Goal: Information Seeking & Learning: Compare options

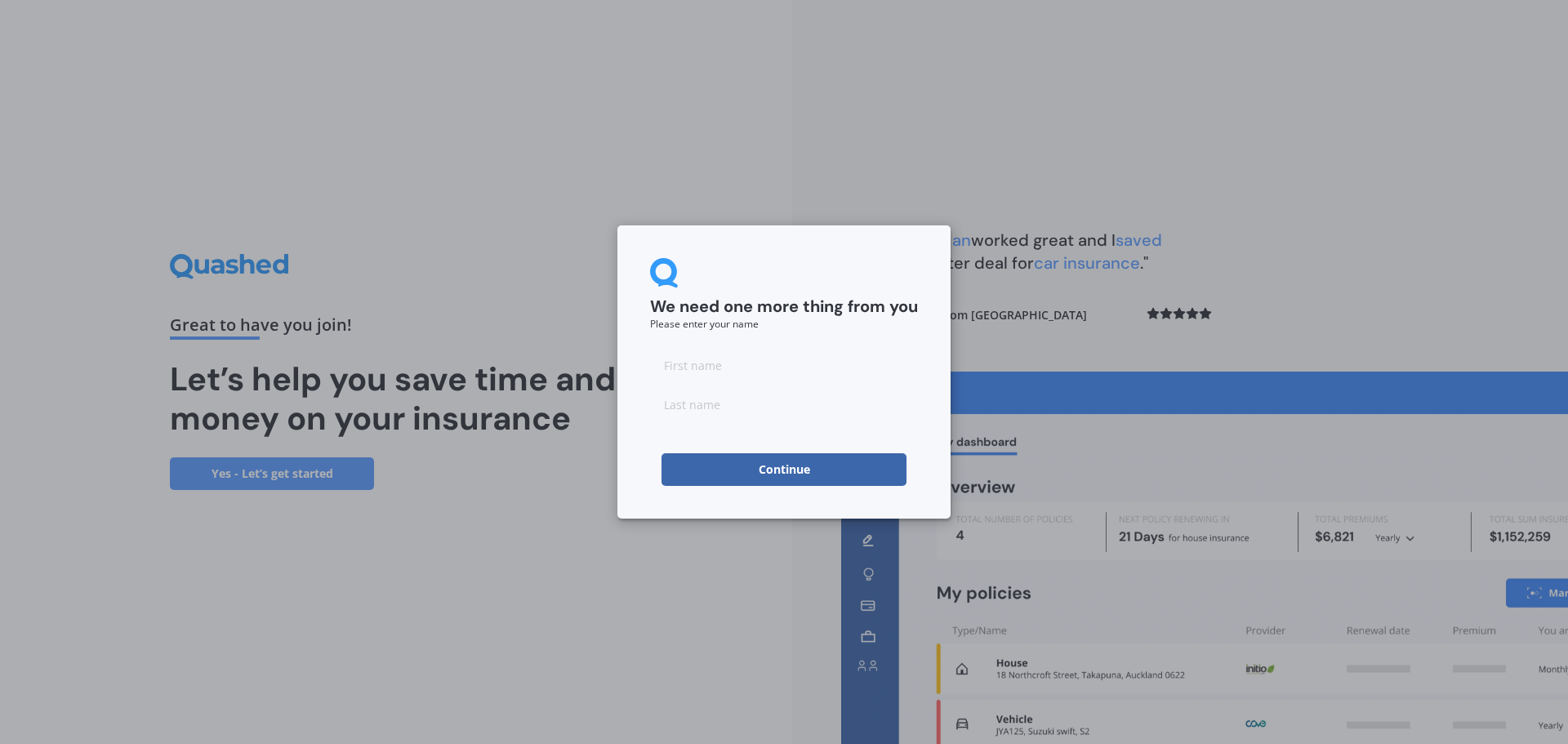
click at [708, 377] on input at bounding box center [783, 364] width 268 height 33
type input "[PERSON_NAME]"
type input "Lipscombe"
click at [700, 473] on button "Continue" at bounding box center [784, 469] width 245 height 33
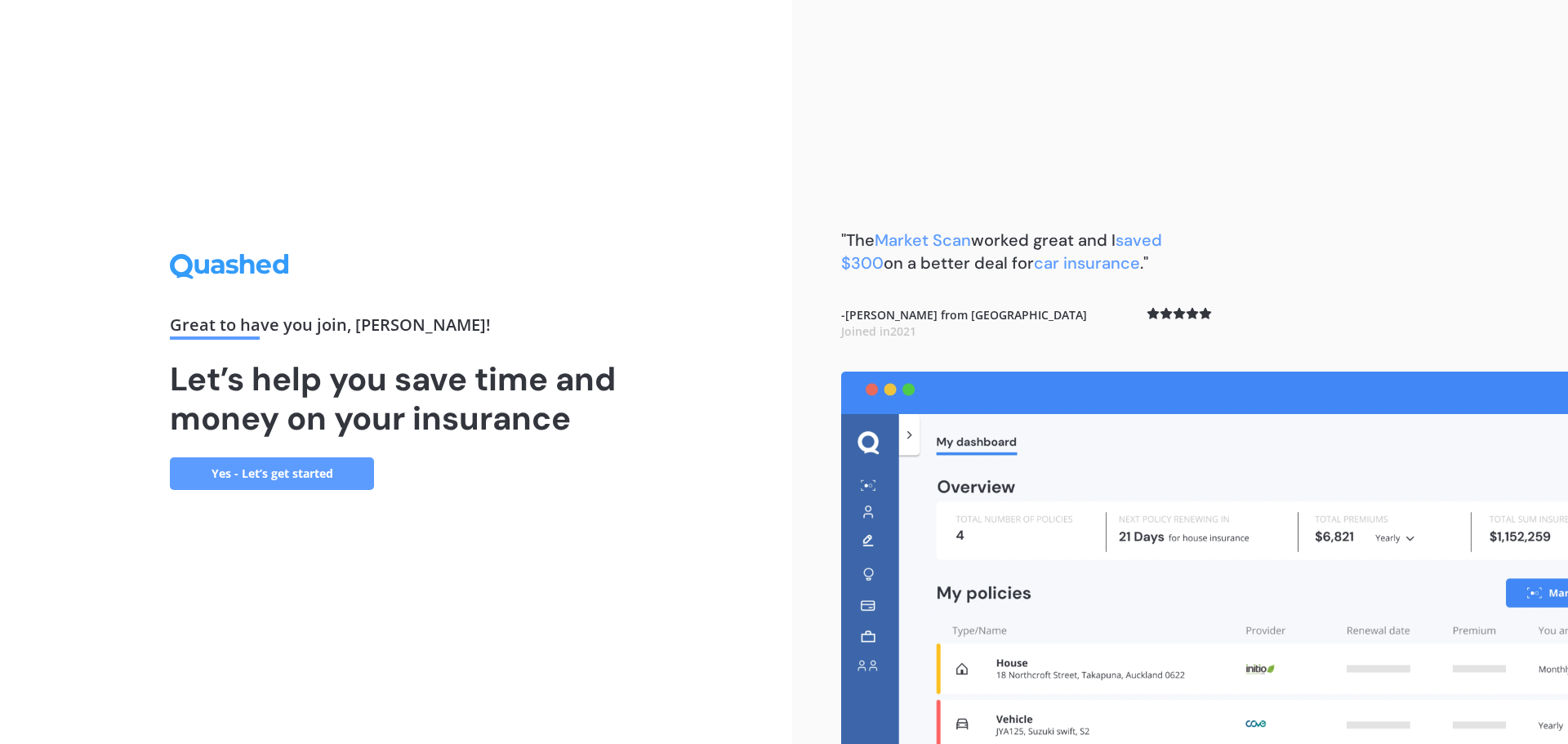
click at [236, 476] on link "Yes - Let’s get started" at bounding box center [272, 473] width 204 height 33
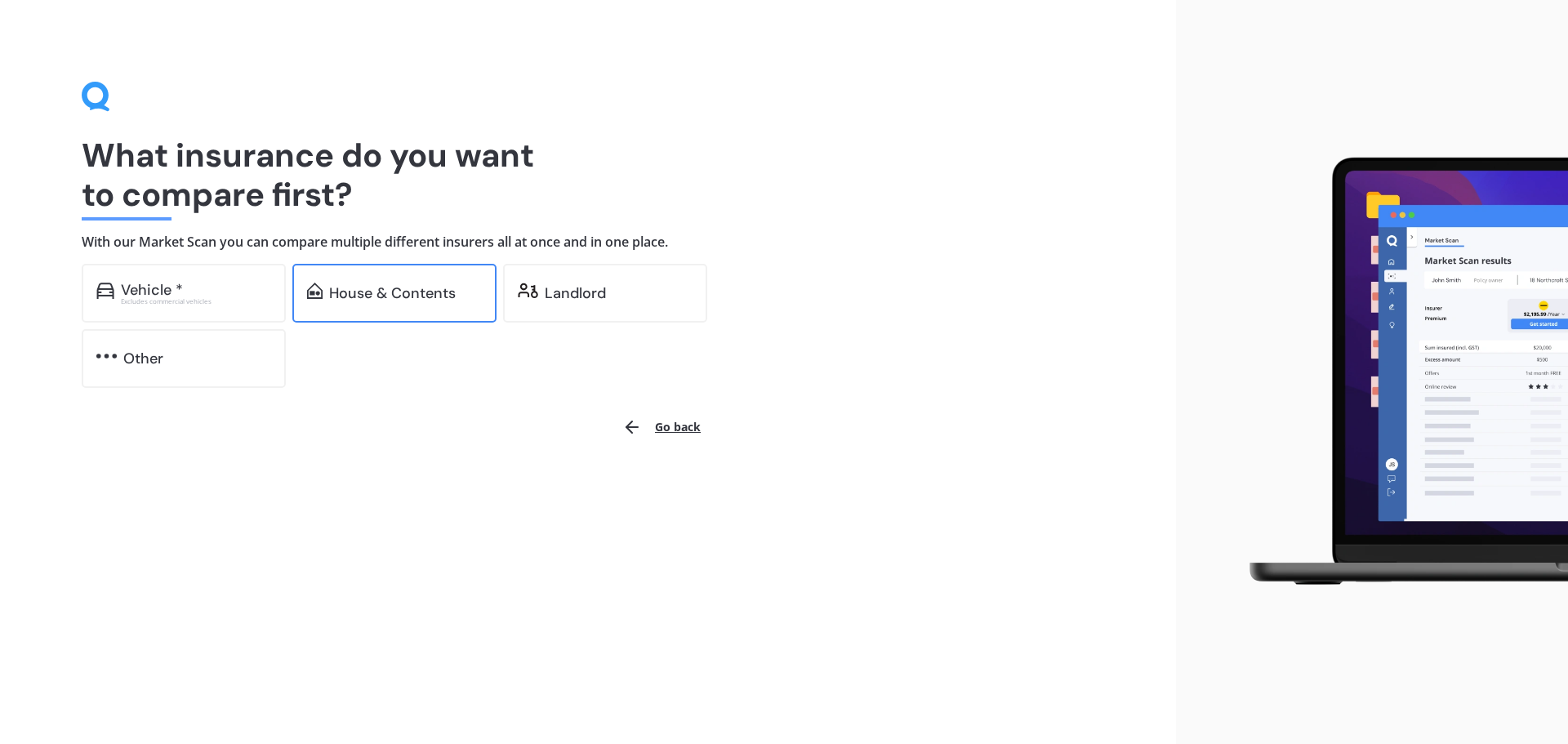
click at [446, 294] on div "House & Contents" at bounding box center [392, 293] width 126 height 16
click at [575, 288] on div "Landlord" at bounding box center [575, 293] width 61 height 16
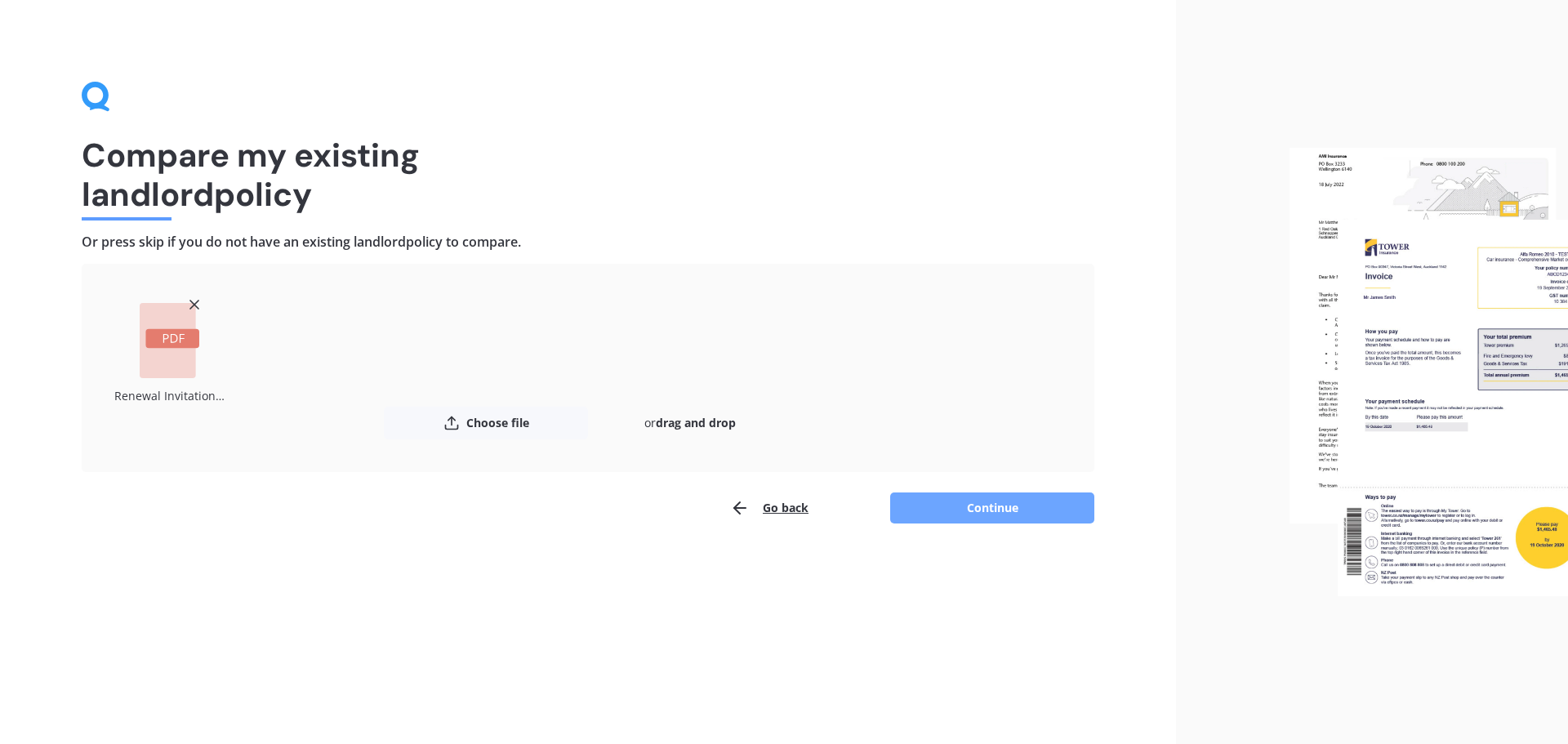
click at [955, 508] on button "Continue" at bounding box center [992, 508] width 204 height 31
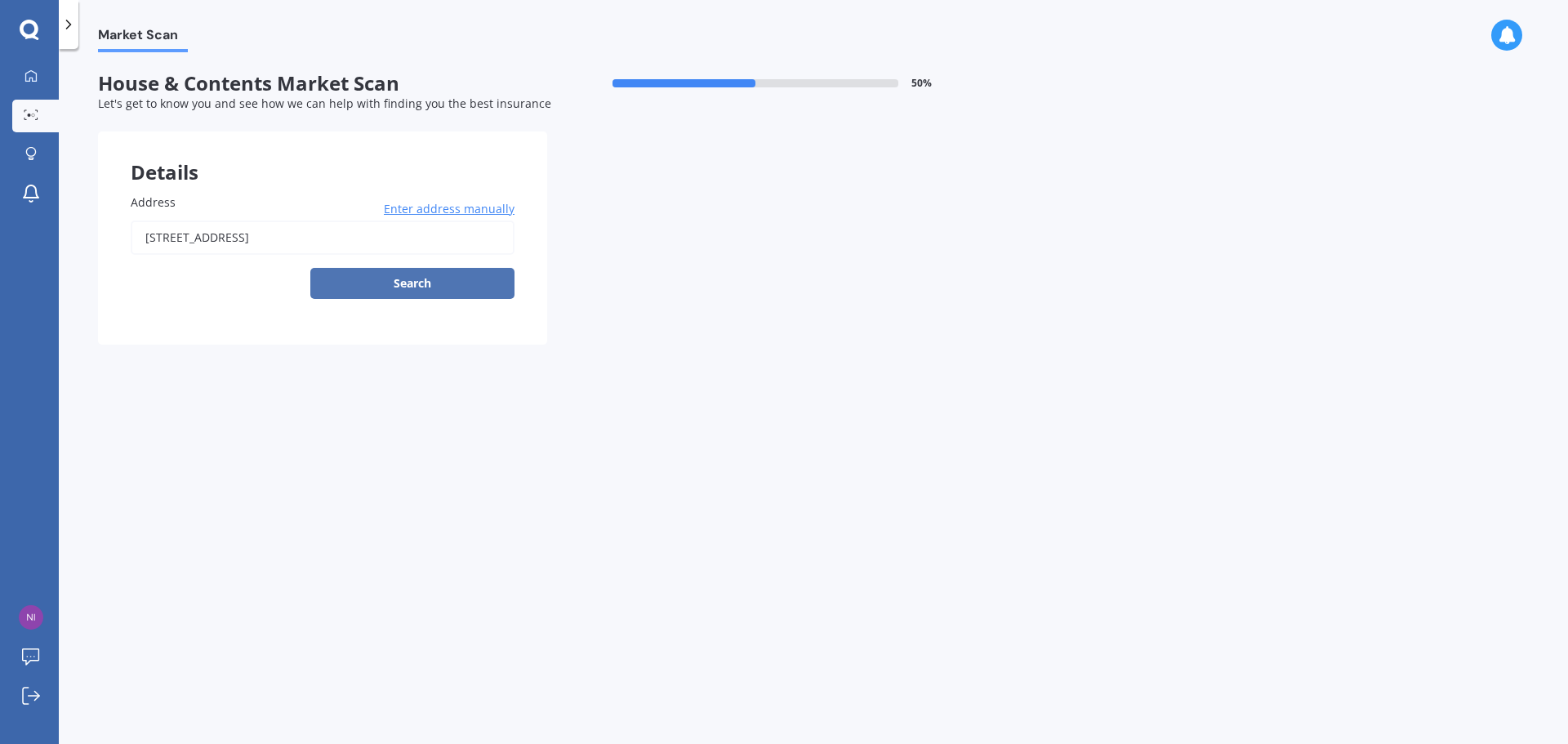
click at [396, 289] on button "Search" at bounding box center [412, 283] width 204 height 31
type input "[STREET_ADDRESS]"
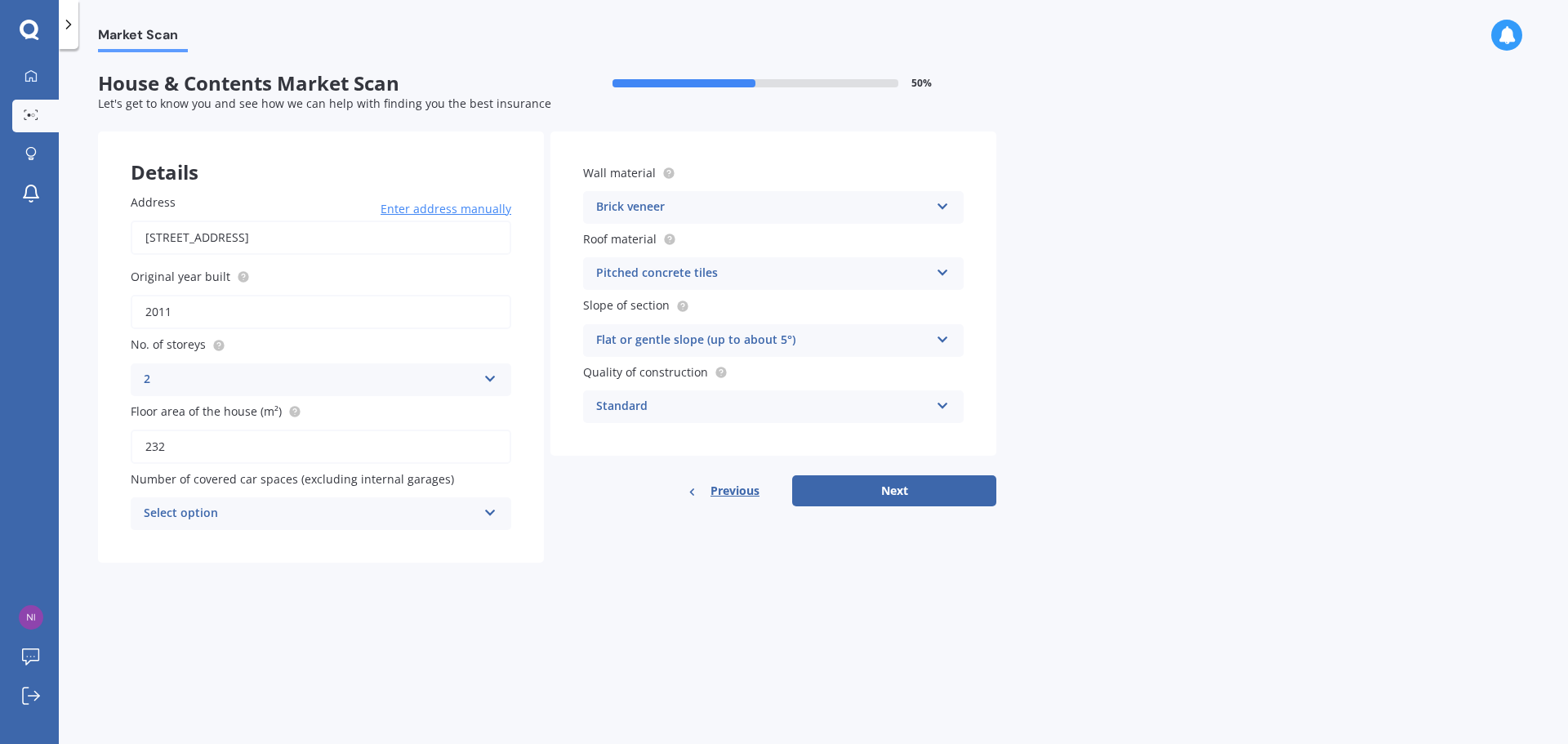
click at [848, 409] on div "Standard" at bounding box center [763, 406] width 333 height 20
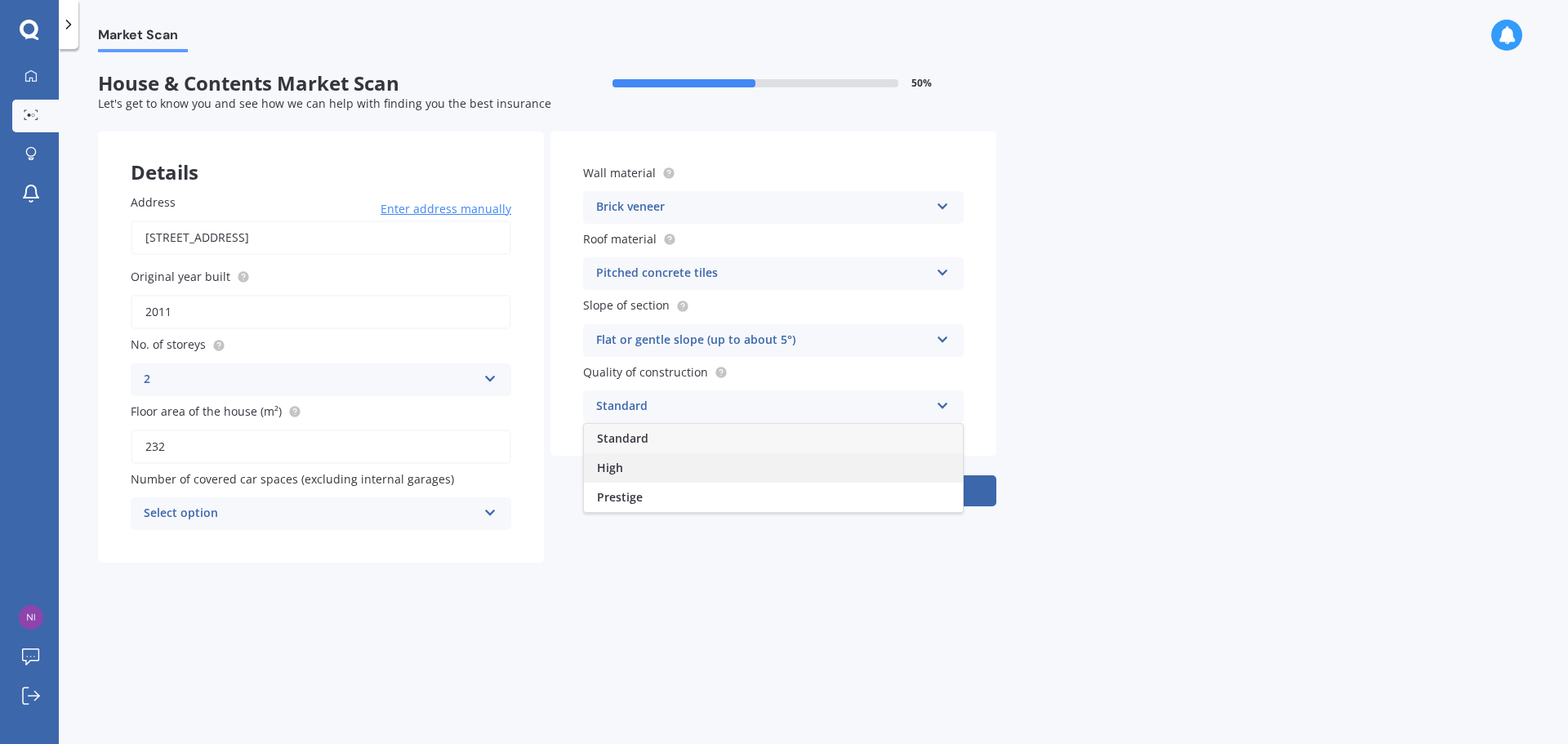
click at [825, 456] on div "High" at bounding box center [773, 468] width 379 height 29
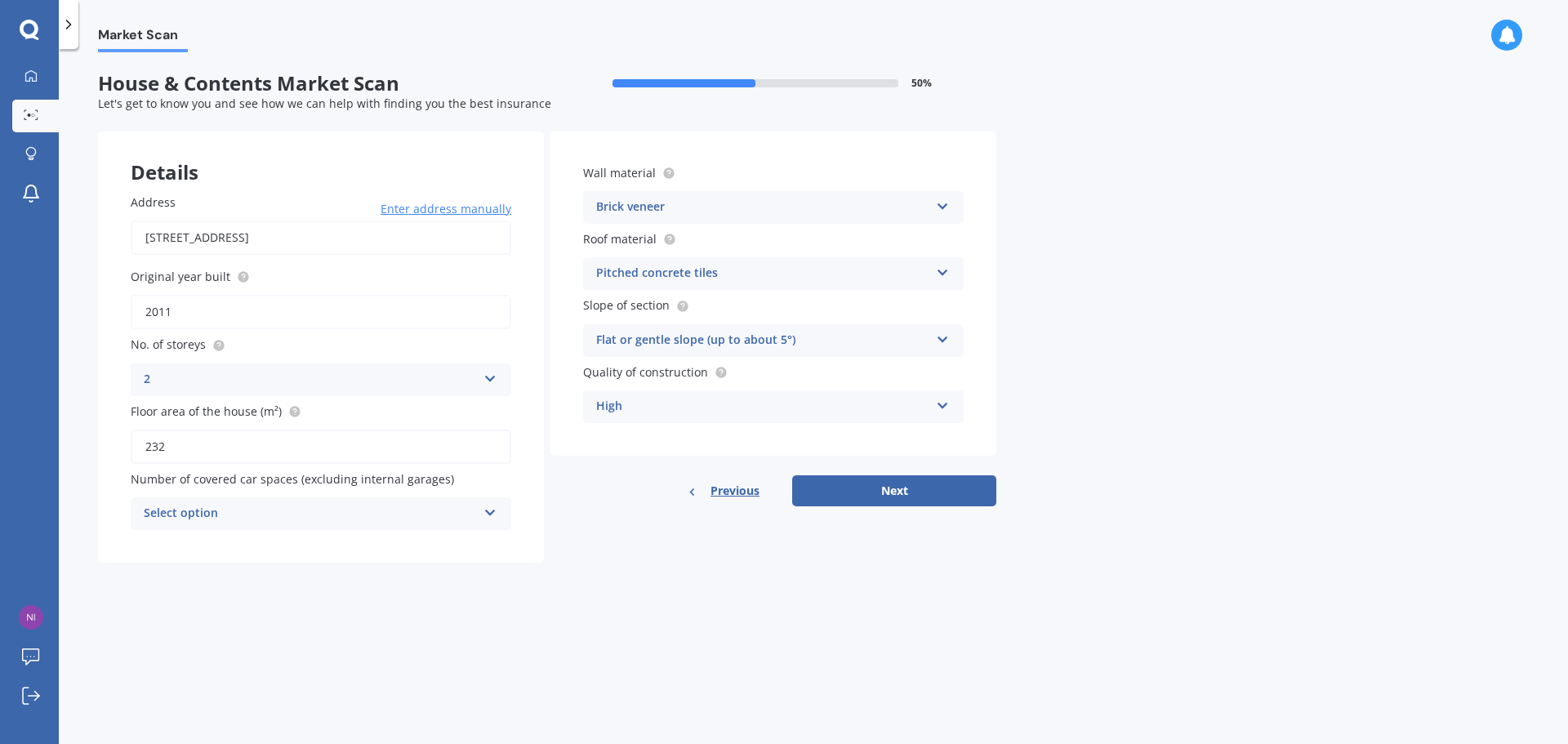
click at [496, 511] on icon at bounding box center [491, 509] width 14 height 12
click at [605, 514] on div "Details Address [STREET_ADDRESS] Enter address manually Search Original year bu…" at bounding box center [547, 347] width 898 height 431
click at [909, 493] on button "Next" at bounding box center [894, 491] width 204 height 31
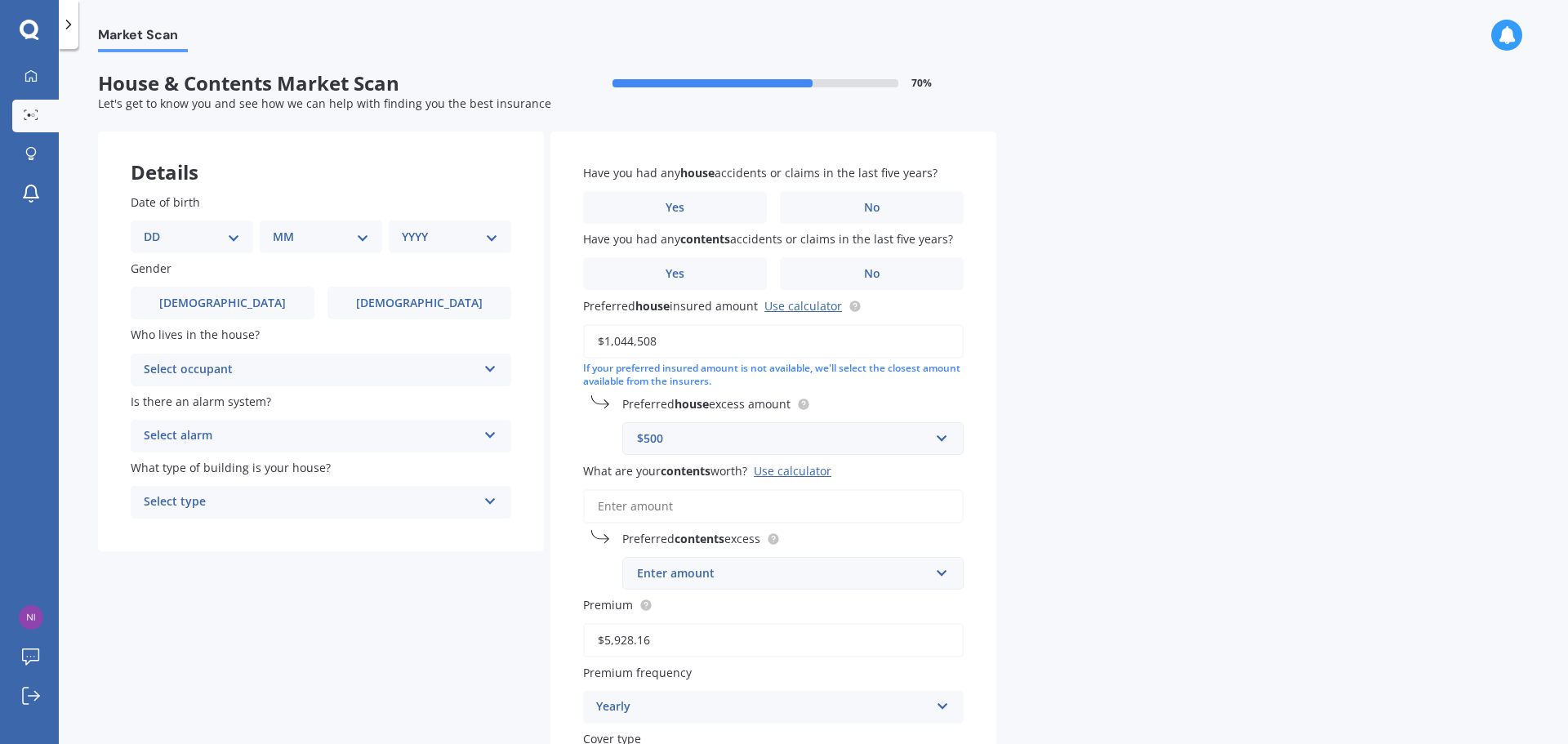
click at [228, 234] on select "DD 01 02 03 04 05 06 07 08 09 10 11 12 13 14 15 16 17 18 19 20 21 22 23 24 25 2…" at bounding box center [192, 236] width 96 height 18
select select "06"
click at [156, 228] on select "DD 01 02 03 04 05 06 07 08 09 10 11 12 13 14 15 16 17 18 19 20 21 22 23 24 25 2…" at bounding box center [192, 236] width 96 height 18
click at [322, 228] on select "MM 01 02 03 04 05 06 07 08 09 10 11 12" at bounding box center [324, 236] width 90 height 18
select select "08"
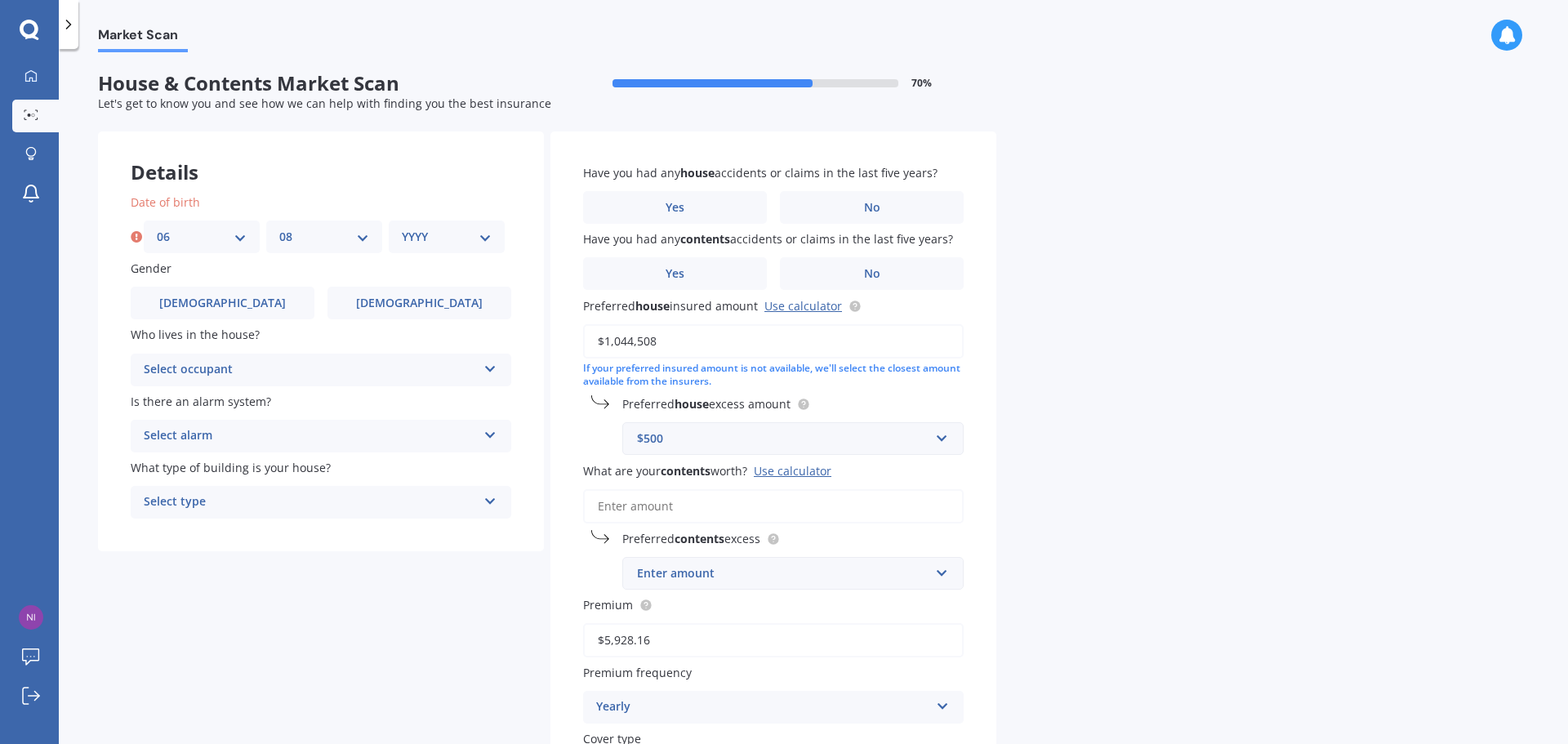
click at [279, 228] on select "MM 01 02 03 04 05 06 07 08 09 10 11 12" at bounding box center [324, 236] width 90 height 18
click at [439, 243] on select "YYYY 2009 2008 2007 2006 2005 2004 2003 2002 2001 2000 1999 1998 1997 1996 1995…" at bounding box center [446, 236] width 90 height 18
select select "1975"
click at [402, 228] on select "YYYY 2009 2008 2007 2006 2005 2004 2003 2002 2001 2000 1999 1998 1997 1996 1995…" at bounding box center [446, 236] width 90 height 18
click at [376, 308] on label "[DEMOGRAPHIC_DATA]" at bounding box center [419, 302] width 184 height 33
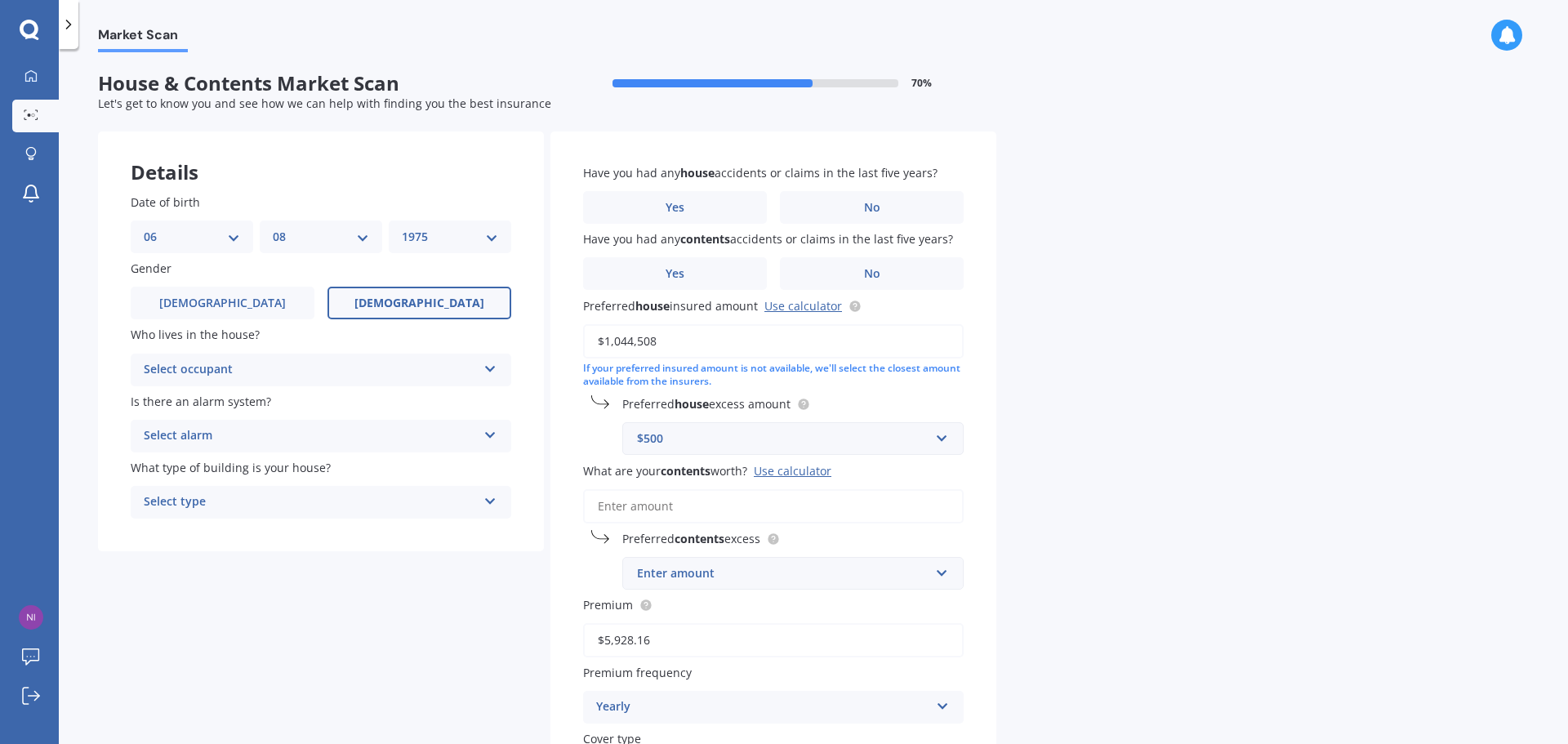
click at [0, 0] on input "[DEMOGRAPHIC_DATA]" at bounding box center [0, 0] width 0 height 0
click at [368, 370] on div "Select occupant" at bounding box center [310, 370] width 333 height 20
click at [368, 370] on div "Owner" at bounding box center [310, 370] width 333 height 20
click at [387, 494] on div "Select type" at bounding box center [310, 502] width 333 height 20
click at [387, 542] on div "Freestanding" at bounding box center [321, 533] width 379 height 29
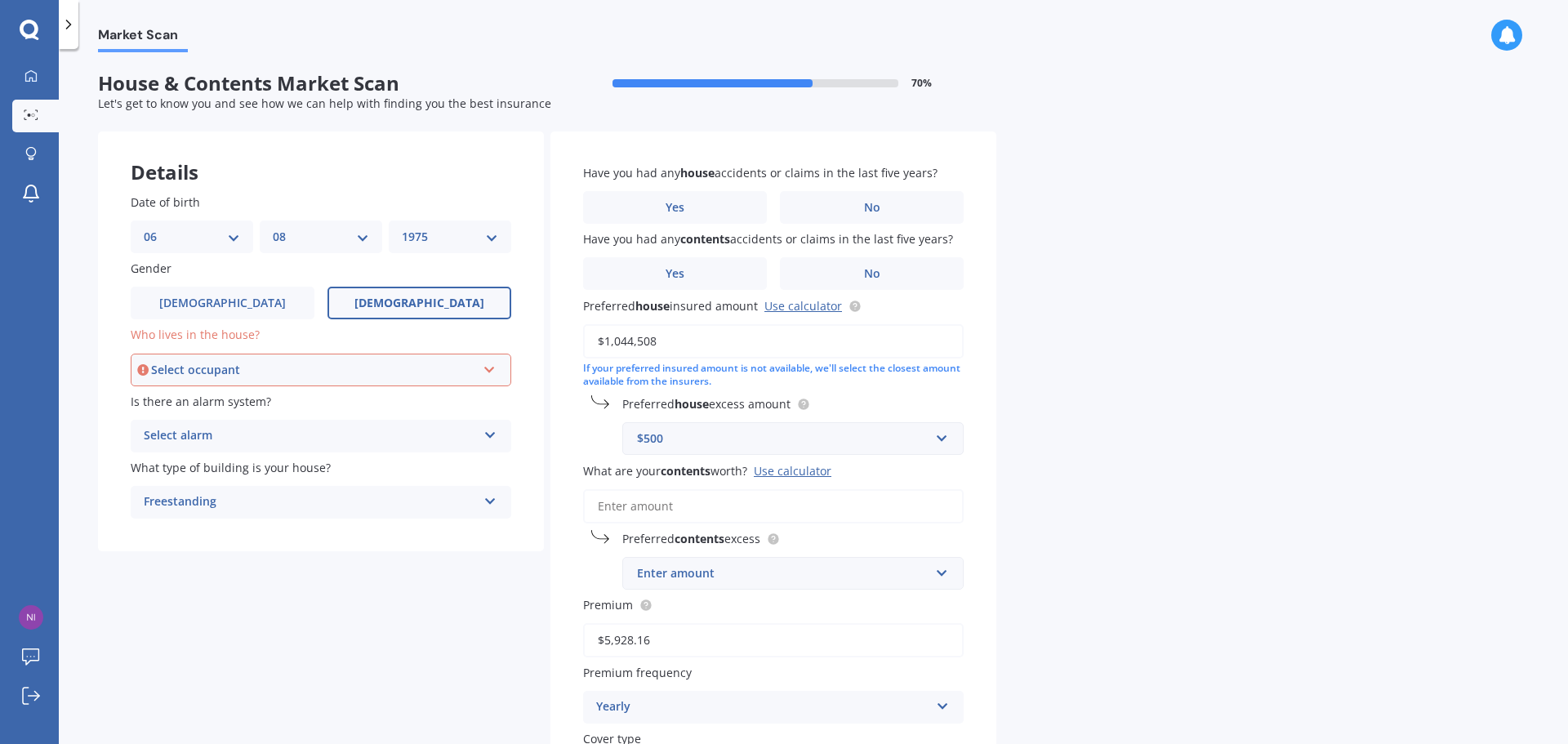
click at [487, 381] on div "Select occupant Owner Owner + Boarder" at bounding box center [321, 370] width 380 height 33
click at [487, 381] on div "Owner Owner Owner + Boarder" at bounding box center [321, 370] width 380 height 33
click at [471, 348] on div "Who lives in the house? Select occupant Owner Owner + Boarder" at bounding box center [321, 355] width 380 height 60
click at [468, 329] on label "Who lives in the house?" at bounding box center [317, 333] width 374 height 17
click at [492, 352] on div "Who lives in the house? Select occupant Owner Owner + Boarder" at bounding box center [321, 355] width 380 height 60
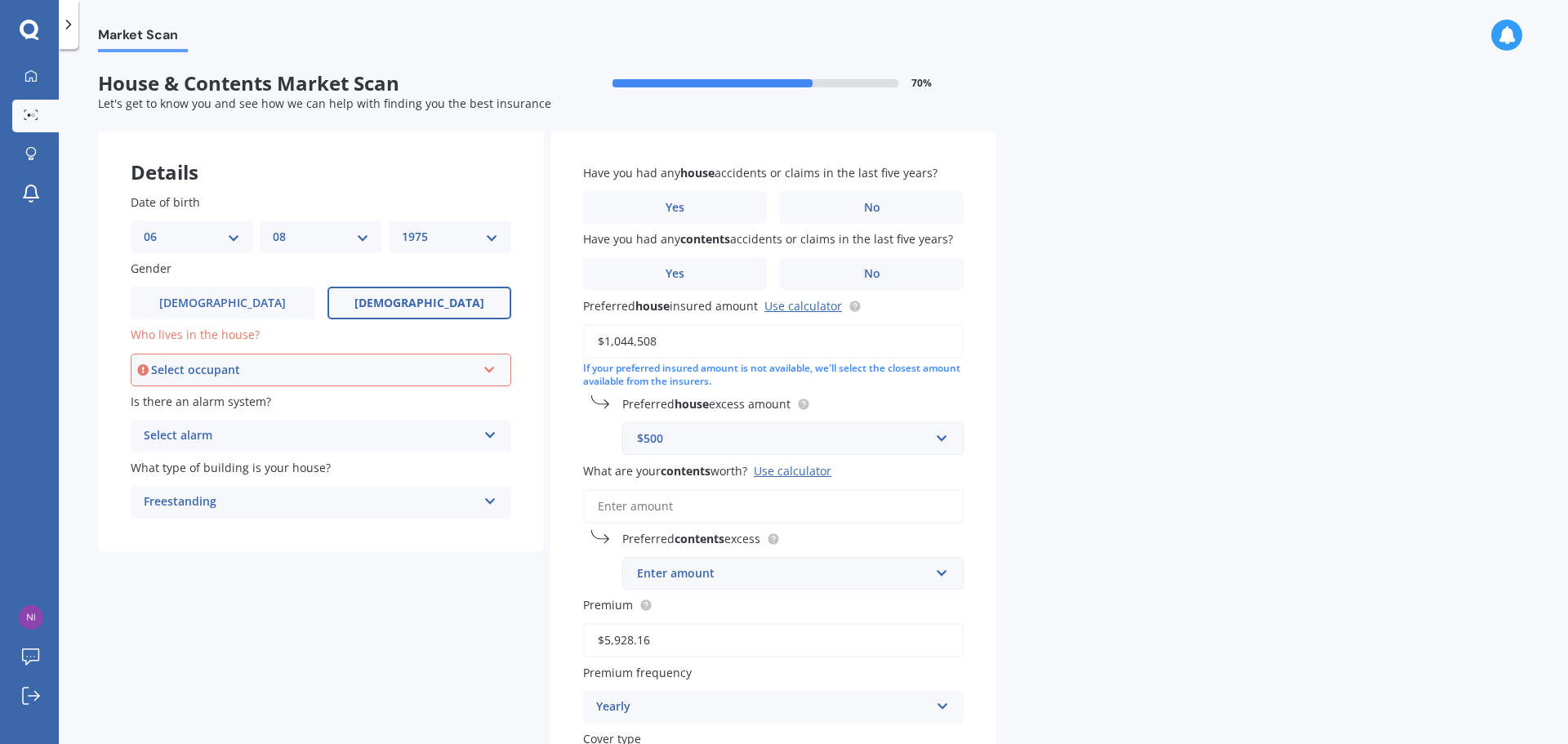
click at [494, 364] on icon at bounding box center [490, 366] width 14 height 12
click at [492, 365] on icon at bounding box center [490, 366] width 14 height 12
click at [539, 366] on div "Date of birth DD 01 02 03 04 05 06 07 08 09 10 11 12 13 14 15 16 17 18 19 20 21…" at bounding box center [321, 356] width 446 height 390
click at [492, 364] on icon at bounding box center [490, 366] width 14 height 12
click at [527, 343] on div "Date of birth DD 01 02 03 04 05 06 07 08 09 10 11 12 13 14 15 16 17 18 19 20 21…" at bounding box center [321, 356] width 446 height 390
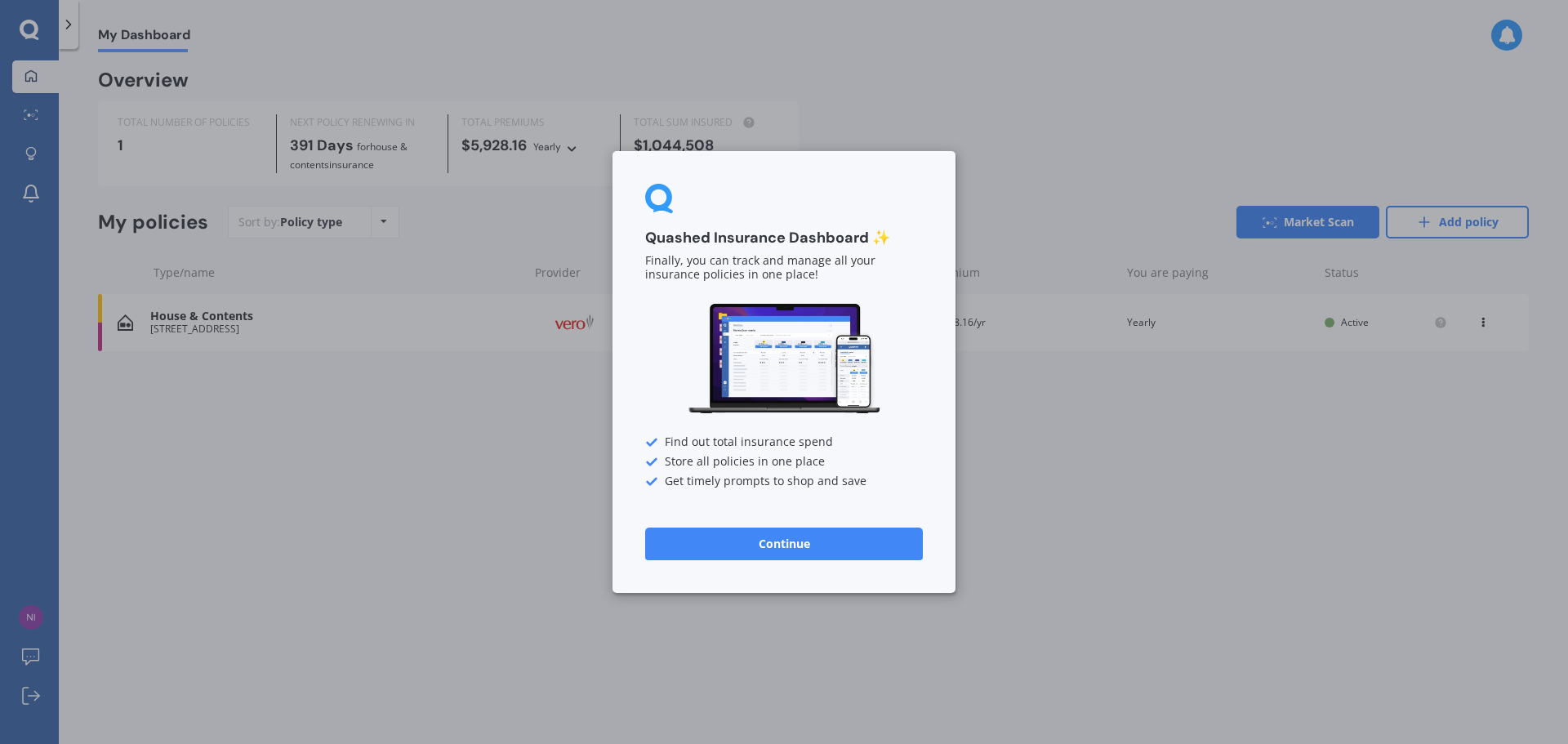
click at [692, 556] on button "Continue" at bounding box center [784, 543] width 277 height 33
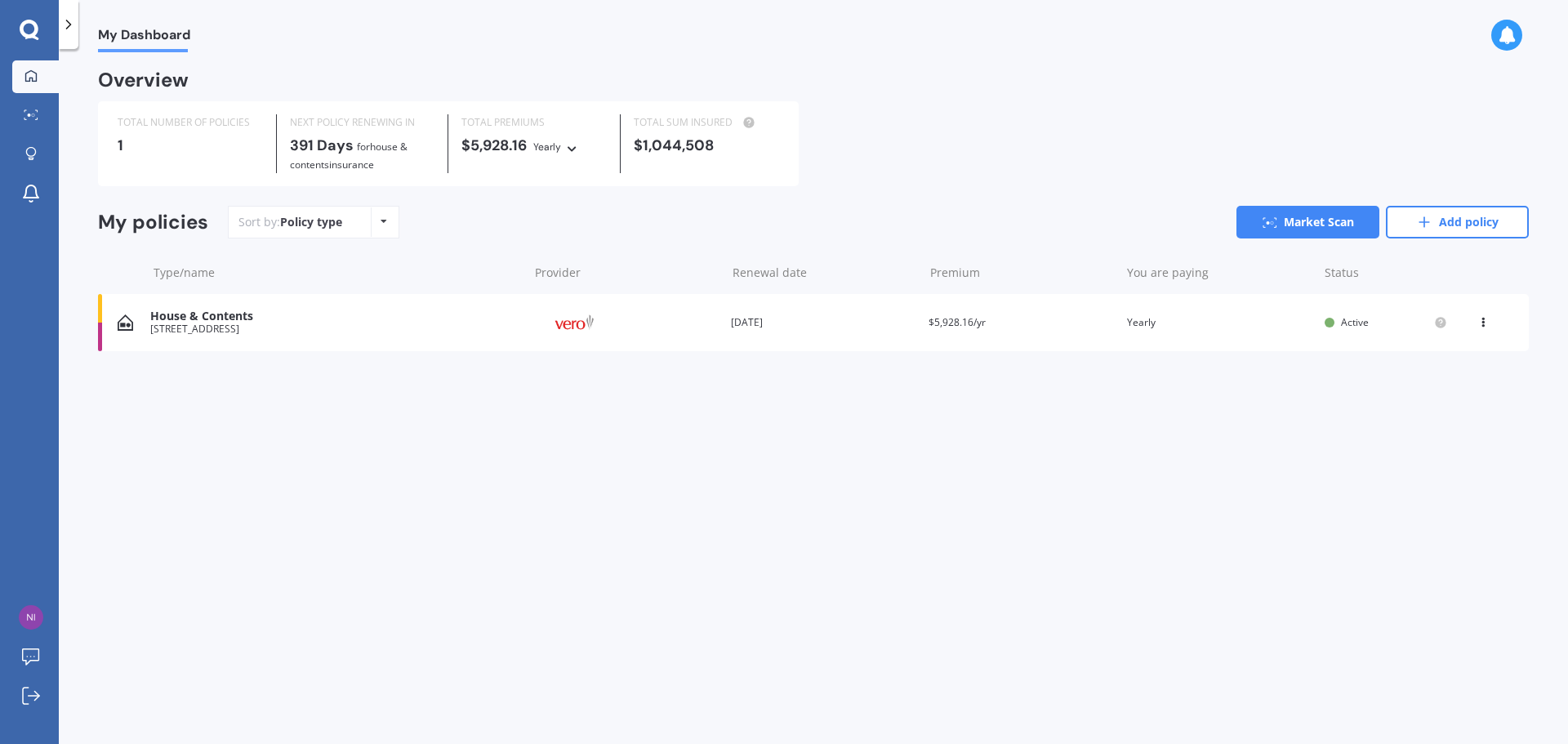
click at [1476, 325] on div "View option View policy Delete" at bounding box center [1484, 323] width 49 height 16
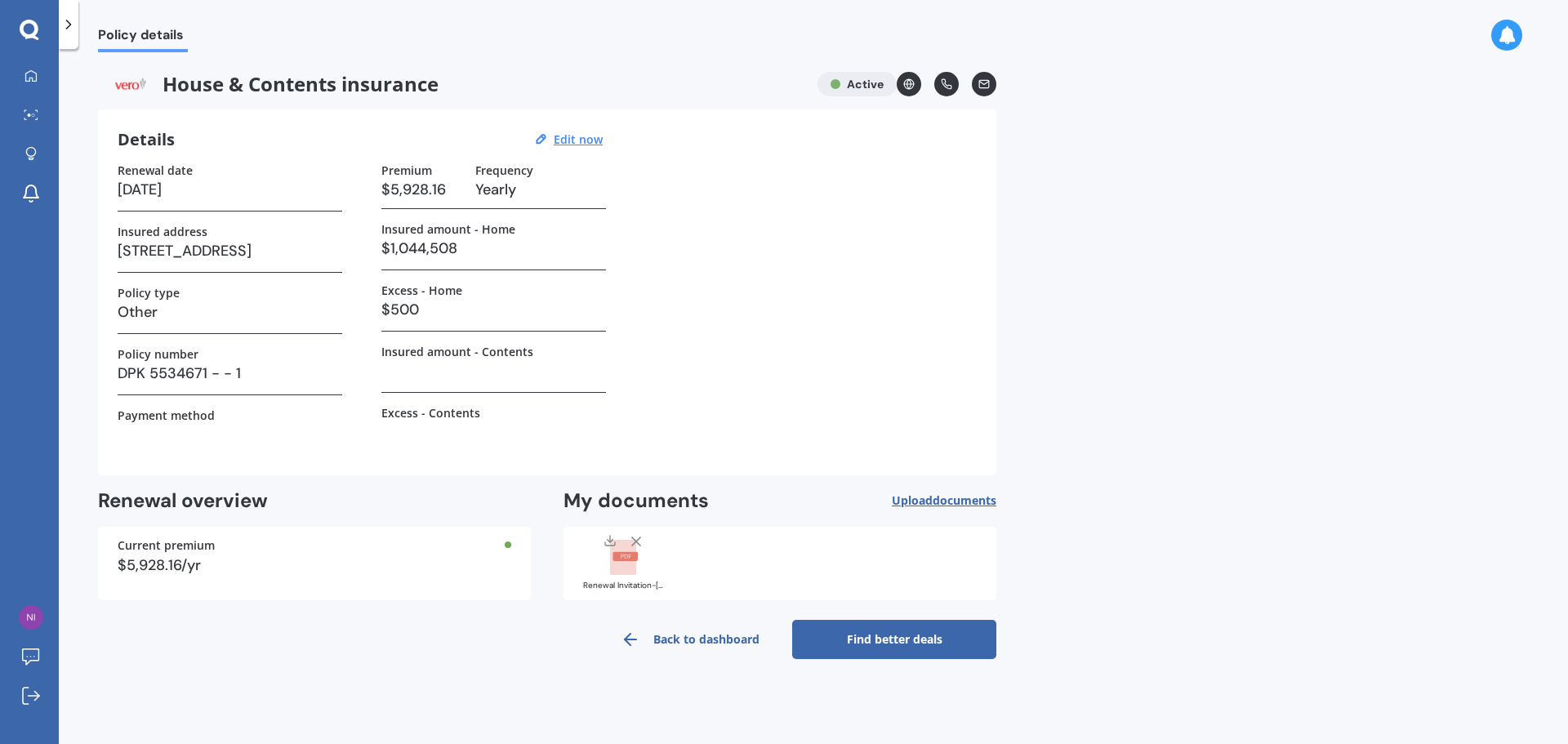
click at [651, 637] on link "Back to dashboard" at bounding box center [690, 639] width 204 height 39
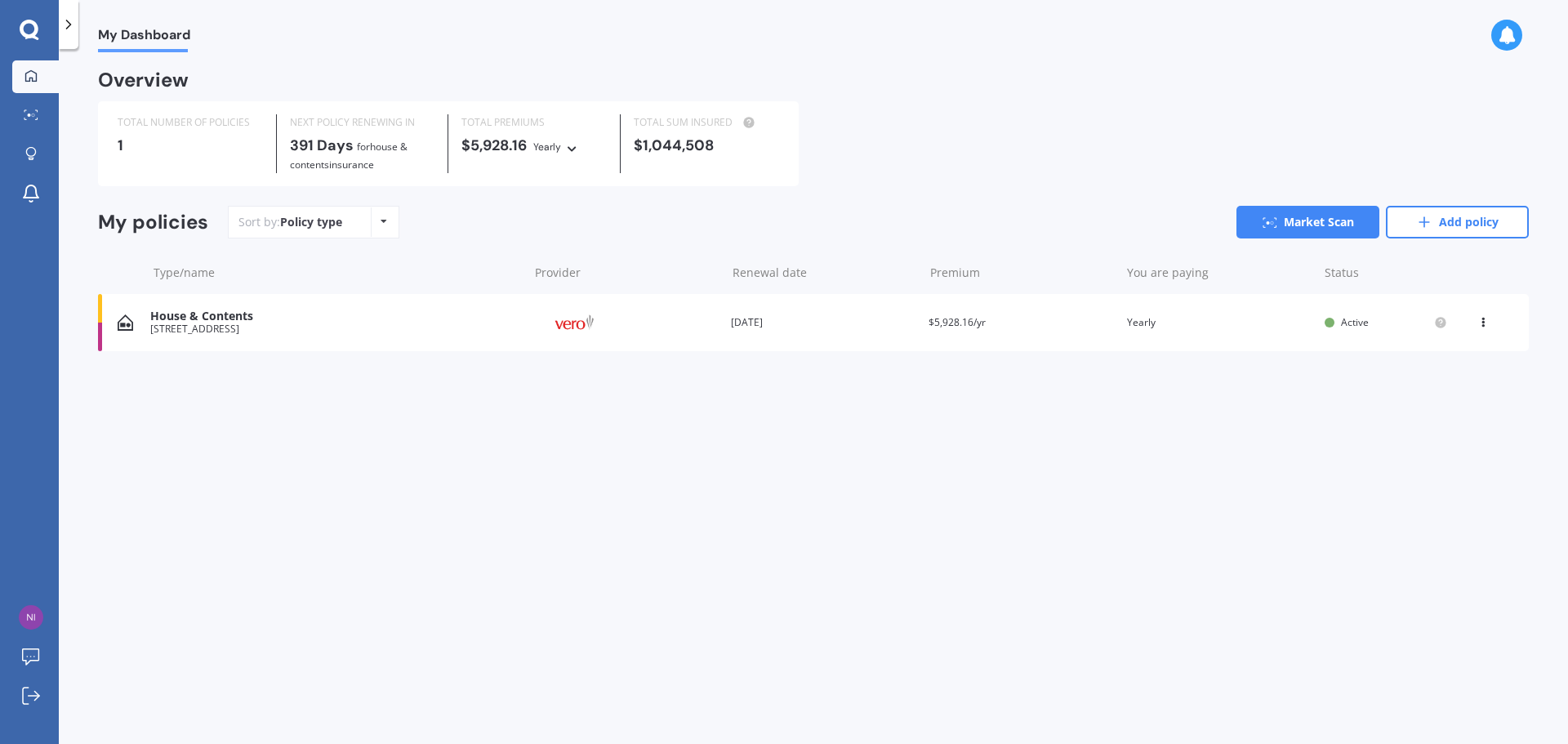
click at [380, 226] on div "Policy type Alphabetical Date added Renewing next" at bounding box center [383, 221] width 25 height 29
click at [561, 146] on div "Yearly" at bounding box center [547, 147] width 28 height 16
click at [1487, 322] on icon at bounding box center [1483, 319] width 12 height 10
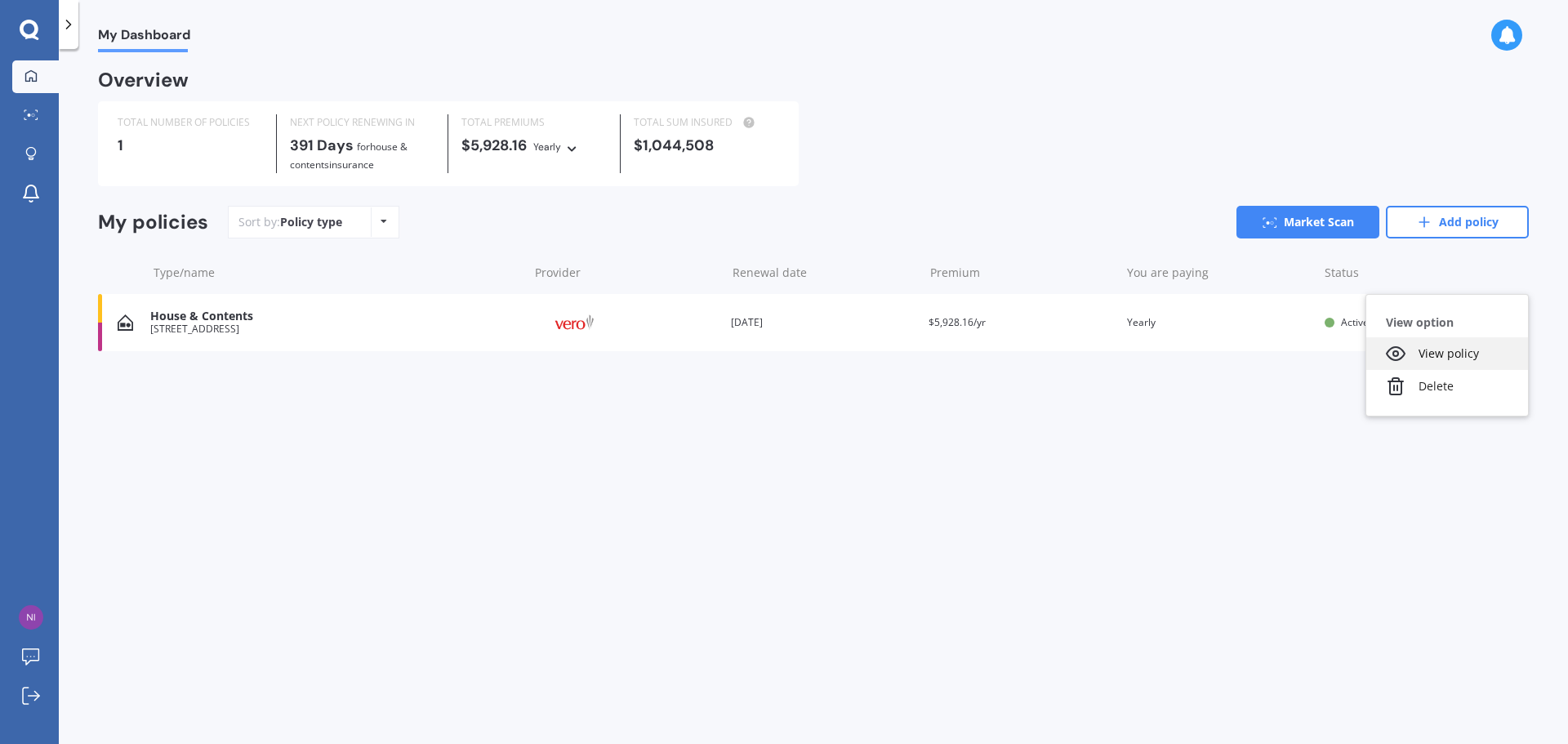
click at [1469, 348] on div "View policy" at bounding box center [1447, 353] width 162 height 33
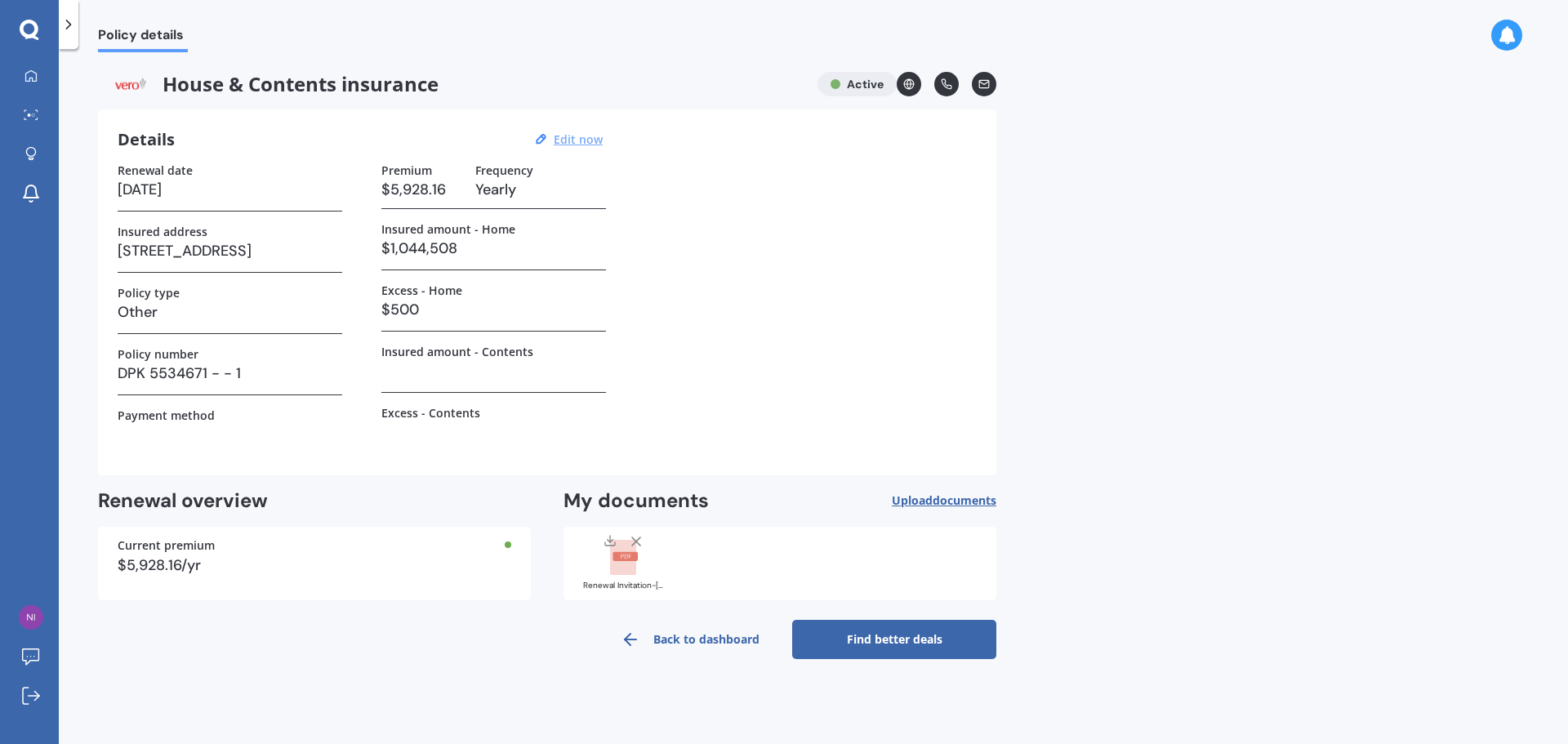
click at [583, 142] on u "Edit now" at bounding box center [578, 139] width 49 height 15
select select "30"
select select "09"
select select "2026"
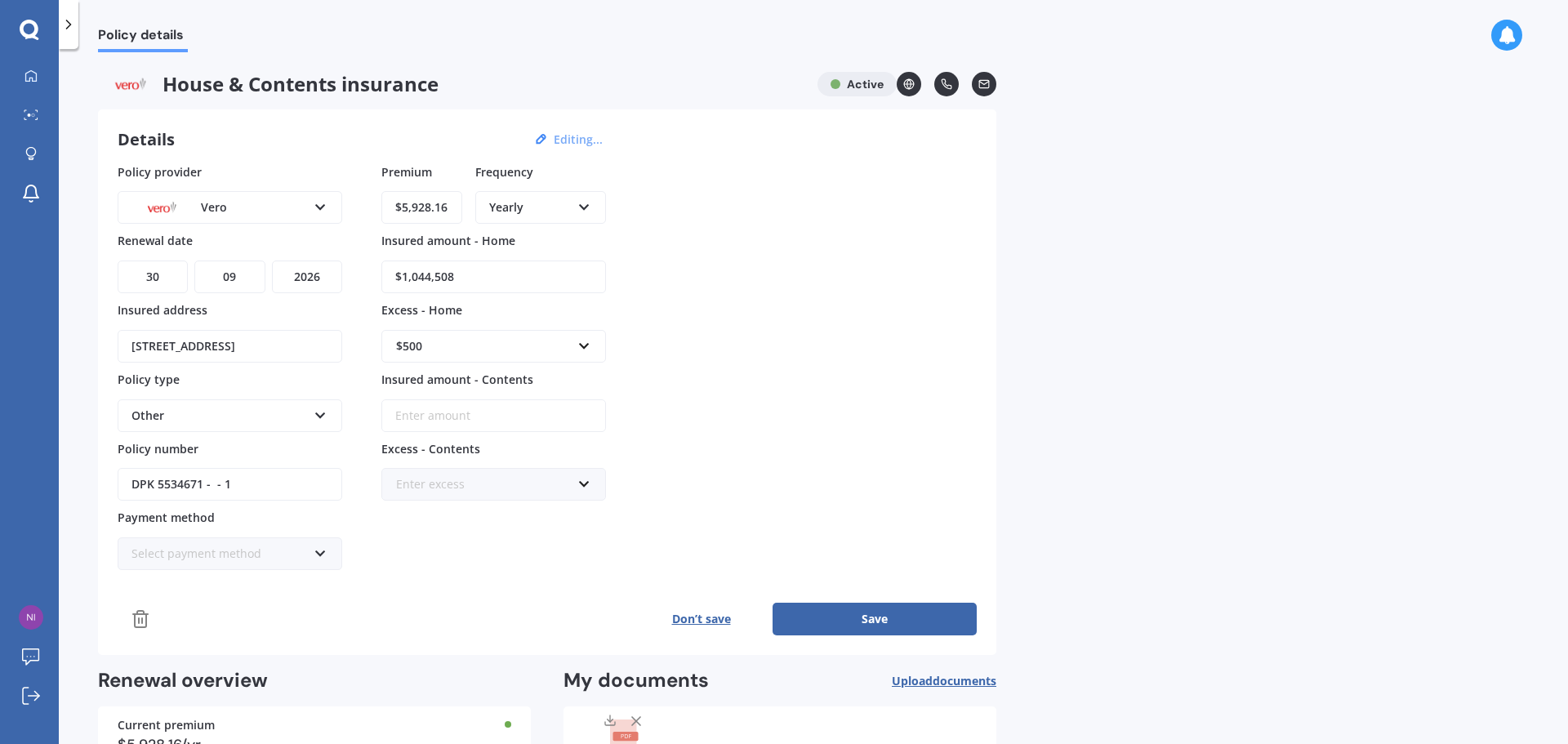
click at [446, 200] on input "$5,928.16" at bounding box center [421, 207] width 81 height 33
click at [453, 281] on input "$1,044,508" at bounding box center [493, 276] width 225 height 33
click at [482, 484] on div "Enter excess" at bounding box center [483, 484] width 175 height 18
click at [460, 516] on div "$250" at bounding box center [493, 515] width 223 height 30
click at [281, 549] on div "Select payment method" at bounding box center [219, 554] width 175 height 18
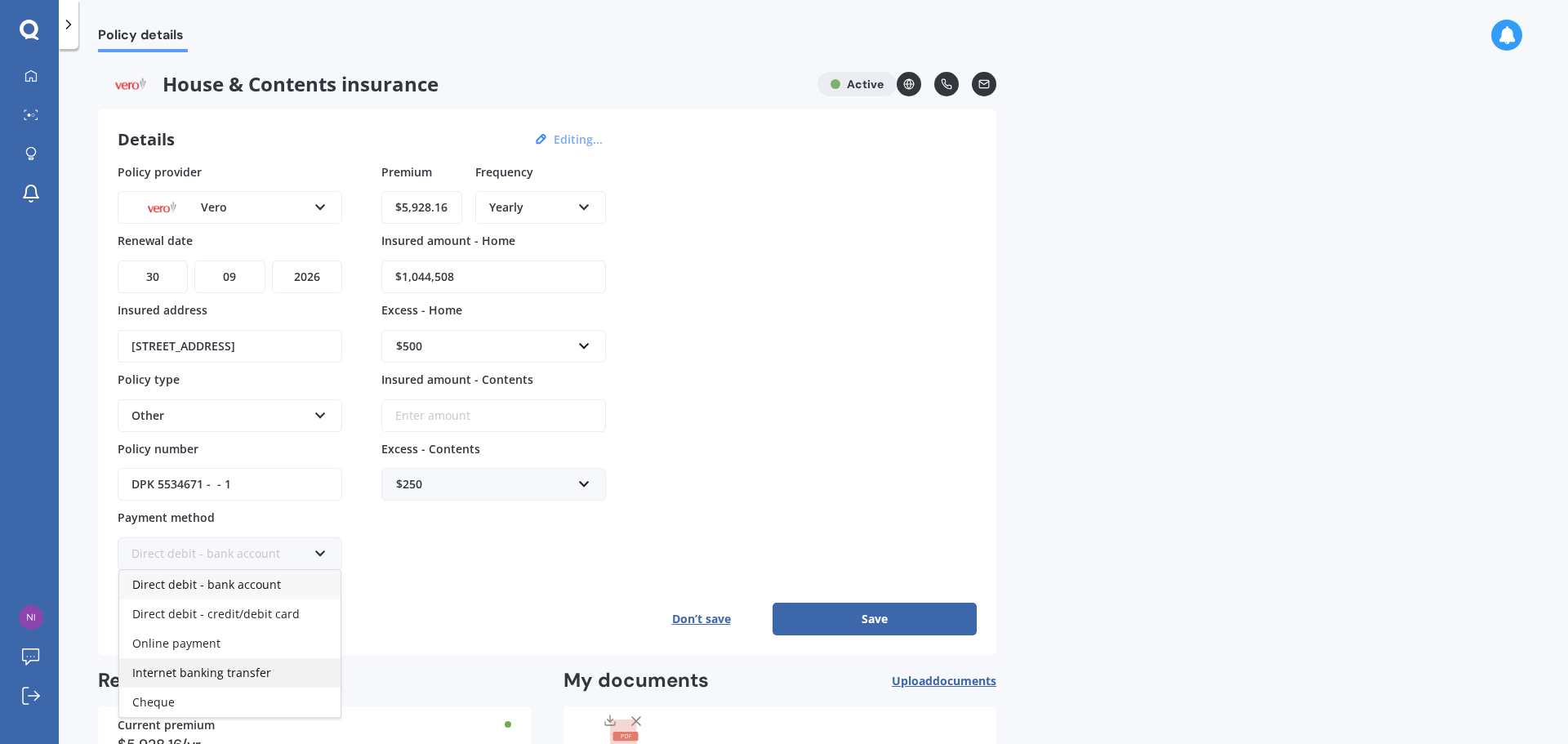
click at [244, 663] on div "Internet banking transfer" at bounding box center [229, 672] width 221 height 29
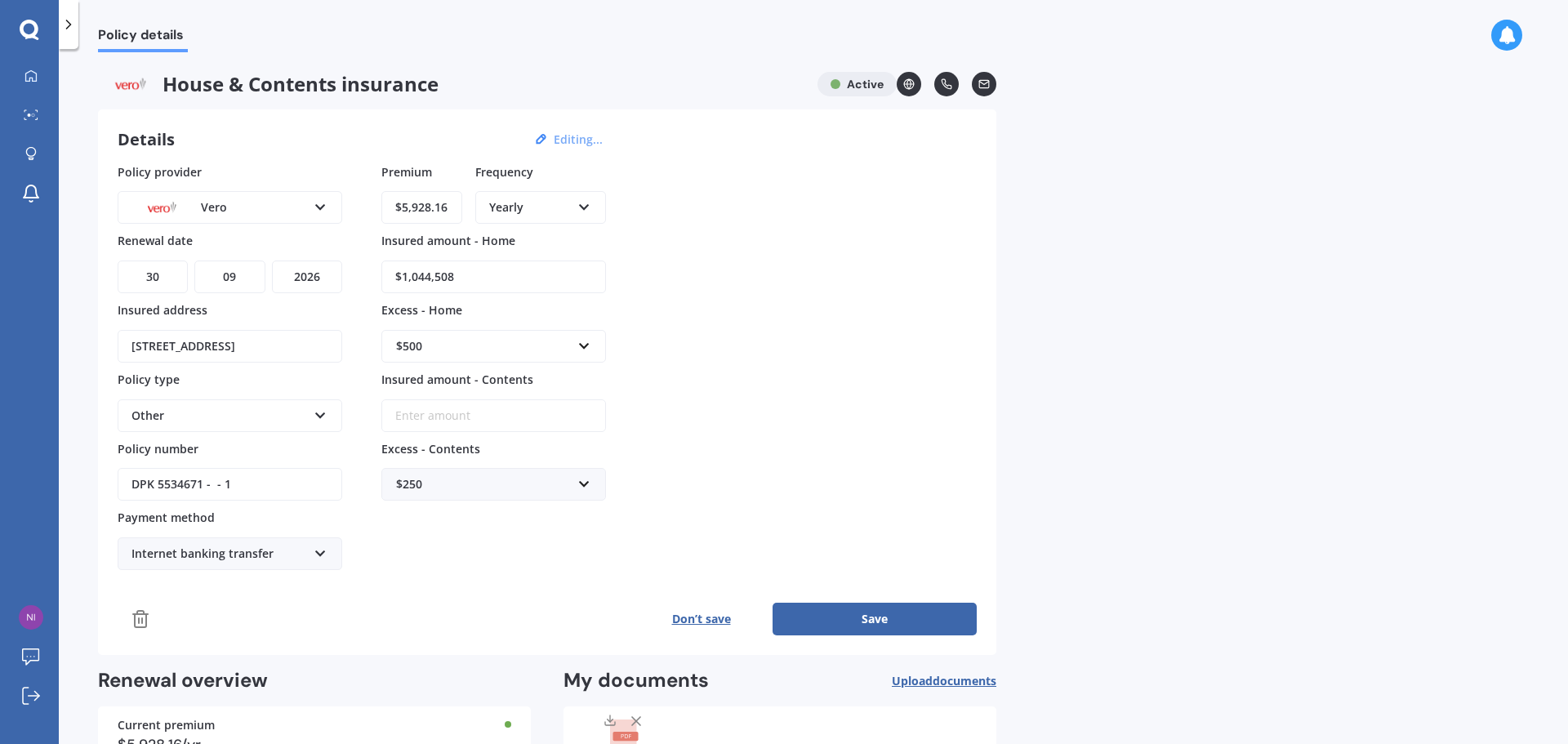
click at [260, 406] on div "Other" at bounding box center [219, 415] width 175 height 18
click at [180, 457] on div "Maxi - House and Contents" at bounding box center [229, 446] width 221 height 29
click at [912, 76] on link at bounding box center [909, 84] width 25 height 25
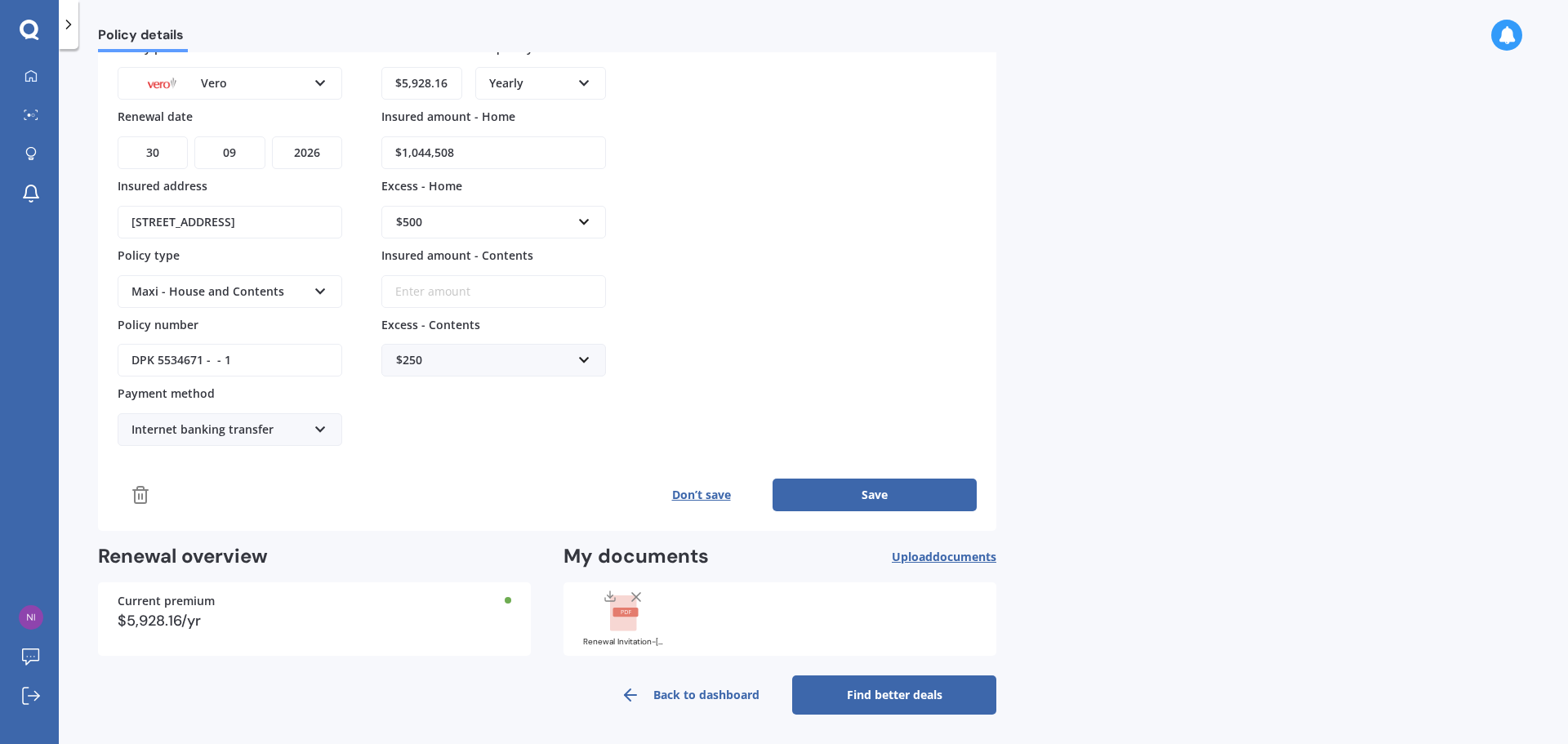
scroll to position [43, 0]
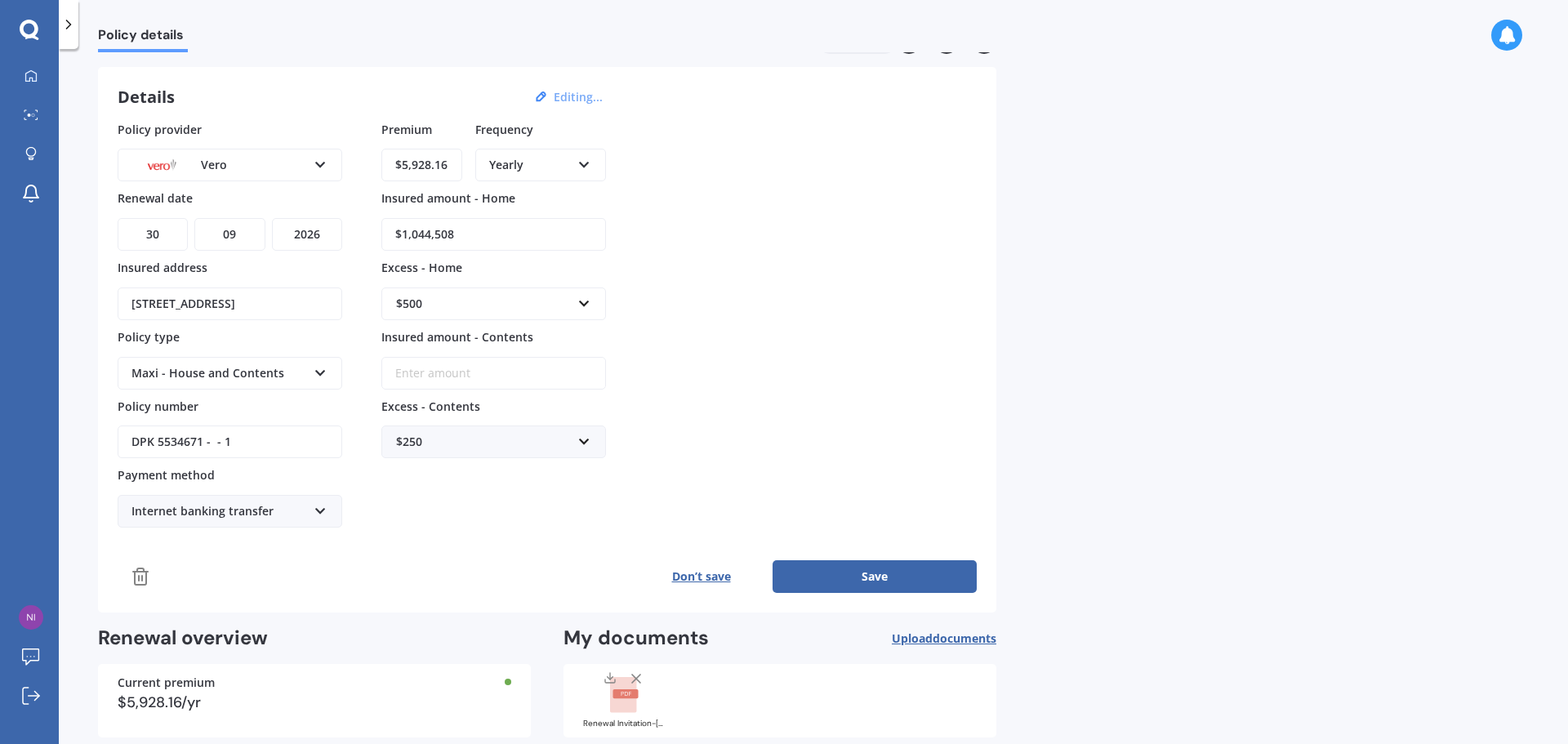
click at [708, 575] on button "Don’t save" at bounding box center [700, 576] width 143 height 33
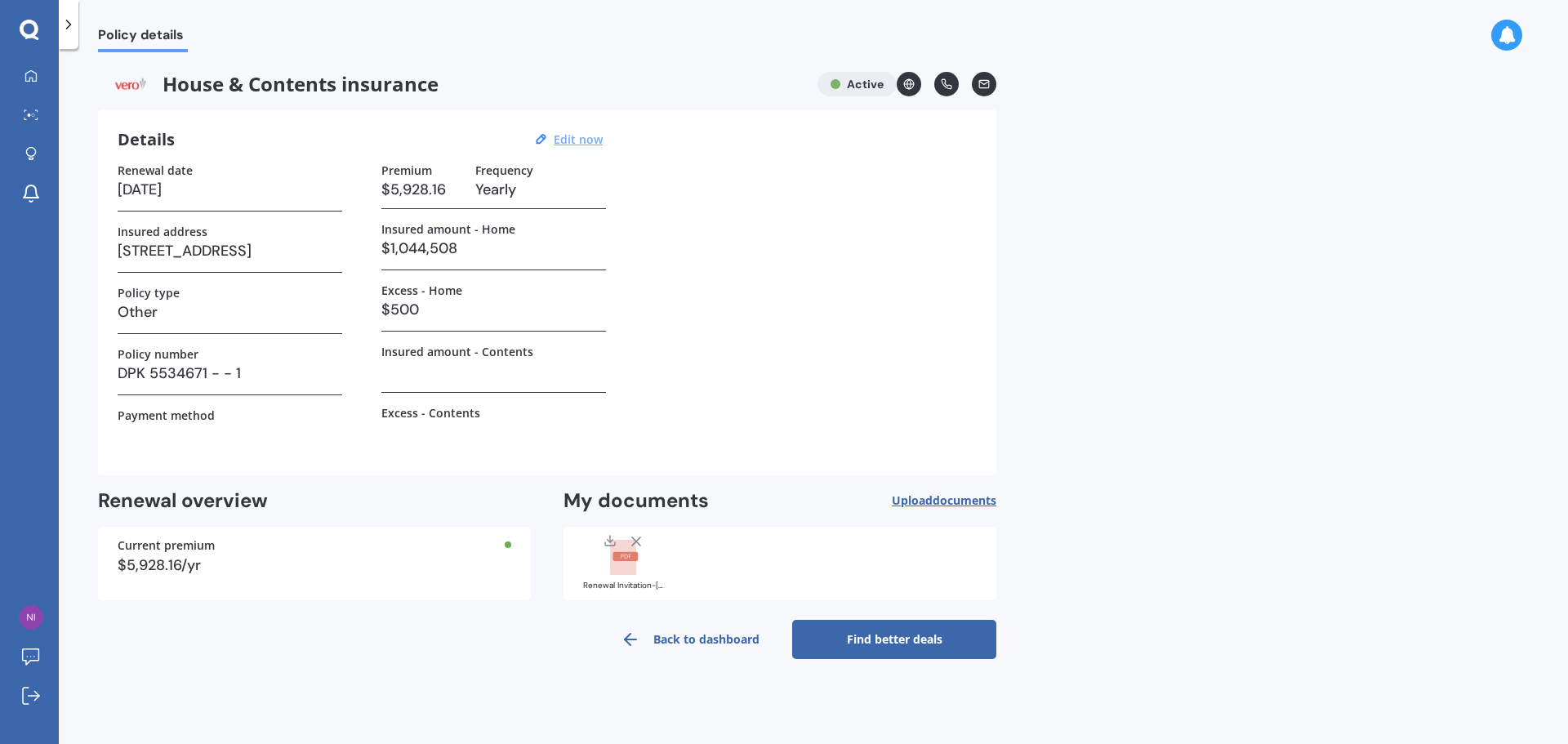
click at [61, 26] on icon at bounding box center [68, 24] width 16 height 16
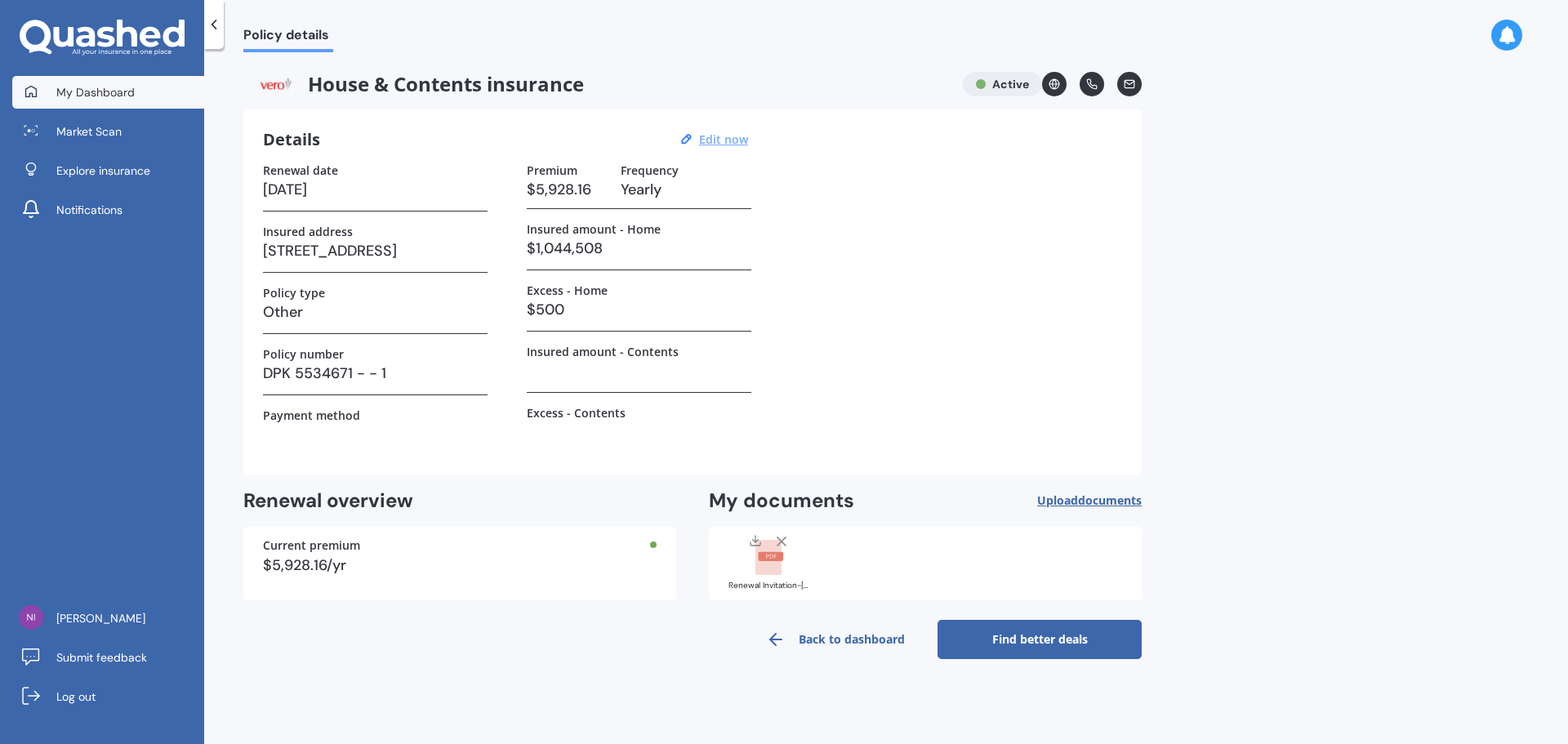
click at [61, 82] on link "My Dashboard" at bounding box center [108, 92] width 192 height 33
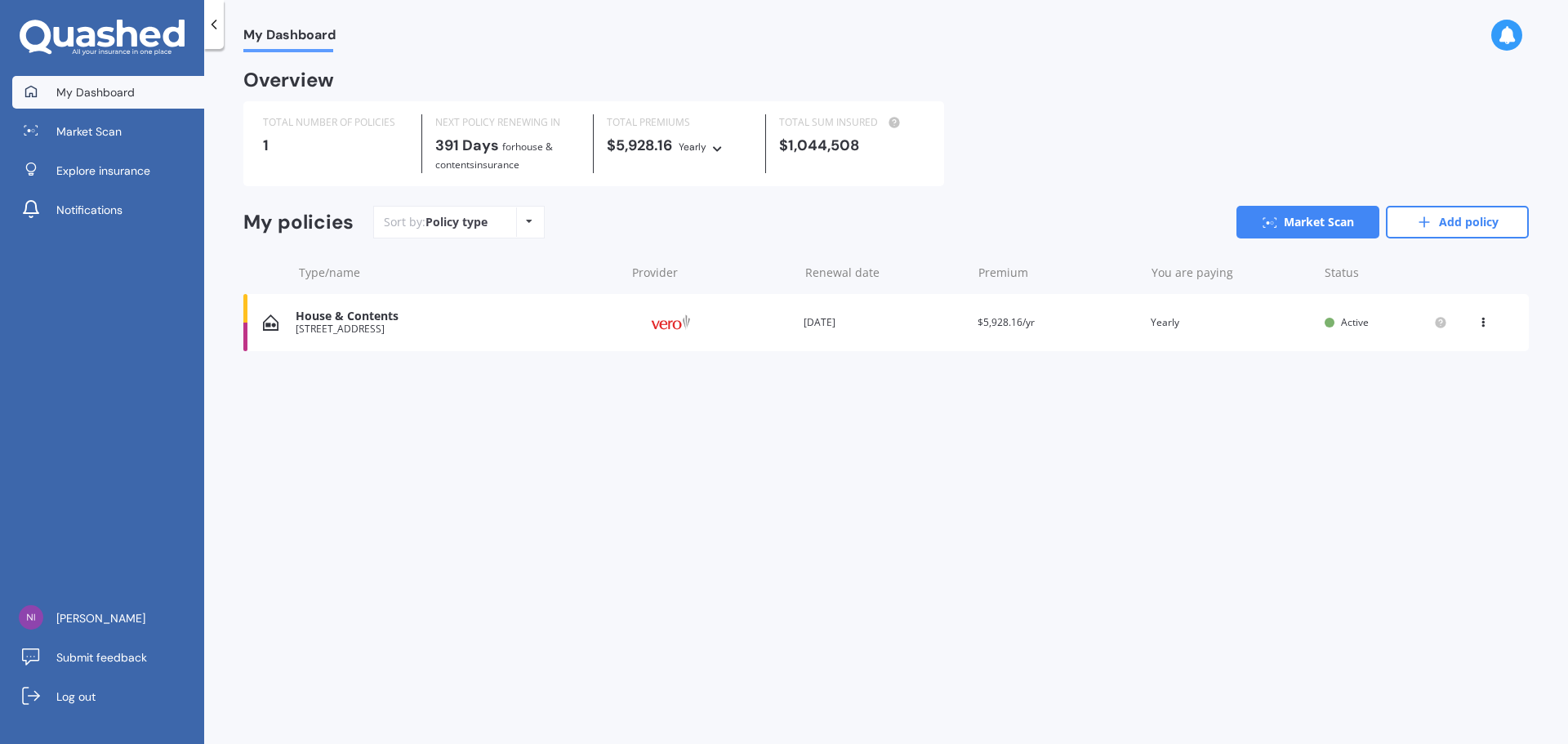
click at [1482, 328] on div "View option View policy Delete" at bounding box center [1484, 323] width 15 height 16
click at [1451, 387] on div "Delete" at bounding box center [1447, 386] width 162 height 33
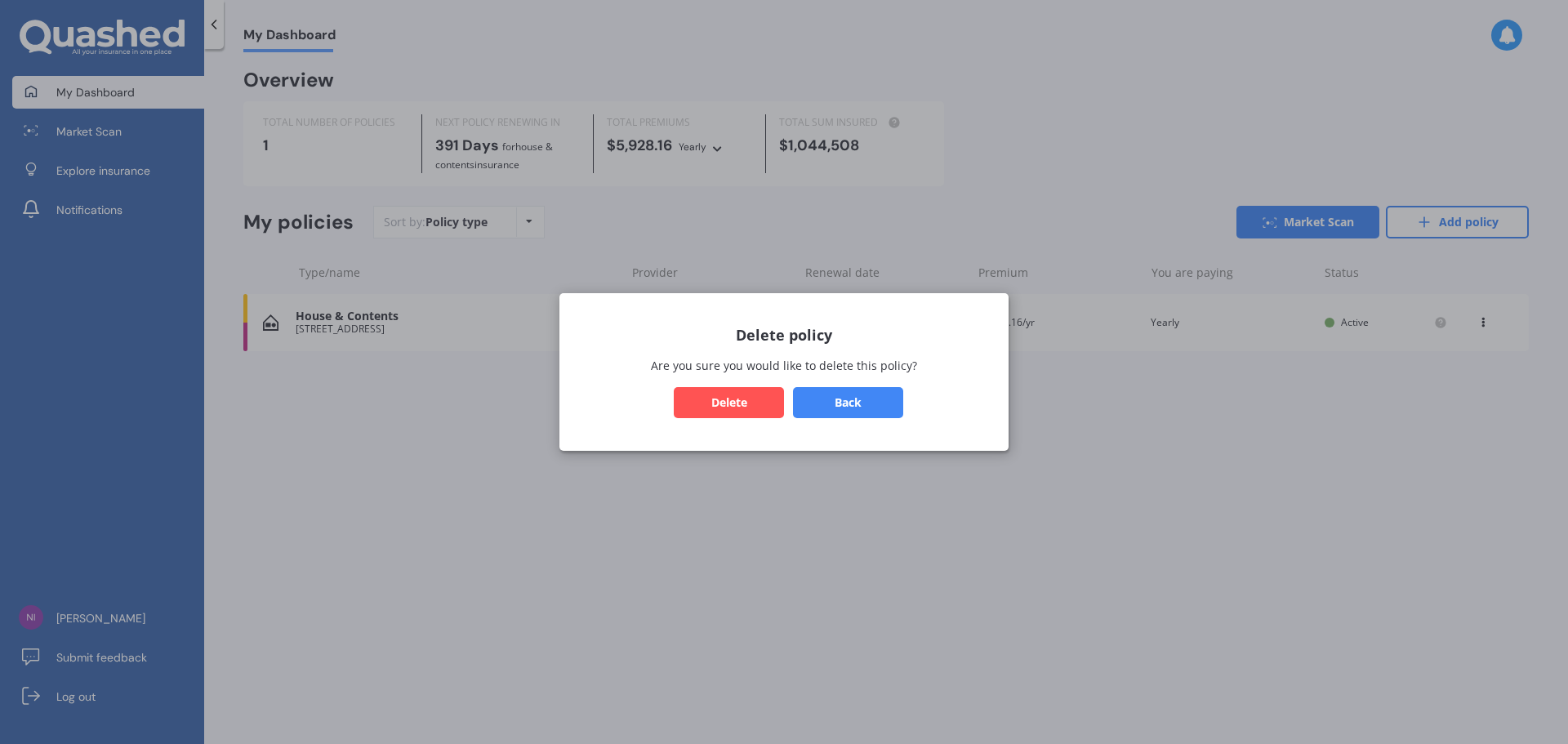
click at [740, 395] on button "Delete" at bounding box center [729, 402] width 110 height 31
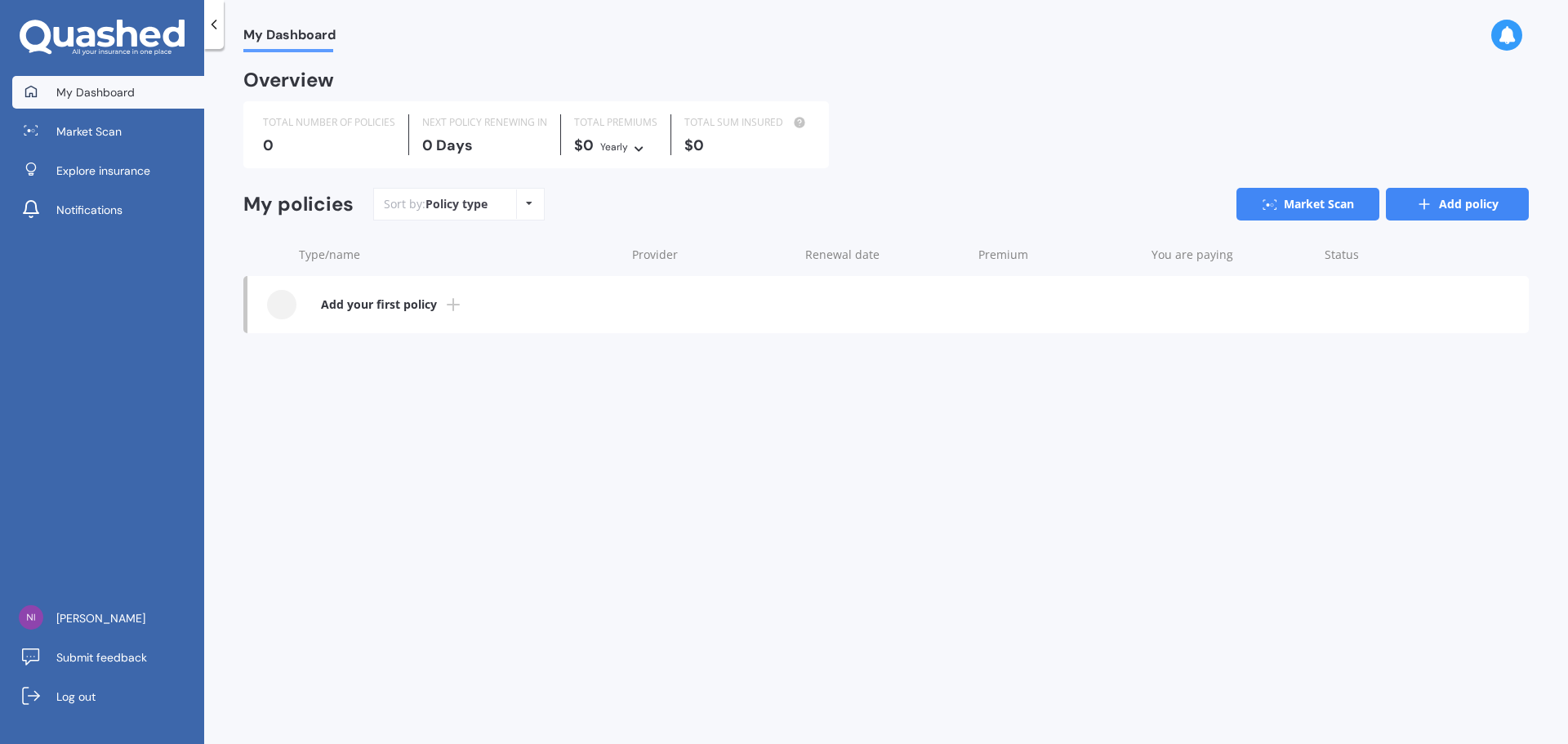
click at [1417, 205] on icon at bounding box center [1424, 204] width 16 height 16
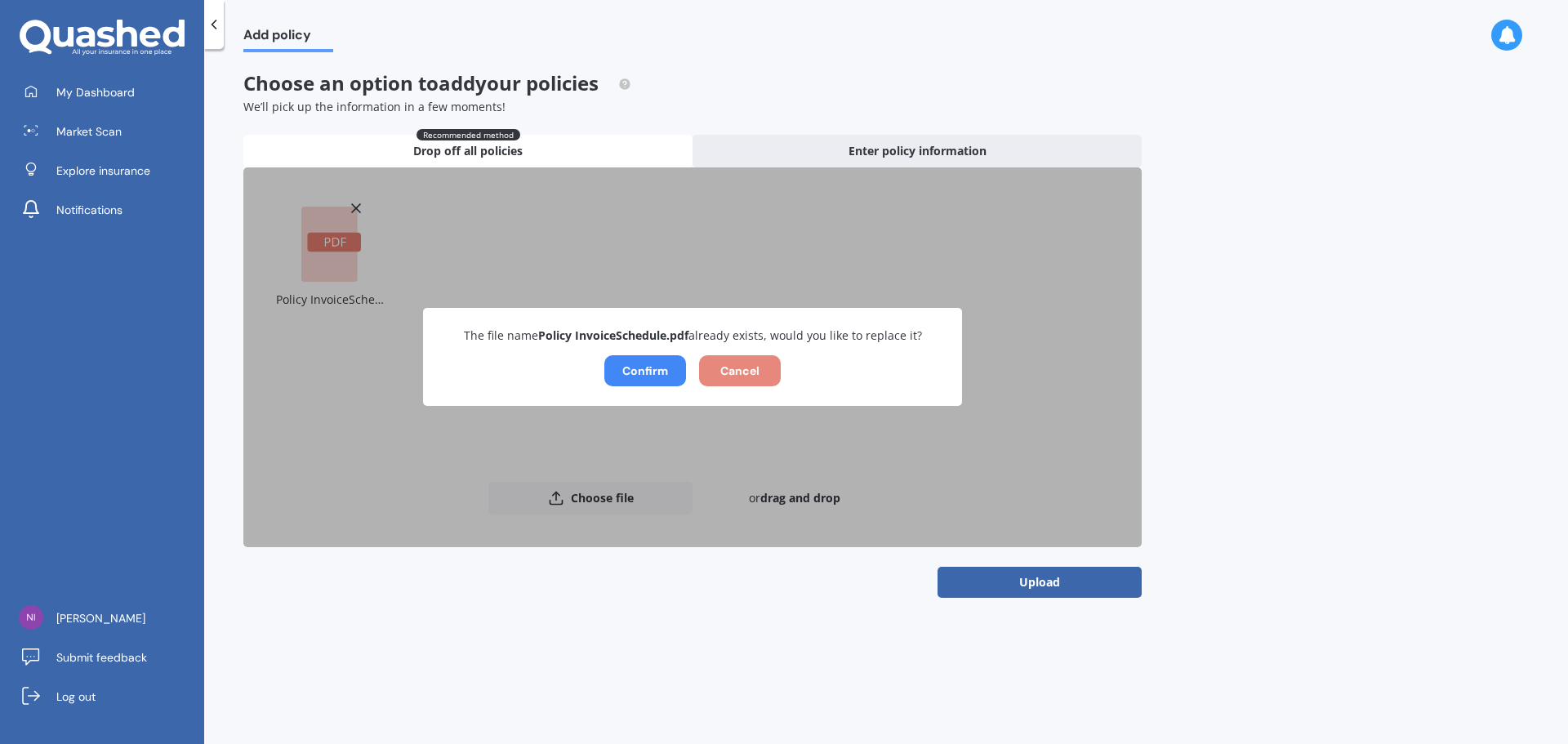
click at [727, 376] on button "Cancel" at bounding box center [740, 371] width 82 height 31
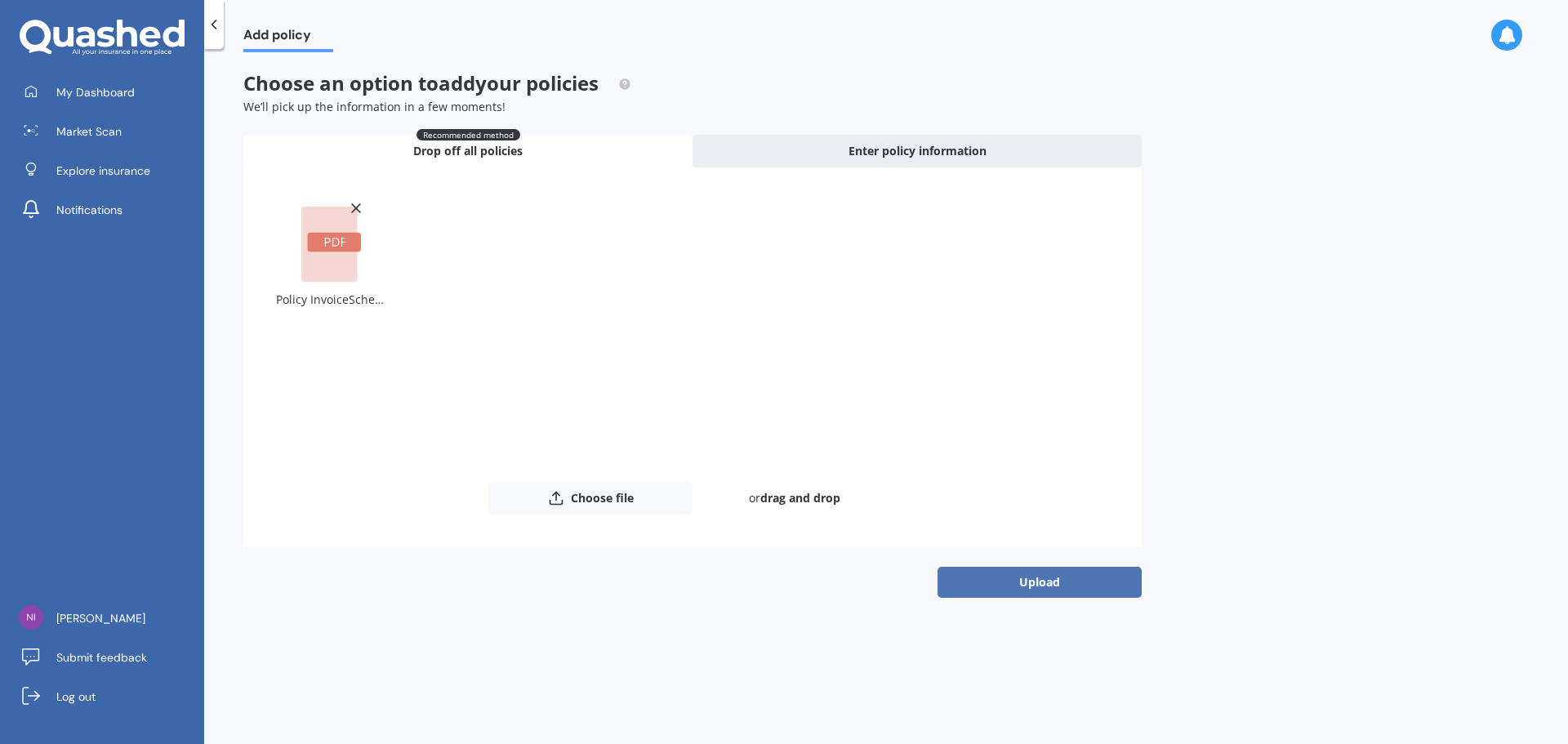
click at [996, 584] on button "Upload" at bounding box center [1039, 581] width 204 height 31
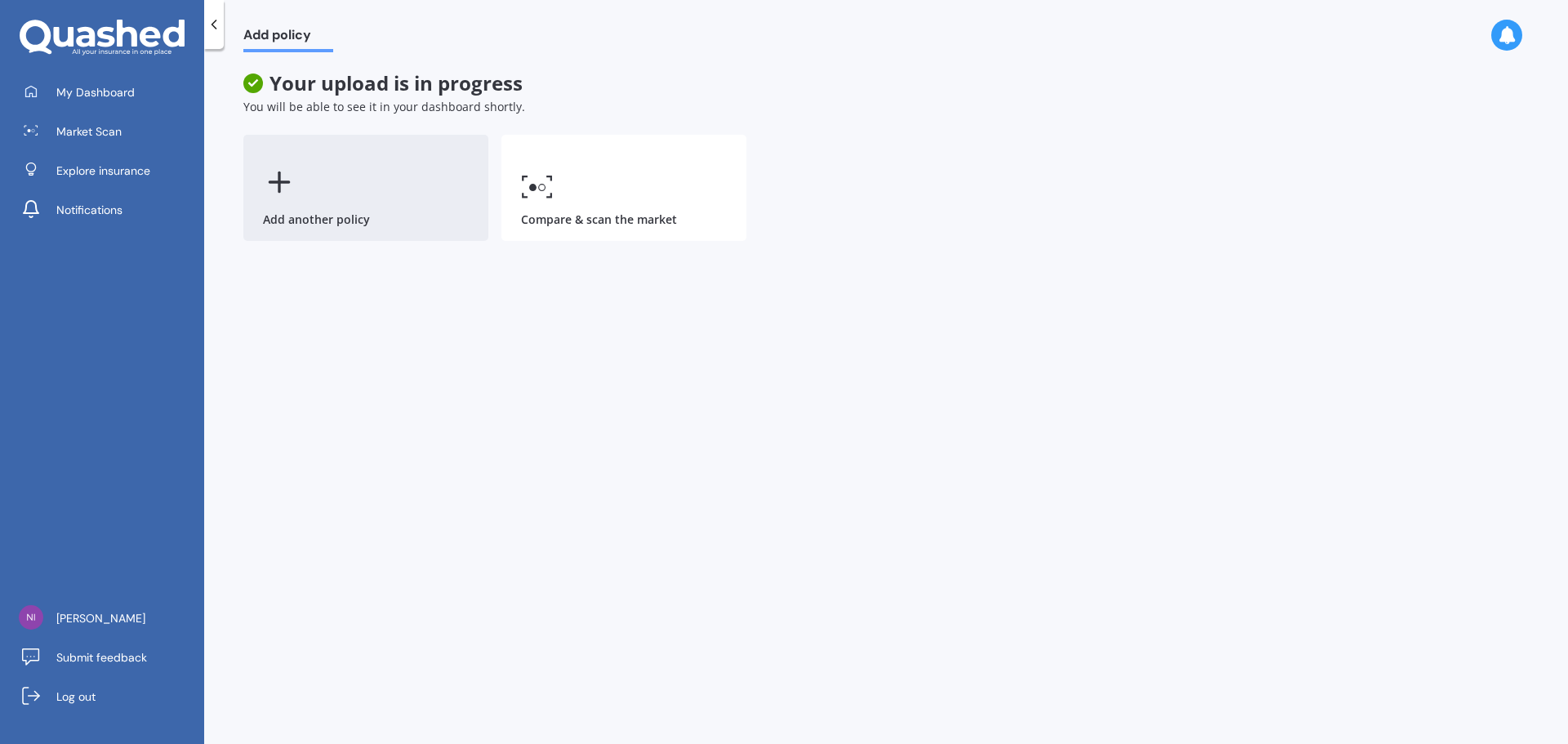
click at [306, 199] on div "Add another policy" at bounding box center [366, 188] width 245 height 106
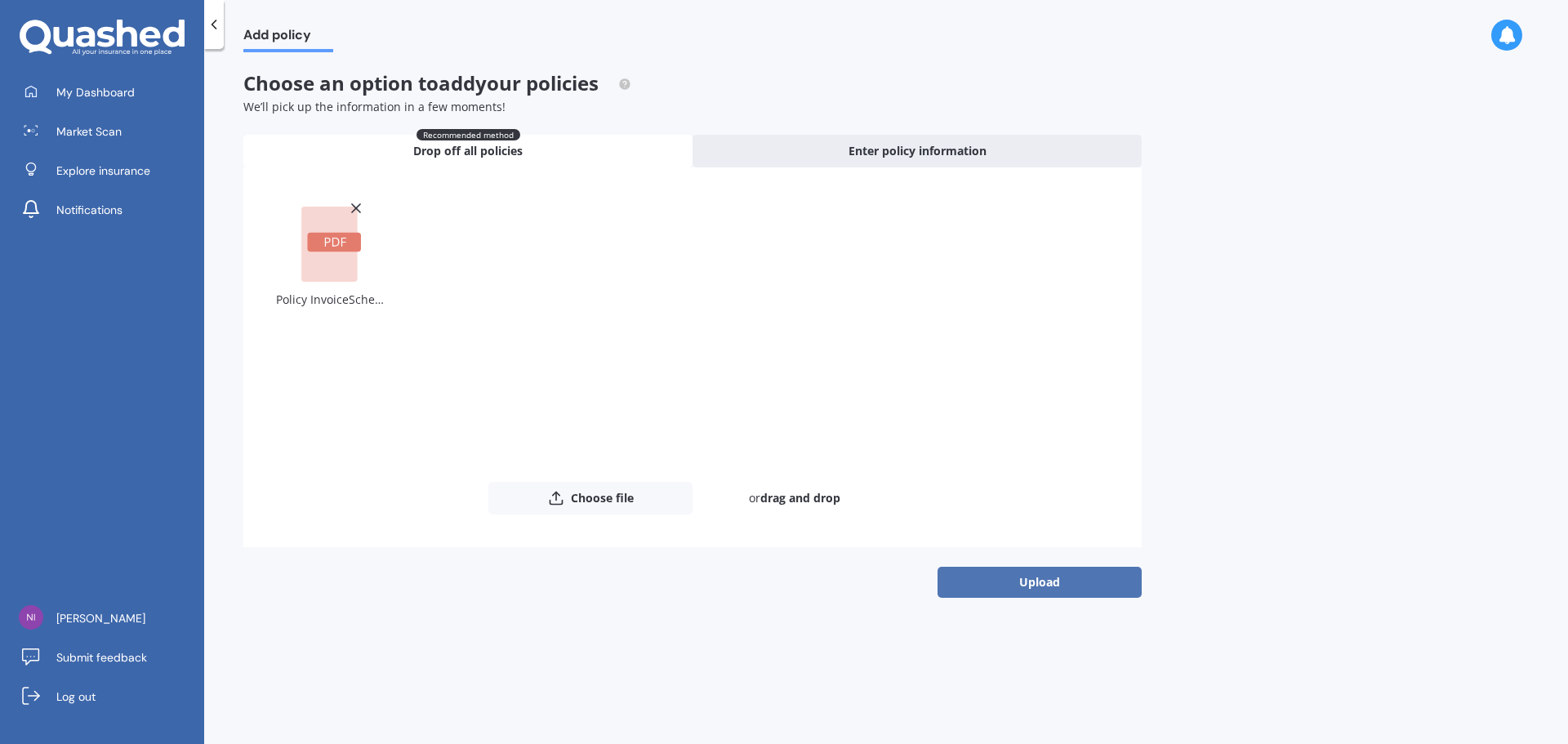
click at [1011, 582] on button "Upload" at bounding box center [1039, 581] width 204 height 31
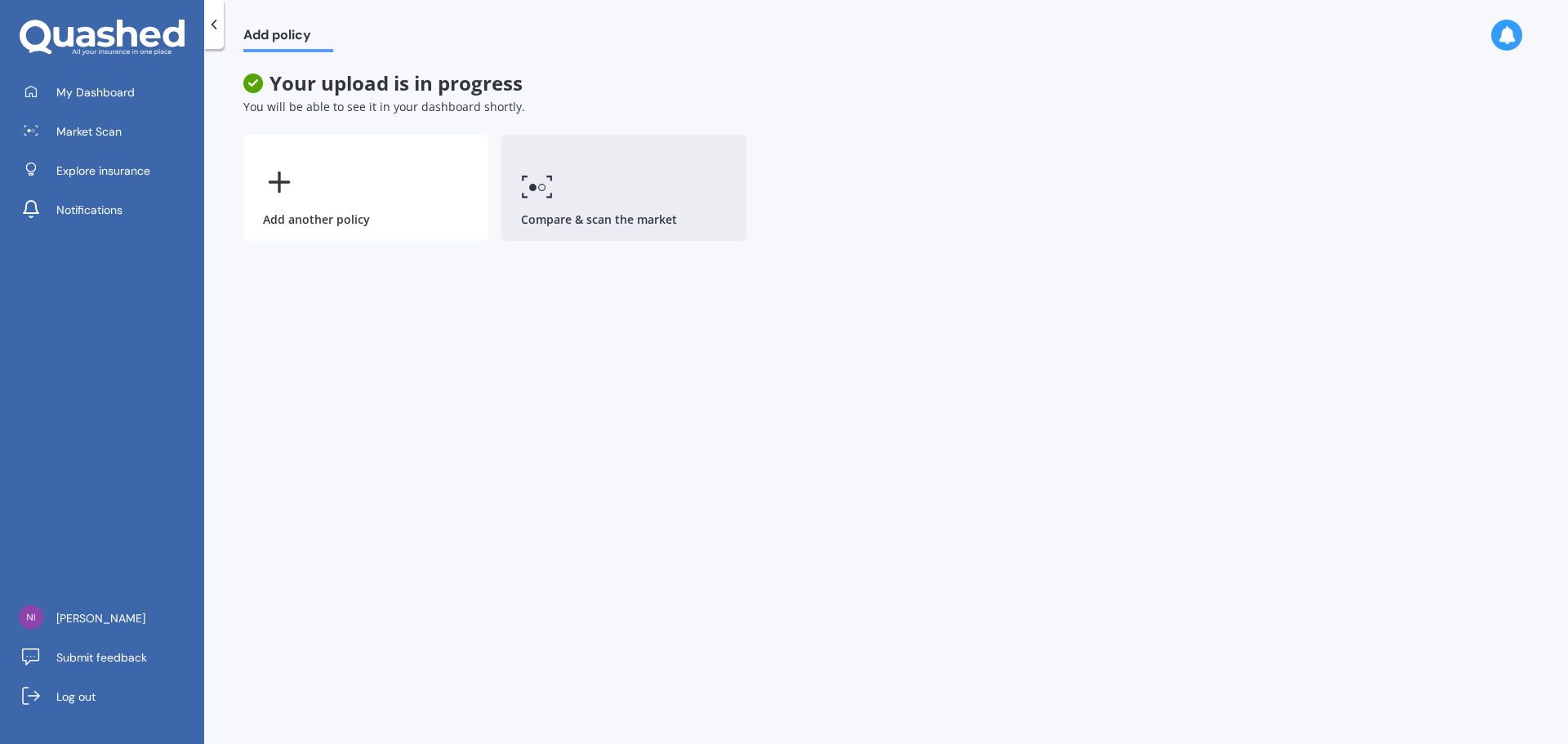
click at [548, 188] on icon at bounding box center [537, 187] width 33 height 24
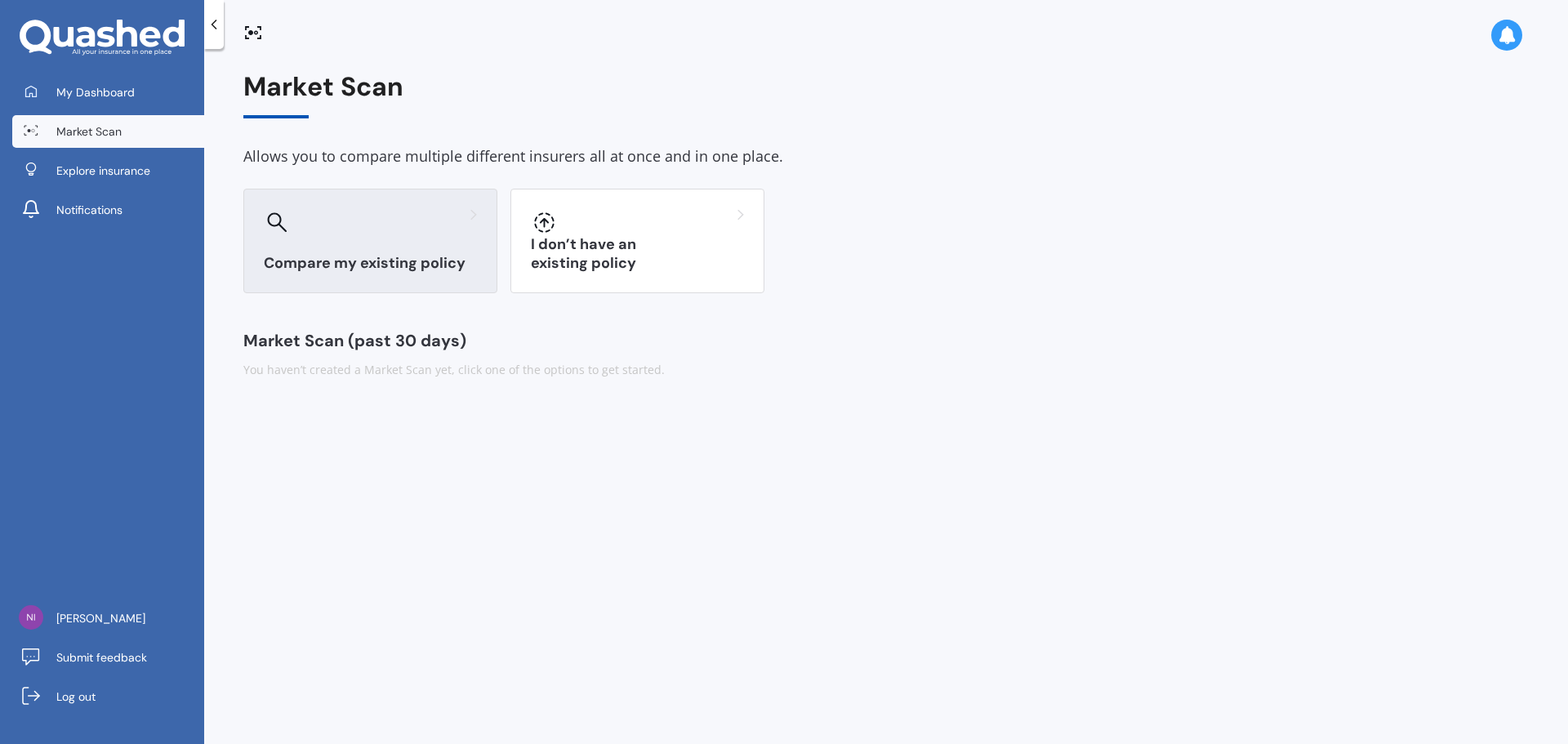
click at [386, 260] on h3 "Compare my existing policy" at bounding box center [371, 263] width 213 height 19
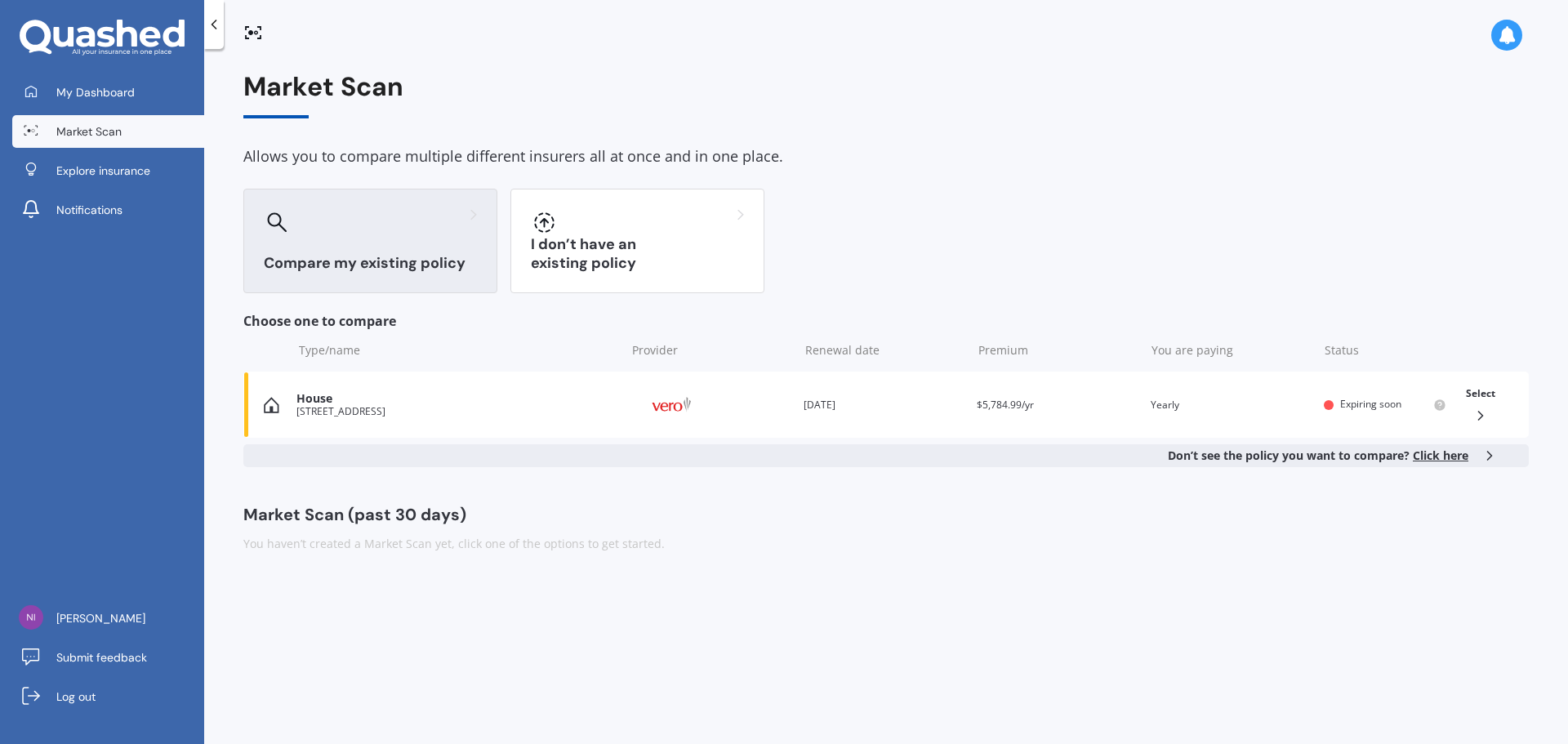
click at [1440, 457] on span "Click here" at bounding box center [1440, 454] width 55 height 15
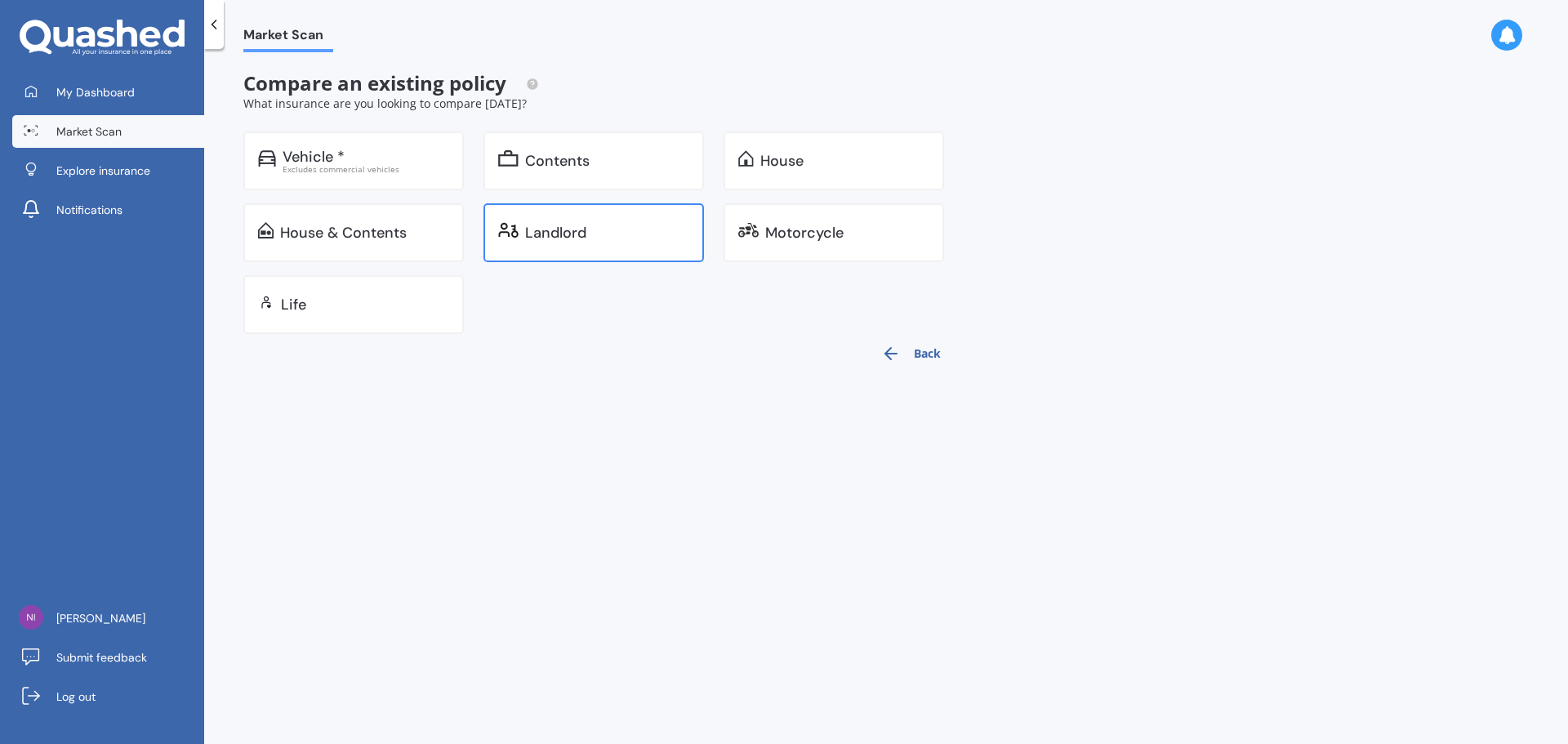
click at [579, 234] on div "Landlord" at bounding box center [556, 233] width 61 height 16
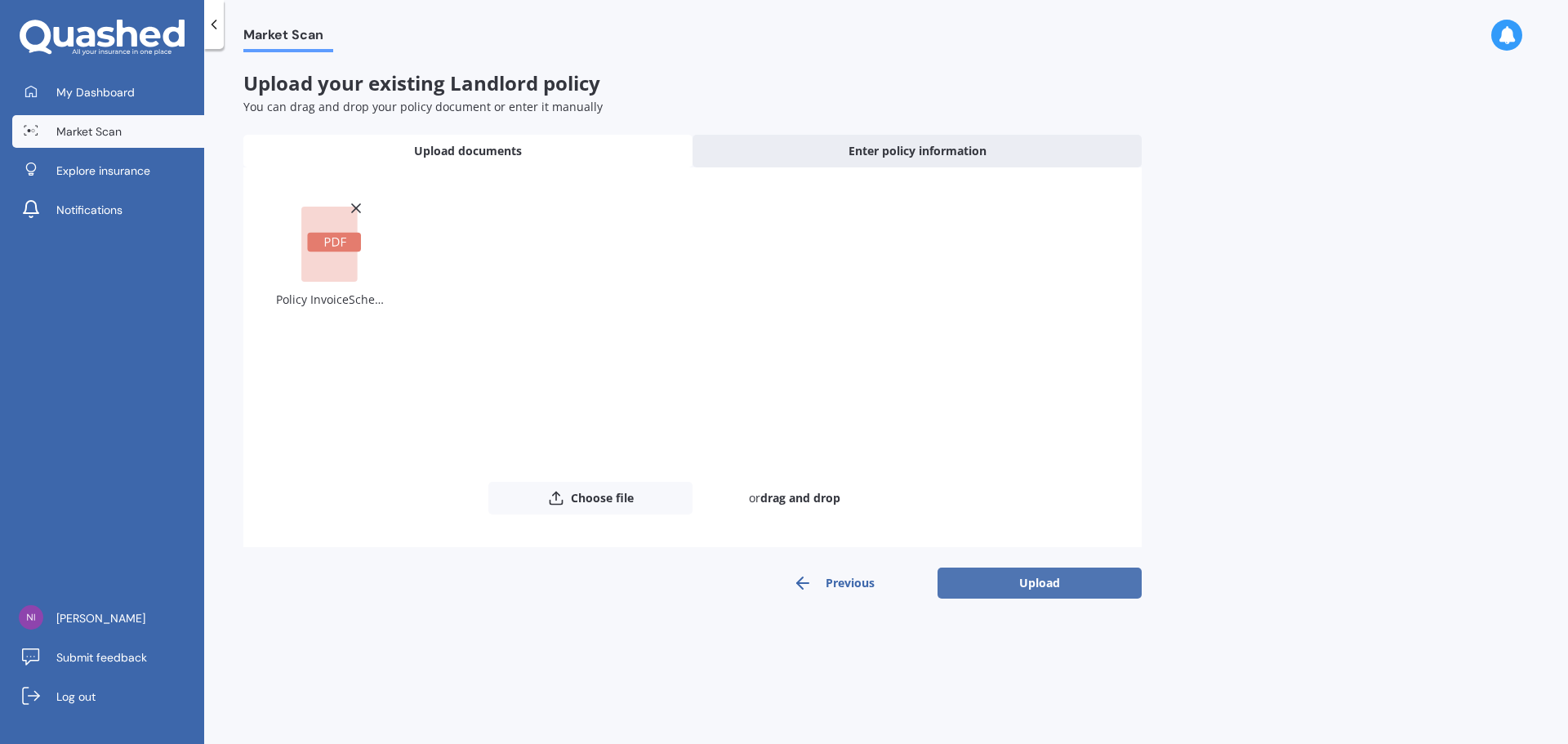
click at [1076, 583] on button "Upload" at bounding box center [1039, 582] width 204 height 31
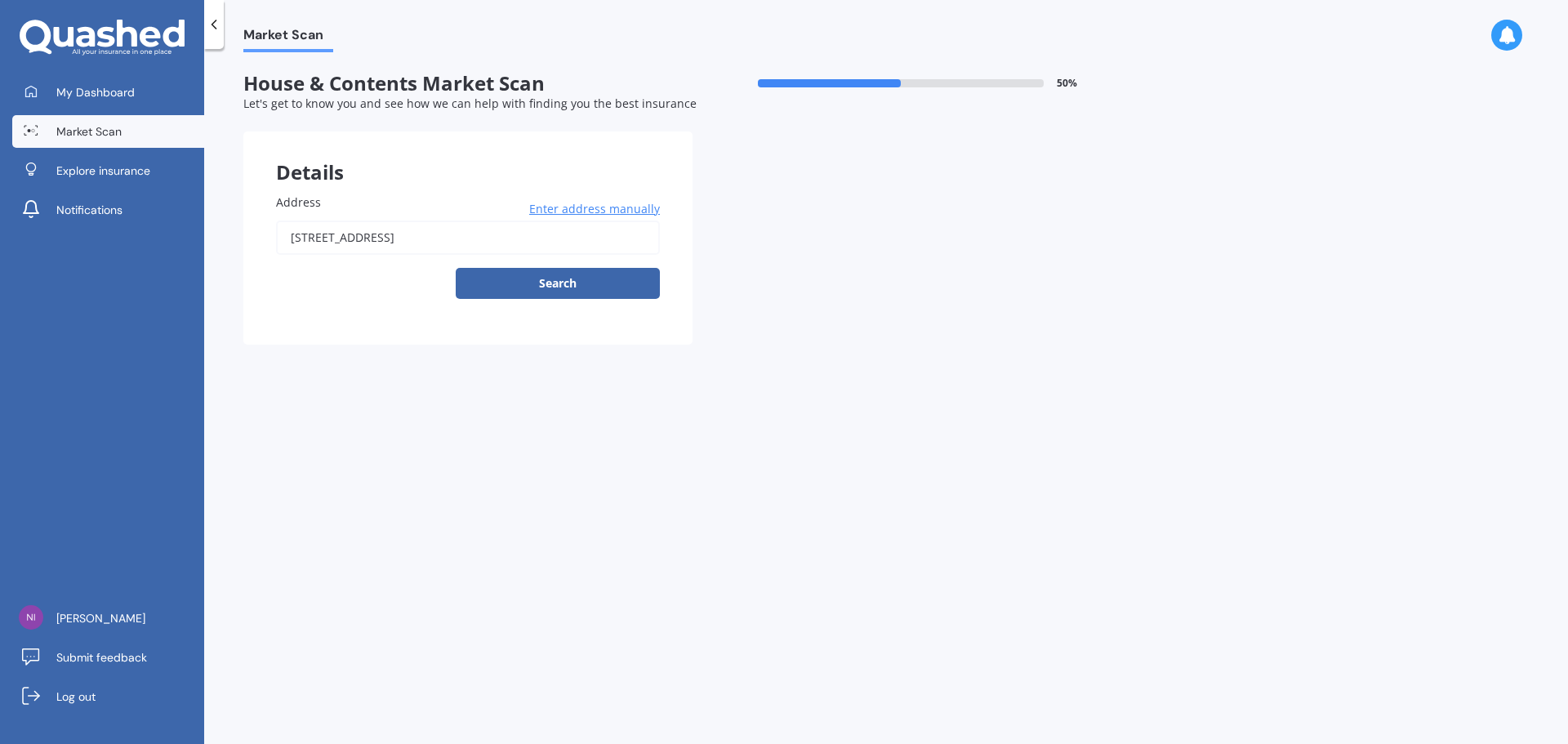
click at [452, 236] on input "[STREET_ADDRESS]" at bounding box center [468, 237] width 384 height 35
type input "[STREET_ADDRESS]"
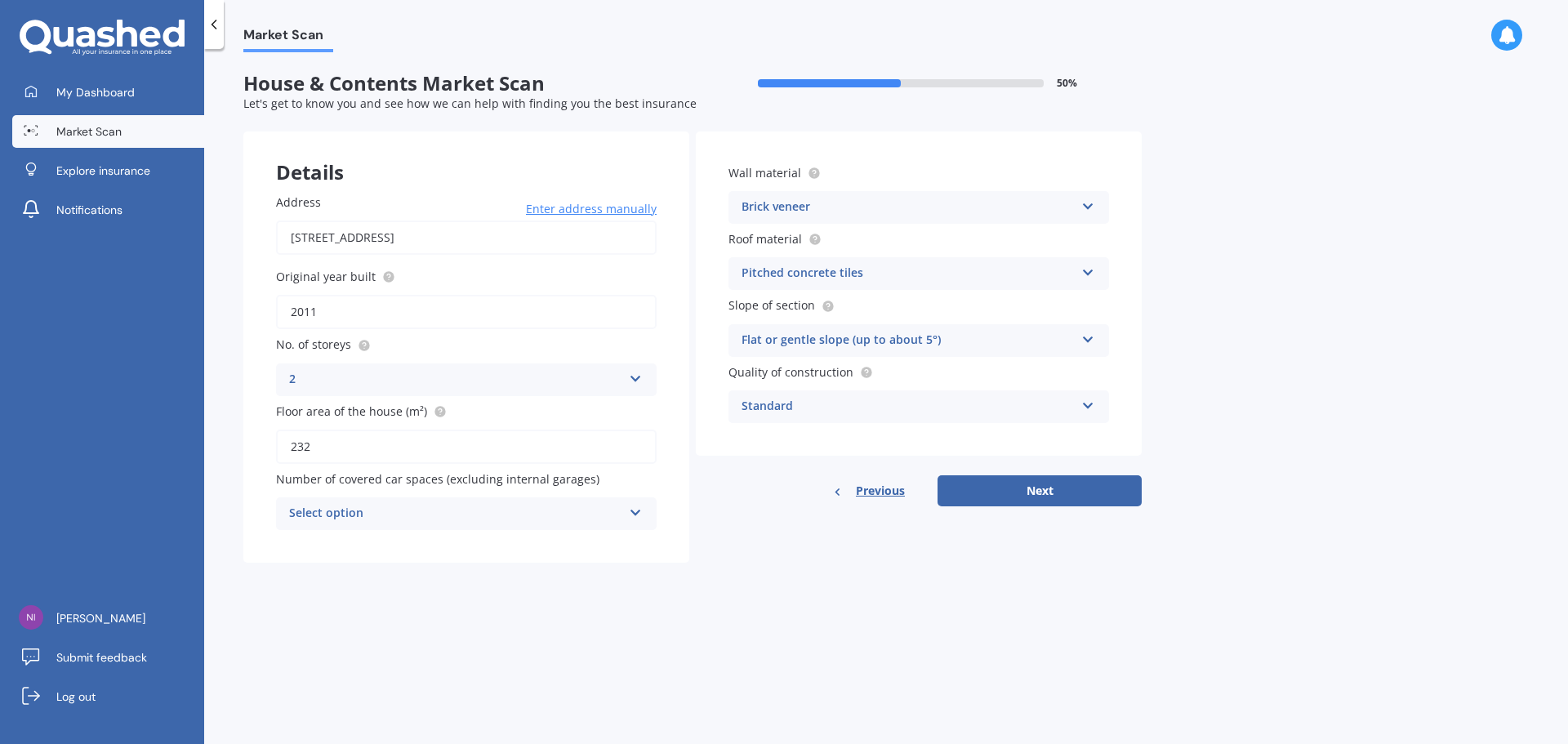
click at [948, 393] on div "Standard Standard High Prestige" at bounding box center [918, 406] width 380 height 33
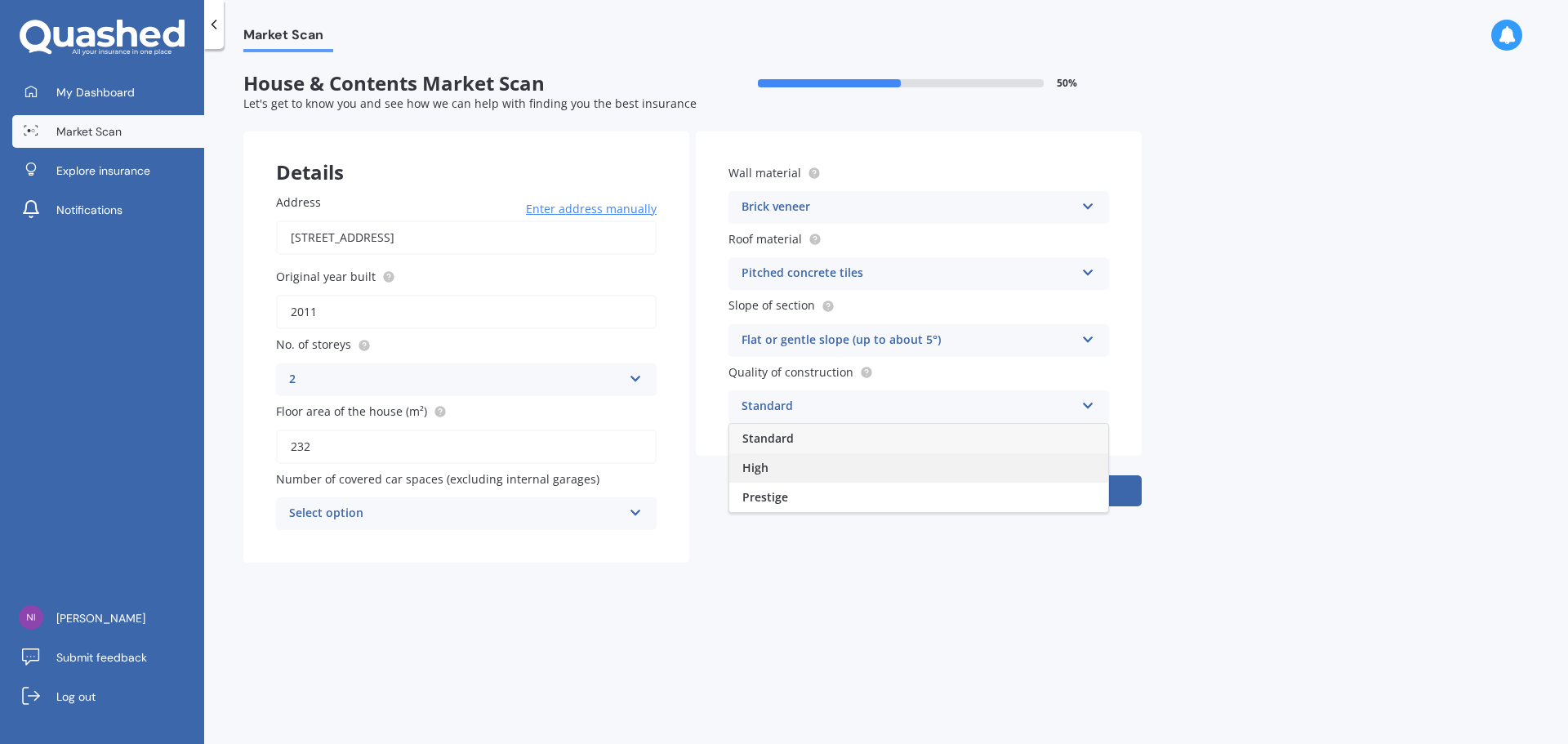
click at [918, 458] on div "High" at bounding box center [918, 468] width 379 height 29
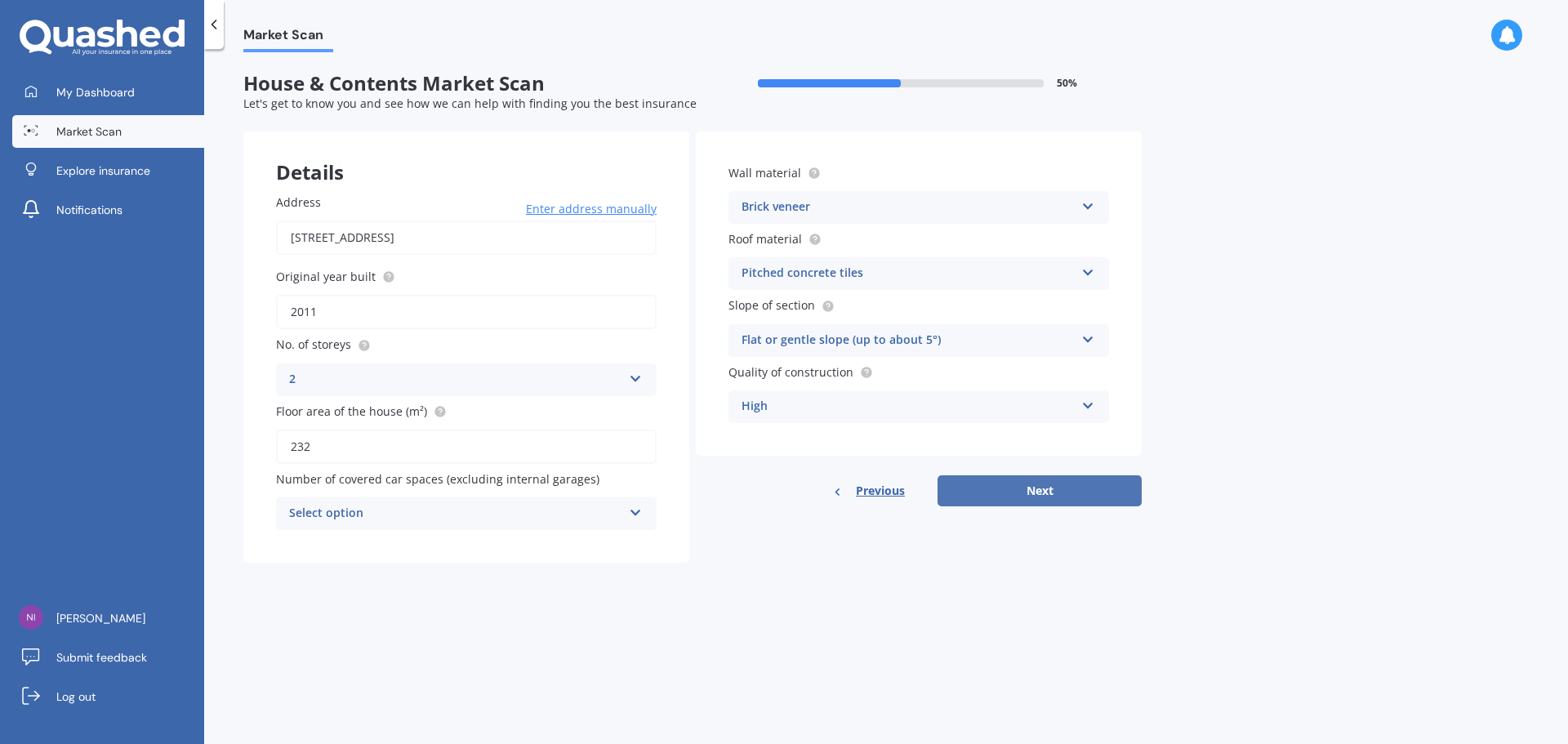
click at [1014, 481] on button "Next" at bounding box center [1039, 491] width 204 height 31
click at [593, 522] on div "Select option" at bounding box center [459, 514] width 325 height 18
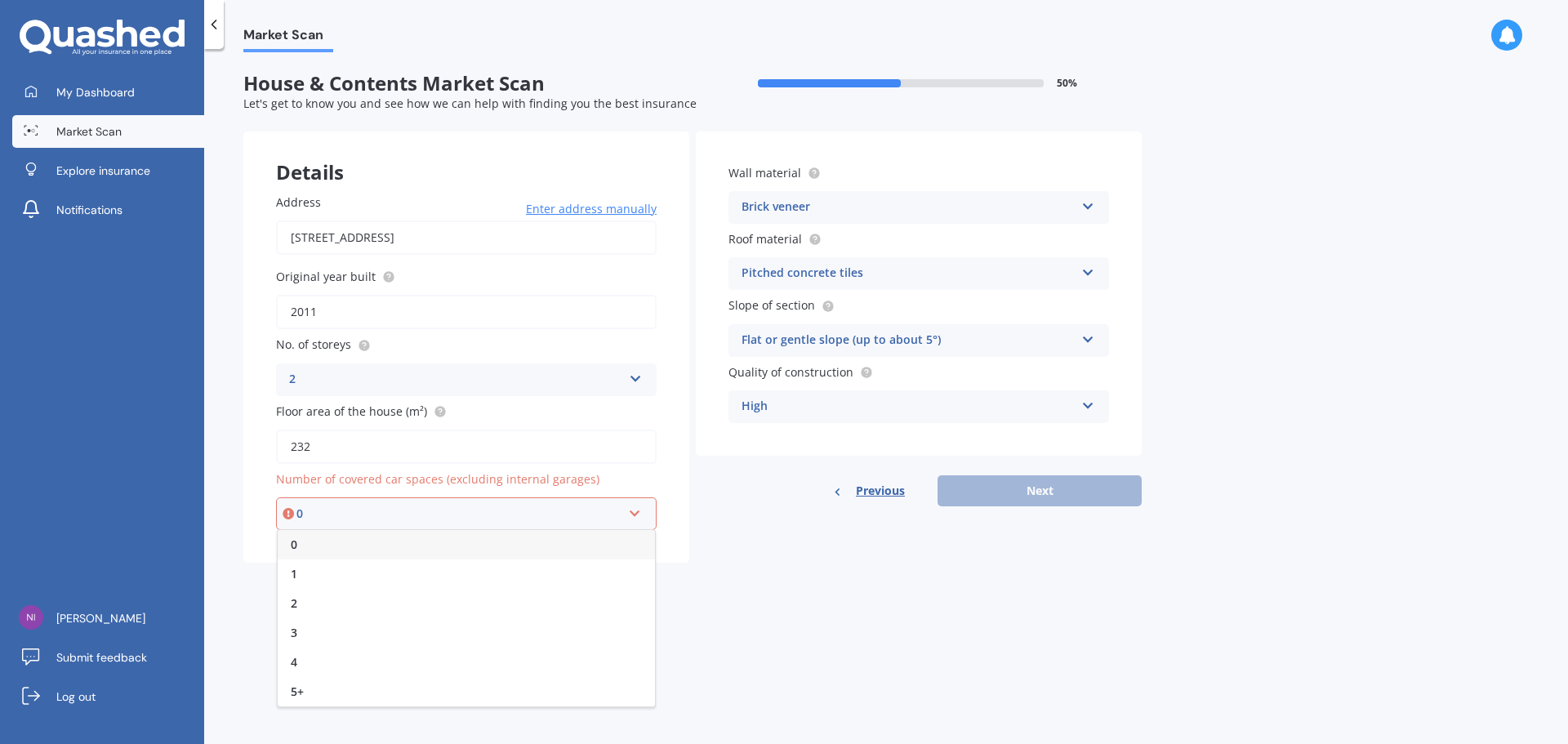
click at [576, 546] on div "0" at bounding box center [466, 544] width 377 height 29
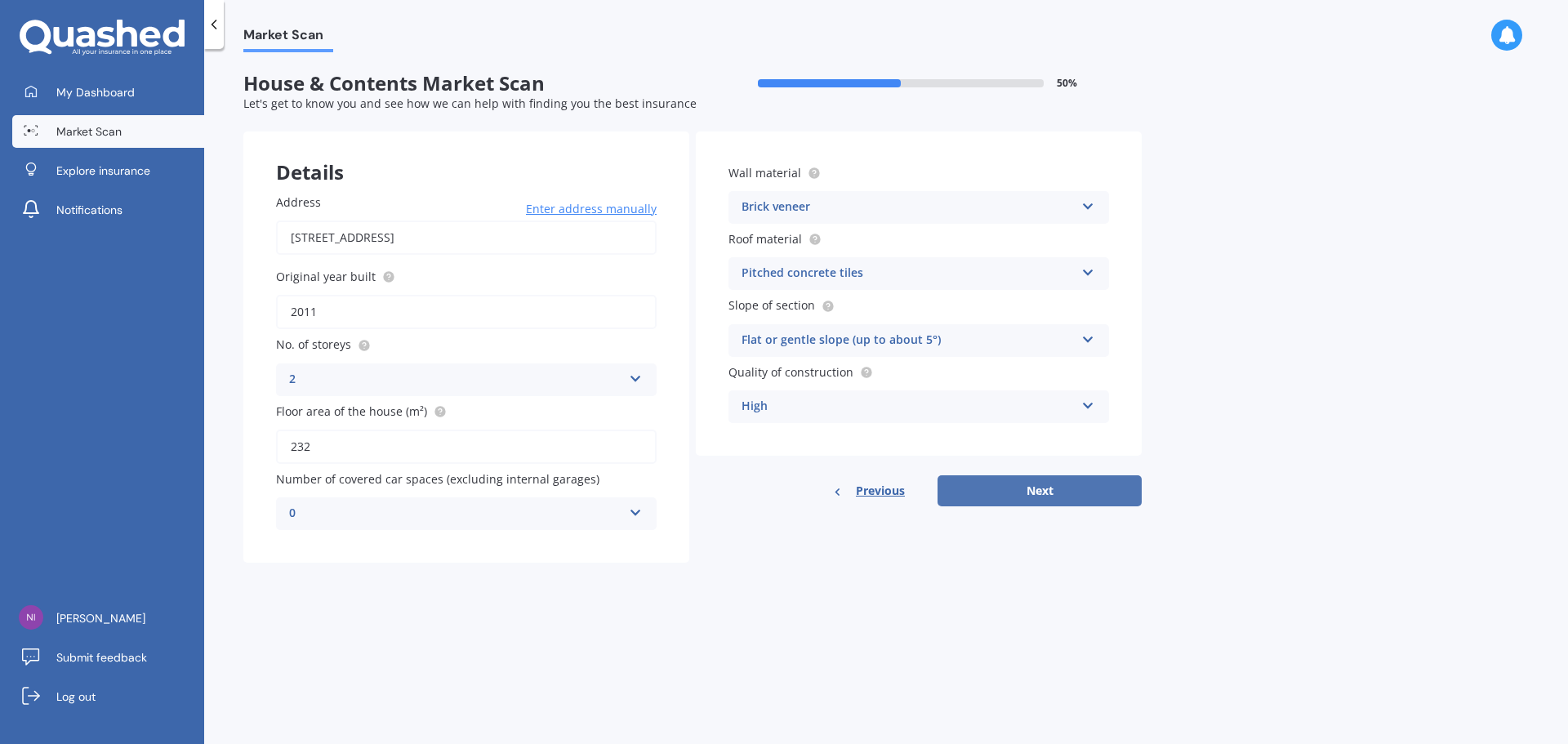
click at [1060, 503] on button "Next" at bounding box center [1039, 491] width 204 height 31
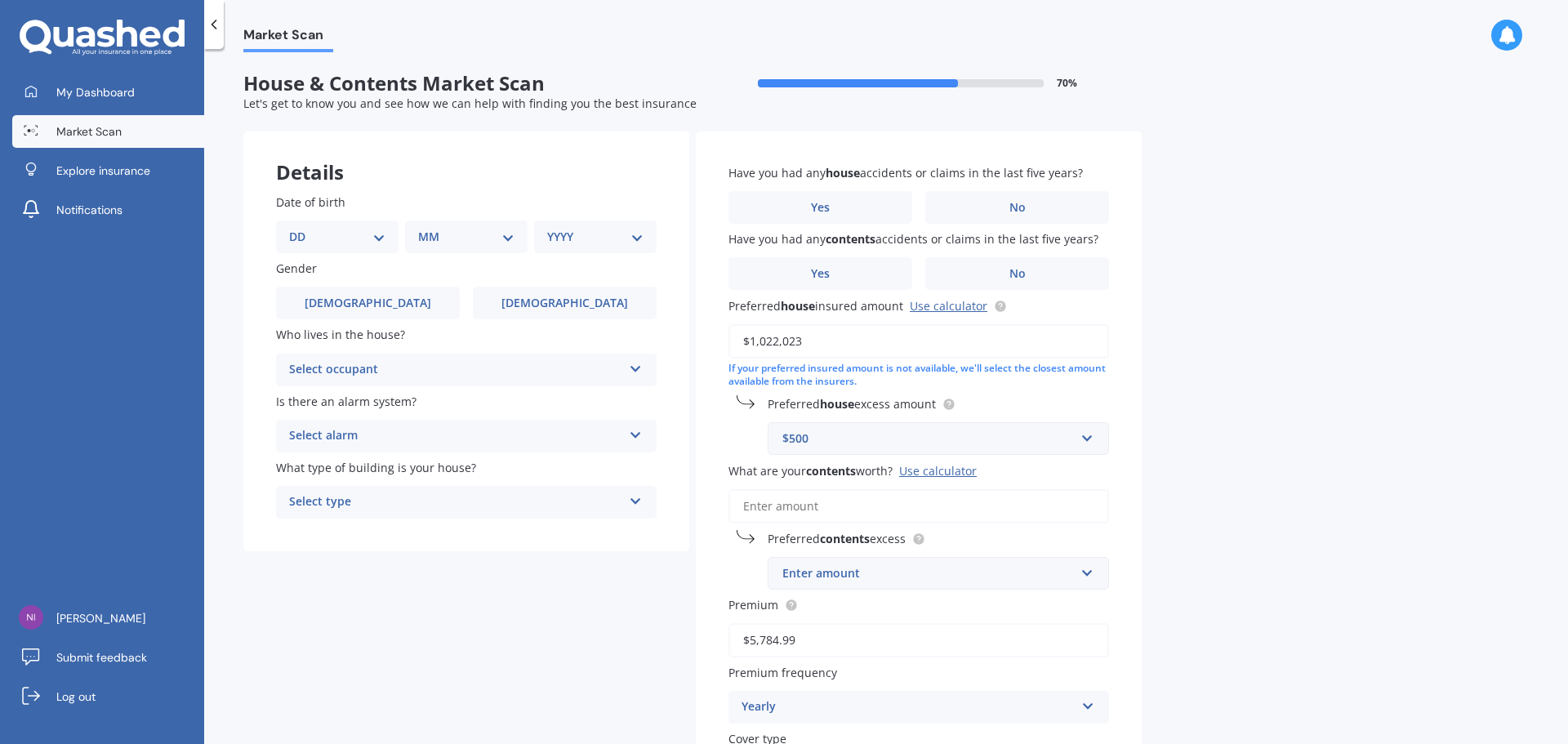
click at [382, 232] on select "DD 01 02 03 04 05 06 07 08 09 10 11 12 13 14 15 16 17 18 19 20 21 22 23 24 25 2…" at bounding box center [337, 236] width 96 height 18
click at [423, 361] on div "Select occupant" at bounding box center [455, 370] width 333 height 20
click at [423, 361] on div "Owner" at bounding box center [455, 370] width 333 height 20
click at [58, 95] on span "My Dashboard" at bounding box center [95, 92] width 78 height 16
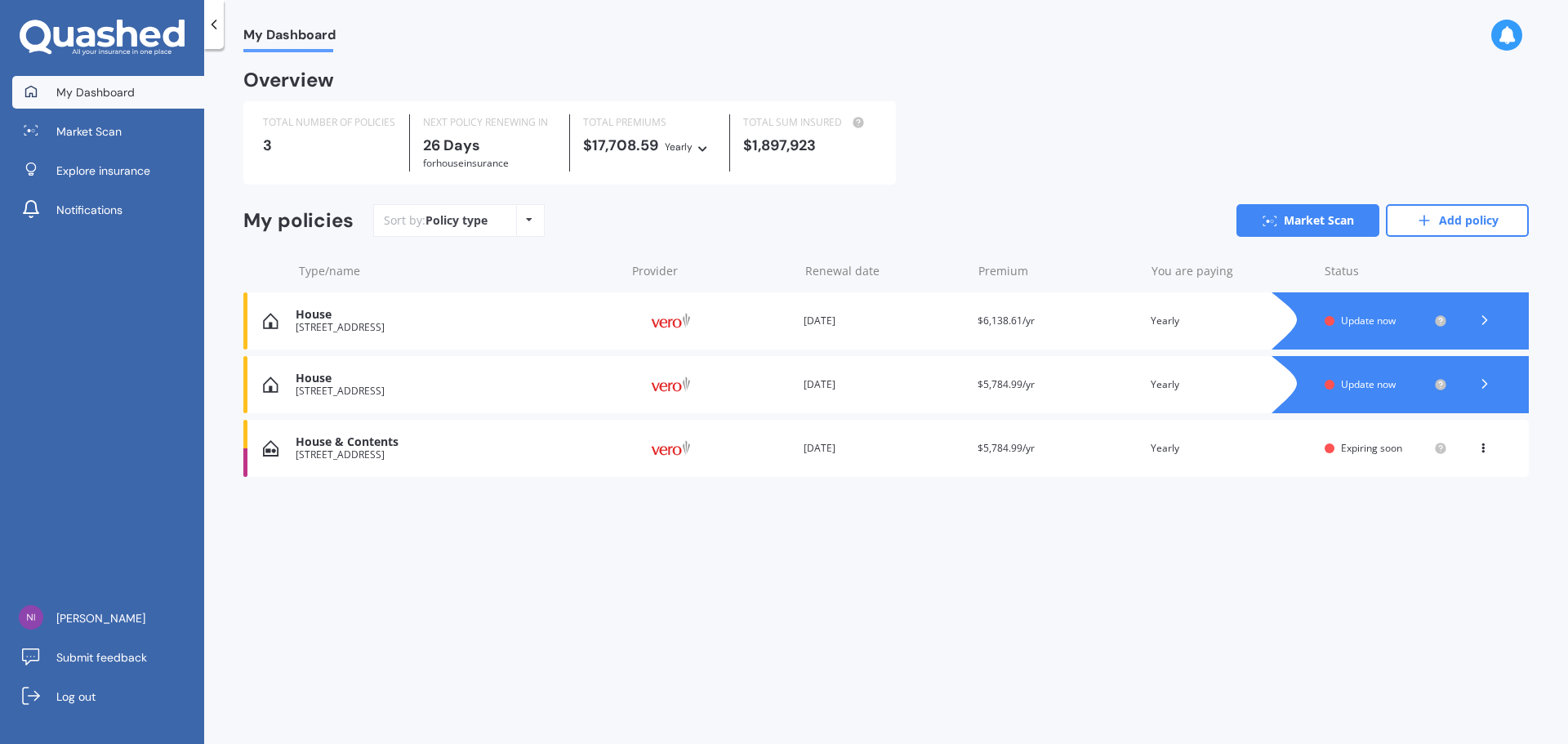
click at [1486, 319] on icon at bounding box center [1484, 320] width 16 height 16
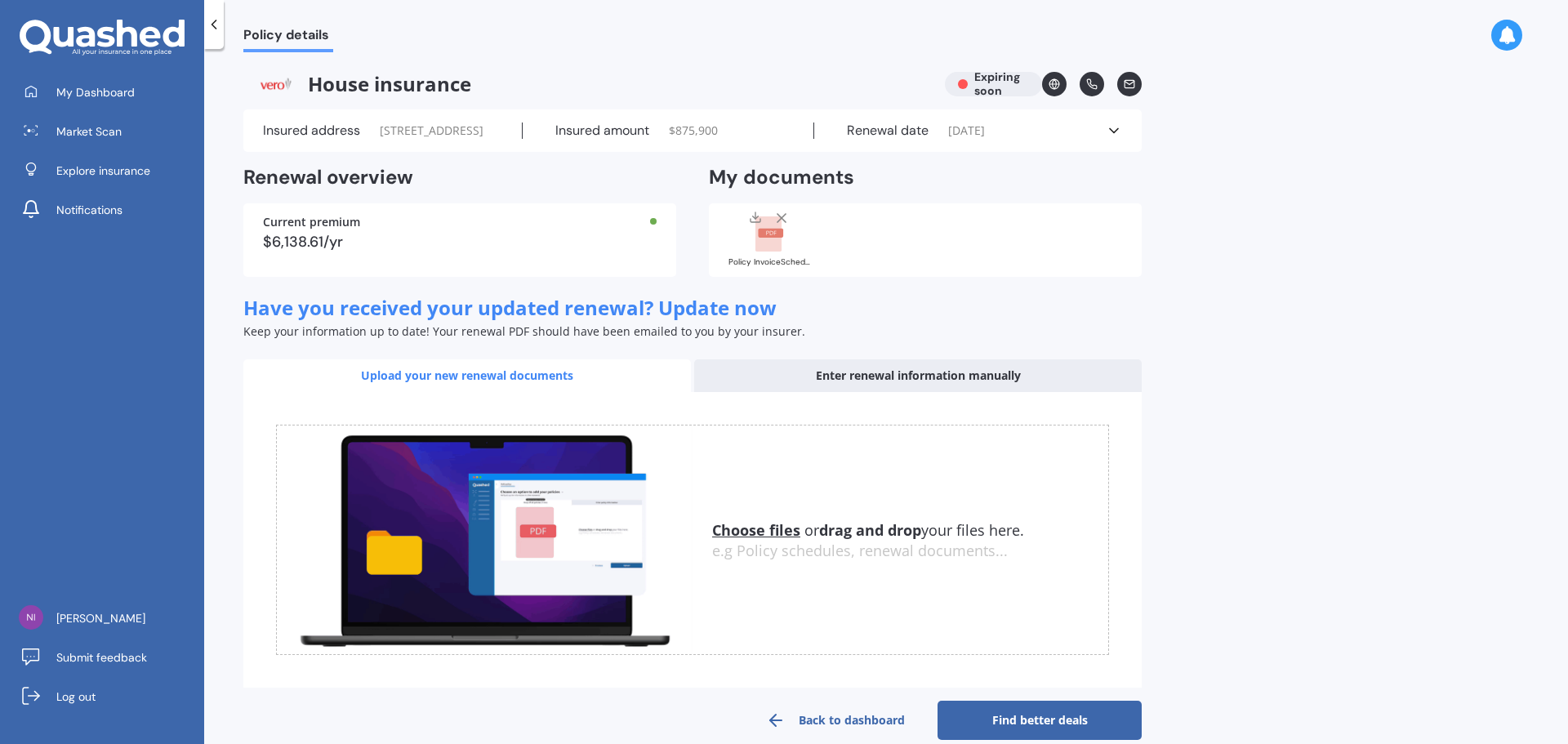
click at [436, 249] on div "$6,138.61/yr" at bounding box center [460, 242] width 394 height 15
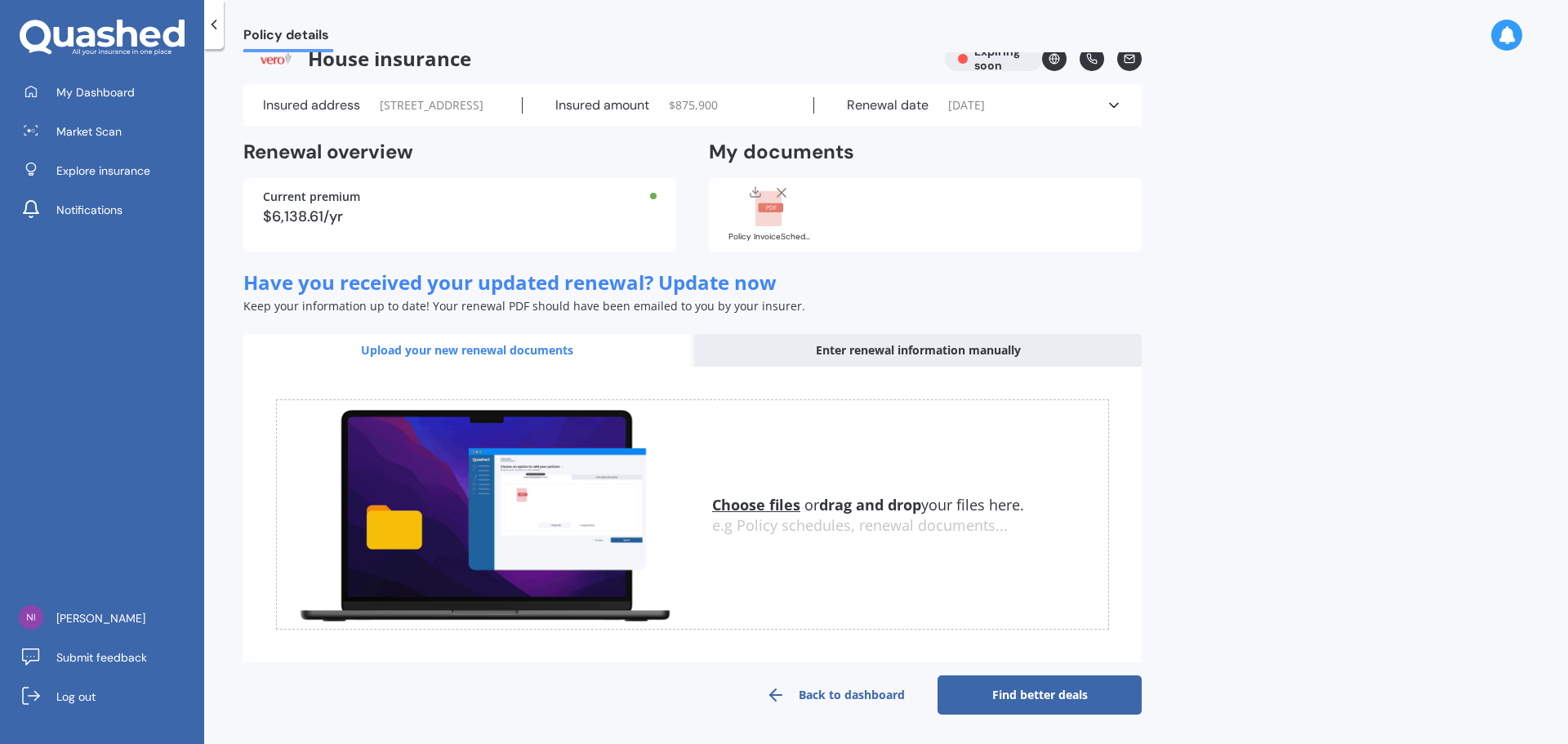
click at [820, 692] on link "Back to dashboard" at bounding box center [836, 695] width 204 height 39
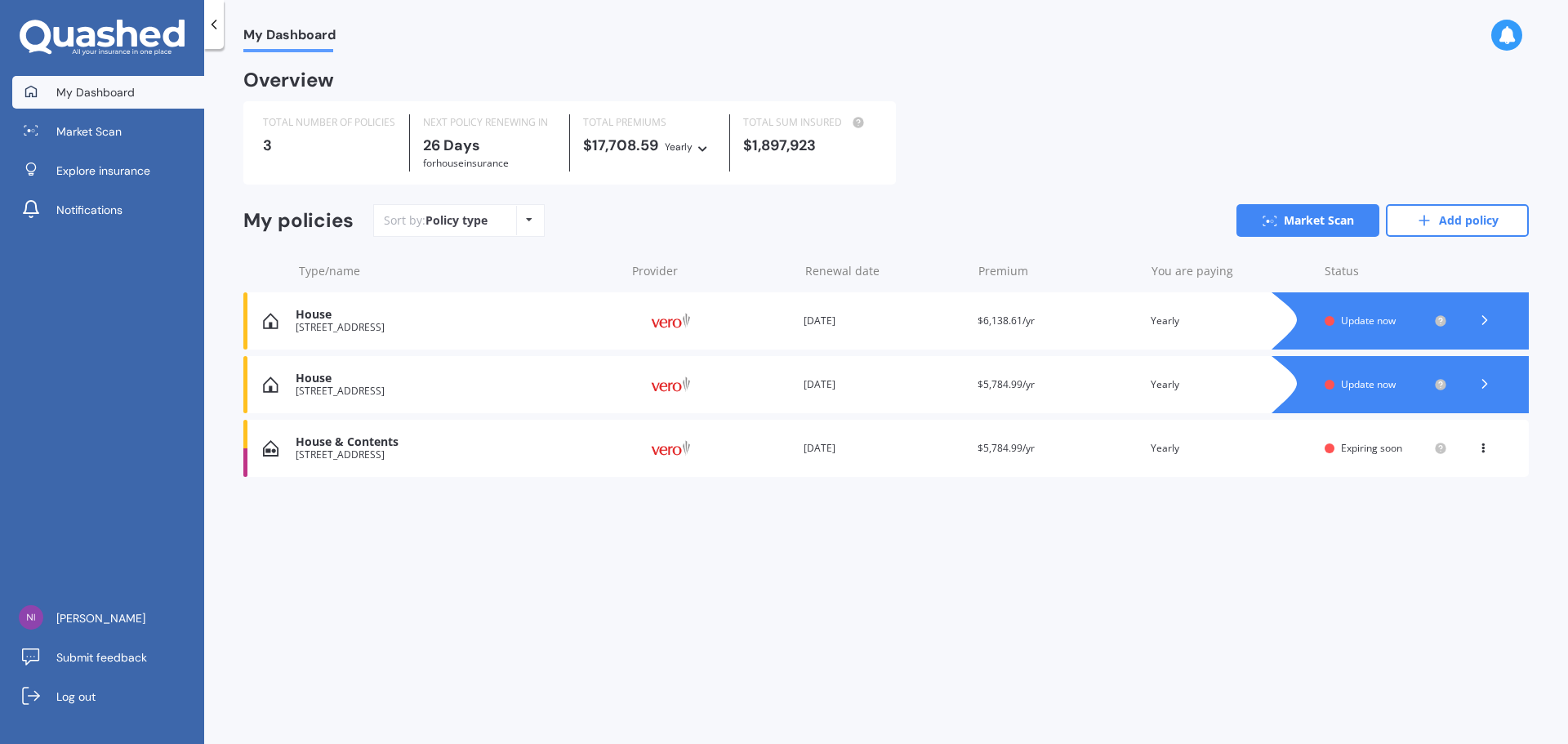
click at [1488, 323] on icon at bounding box center [1484, 320] width 16 height 16
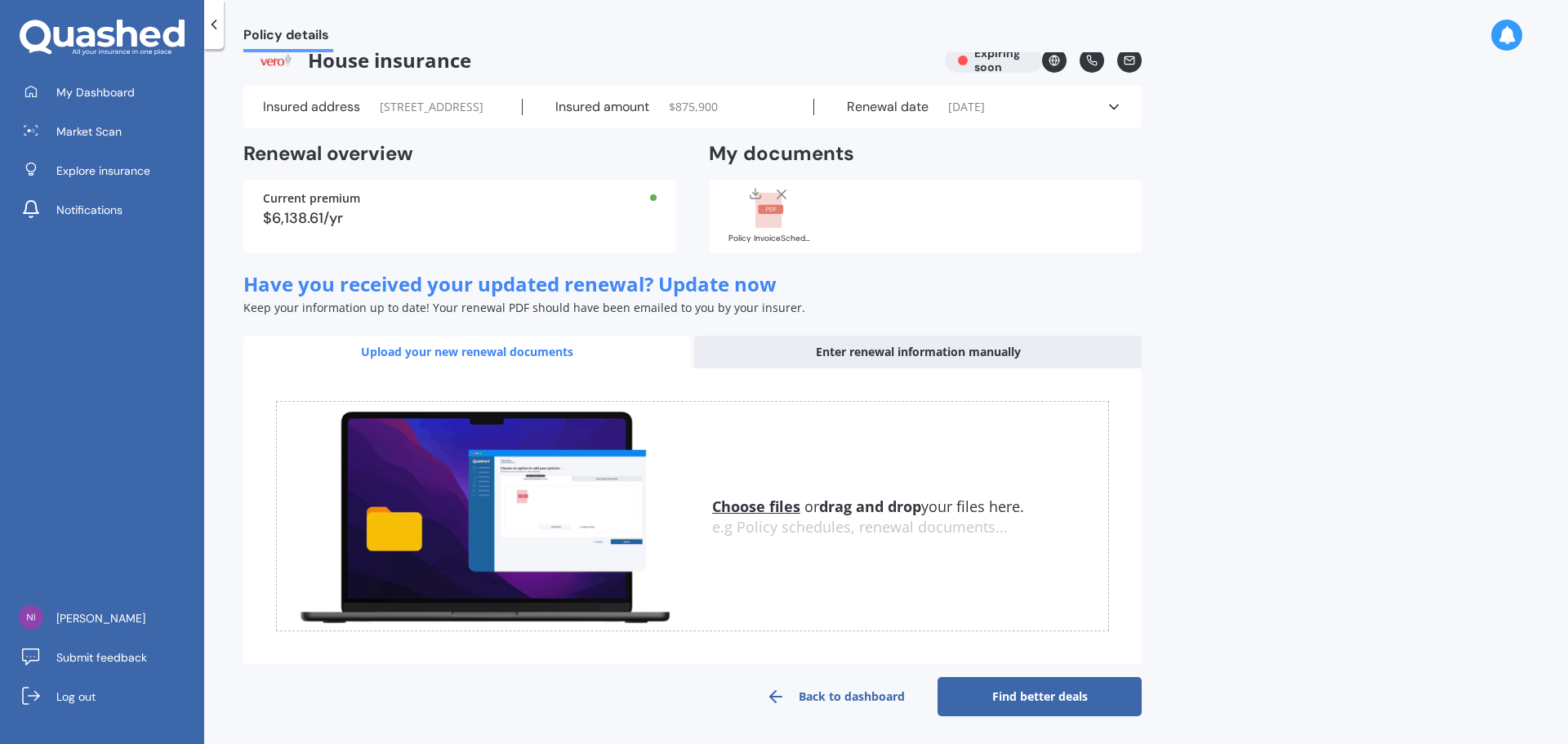
scroll to position [42, 0]
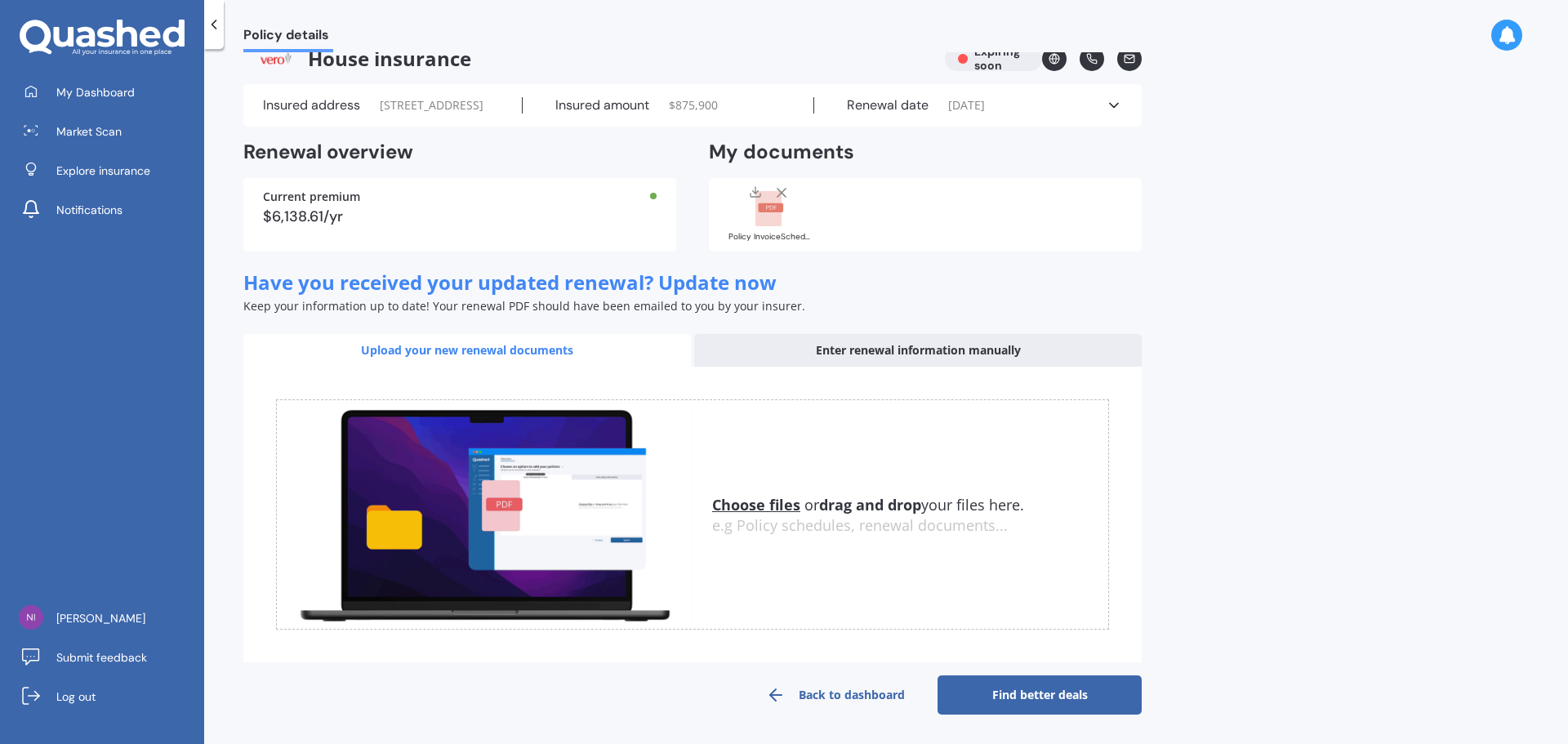
click at [793, 692] on link "Back to dashboard" at bounding box center [836, 695] width 204 height 39
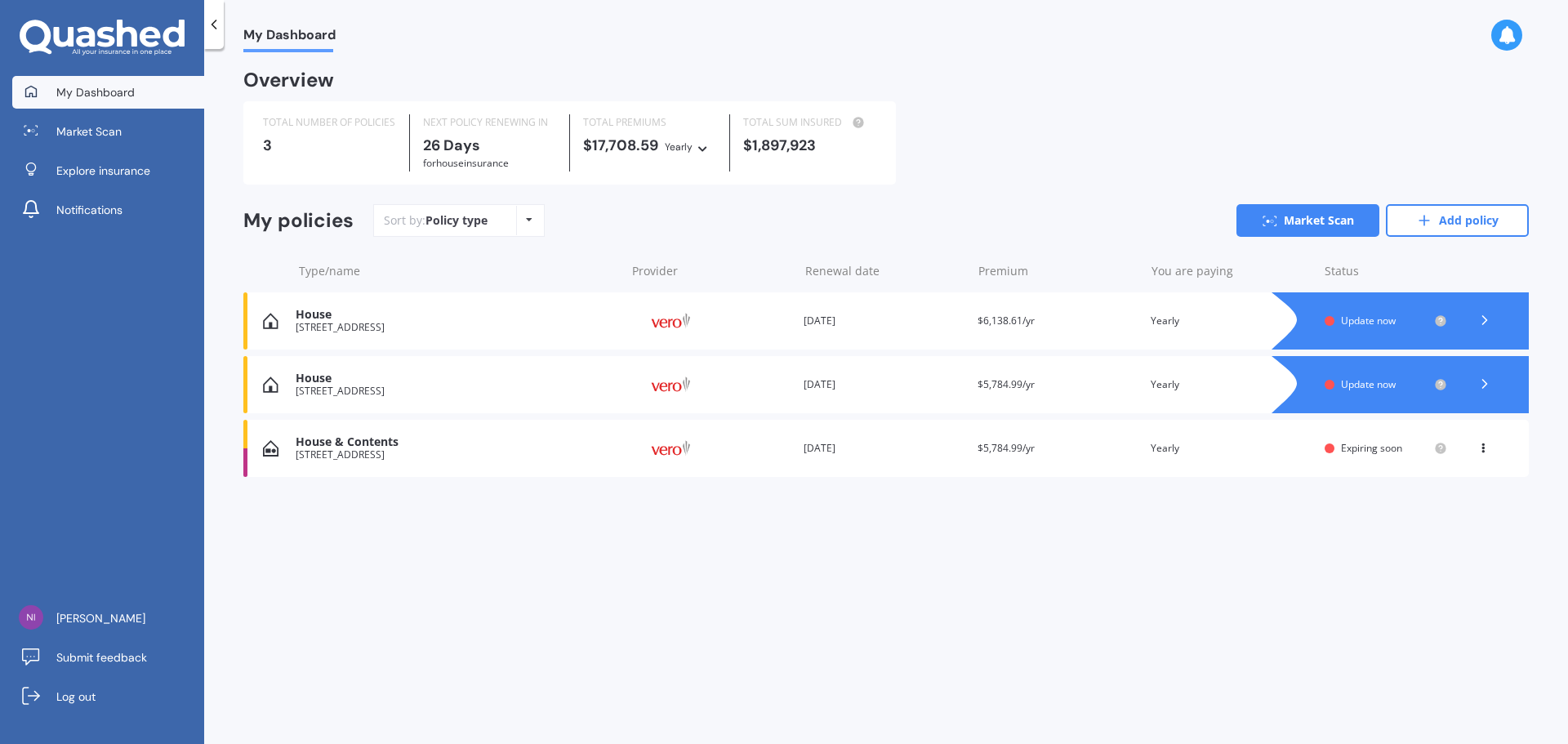
click at [325, 329] on div "[STREET_ADDRESS]" at bounding box center [456, 327] width 321 height 12
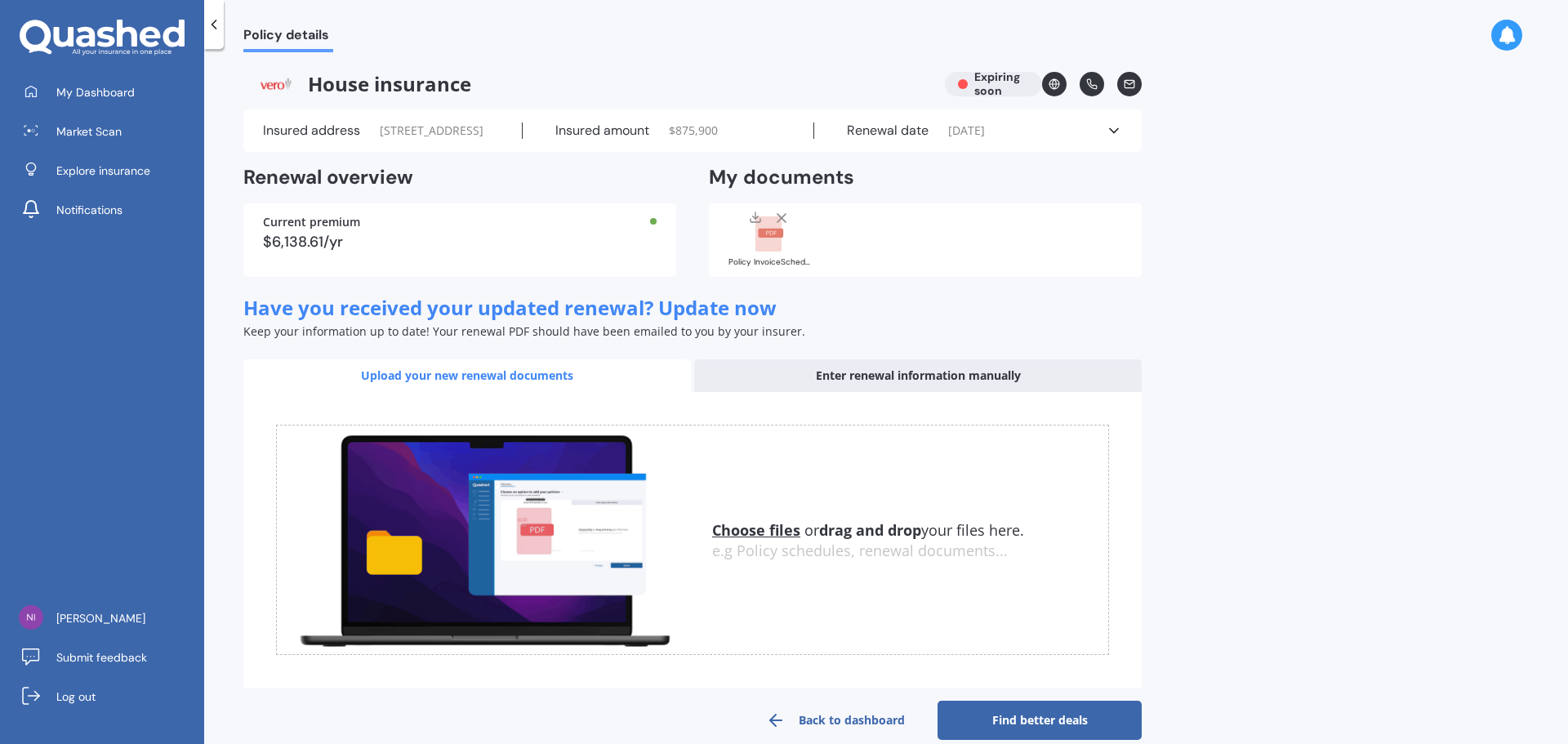
scroll to position [42, 0]
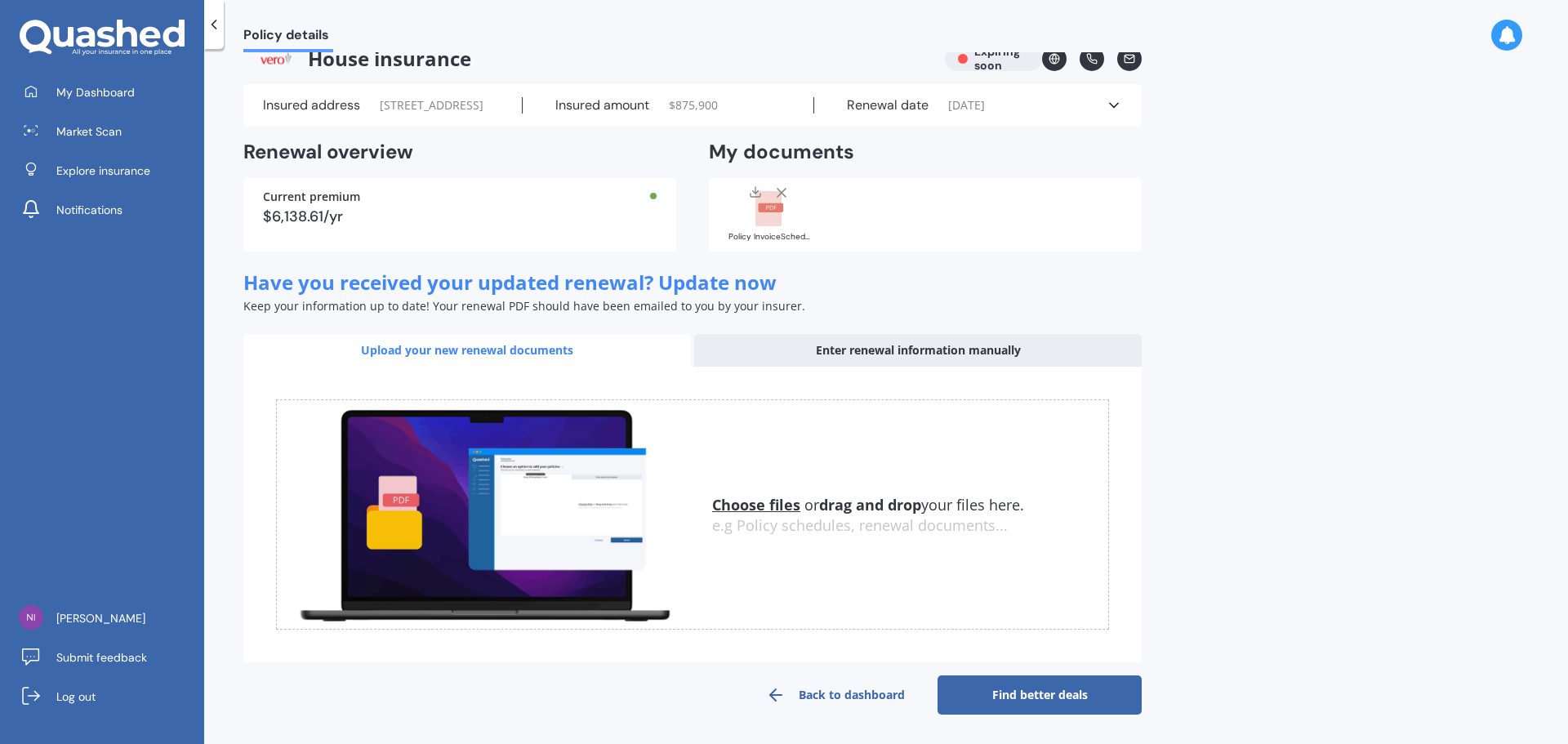
click at [818, 690] on link "Back to dashboard" at bounding box center [836, 695] width 204 height 39
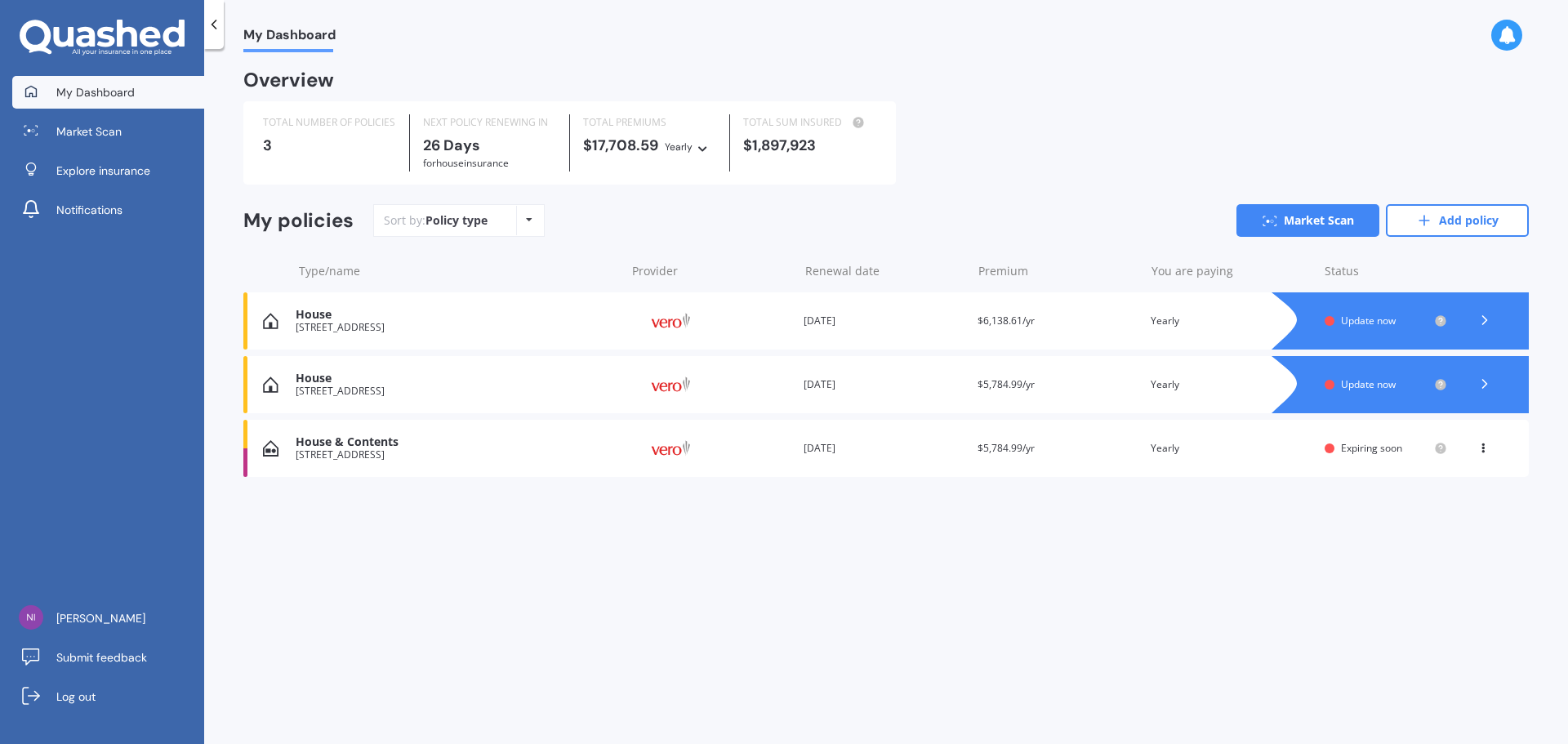
click at [1486, 324] on icon at bounding box center [1484, 320] width 16 height 16
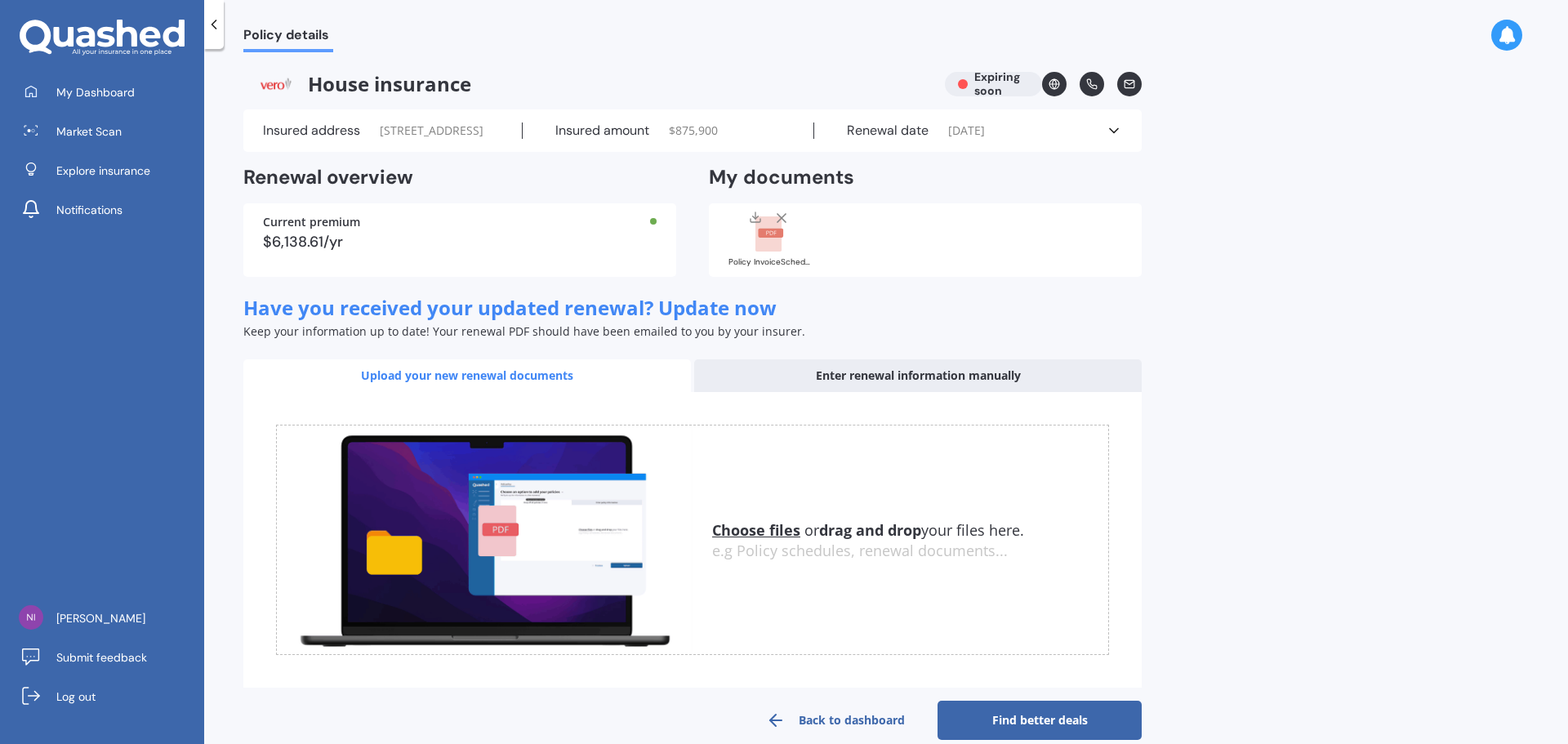
click at [908, 388] on div "Enter renewal information manually" at bounding box center [917, 375] width 447 height 33
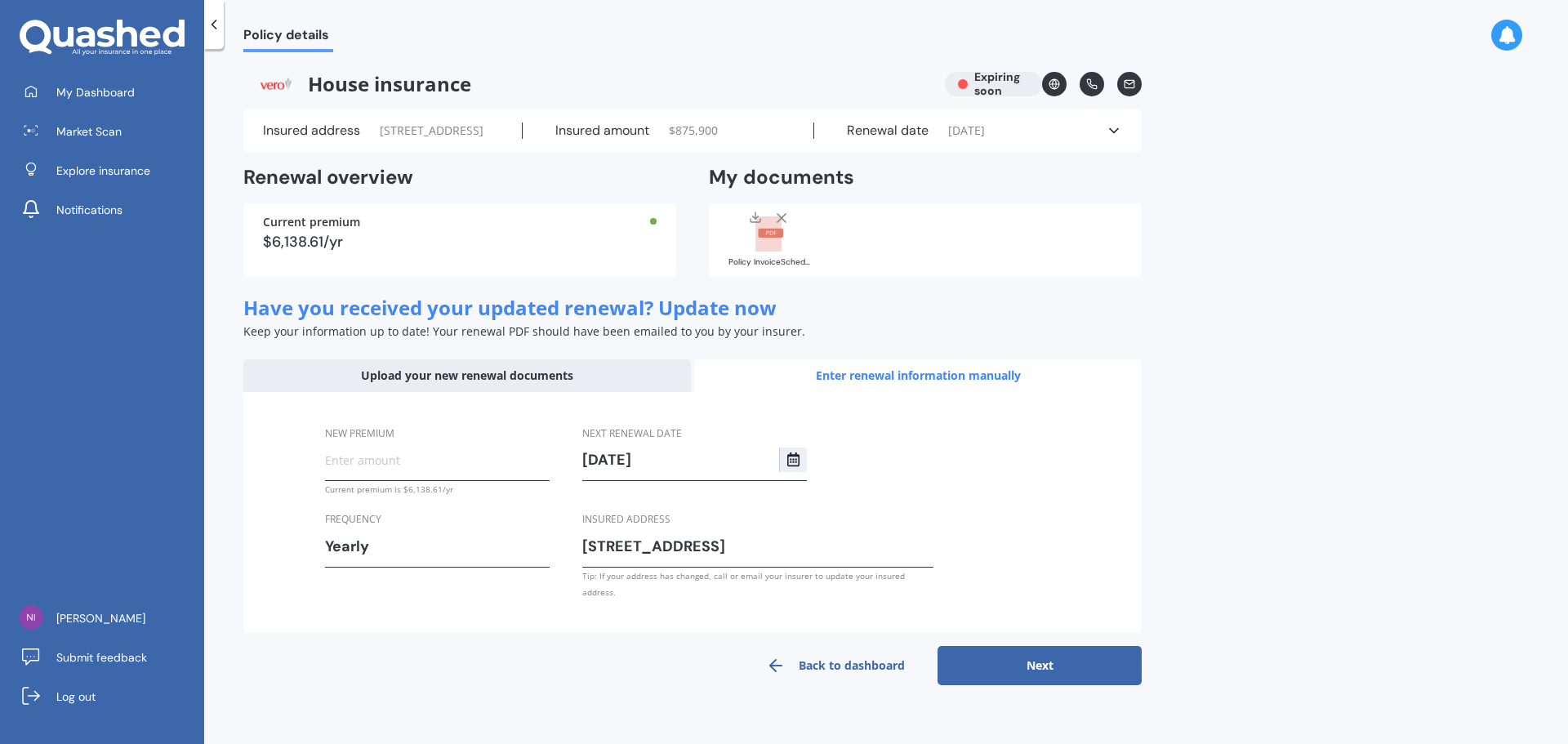
click at [1260, 436] on div "Policy details House insurance Expiring soon Insured address [STREET_ADDRESS] I…" at bounding box center [886, 400] width 1364 height 695
click at [1100, 139] on div "Renewal date [DATE]" at bounding box center [960, 131] width 292 height 16
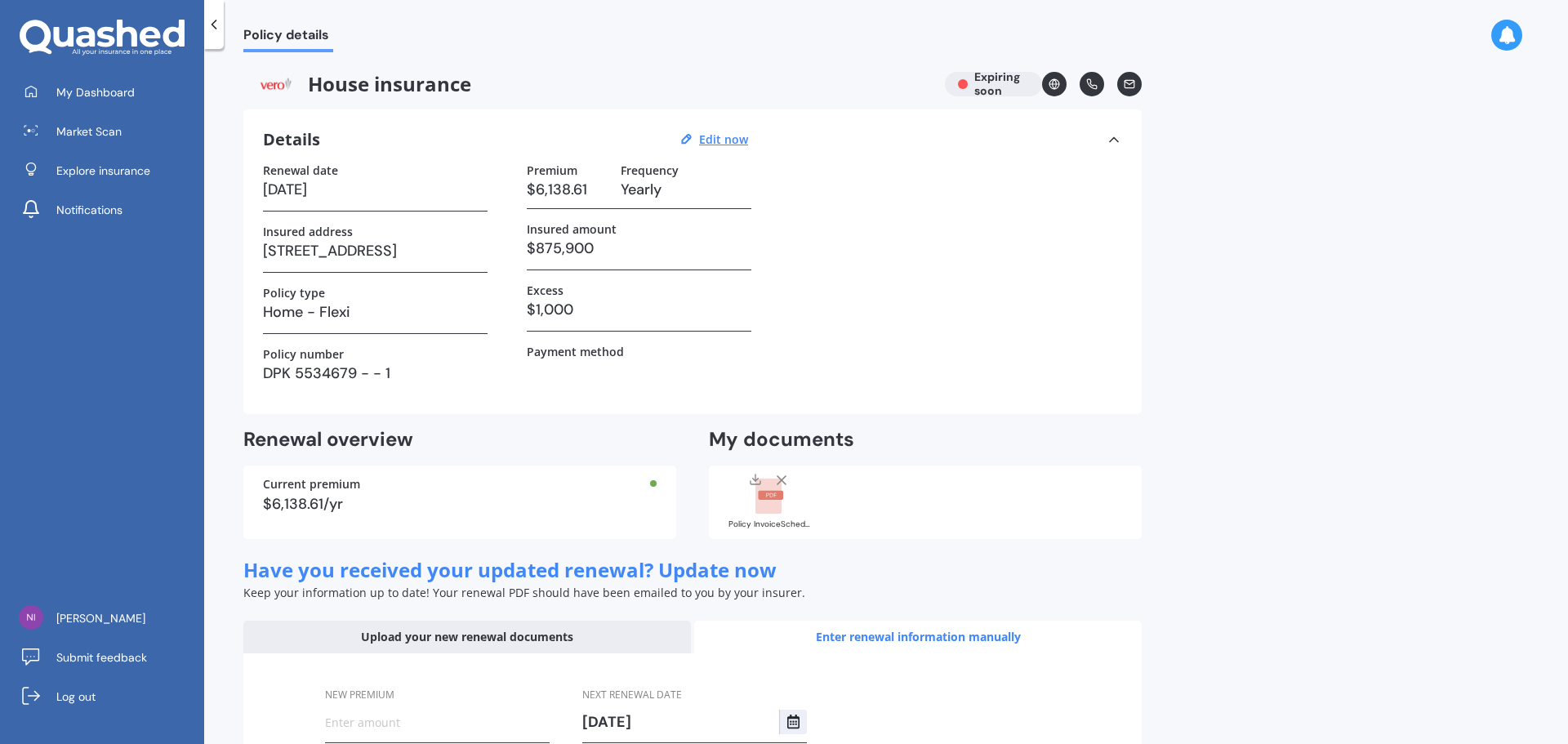
click at [596, 186] on h3 "$6,138.61" at bounding box center [566, 189] width 81 height 25
click at [576, 186] on h3 "$6,138.61" at bounding box center [566, 189] width 81 height 25
click at [719, 136] on u "Edit now" at bounding box center [723, 139] width 49 height 15
select select "30"
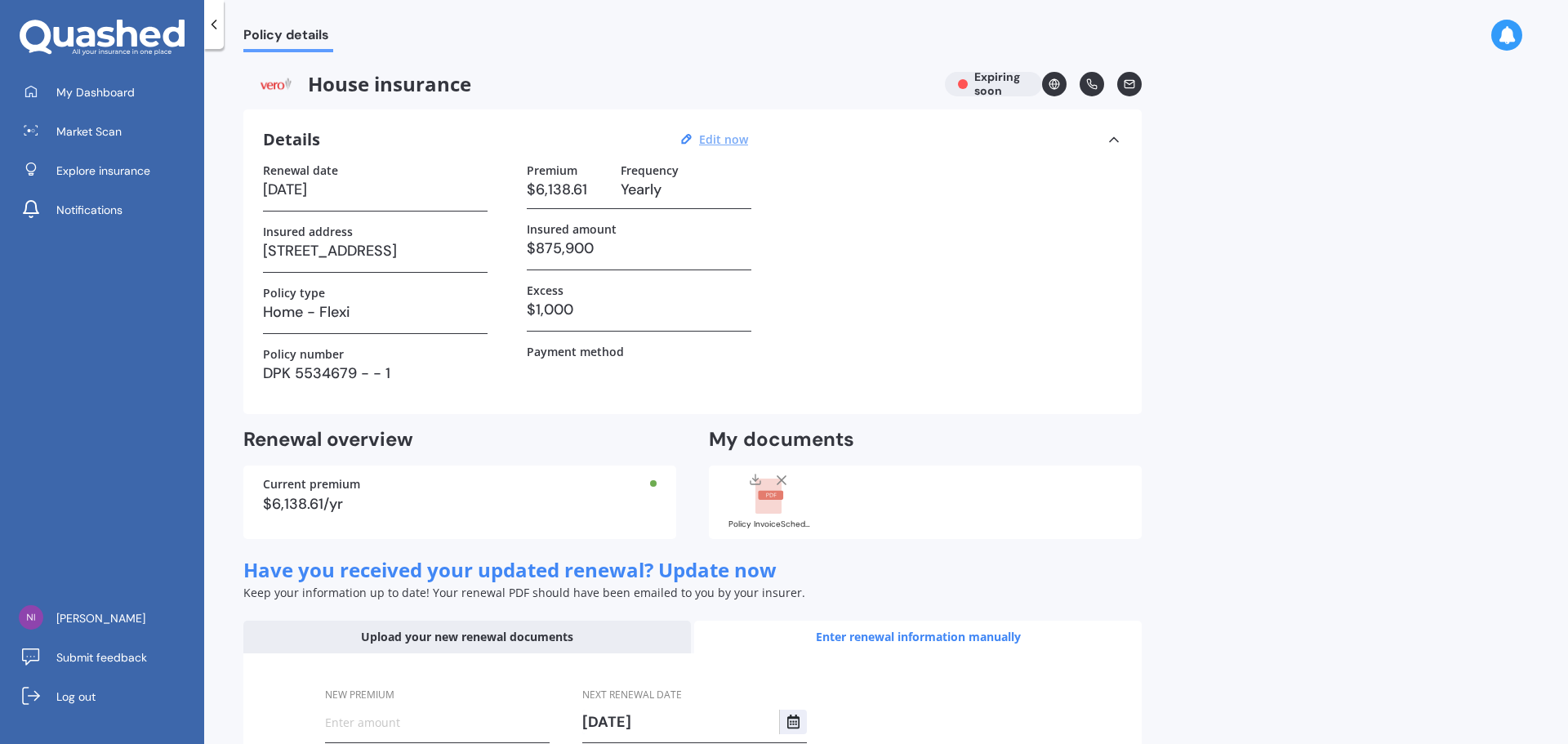
select select "09"
select select "2025"
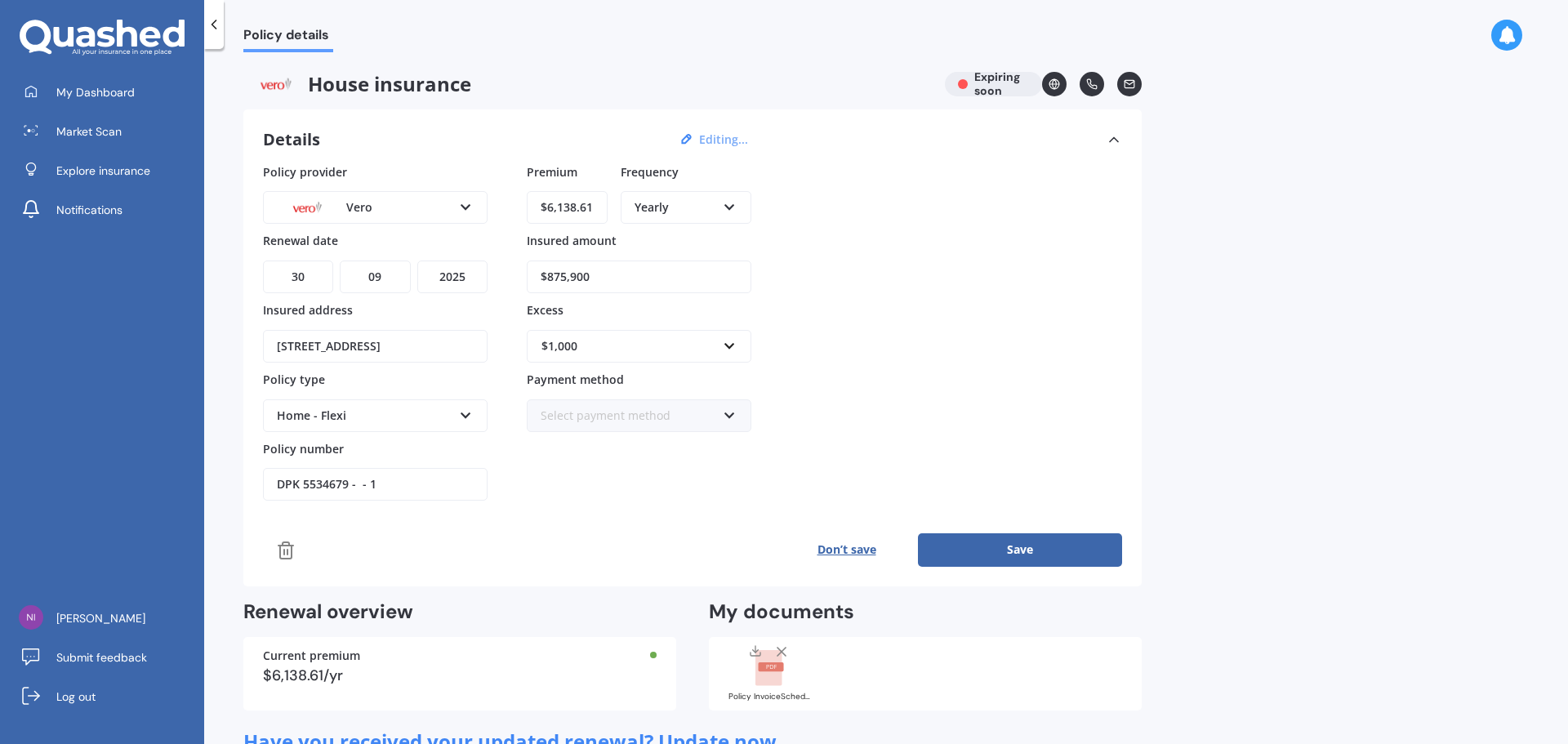
click at [596, 204] on input "$6,138.61" at bounding box center [566, 207] width 81 height 33
drag, startPoint x: 596, startPoint y: 204, endPoint x: 532, endPoint y: 209, distance: 64.2
click at [532, 209] on input "$6,138.61" at bounding box center [566, 207] width 81 height 33
click at [458, 412] on div "Home - Flexi Home - Flexi Home - Maxi Other" at bounding box center [375, 415] width 225 height 33
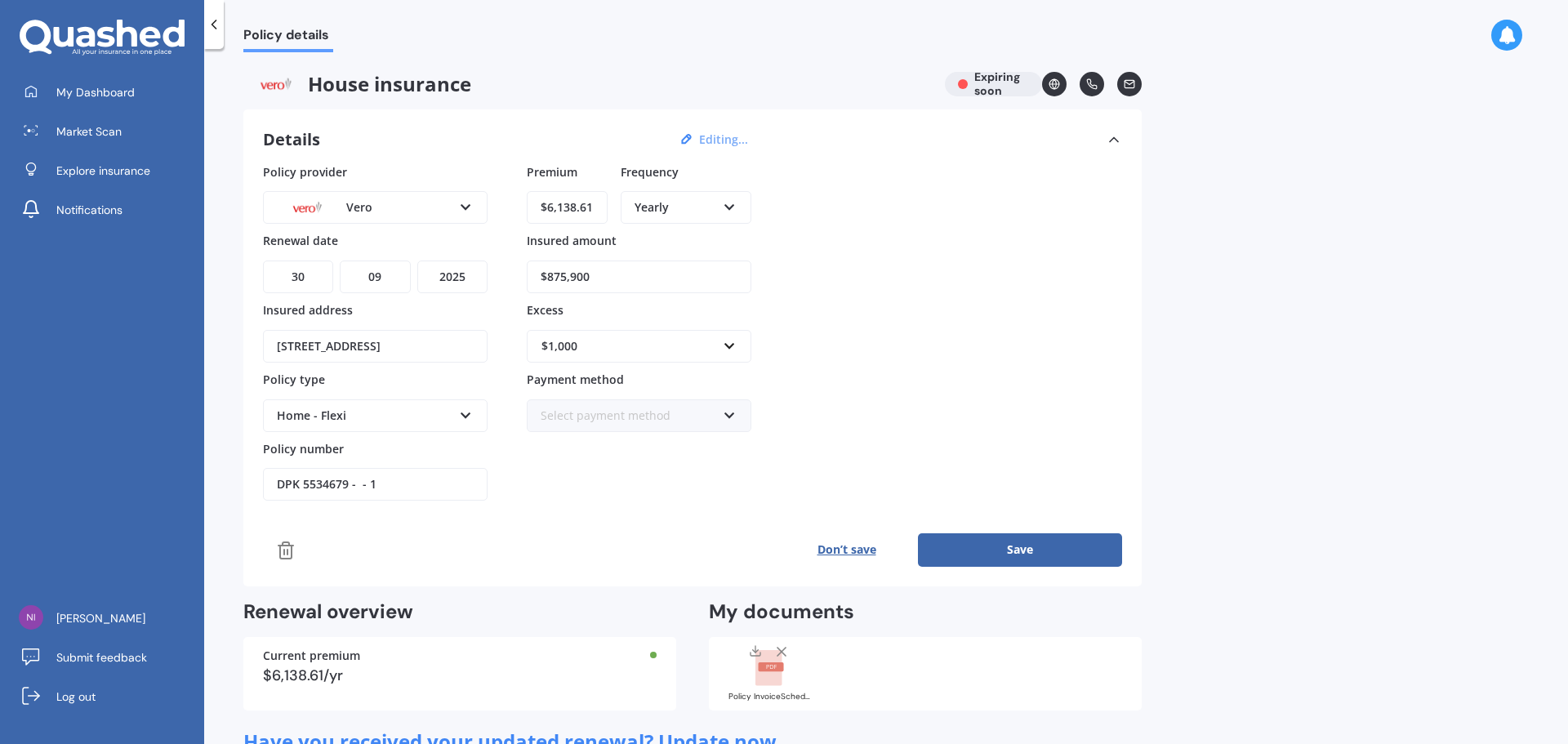
click at [588, 207] on input "$6,138.61" at bounding box center [566, 207] width 81 height 33
drag, startPoint x: 594, startPoint y: 207, endPoint x: 529, endPoint y: 207, distance: 65.0
click at [529, 207] on input "$6,138.61" at bounding box center [566, 207] width 81 height 33
type input "$3,453.32"
click at [626, 276] on input "$875,900" at bounding box center [638, 276] width 225 height 33
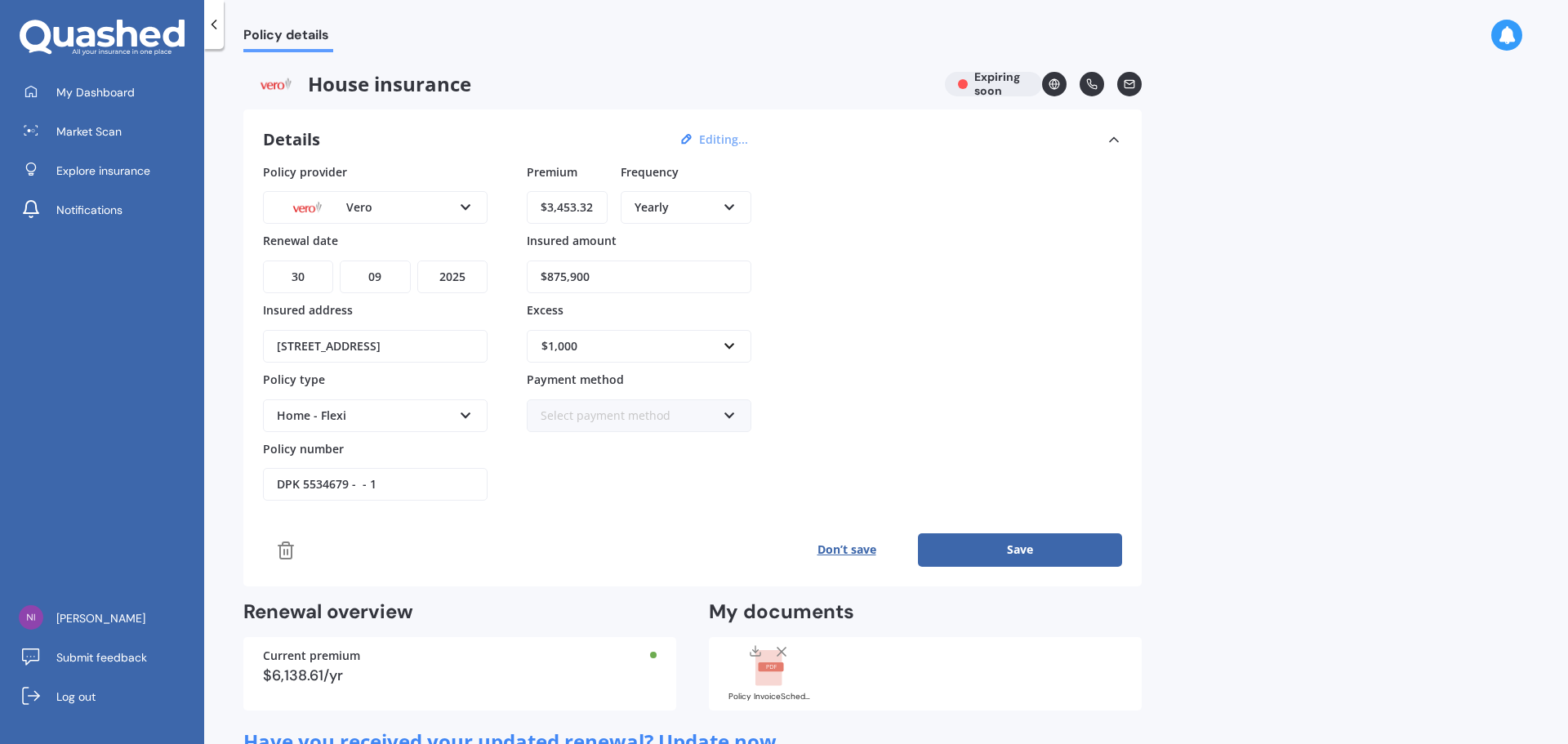
click at [466, 418] on icon at bounding box center [466, 412] width 14 height 12
click at [415, 477] on div "Home - Maxi" at bounding box center [375, 476] width 221 height 29
click at [463, 416] on icon at bounding box center [466, 412] width 14 height 12
click at [434, 436] on div "Home - Flexi" at bounding box center [375, 446] width 221 height 29
click at [736, 427] on div "Select payment method Direct debit - bank account Direct debit - credit/debit c…" at bounding box center [638, 415] width 225 height 33
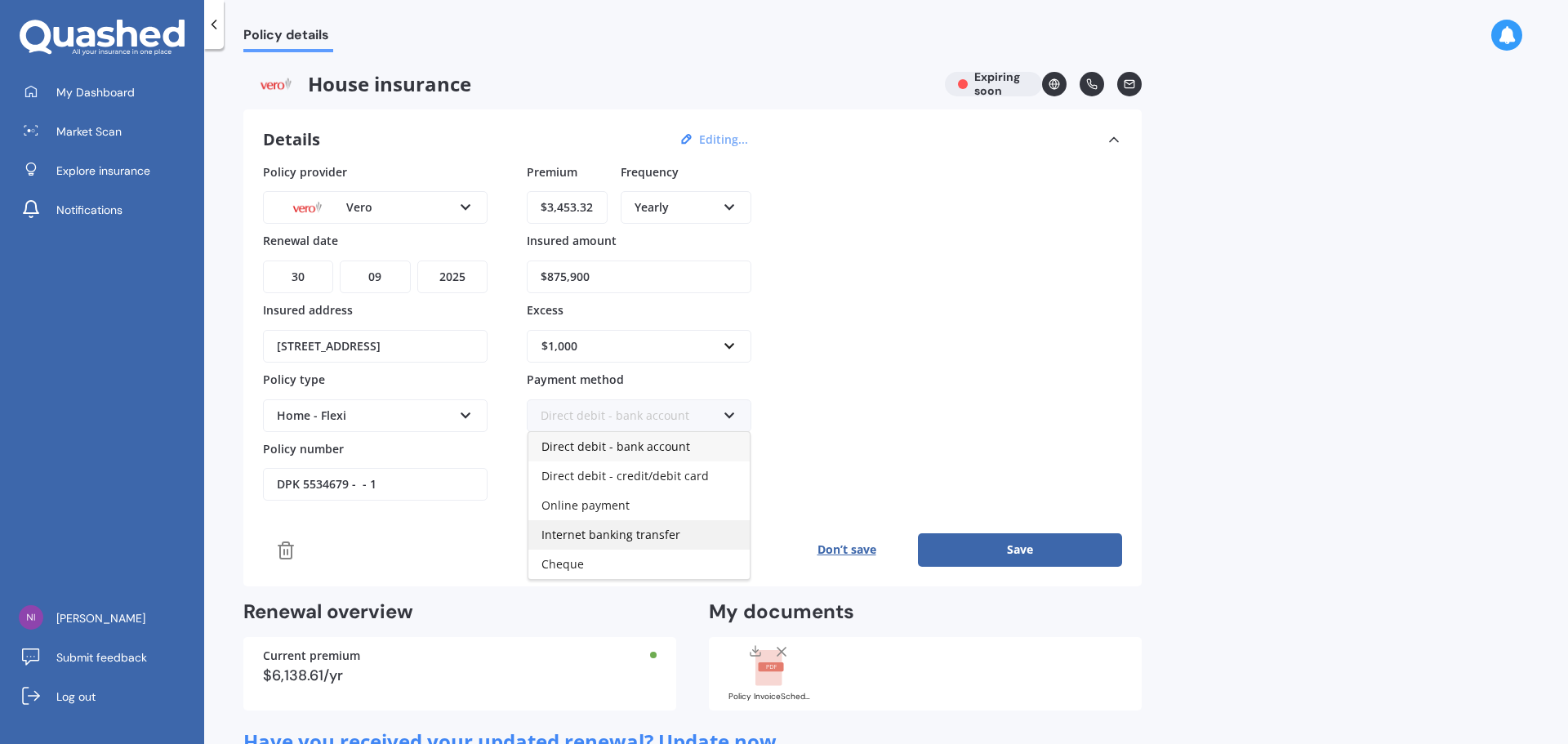
click at [680, 533] on div "Internet banking transfer" at bounding box center [638, 534] width 221 height 29
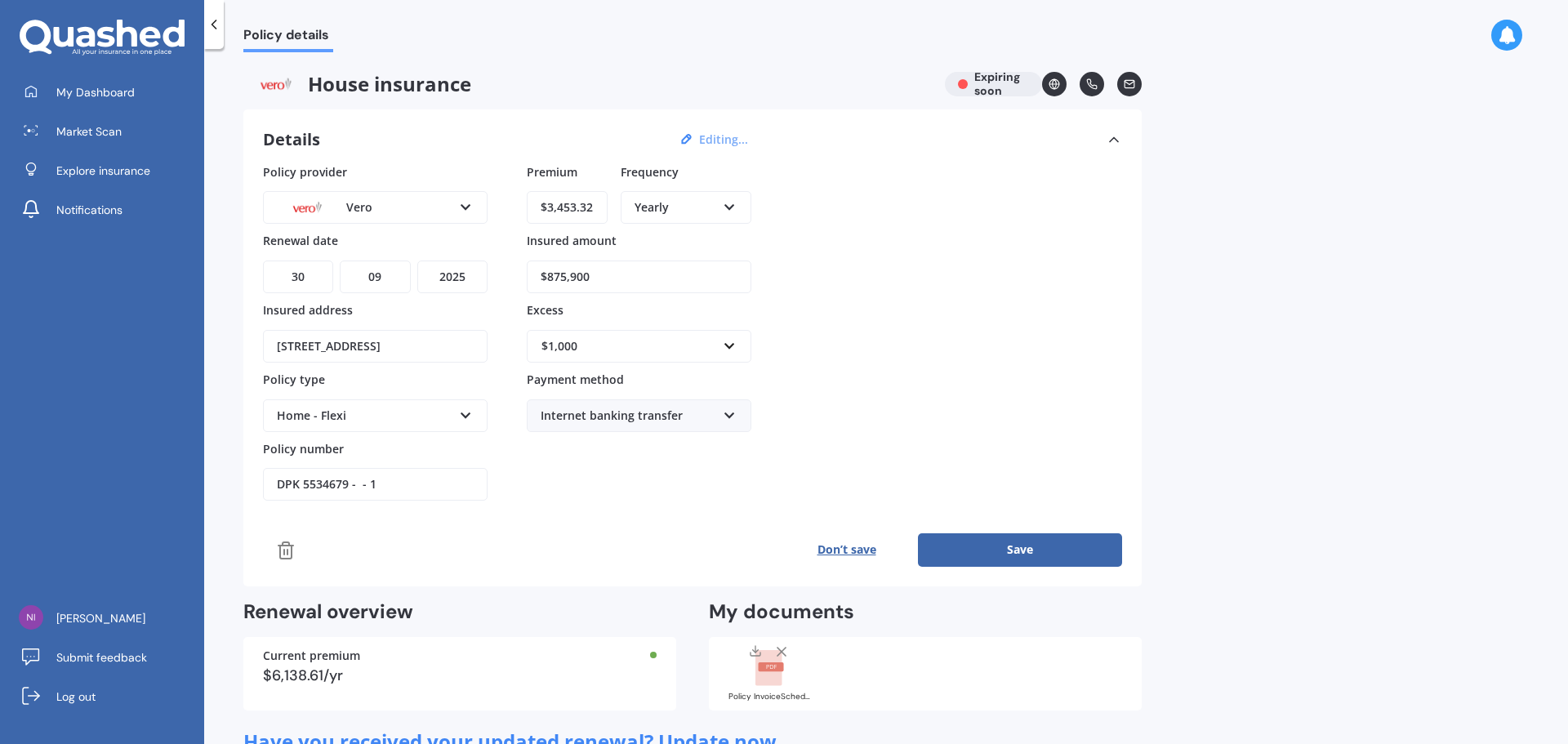
click at [985, 549] on button "Save" at bounding box center [1020, 549] width 204 height 33
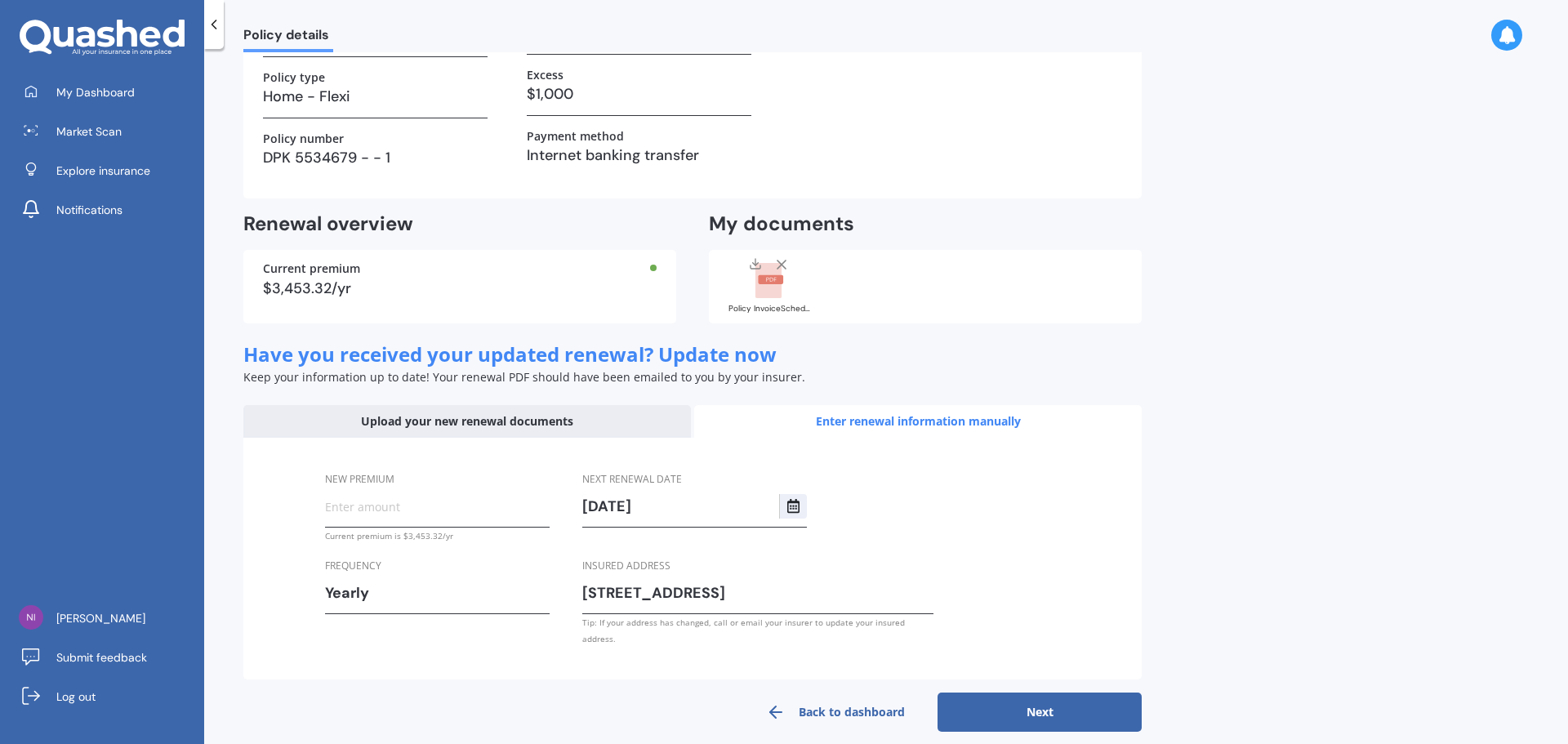
scroll to position [216, 0]
click at [852, 692] on link "Back to dashboard" at bounding box center [836, 711] width 204 height 39
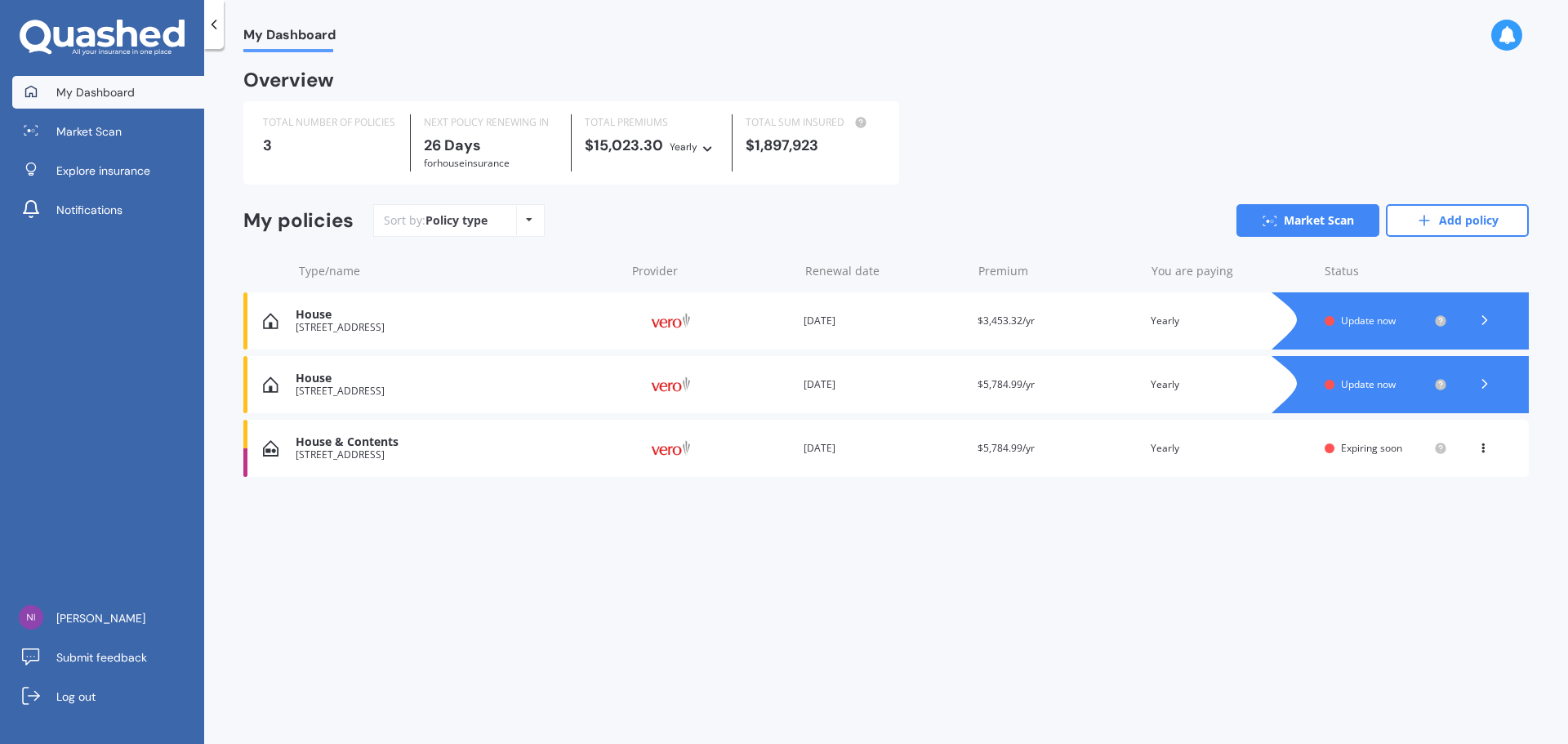
click at [51, 99] on link "My Dashboard" at bounding box center [108, 92] width 192 height 33
click at [211, 20] on icon at bounding box center [213, 24] width 16 height 16
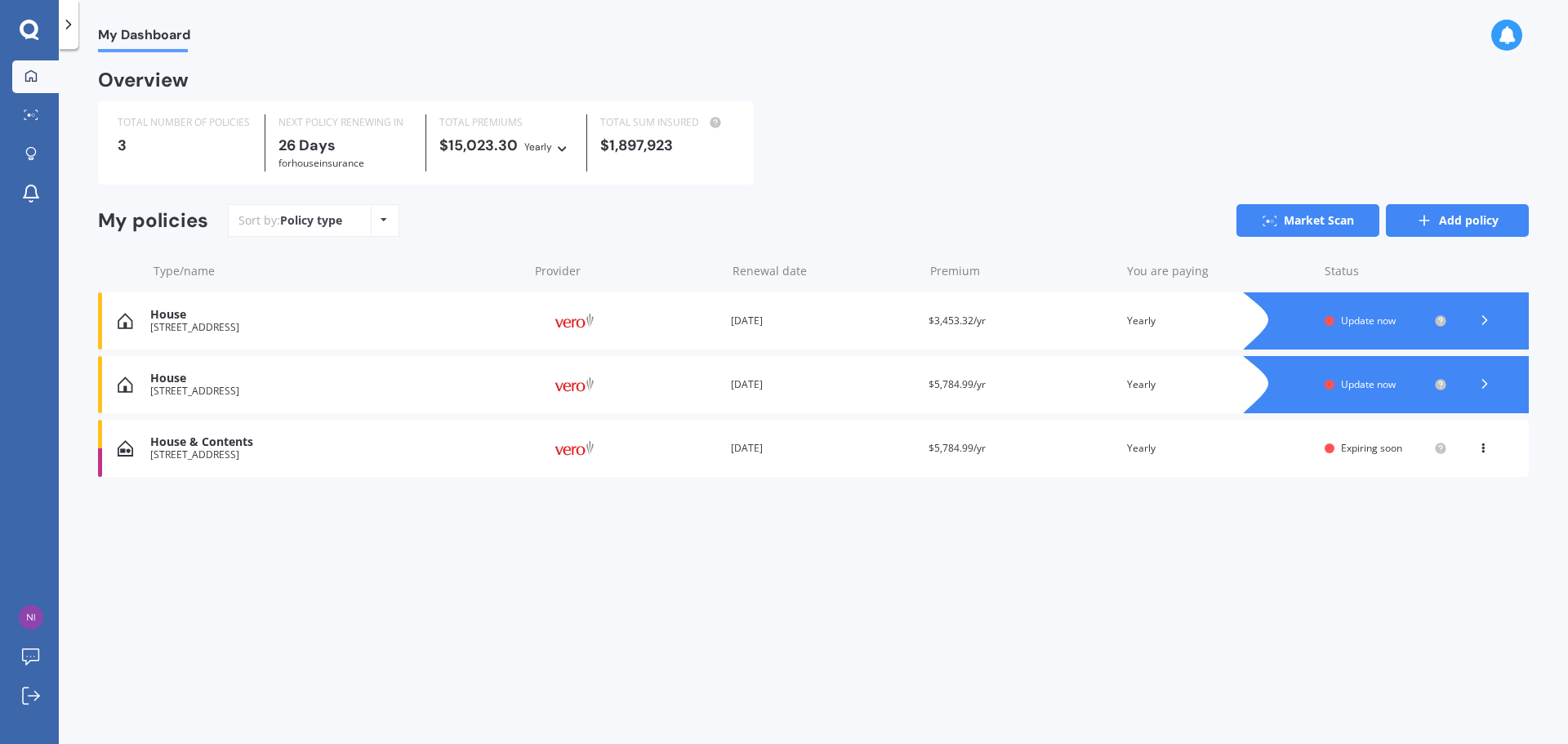
click at [1468, 227] on link "Add policy" at bounding box center [1457, 220] width 143 height 33
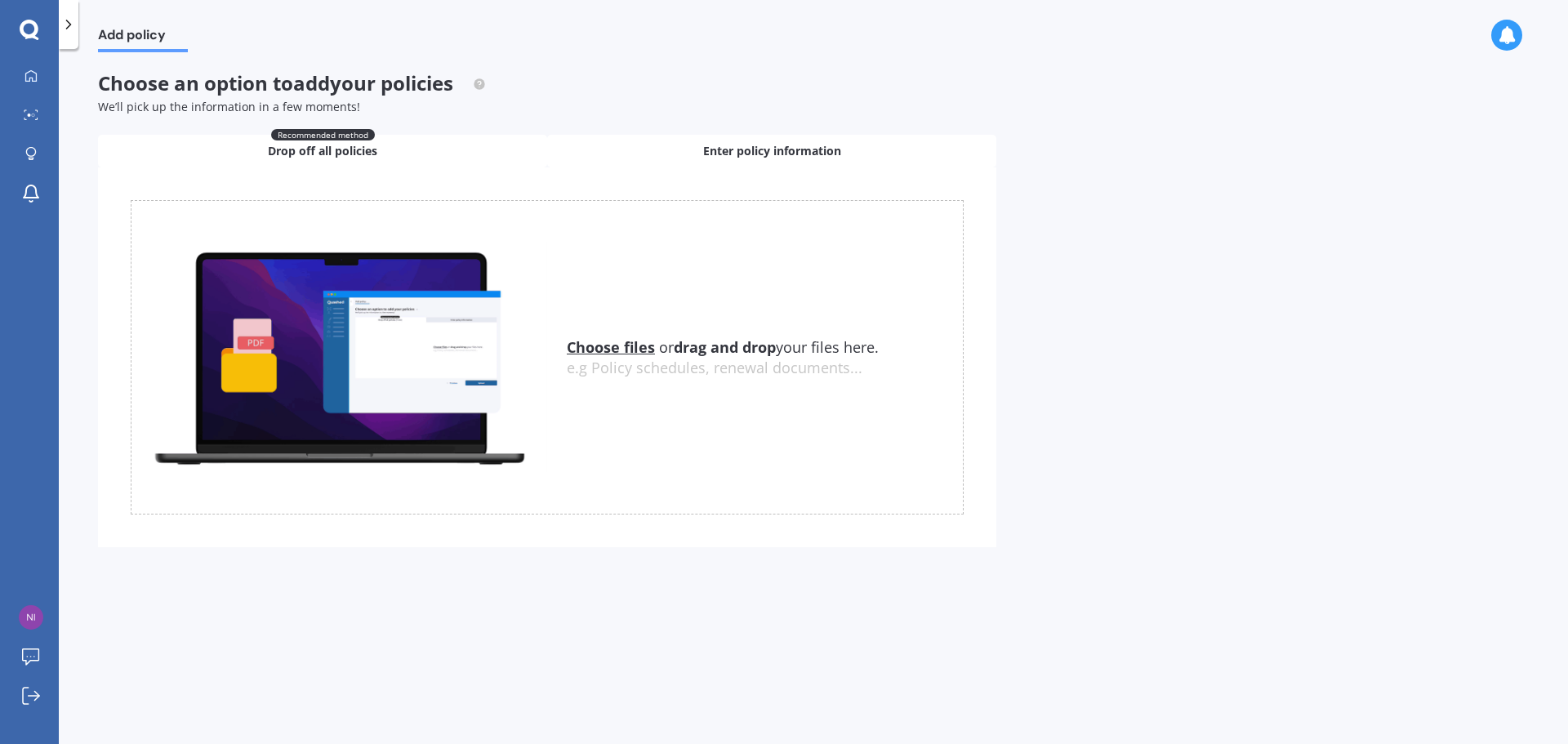
click at [788, 156] on span "Enter policy information" at bounding box center [772, 151] width 138 height 16
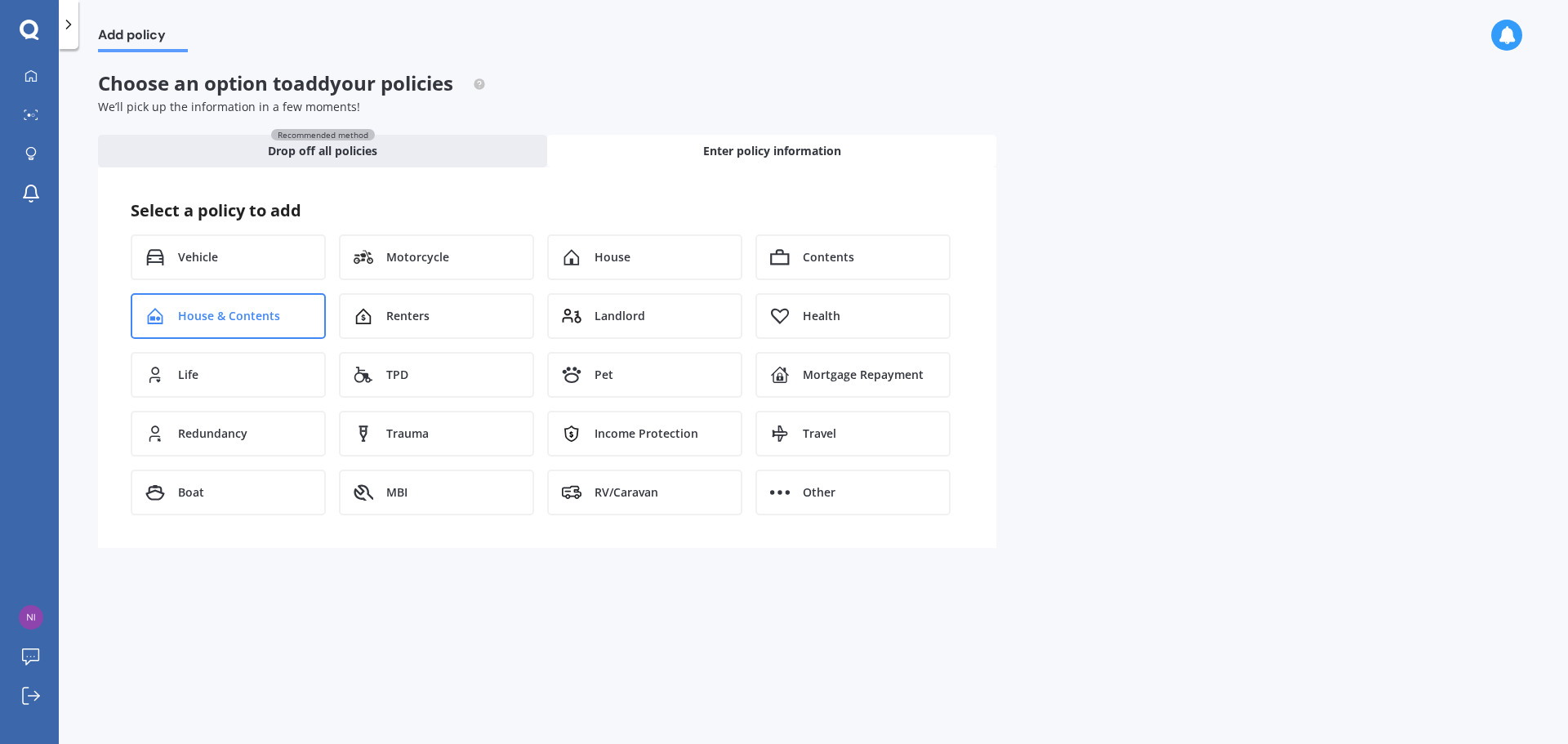
click at [272, 326] on div "House & Contents" at bounding box center [228, 316] width 196 height 45
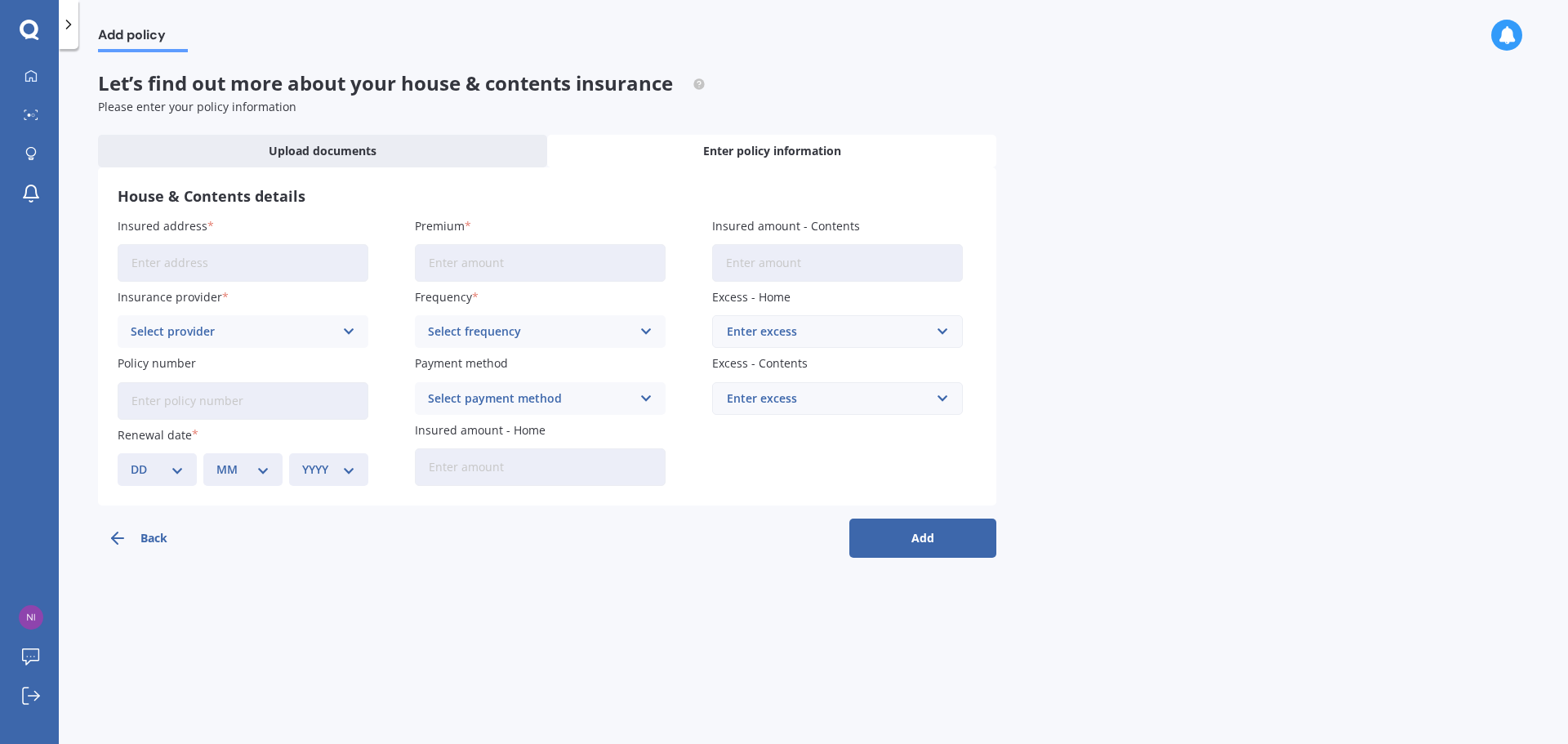
click at [222, 253] on input "Insured address" at bounding box center [243, 263] width 251 height 37
type input "[STREET_ADDRESS]"
click at [423, 274] on input "Premium" at bounding box center [540, 263] width 251 height 37
click at [472, 259] on input "Premium" at bounding box center [540, 263] width 251 height 37
type input "$3,453.32"
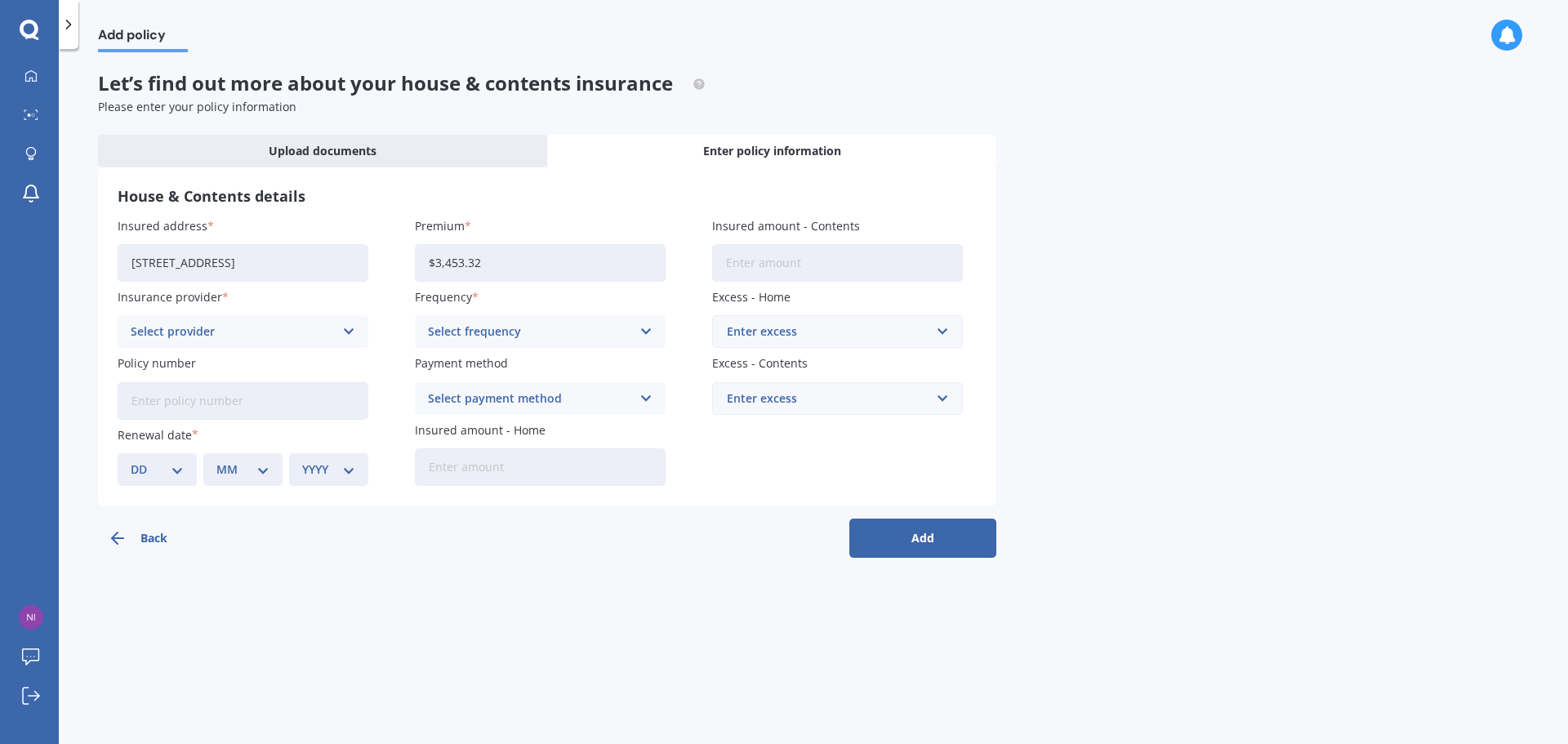
click at [354, 336] on icon at bounding box center [349, 332] width 14 height 18
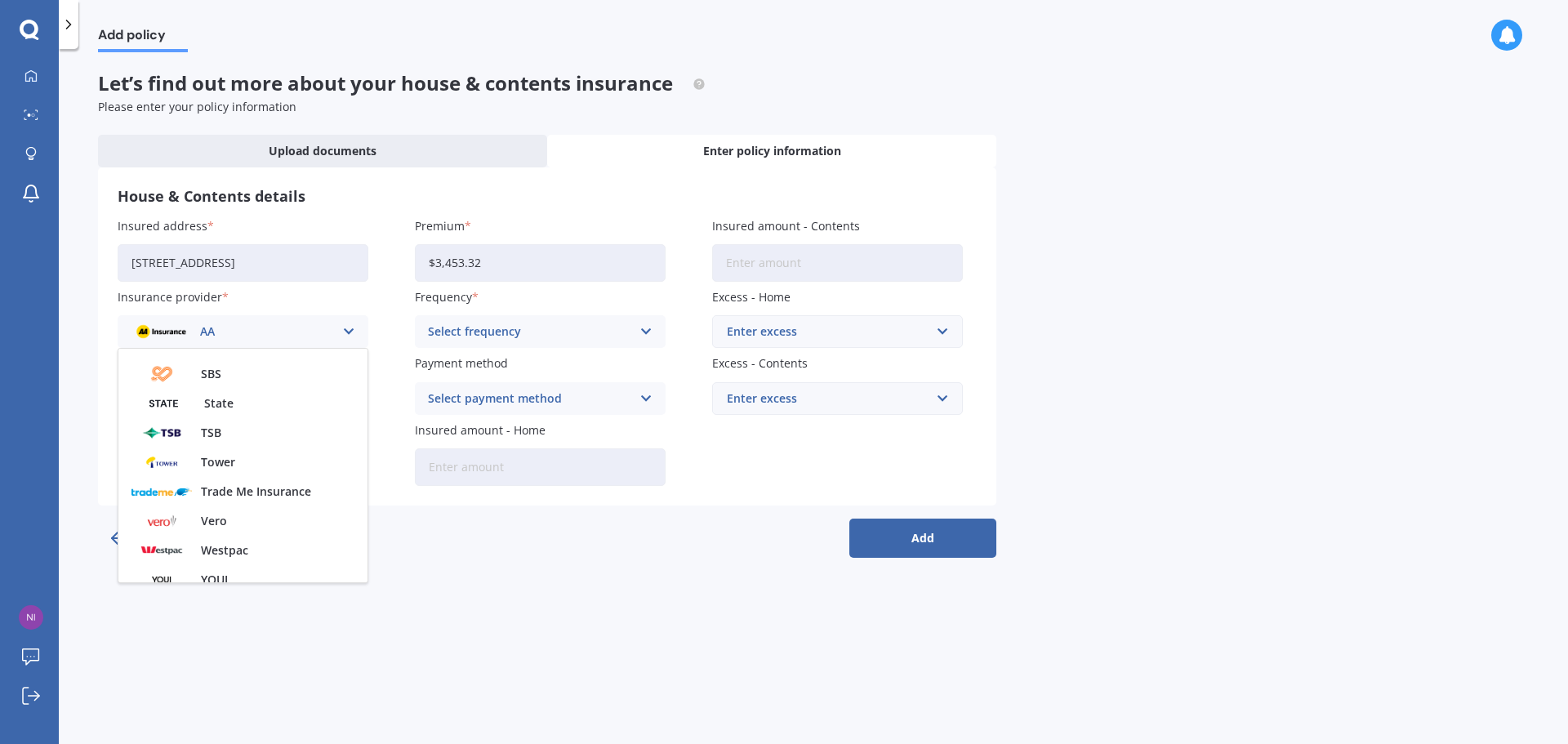
scroll to position [443, 0]
click at [278, 513] on div "Vero" at bounding box center [243, 508] width 249 height 29
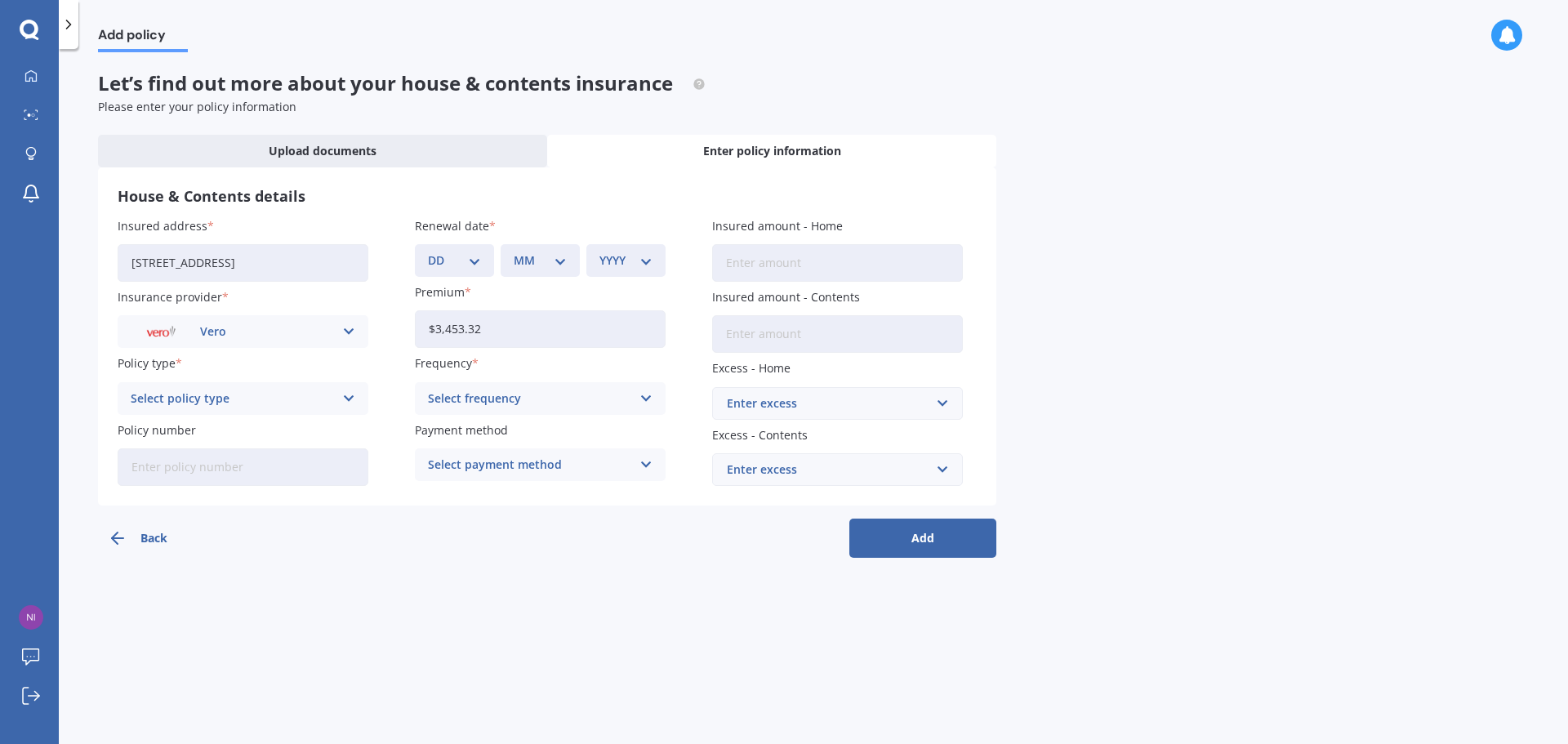
click at [282, 404] on div "Select policy type" at bounding box center [232, 398] width 204 height 18
click at [281, 436] on div "Maxi - House and Contents" at bounding box center [243, 430] width 249 height 29
click at [264, 469] on input "Policy number" at bounding box center [243, 467] width 251 height 37
type input "DPK 5534671 - - 1"
click at [449, 408] on div "Select frequency Yearly Six-Monthly Quarterly Monthly Fortnightly Weekly" at bounding box center [540, 398] width 251 height 33
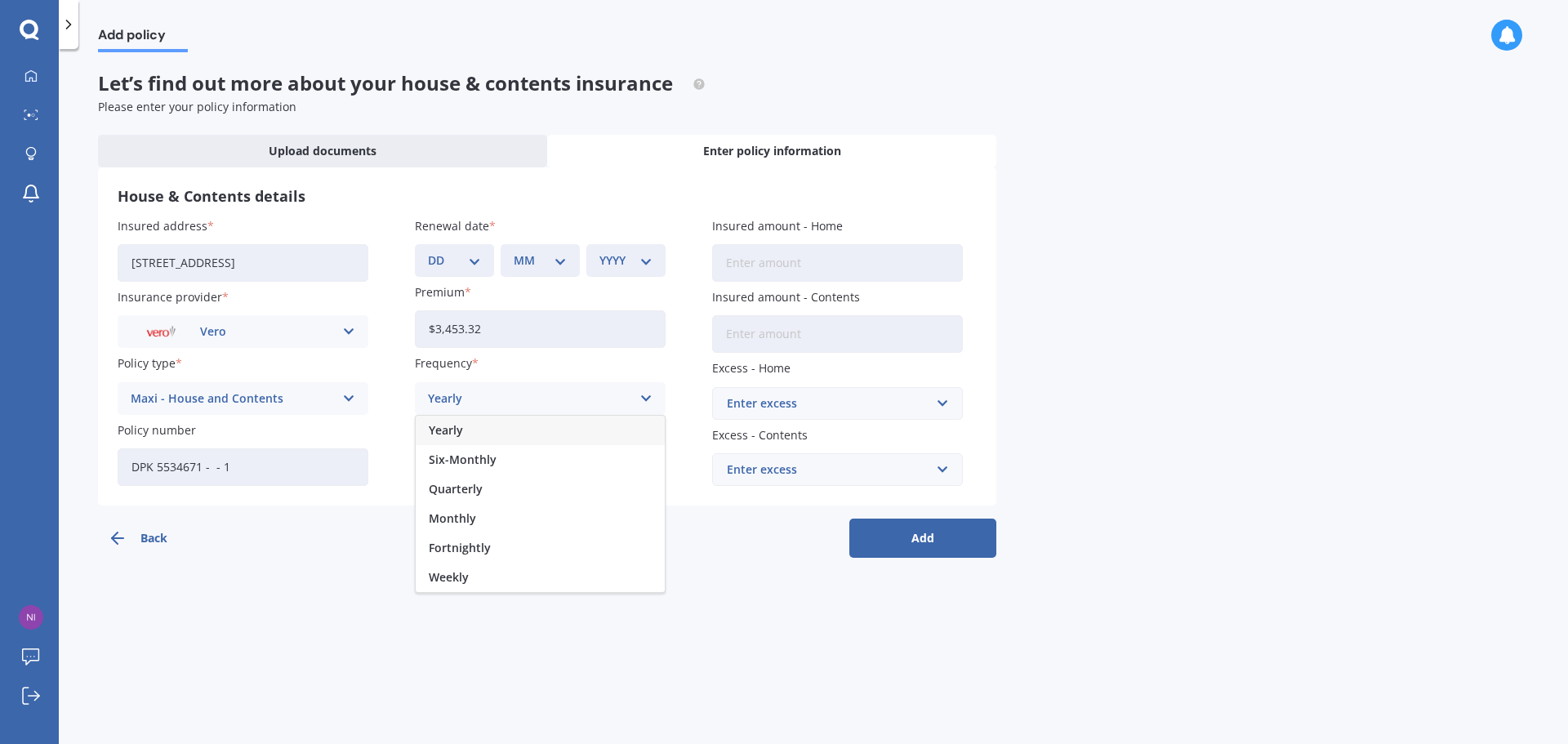
click at [450, 432] on span "Yearly" at bounding box center [445, 430] width 35 height 12
click at [447, 456] on div "Select payment method" at bounding box center [529, 465] width 204 height 18
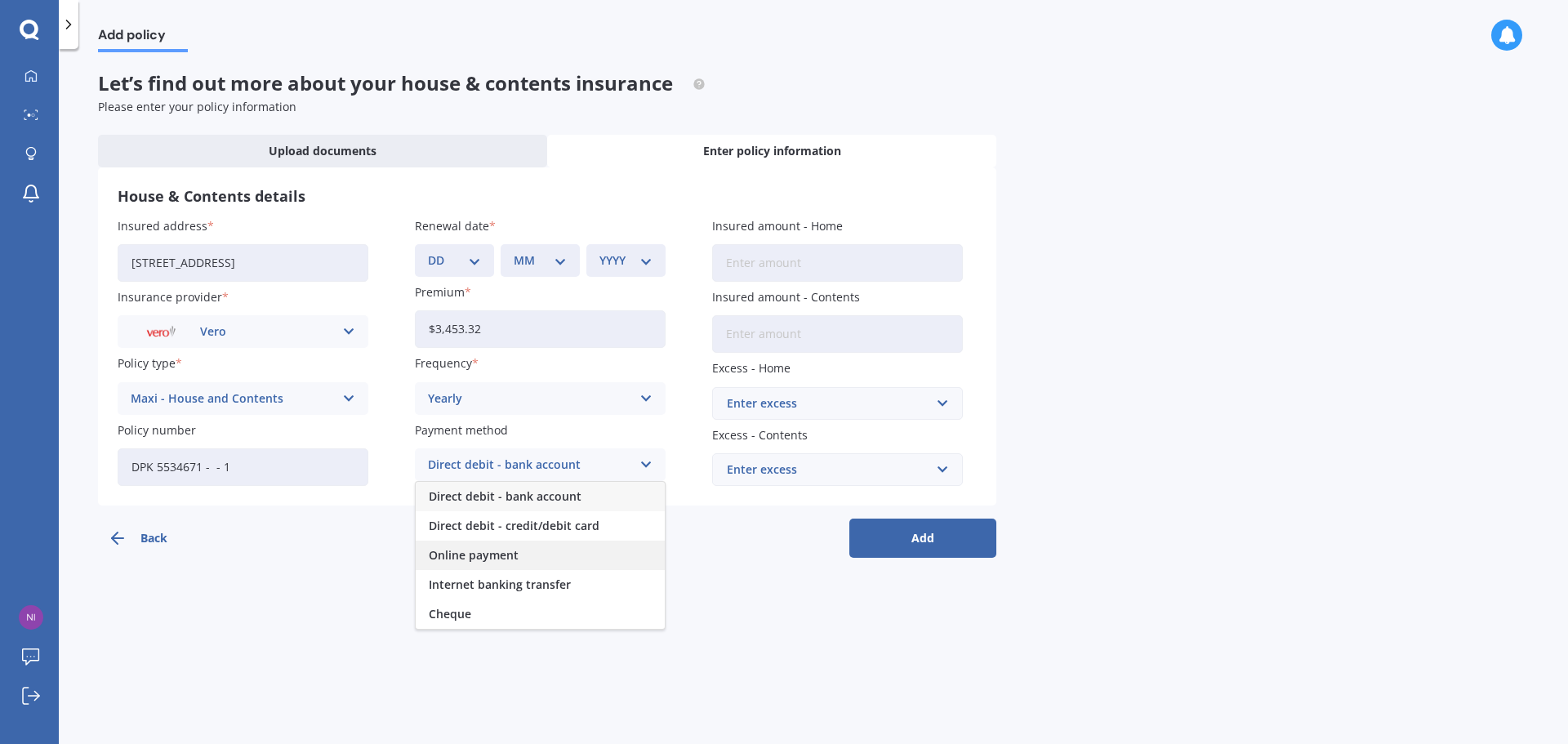
click at [450, 556] on span "Online payment" at bounding box center [473, 555] width 90 height 12
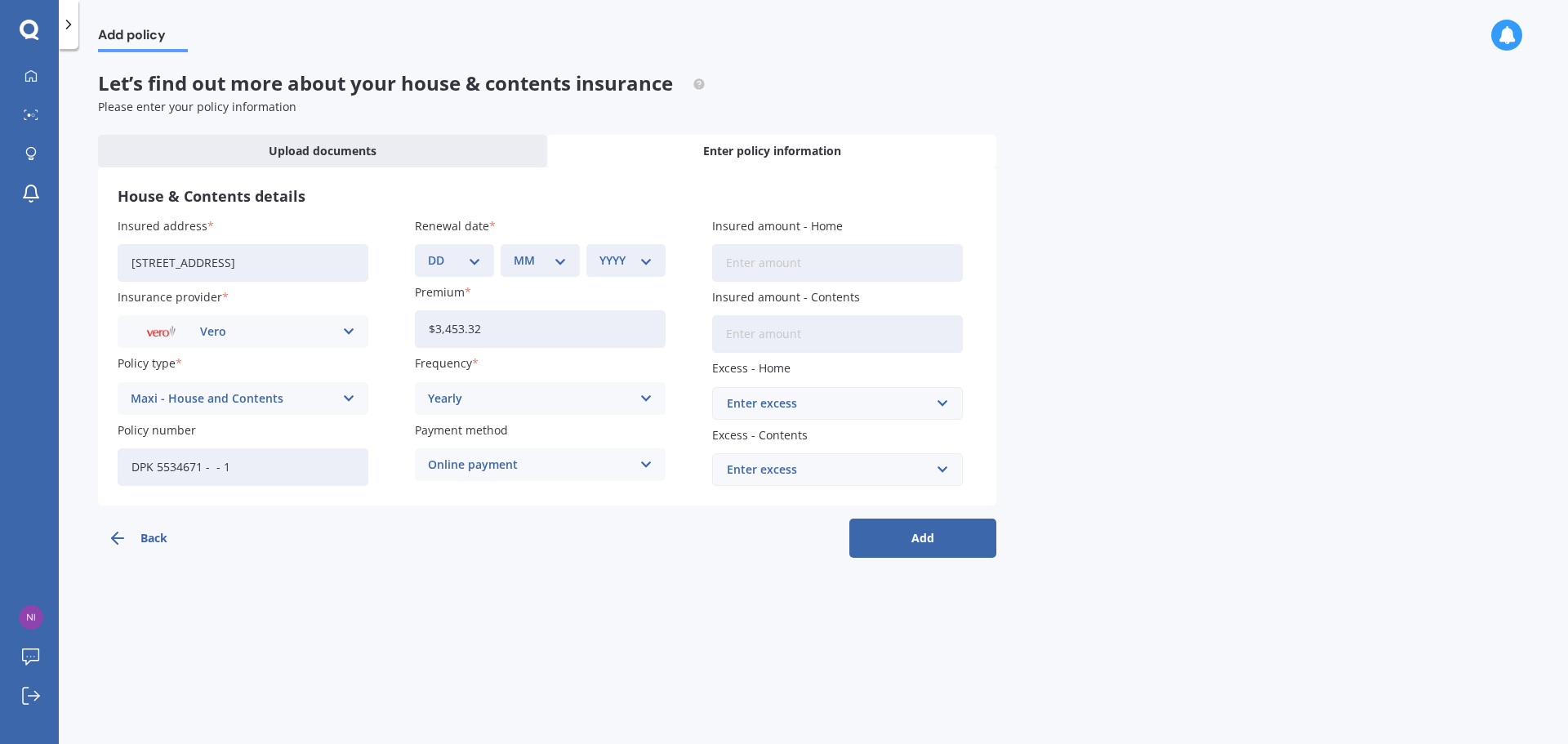
click at [874, 266] on input "Insured amount - Home" at bounding box center [837, 263] width 251 height 37
click at [774, 268] on input "Insured amount - Home" at bounding box center [837, 263] width 251 height 37
type input "$895,169"
click at [762, 335] on input "Insured amount - Contents" at bounding box center [837, 334] width 251 height 37
type input "$145,000"
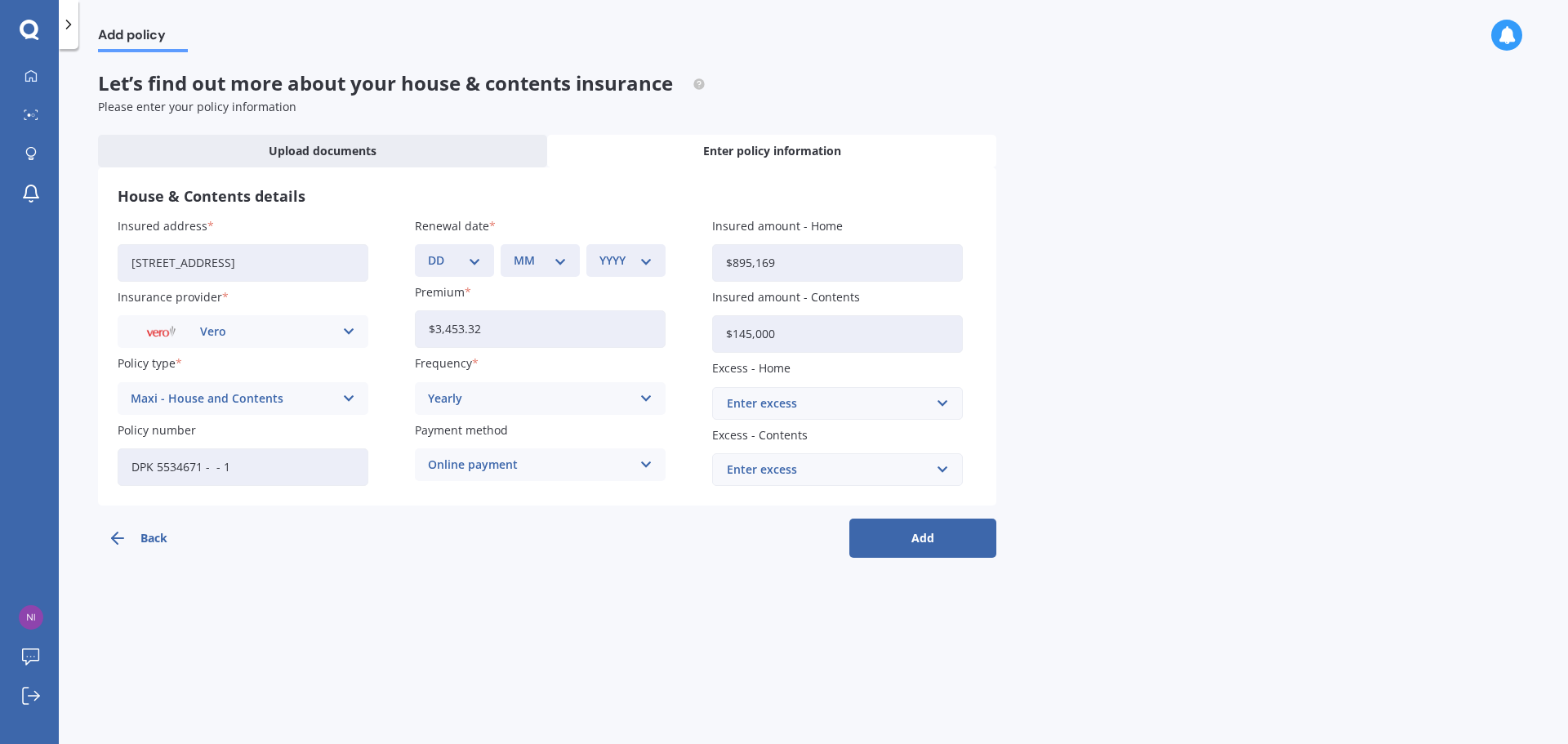
click at [836, 412] on div "Enter excess" at bounding box center [828, 404] width 202 height 18
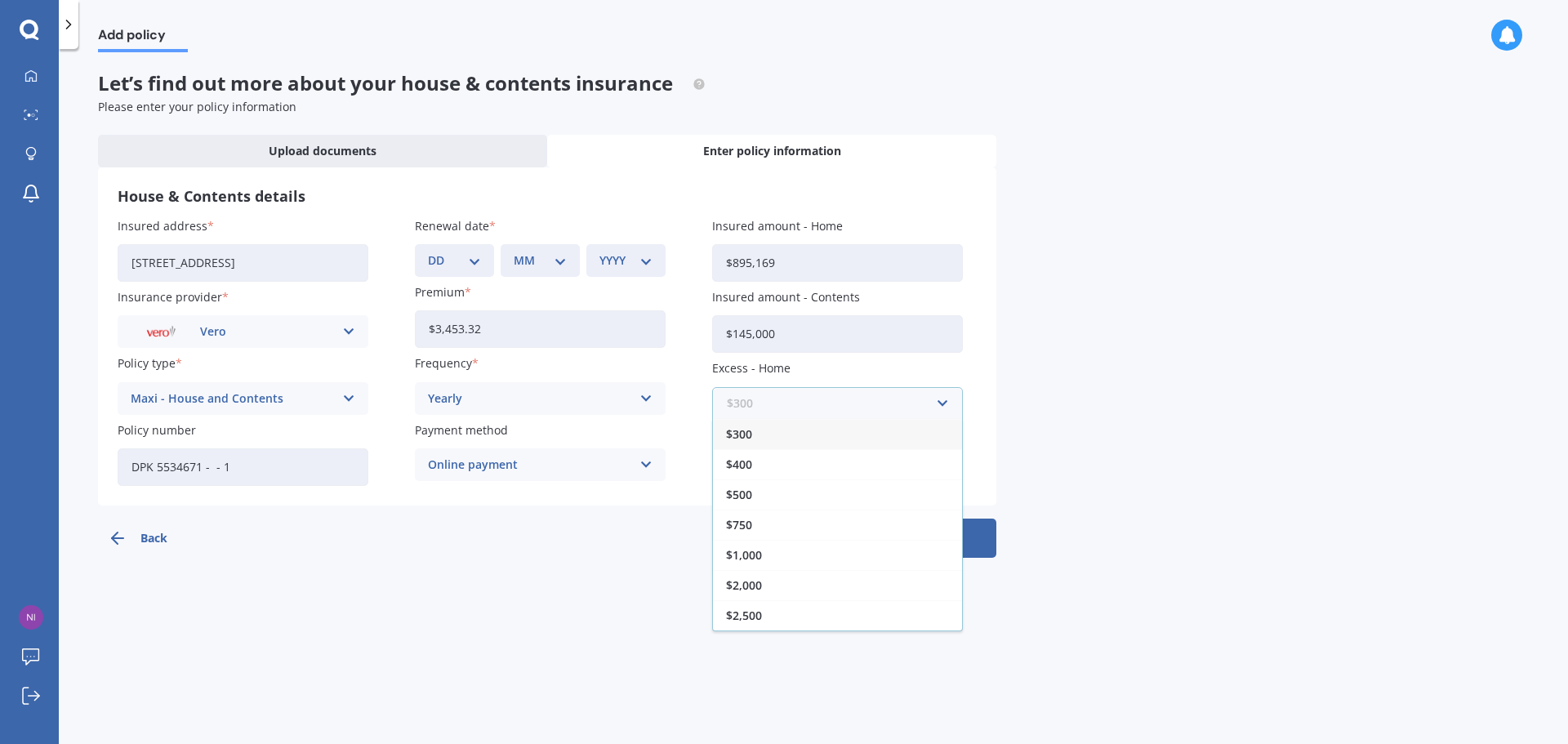
click at [836, 412] on input "text" at bounding box center [831, 403] width 236 height 31
click at [794, 558] on div "$1,000" at bounding box center [837, 555] width 249 height 30
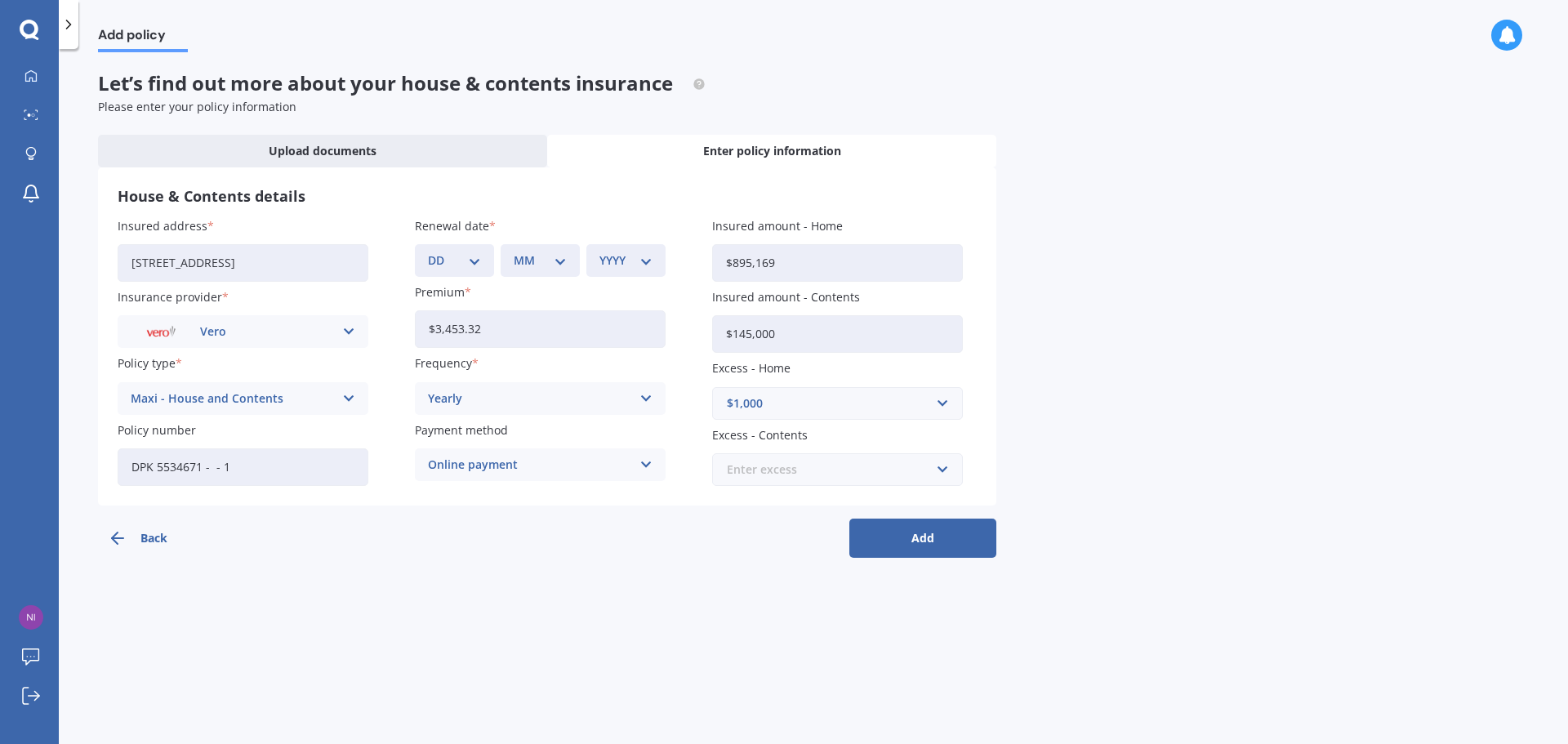
click at [937, 472] on input "text" at bounding box center [831, 469] width 236 height 31
click at [874, 502] on div "$250" at bounding box center [837, 500] width 249 height 30
click at [923, 540] on button "Add" at bounding box center [922, 538] width 147 height 39
click at [475, 250] on div "DD 01 02 03 04 05 06 07 08 09 10 11 12 13 14 15 16 17 18 19 20 21 22 23 24 25 2…" at bounding box center [464, 260] width 73 height 33
click at [478, 261] on select "DD 01 02 03 04 05 06 07 08 09 10 11 12 13 14 15 16 17 18 19 20 21 22 23 24 25 2…" at bounding box center [464, 260] width 46 height 18
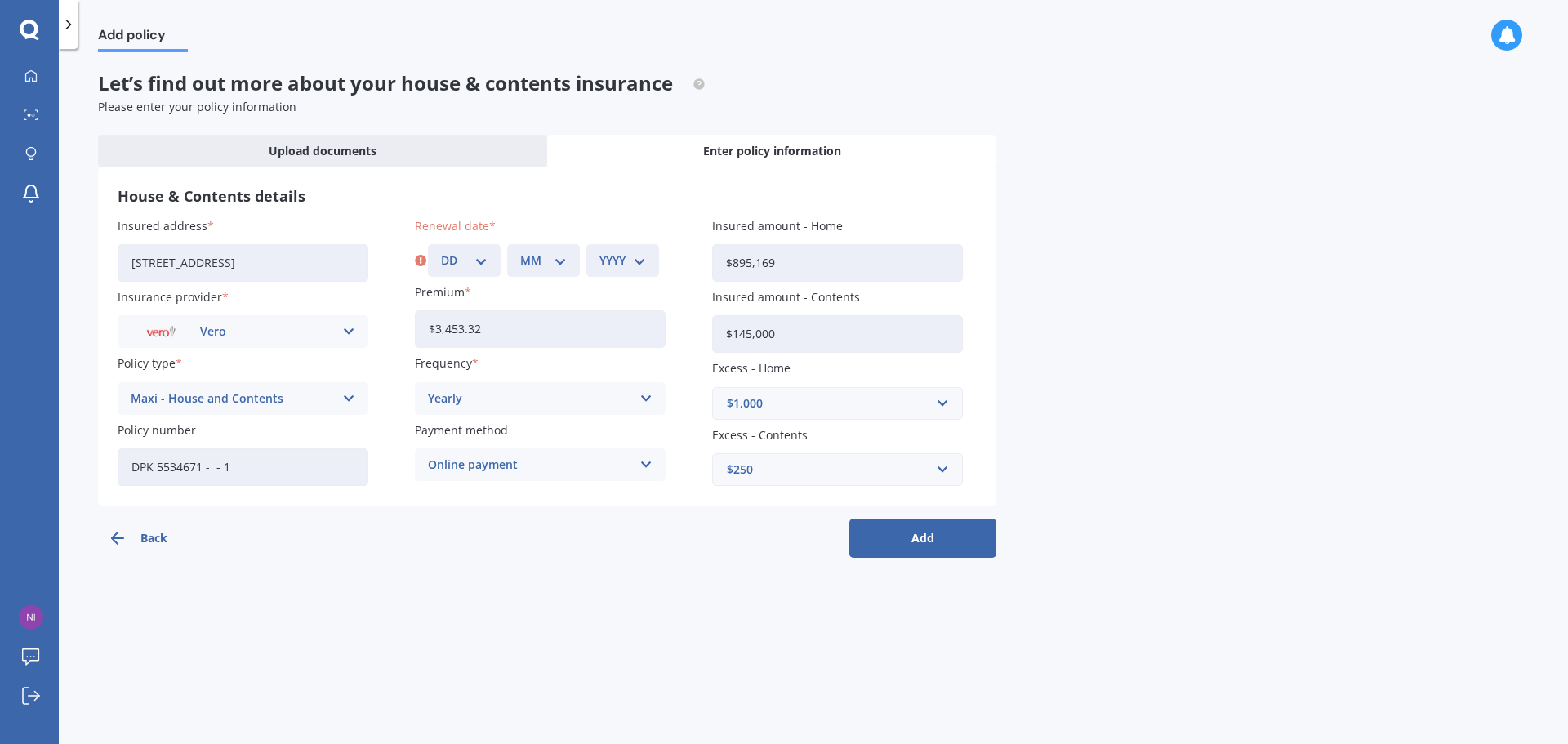
select select "30"
click at [441, 252] on select "DD 01 02 03 04 05 06 07 08 09 10 11 12 13 14 15 16 17 18 19 20 21 22 23 24 25 2…" at bounding box center [464, 260] width 46 height 18
click at [566, 269] on div "MM 01 02 03 04 05 06 07 08 09 10 11 12" at bounding box center [543, 260] width 73 height 33
click at [563, 266] on select "MM 01 02 03 04 05 06 07 08 09 10 11 12" at bounding box center [543, 260] width 46 height 18
select select "09"
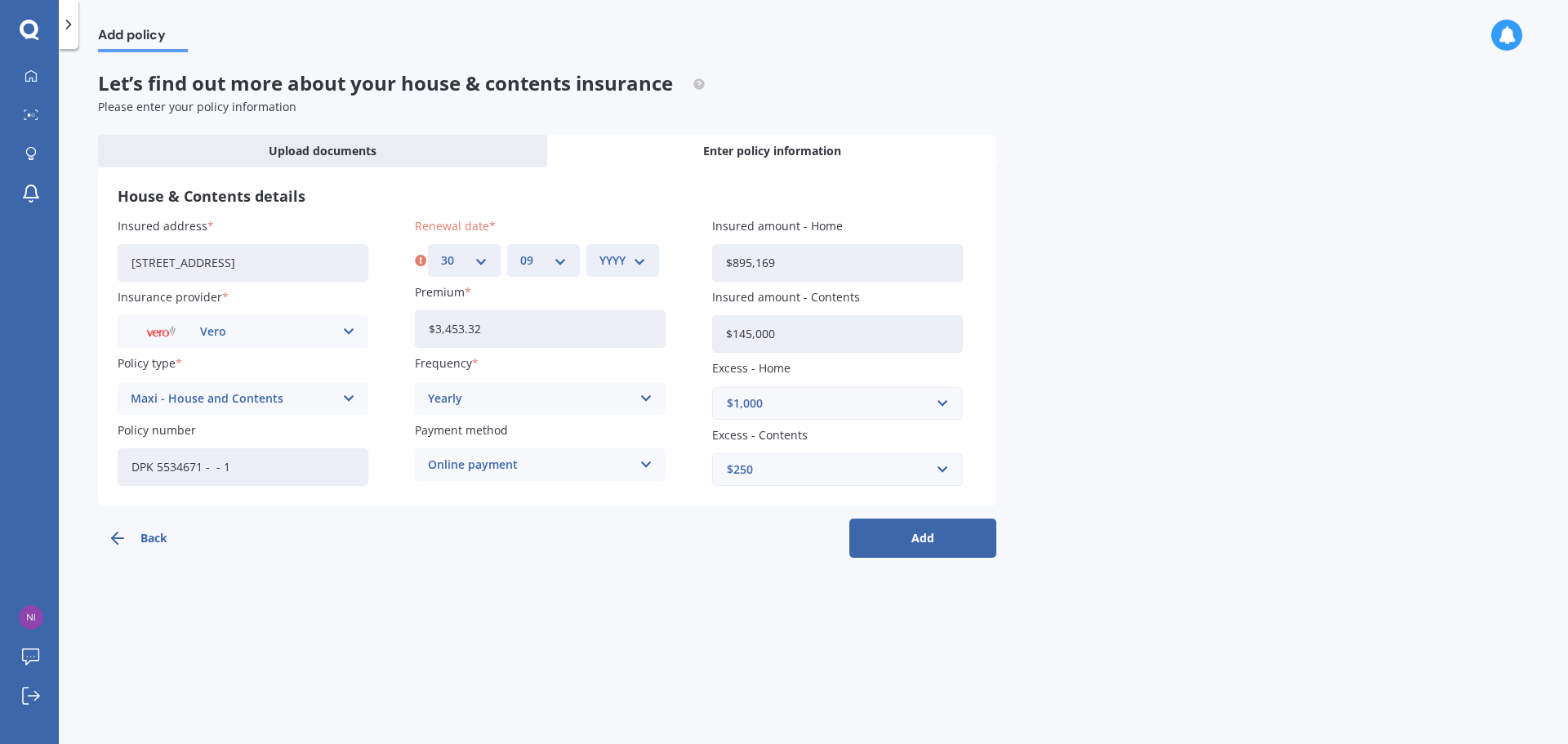
click at [520, 252] on select "MM 01 02 03 04 05 06 07 08 09 10 11 12" at bounding box center [543, 260] width 46 height 18
click at [636, 254] on select "YYYY 2027 2026 2025 2024 2023 2022 2021 2020 2019 2018 2017 2016 2015 2014 2013…" at bounding box center [622, 260] width 46 height 18
select select "2025"
click at [599, 252] on select "YYYY 2027 2026 2025 2024 2023 2022 2021 2020 2019 2018 2017 2016 2015 2014 2013…" at bounding box center [622, 260] width 46 height 18
click at [931, 547] on button "Add" at bounding box center [922, 538] width 147 height 39
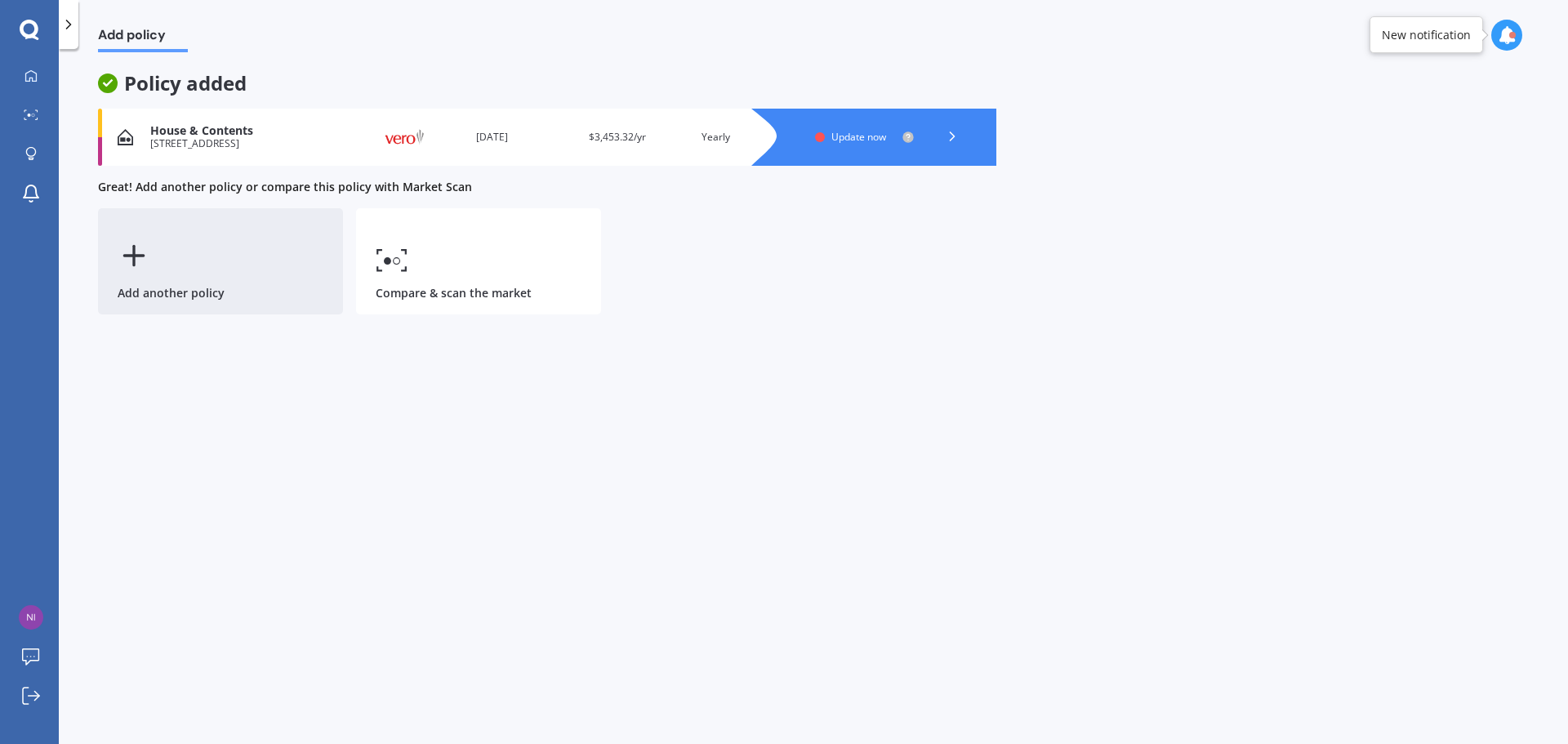
click at [136, 282] on div "Add another policy" at bounding box center [220, 260] width 245 height 106
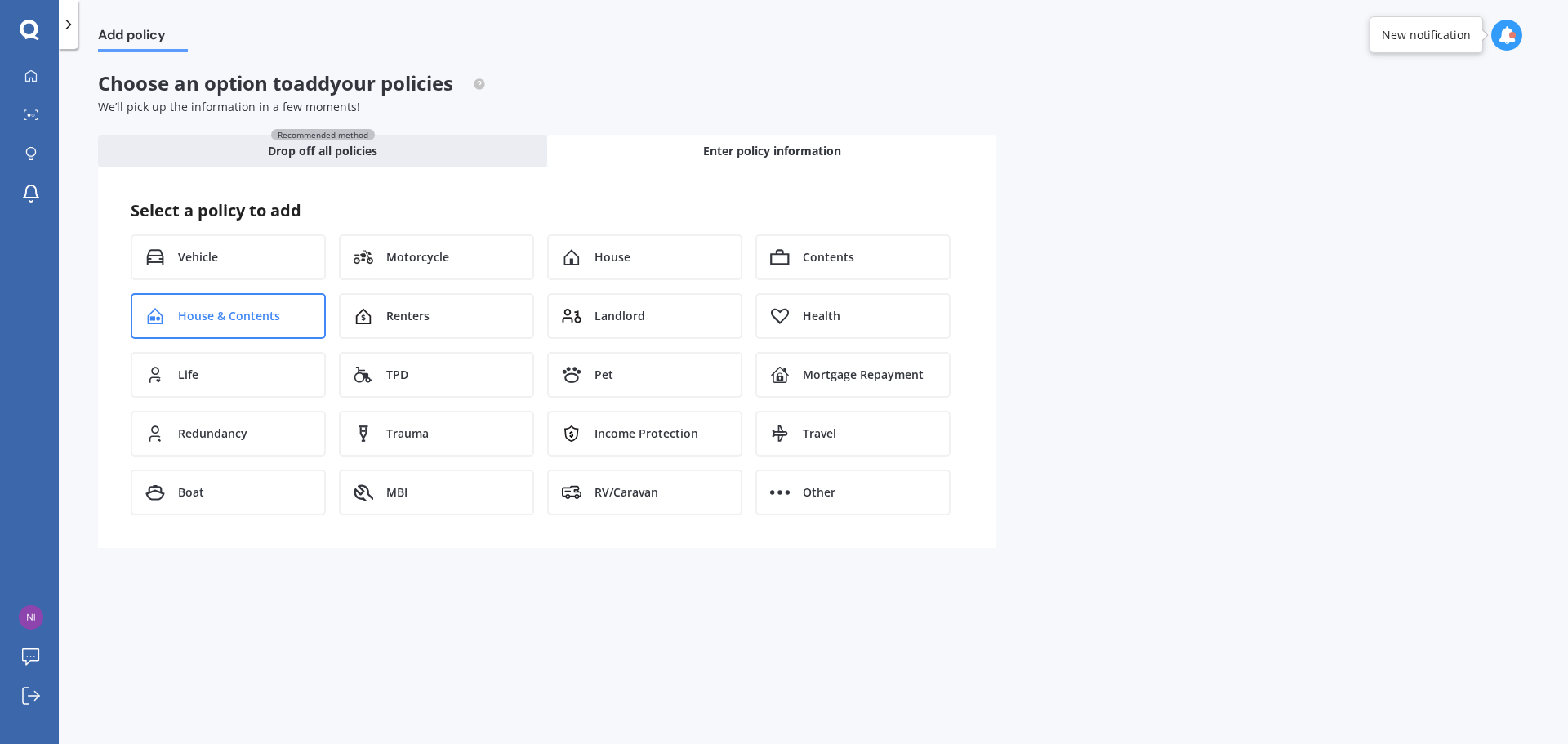
click at [163, 308] on icon at bounding box center [156, 316] width 20 height 16
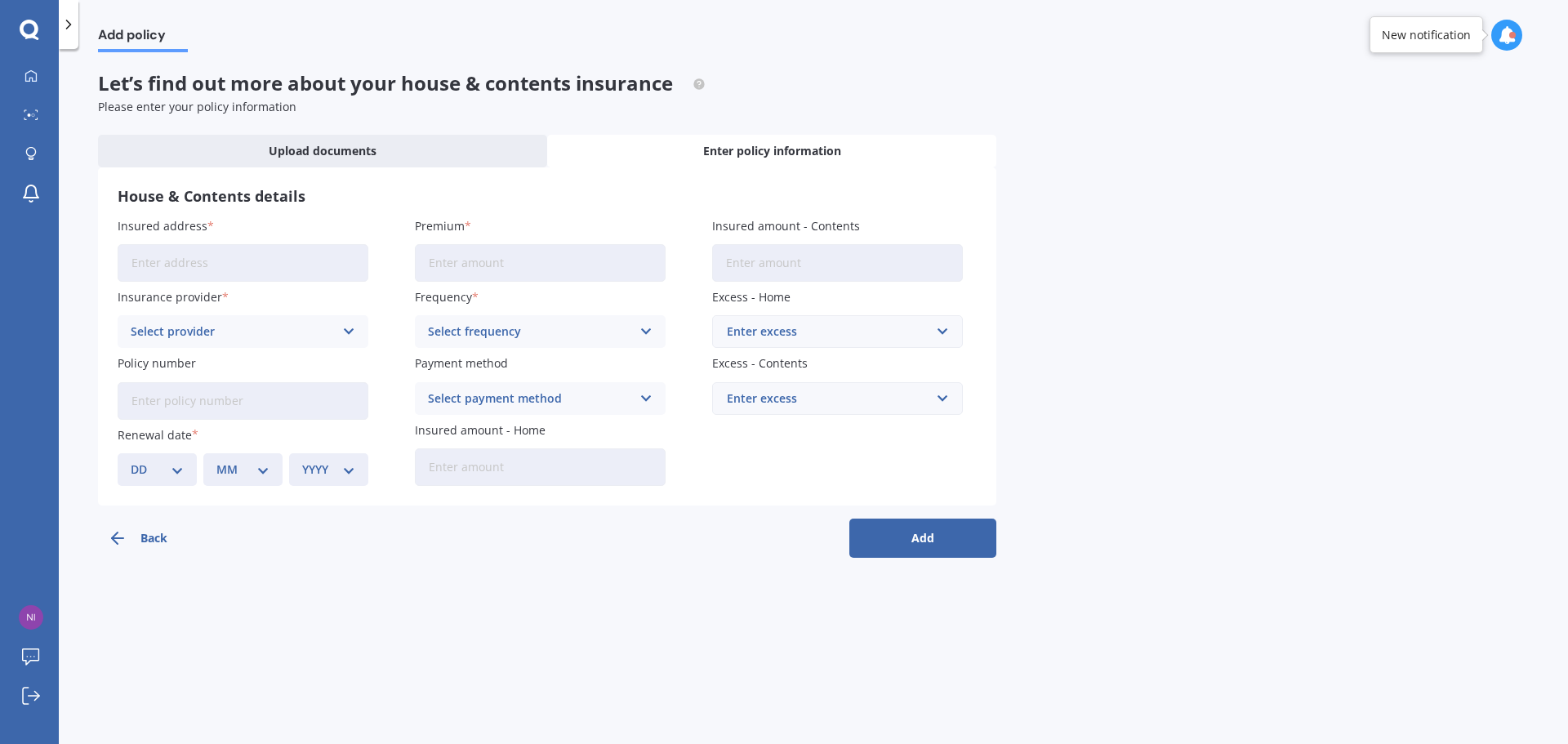
click at [156, 273] on input "Insured address" at bounding box center [243, 263] width 251 height 37
type input "[STREET_ADDRESS]"
click at [486, 270] on input "Premium" at bounding box center [540, 263] width 251 height 37
type input "$2,685.29"
click at [772, 276] on input "Insured amount - Contents" at bounding box center [837, 263] width 251 height 37
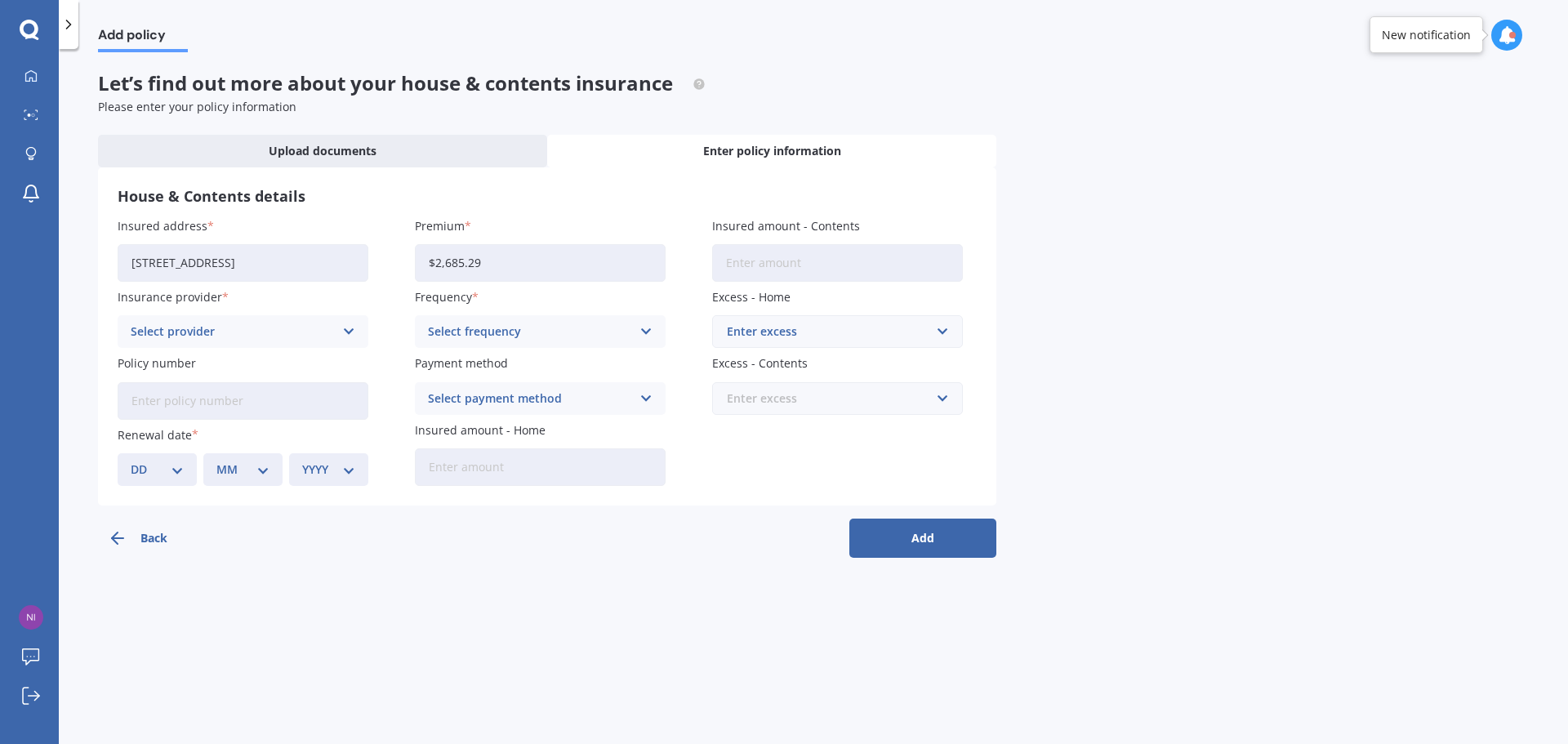
click at [948, 401] on input "text" at bounding box center [831, 398] width 236 height 31
click at [867, 434] on div "$250" at bounding box center [837, 429] width 249 height 30
click at [943, 329] on input "text" at bounding box center [831, 331] width 236 height 31
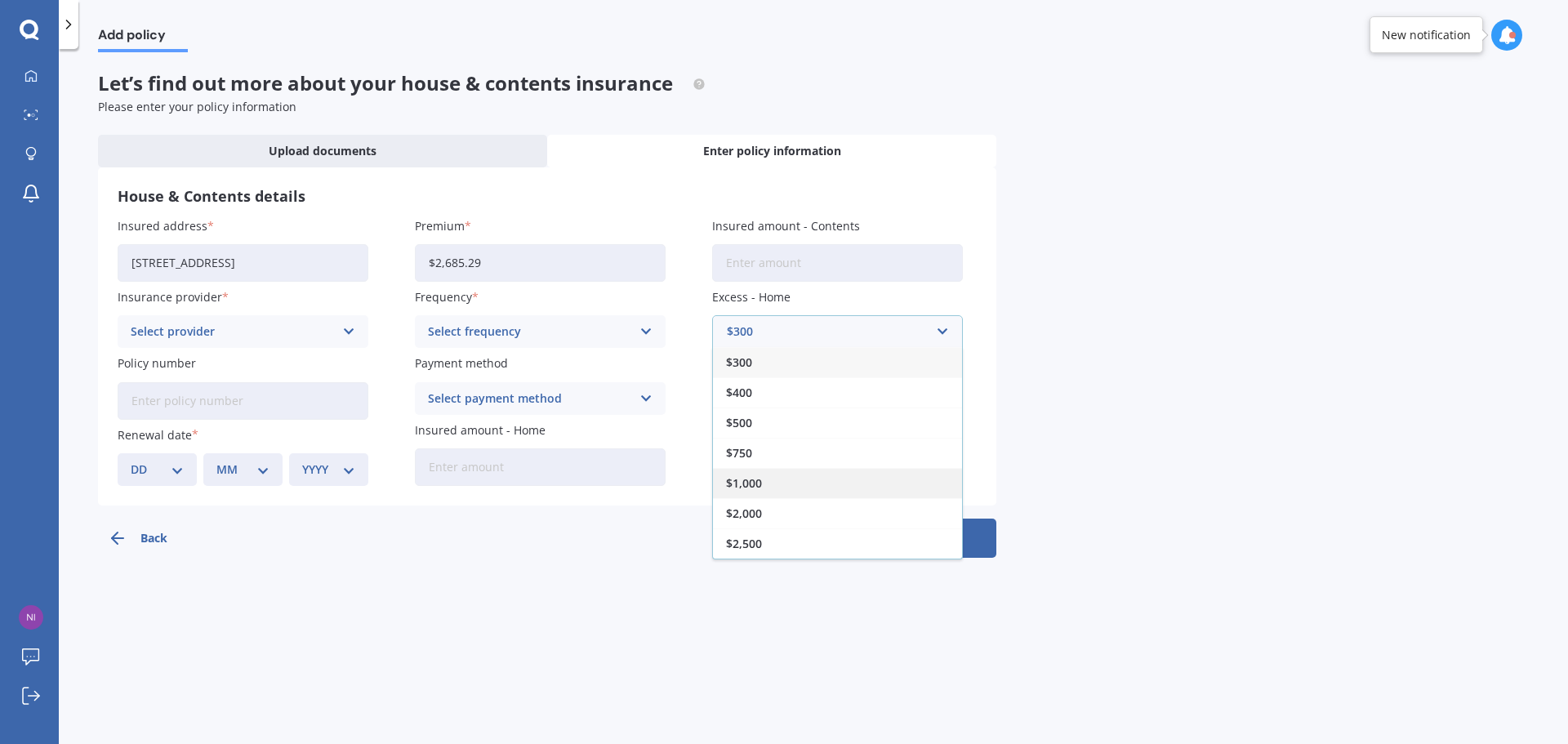
click at [796, 473] on div "$1,000" at bounding box center [837, 483] width 249 height 30
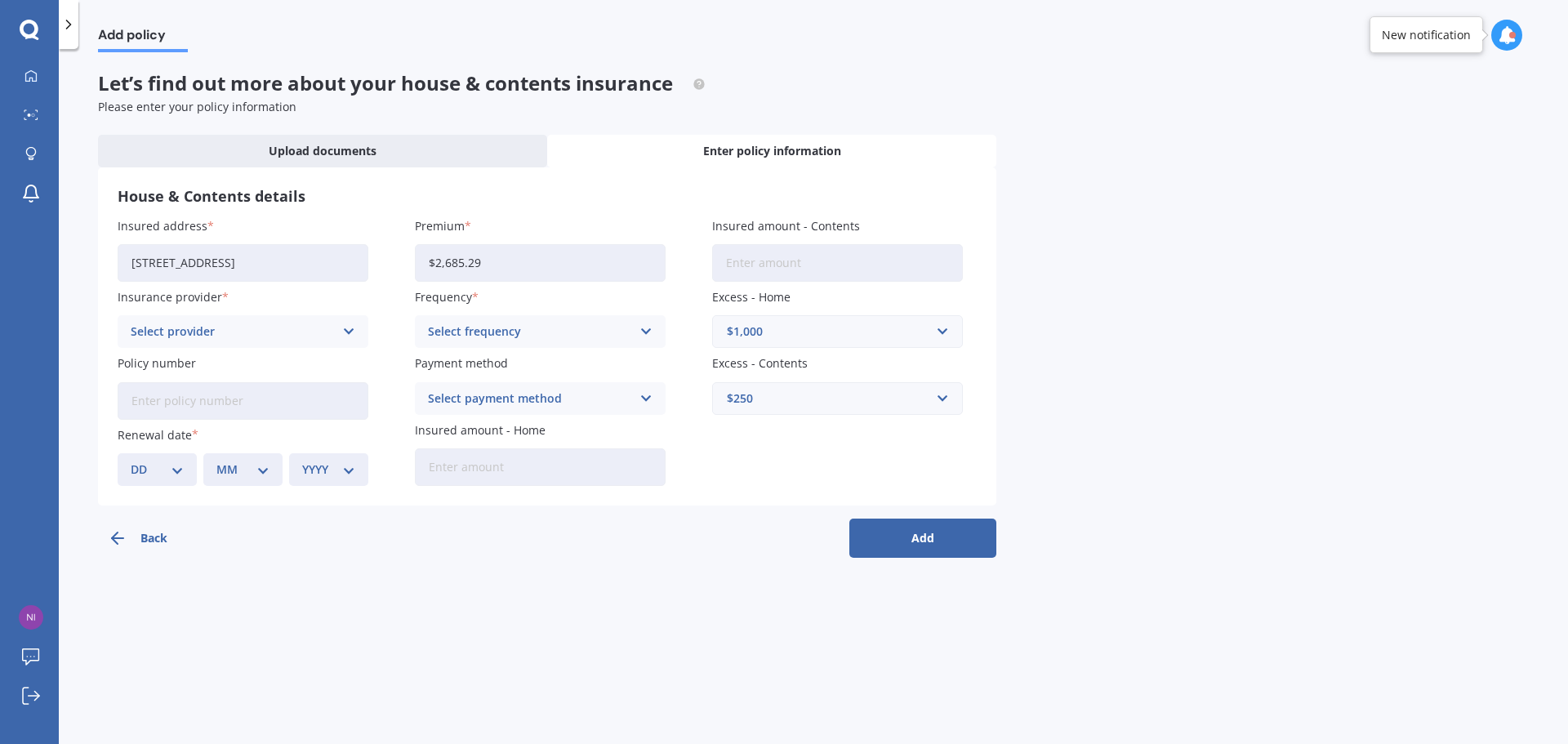
click at [647, 400] on icon at bounding box center [646, 398] width 14 height 18
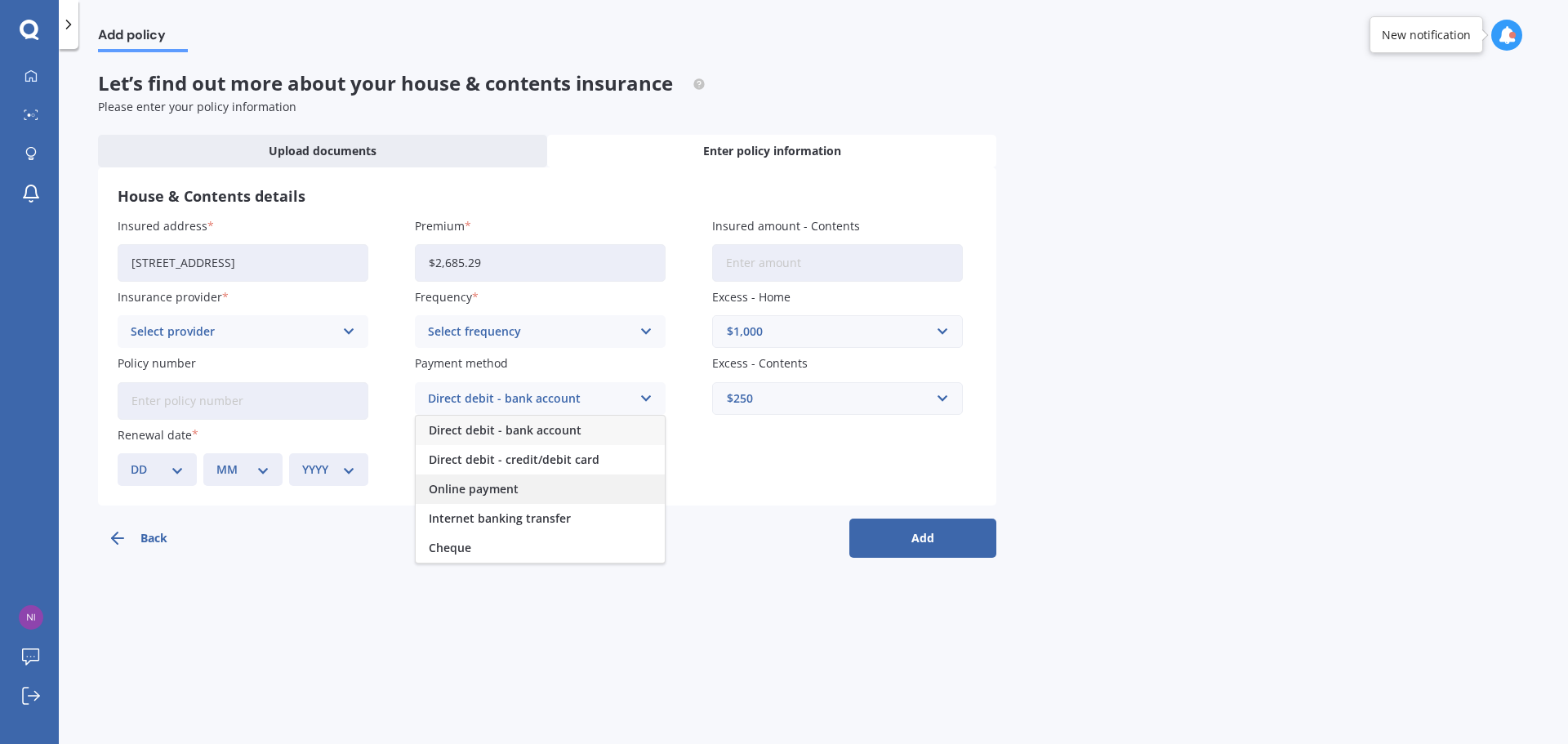
click at [580, 484] on div "Online payment" at bounding box center [540, 489] width 249 height 29
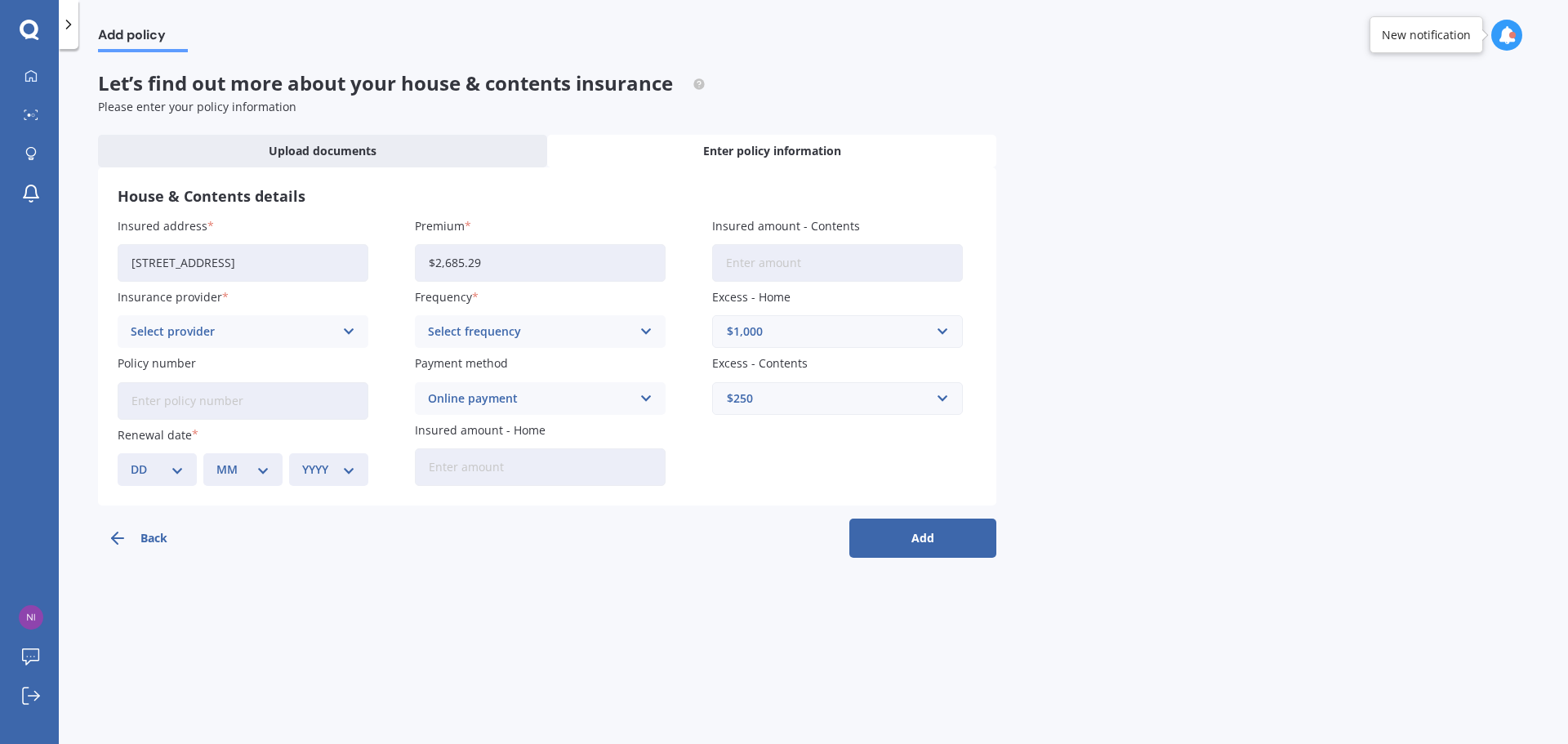
click at [581, 467] on input "Insured amount - Home" at bounding box center [540, 467] width 251 height 37
click at [607, 316] on div "Select frequency Yearly Six-Monthly Quarterly Monthly Fortnightly Weekly" at bounding box center [540, 332] width 251 height 33
click at [567, 361] on div "Yearly" at bounding box center [540, 363] width 249 height 29
click at [295, 404] on input "Policy number" at bounding box center [243, 401] width 251 height 37
type input "DPK 5534671 - - 1"
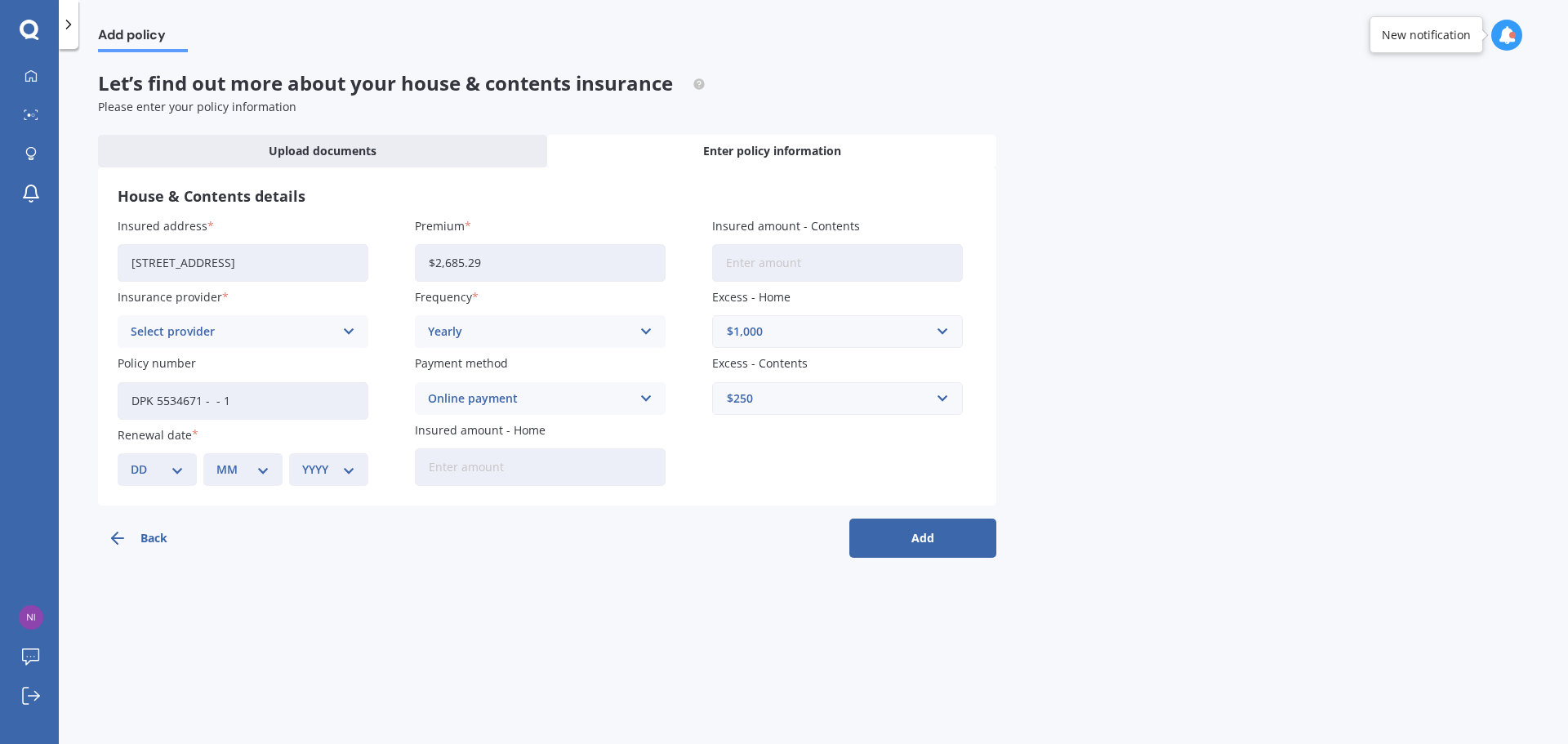
click at [495, 477] on input "Insured amount - Home" at bounding box center [540, 467] width 251 height 37
type input "$61,155,850"
click at [824, 275] on input "Insured amount - Contents" at bounding box center [837, 263] width 251 height 37
type input "$59,081"
click at [507, 457] on input "$61,155,850" at bounding box center [540, 467] width 251 height 37
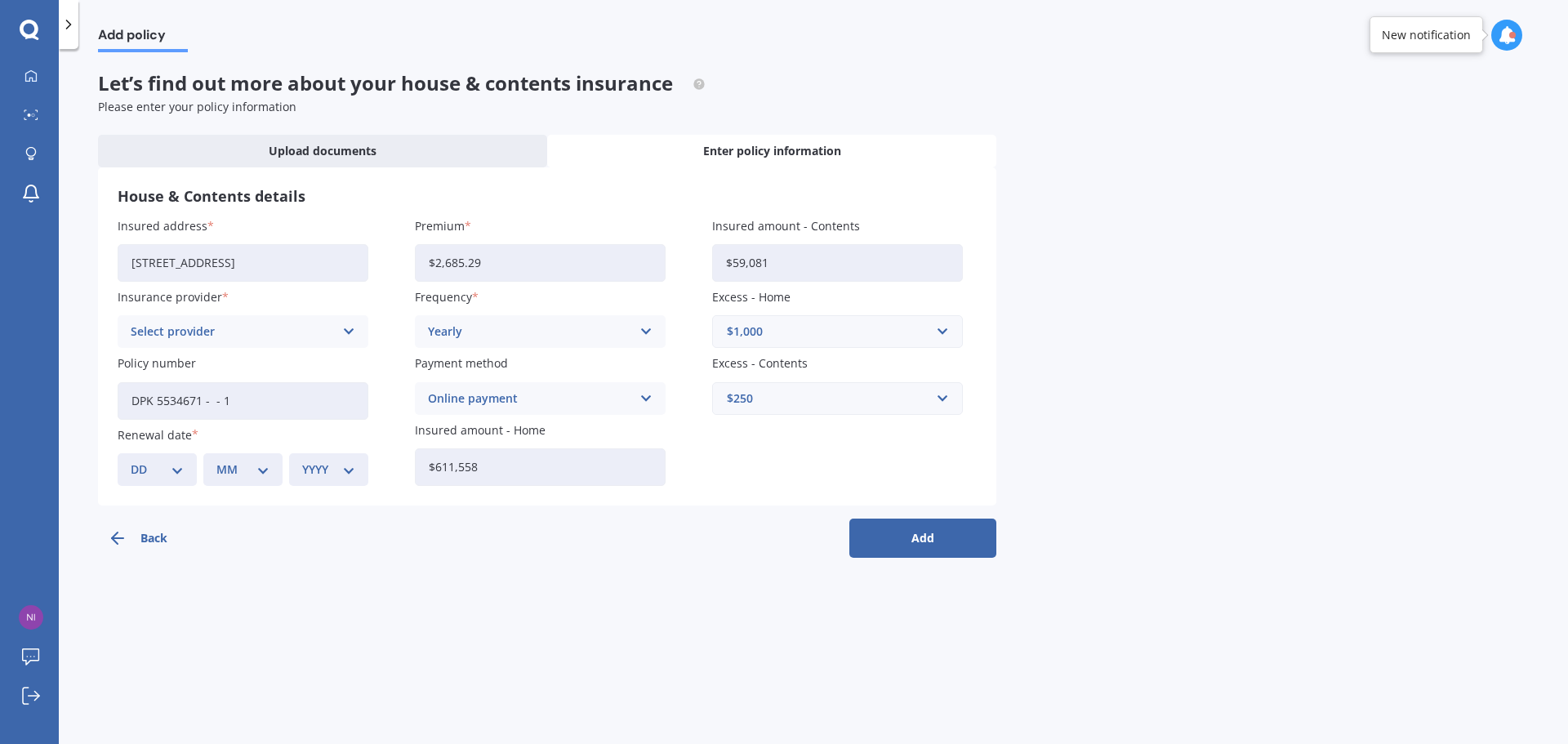
type input "$611,558"
click at [287, 337] on div "Select provider" at bounding box center [232, 332] width 204 height 18
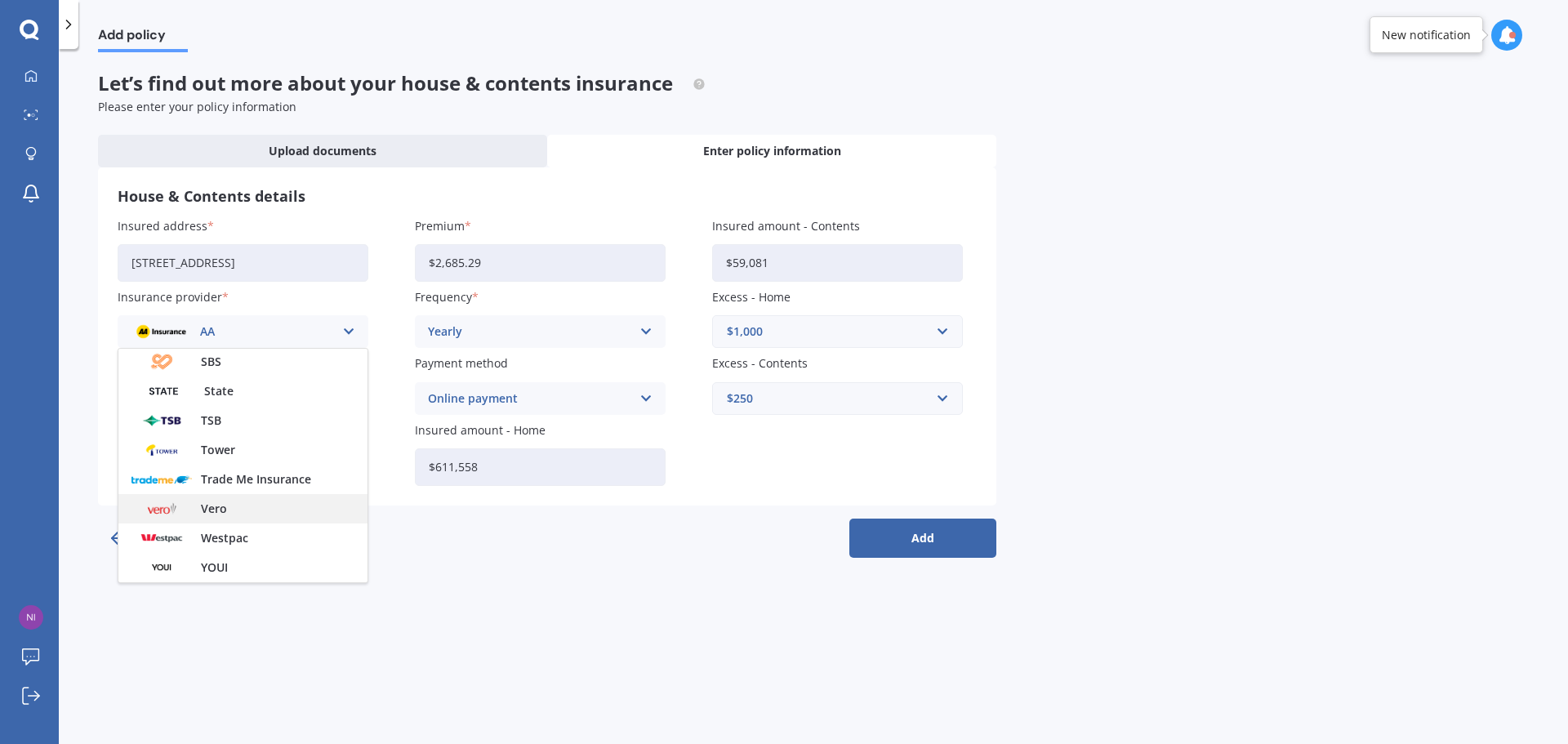
click at [253, 511] on div "Vero" at bounding box center [243, 508] width 249 height 29
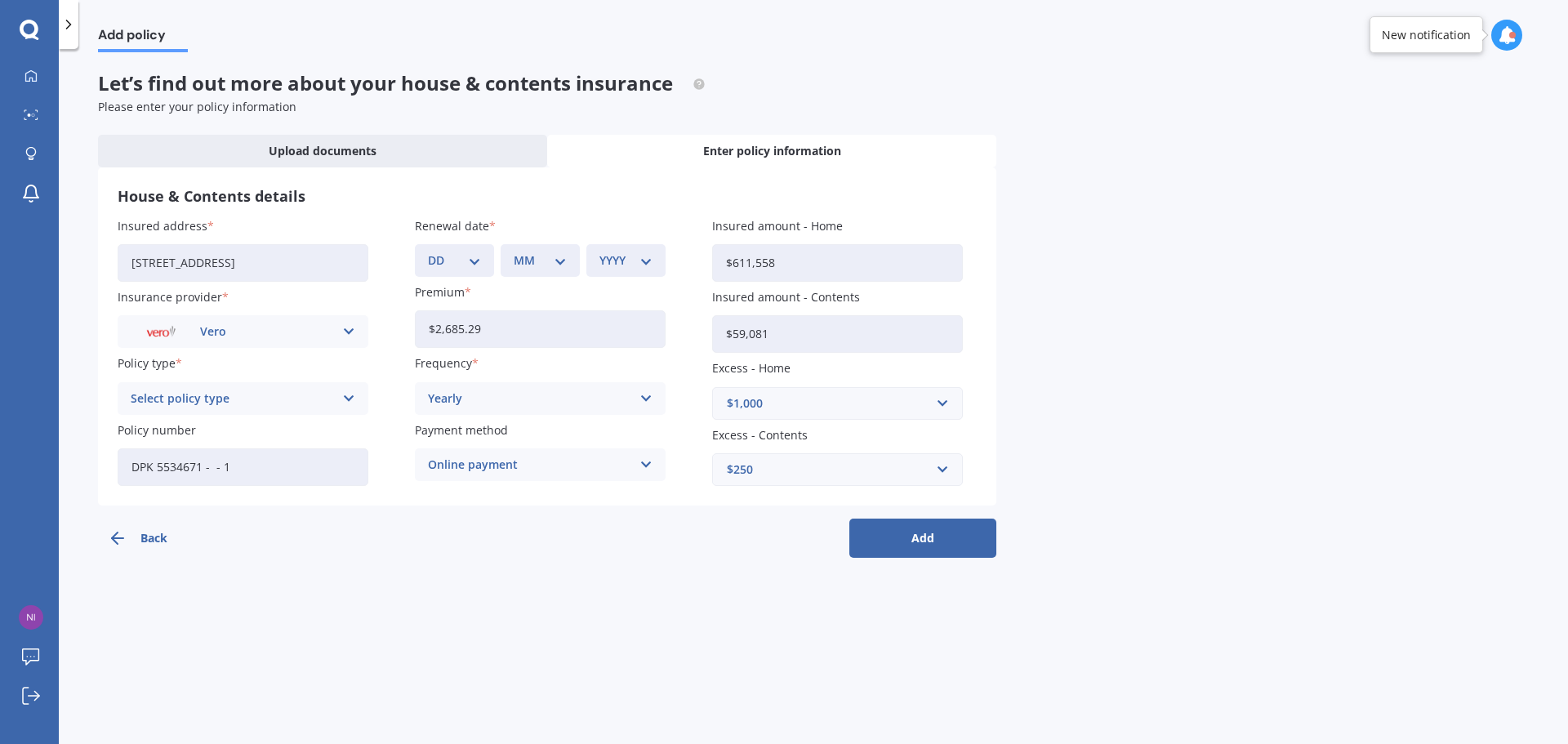
click at [309, 412] on div "Select policy type Maxi - House and Contents Flexi - House and Contents Other" at bounding box center [243, 398] width 251 height 33
click at [300, 434] on div "Maxi - House and Contents" at bounding box center [243, 430] width 249 height 29
click at [897, 534] on button "Add" at bounding box center [922, 538] width 147 height 39
click at [476, 268] on select "DD 01 02 03 04 05 06 07 08 09 10 11 12 13 14 15 16 17 18 19 20 21 22 23 24 25 2…" at bounding box center [464, 260] width 46 height 18
select select "30"
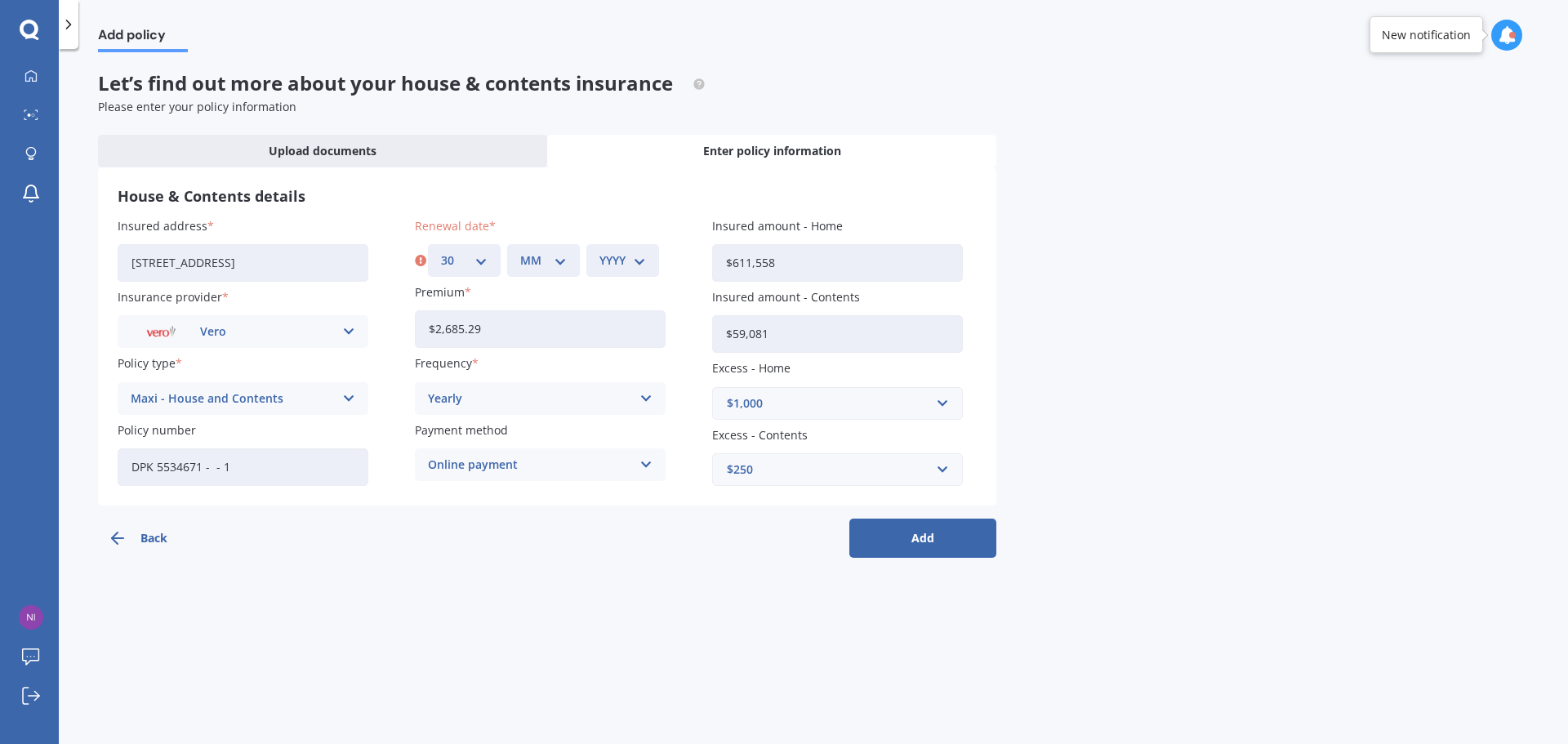
click at [441, 252] on select "DD 01 02 03 04 05 06 07 08 09 10 11 12 13 14 15 16 17 18 19 20 21 22 23 24 25 2…" at bounding box center [464, 260] width 46 height 18
click at [554, 257] on select "MM 01 02 03 04 05 06 07 08 09 10 11 12" at bounding box center [543, 260] width 46 height 18
select select "09"
click at [520, 252] on select "MM 01 02 03 04 05 06 07 08 09 10 11 12" at bounding box center [543, 260] width 46 height 18
click at [636, 262] on select "YYYY 2027 2026 2025 2024 2023 2022 2021 2020 2019 2018 2017 2016 2015 2014 2013…" at bounding box center [622, 260] width 46 height 18
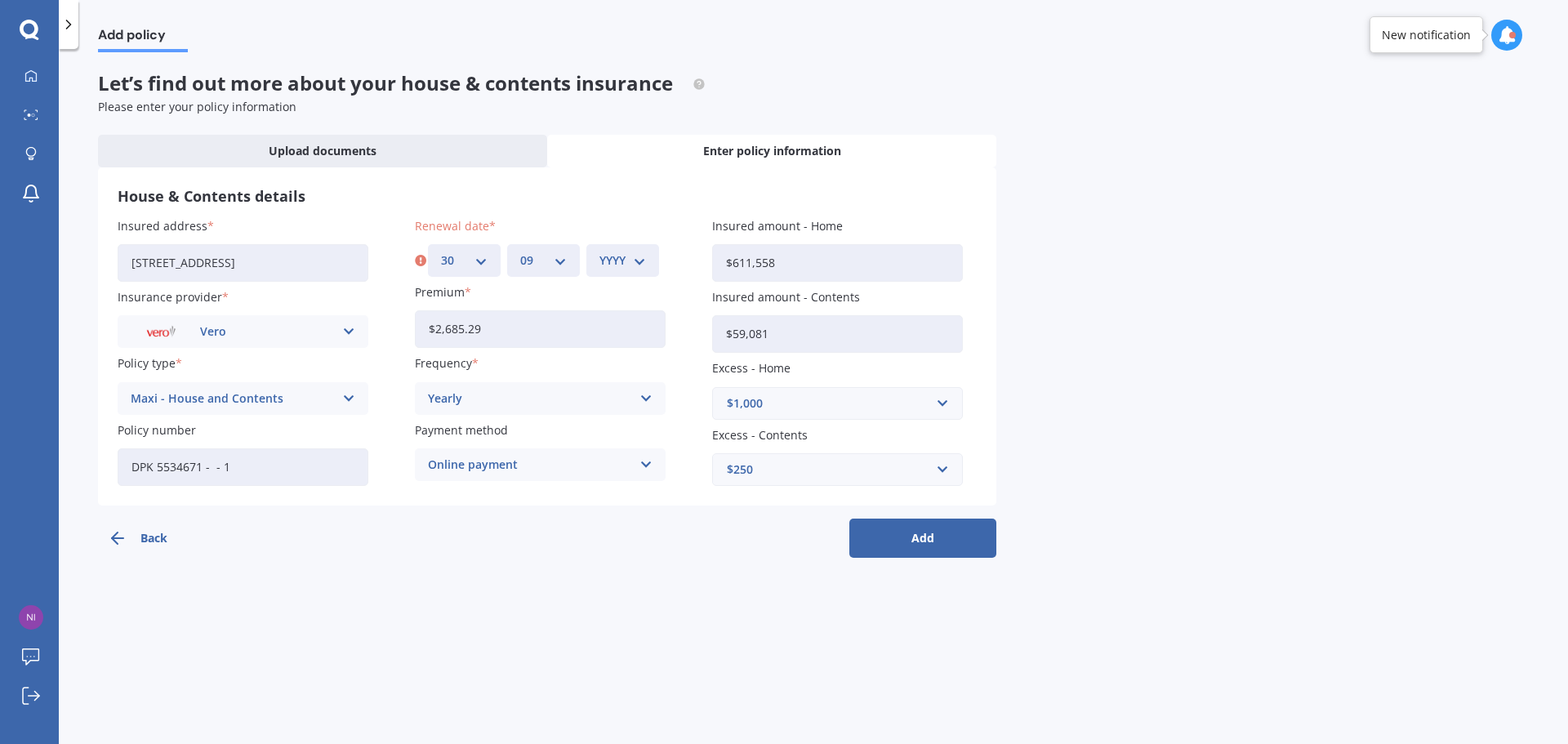
select select "2025"
click at [599, 252] on select "YYYY 2027 2026 2025 2024 2023 2022 2021 2020 2019 2018 2017 2016 2015 2014 2013…" at bounding box center [622, 260] width 46 height 18
click at [919, 546] on button "Add" at bounding box center [922, 538] width 147 height 39
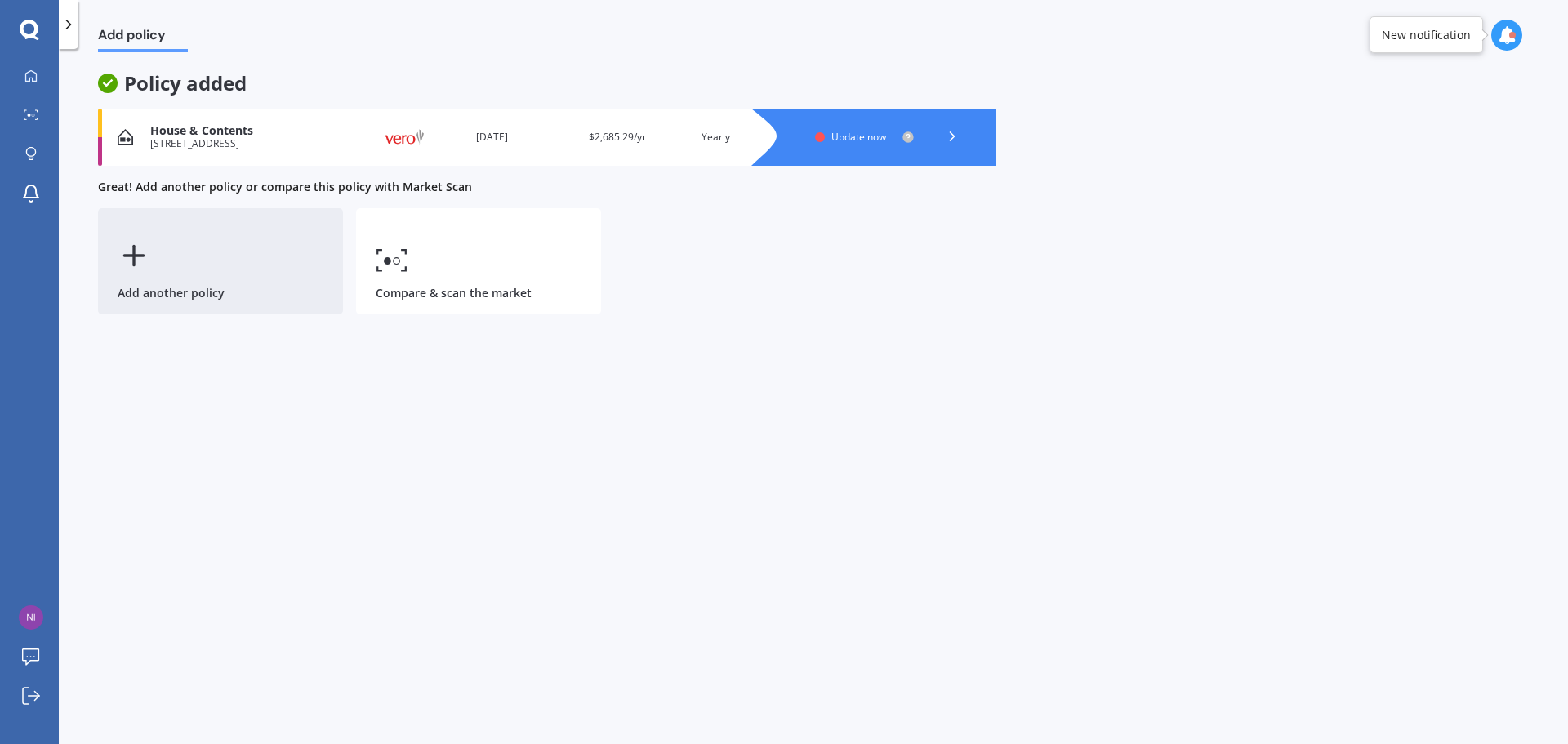
click at [193, 268] on div "Add another policy" at bounding box center [220, 260] width 245 height 106
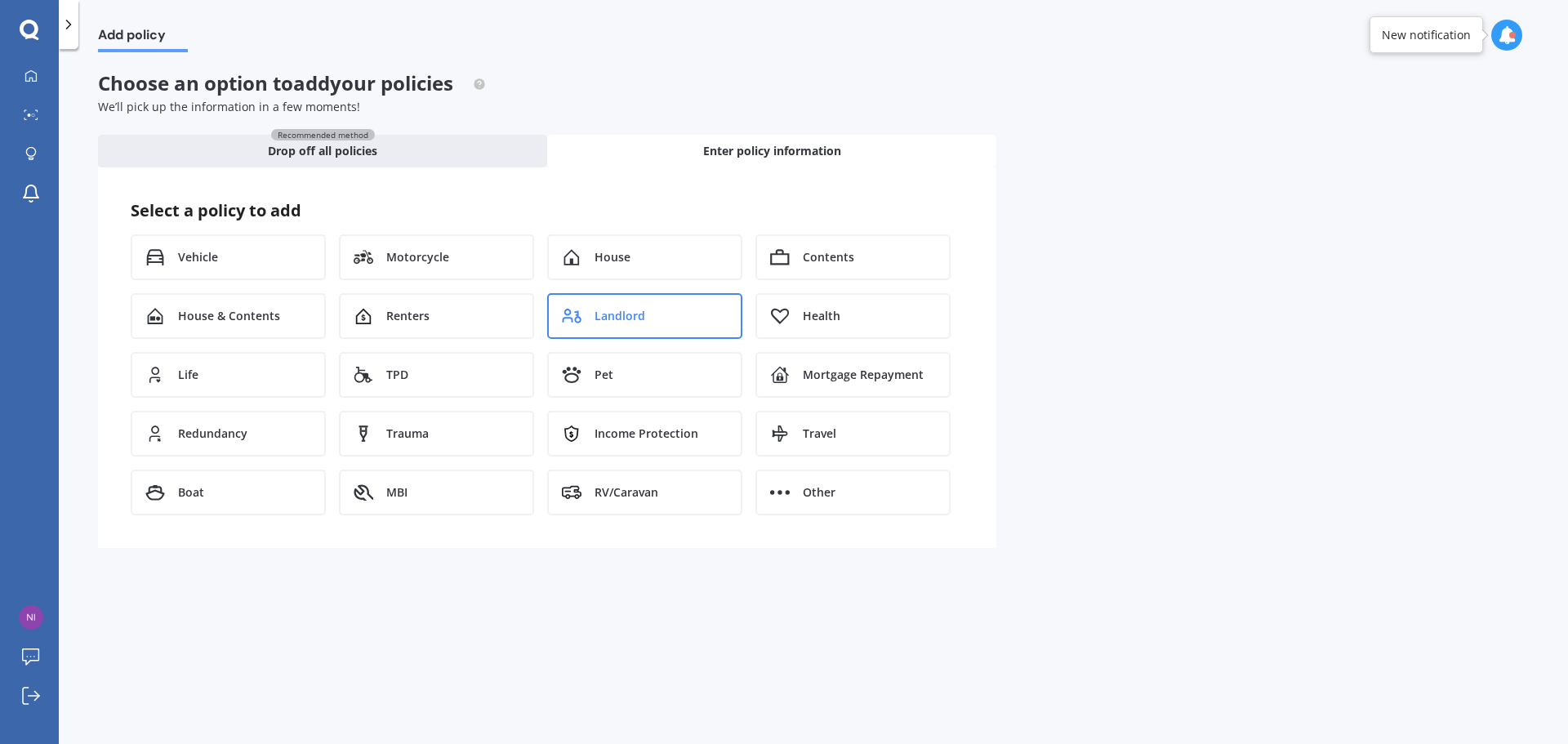
click at [569, 304] on div "Landlord" at bounding box center [644, 316] width 196 height 45
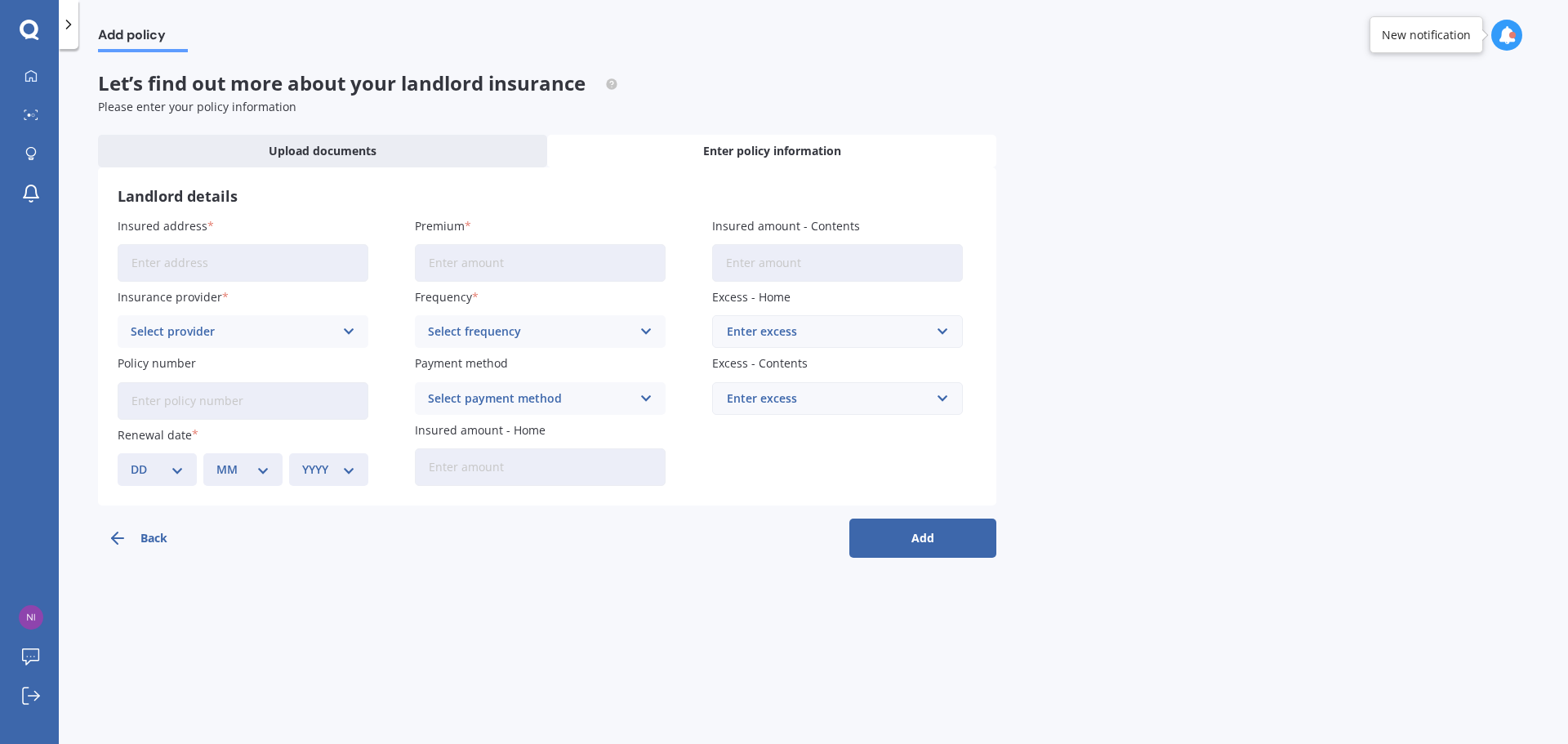
click at [261, 268] on input "Insured address" at bounding box center [243, 263] width 251 height 37
type input "[STREET_ADDRESS]"
click at [239, 335] on div "Select provider" at bounding box center [232, 332] width 204 height 18
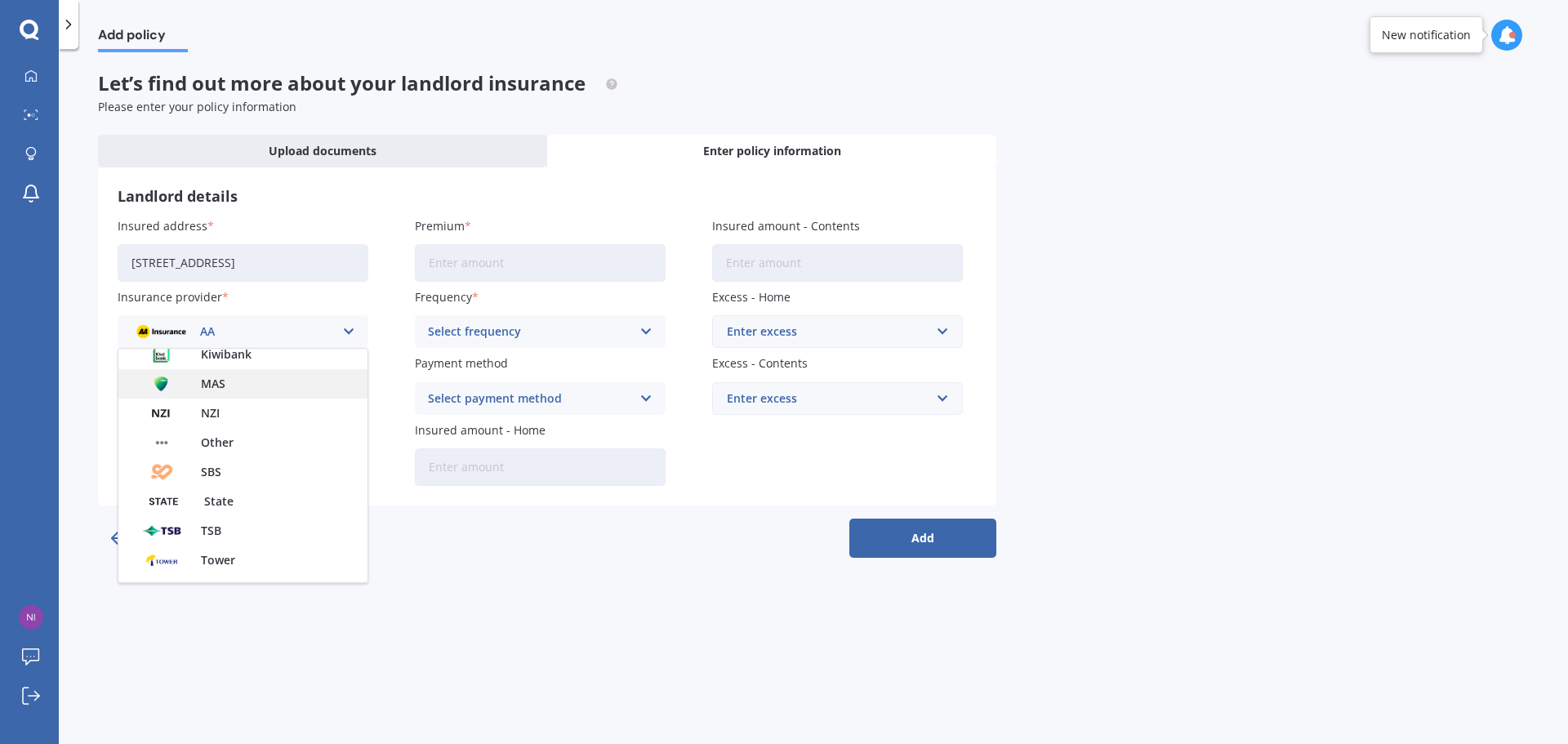
scroll to position [384, 0]
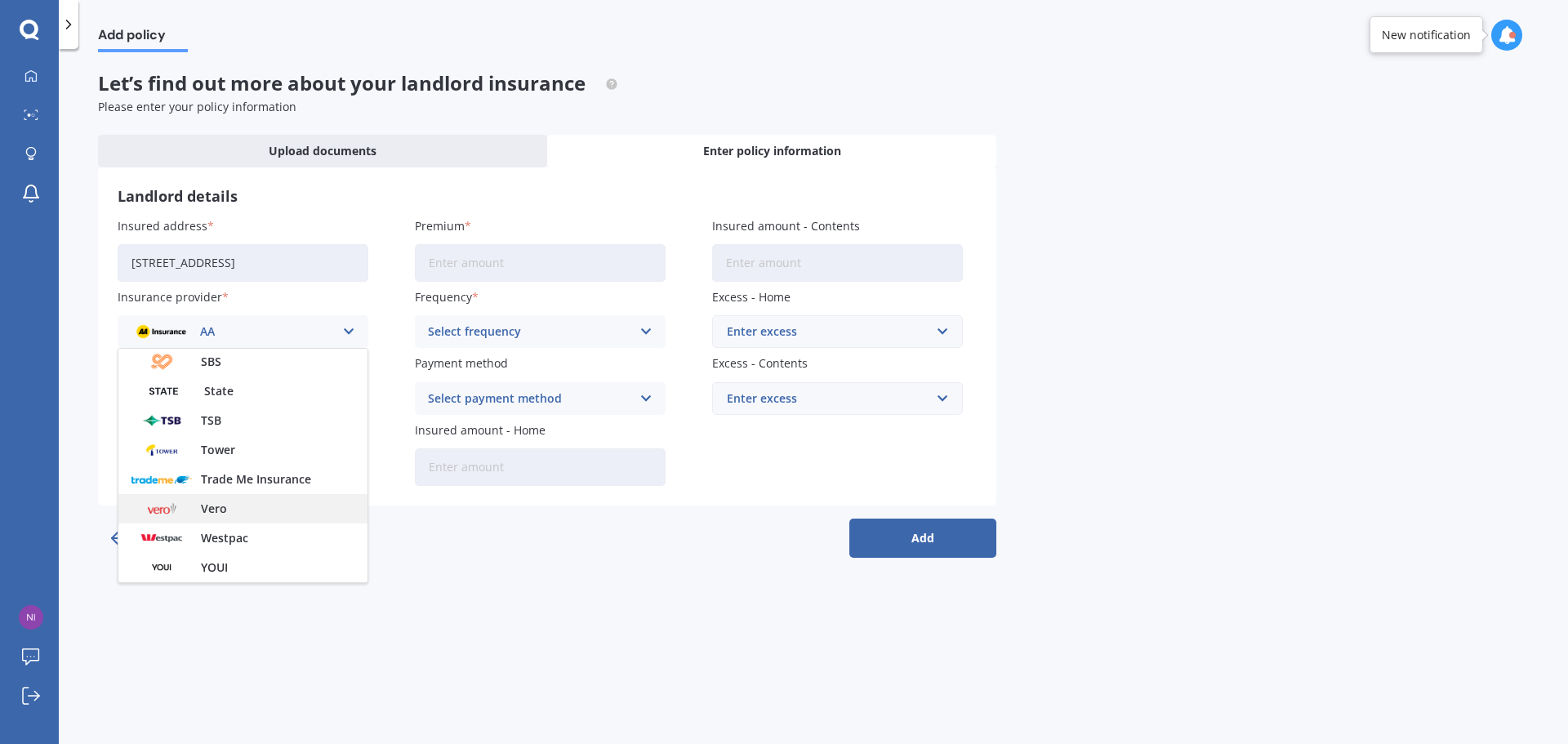
click at [268, 518] on div "Vero" at bounding box center [243, 508] width 249 height 29
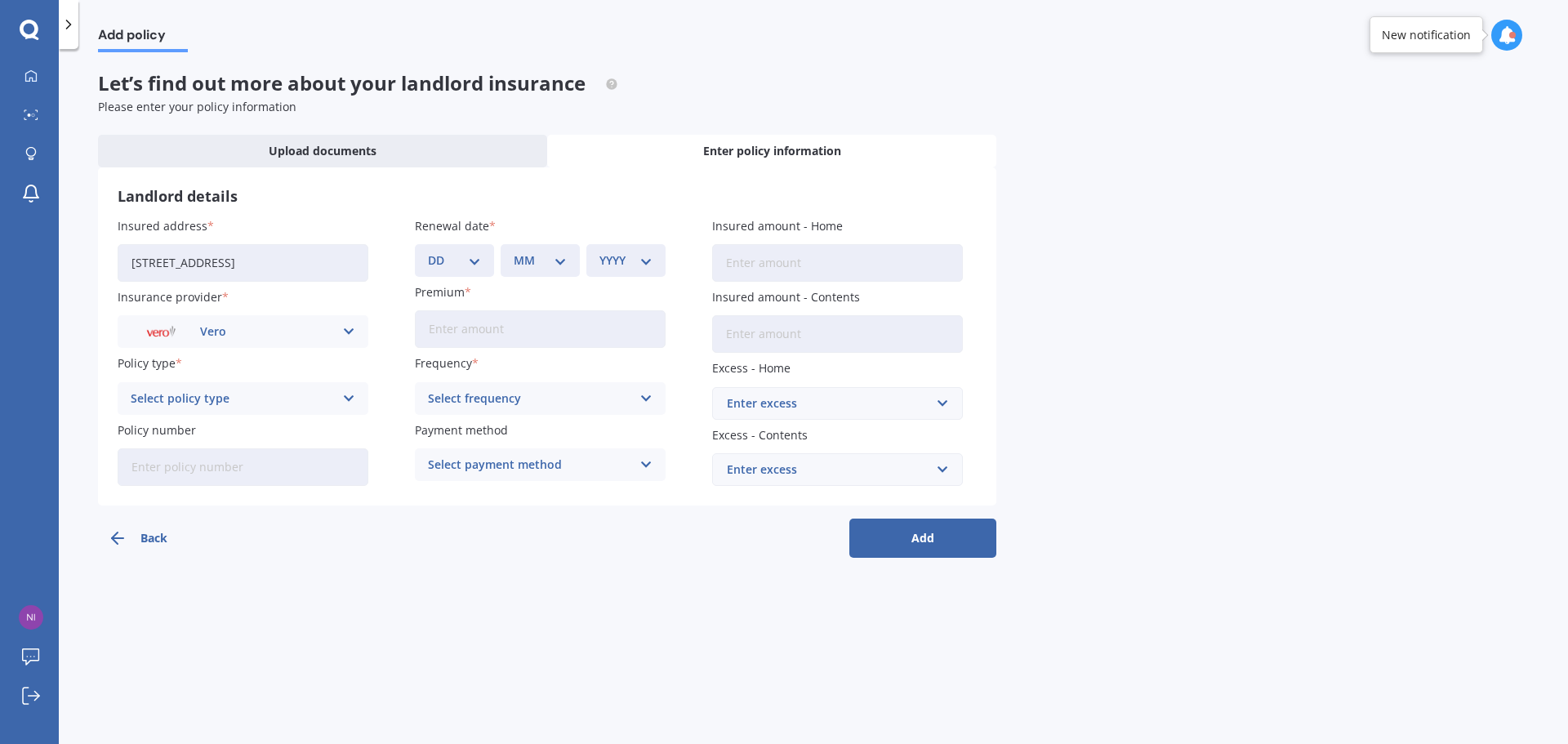
click at [266, 405] on div "Select policy type" at bounding box center [232, 398] width 204 height 18
click at [263, 428] on span "Maxi House + [PERSON_NAME]'s Extension" at bounding box center [243, 436] width 223 height 23
click at [248, 466] on input "Policy number" at bounding box center [243, 467] width 251 height 37
type input "DPK 5534679 - - 1"
click at [456, 264] on select "DD 01 02 03 04 05 06 07 08 09 10 11 12 13 14 15 16 17 18 19 20 21 22 23 24 25 2…" at bounding box center [454, 260] width 53 height 18
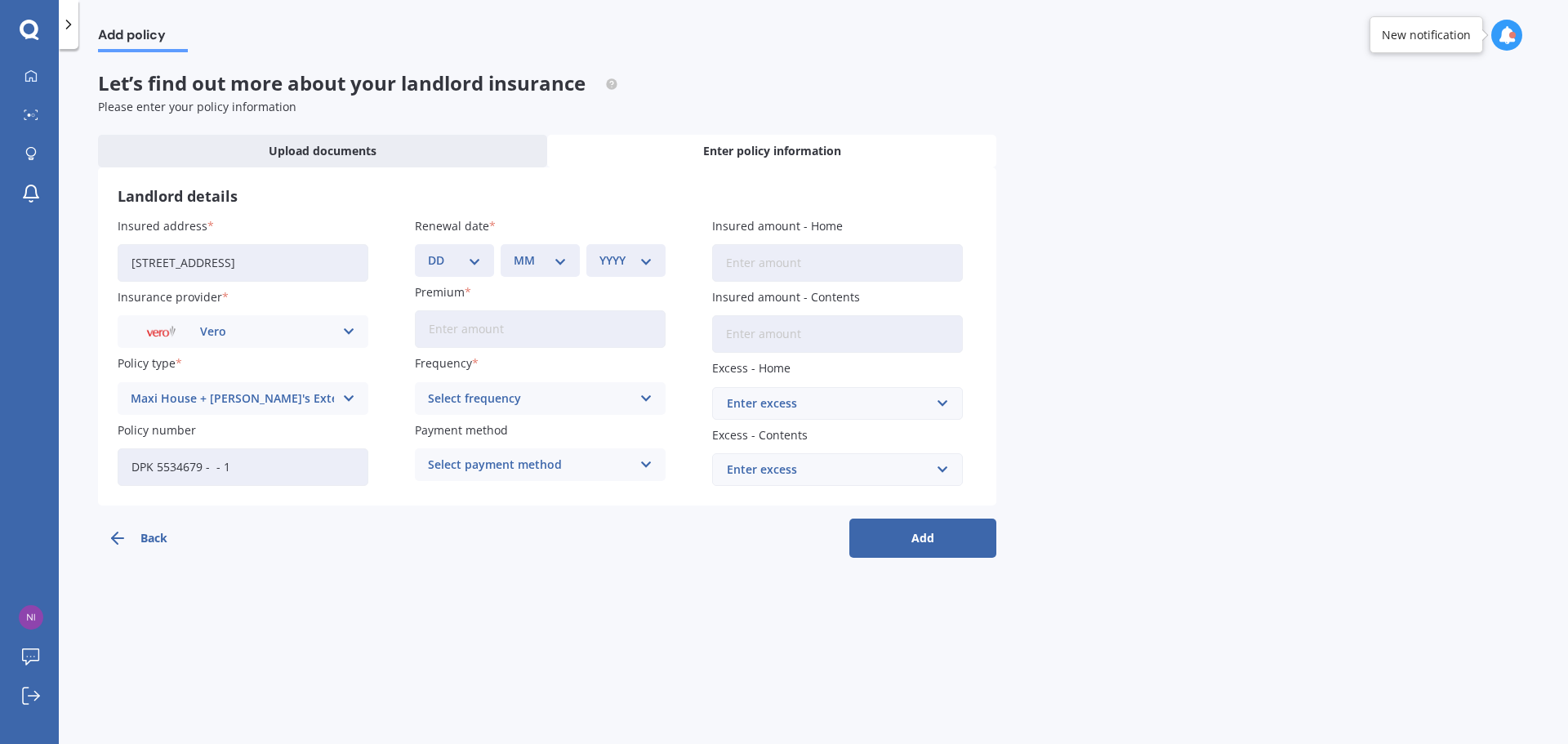
select select "30"
click at [428, 252] on select "DD 01 02 03 04 05 06 07 08 09 10 11 12 13 14 15 16 17 18 19 20 21 22 23 24 25 2…" at bounding box center [454, 260] width 53 height 18
click at [558, 269] on select "MM 01 02 03 04 05 06 07 08 09 10 11 12" at bounding box center [540, 260] width 53 height 18
select select "09"
click at [514, 252] on select "MM 01 02 03 04 05 06 07 08 09 10 11 12" at bounding box center [540, 260] width 53 height 18
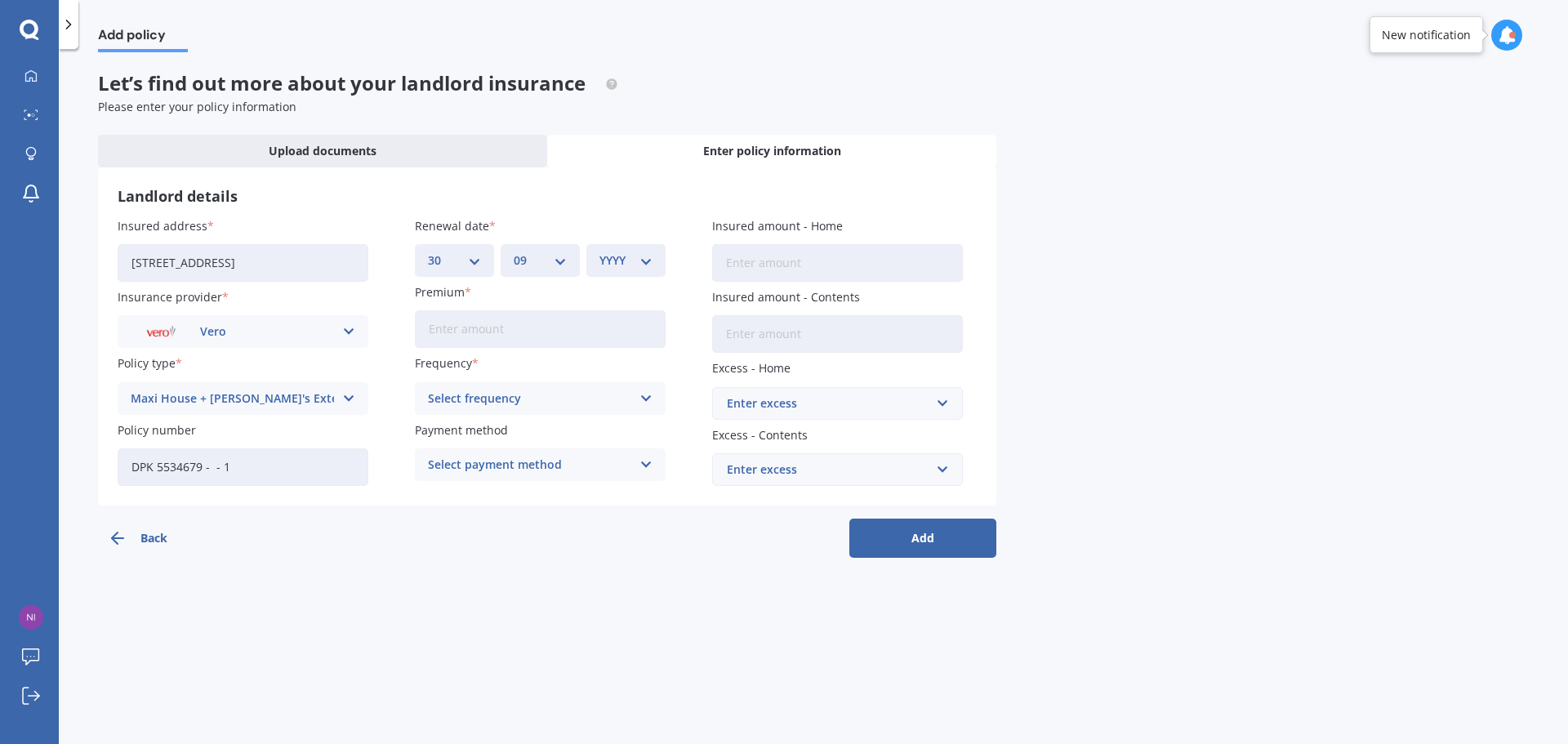
click at [641, 266] on select "YYYY 2027 2026 2025 2024 2023 2022 2021 2020 2019 2018 2017 2016 2015 2014 2013…" at bounding box center [626, 260] width 53 height 18
select select "2025"
click at [599, 252] on select "YYYY 2027 2026 2025 2024 2023 2022 2021 2020 2019 2018 2017 2016 2015 2014 2013…" at bounding box center [626, 260] width 53 height 18
click at [528, 336] on input "Premium" at bounding box center [540, 329] width 251 height 37
click at [471, 392] on div "Select frequency" at bounding box center [529, 398] width 204 height 18
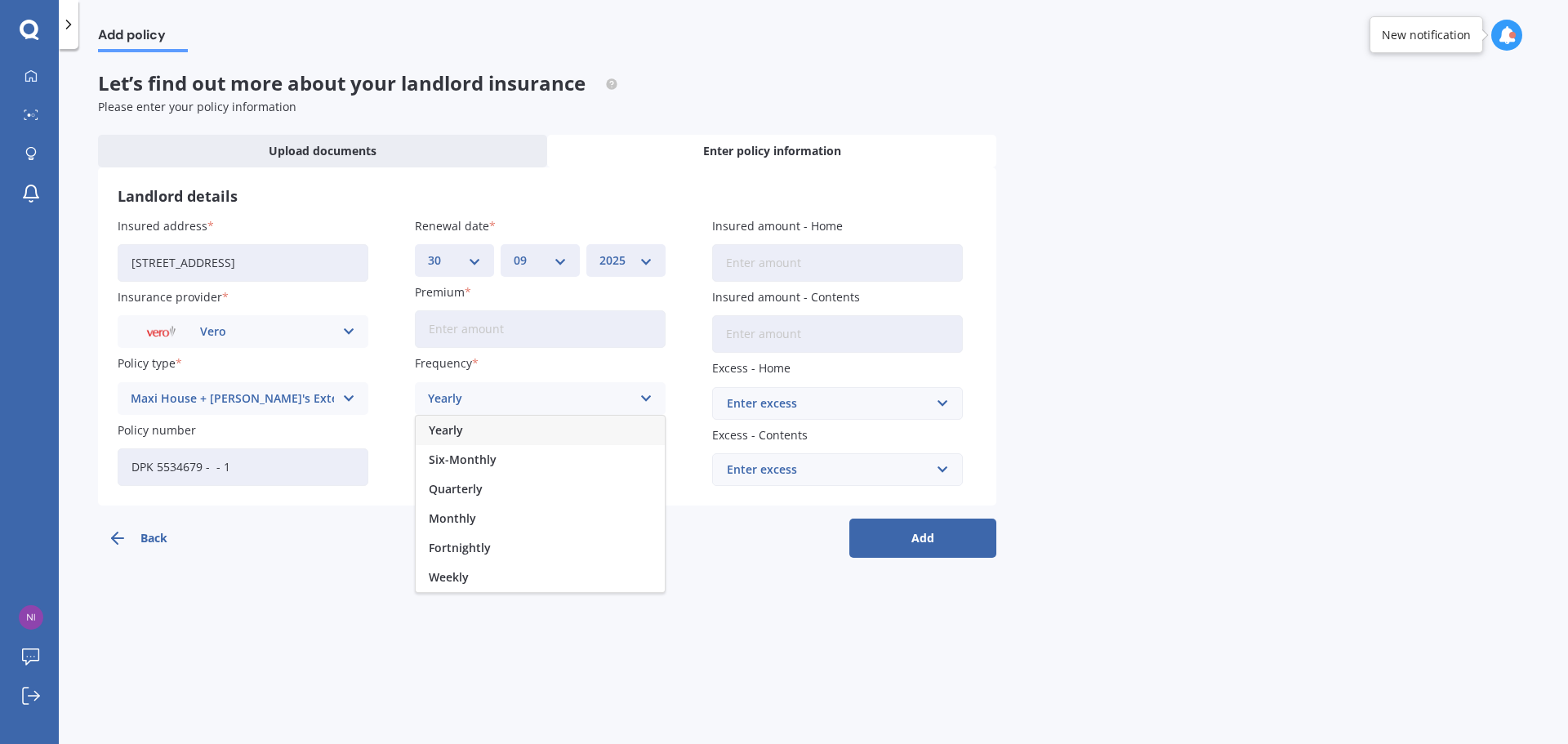
click at [466, 442] on div "Yearly" at bounding box center [540, 430] width 249 height 29
click at [461, 460] on div "Select payment method" at bounding box center [529, 465] width 204 height 18
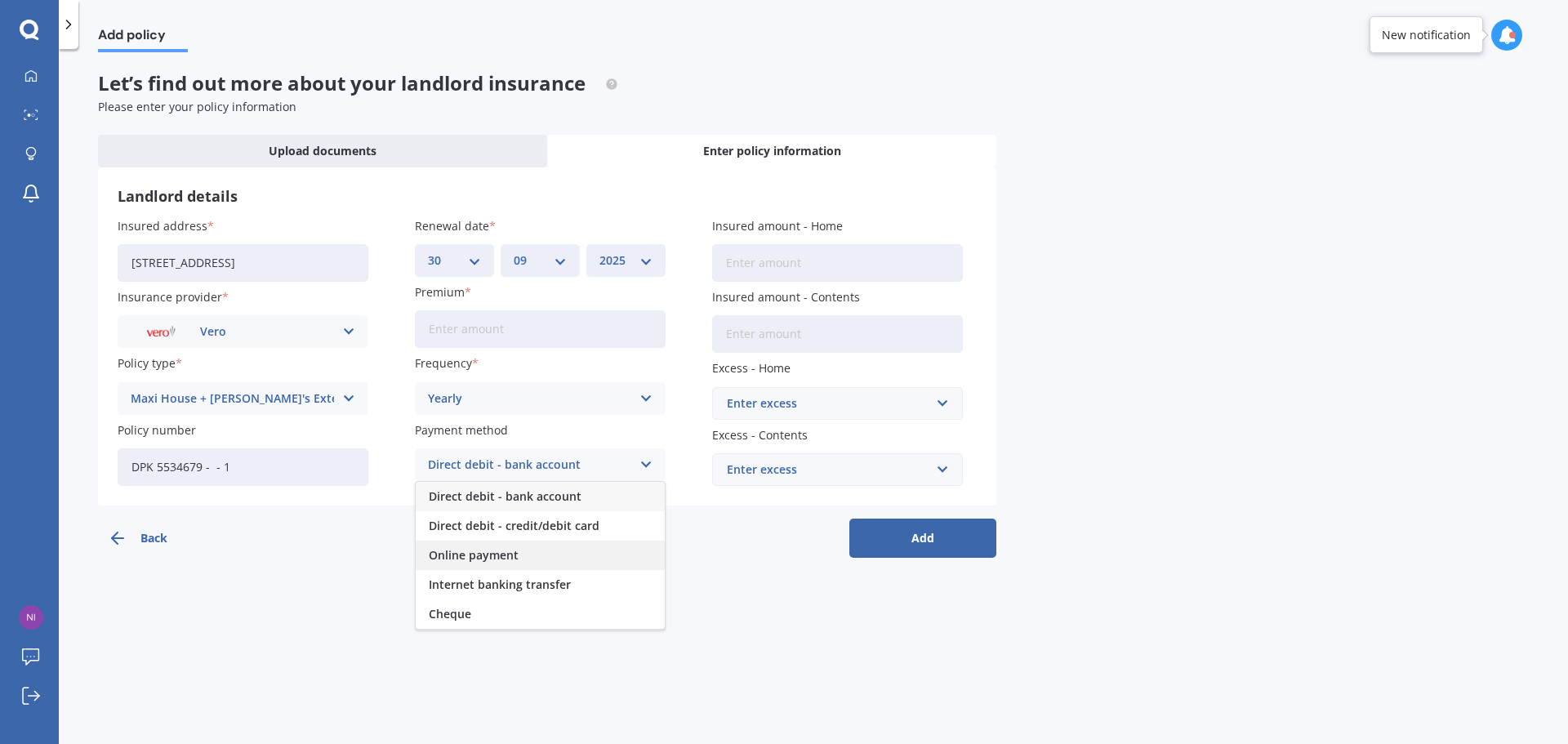
click at [458, 559] on span "Online payment" at bounding box center [473, 555] width 90 height 12
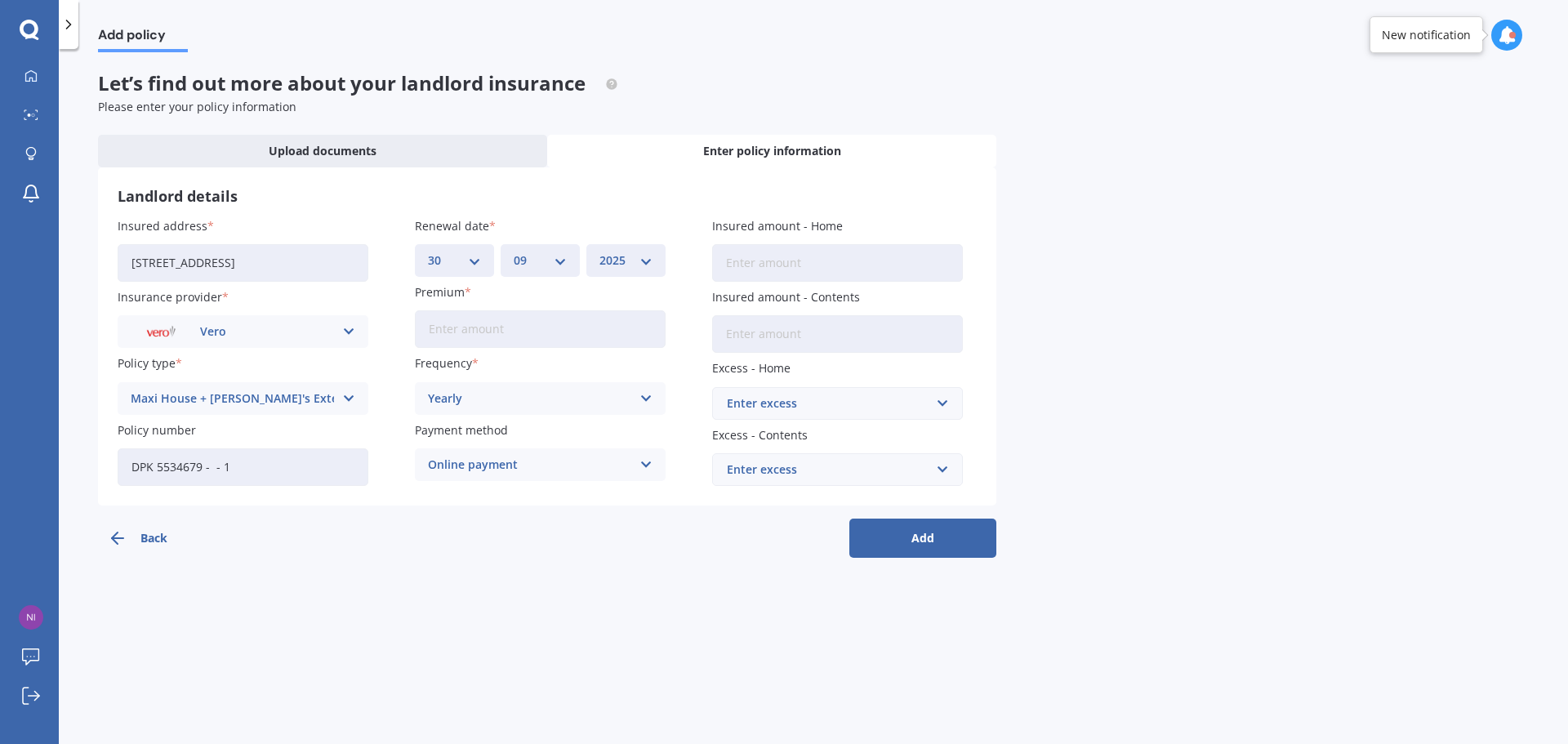
click at [465, 336] on input "Premium" at bounding box center [540, 329] width 251 height 37
click at [756, 261] on input "Insured amount - Home" at bounding box center [837, 263] width 251 height 37
type input "$2"
type input "$239,039"
click at [573, 320] on input "Premium" at bounding box center [540, 329] width 251 height 37
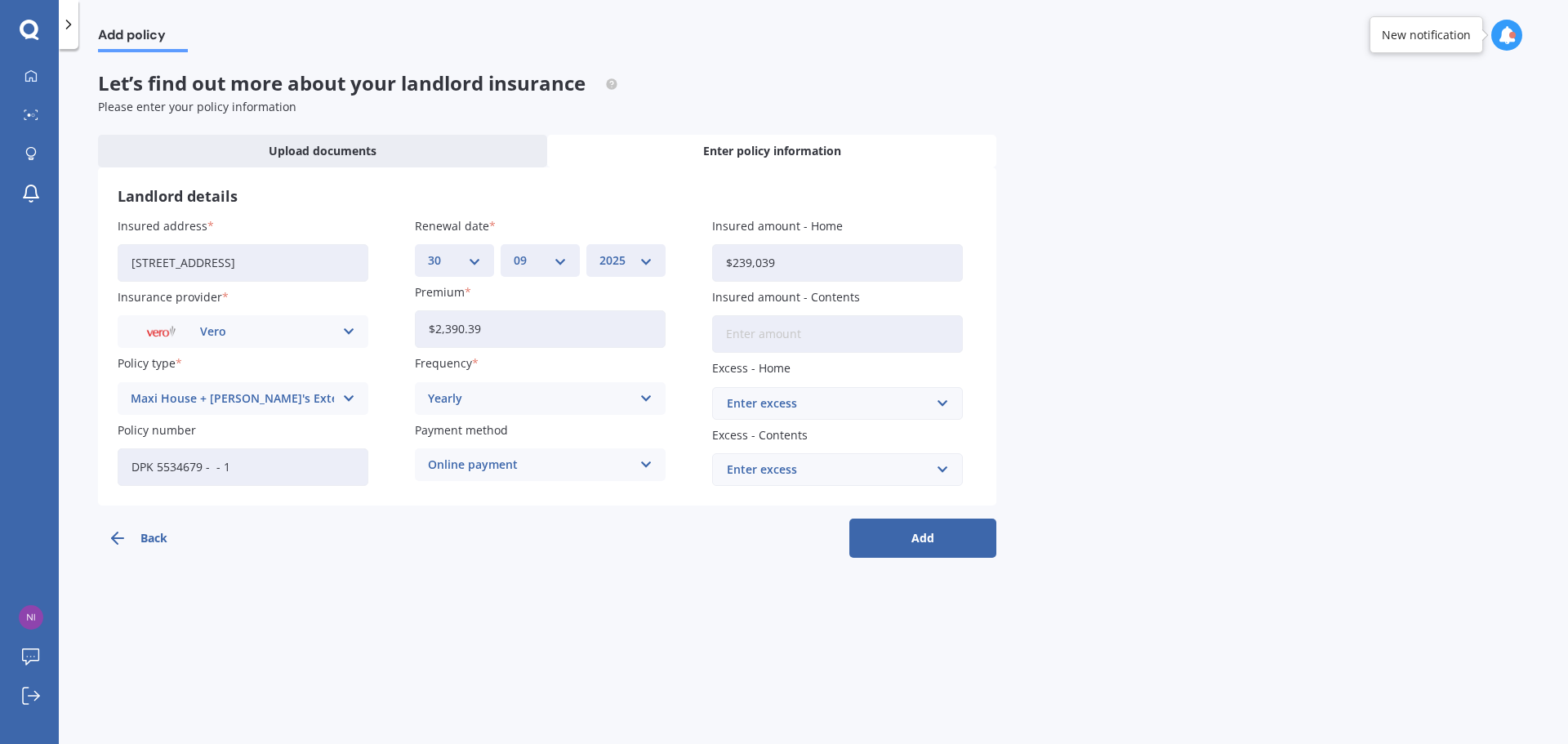
type input "$2,390.39"
click at [812, 258] on input "$239,039" at bounding box center [837, 263] width 251 height 37
drag, startPoint x: 801, startPoint y: 262, endPoint x: 668, endPoint y: 262, distance: 133.0
click at [668, 262] on div "Insured address [STREET_ADDRESS] Insurance provider Vero AA AMI AMP ANZ ASB And…" at bounding box center [547, 351] width 859 height 268
click at [837, 256] on input "$239,039" at bounding box center [837, 263] width 251 height 37
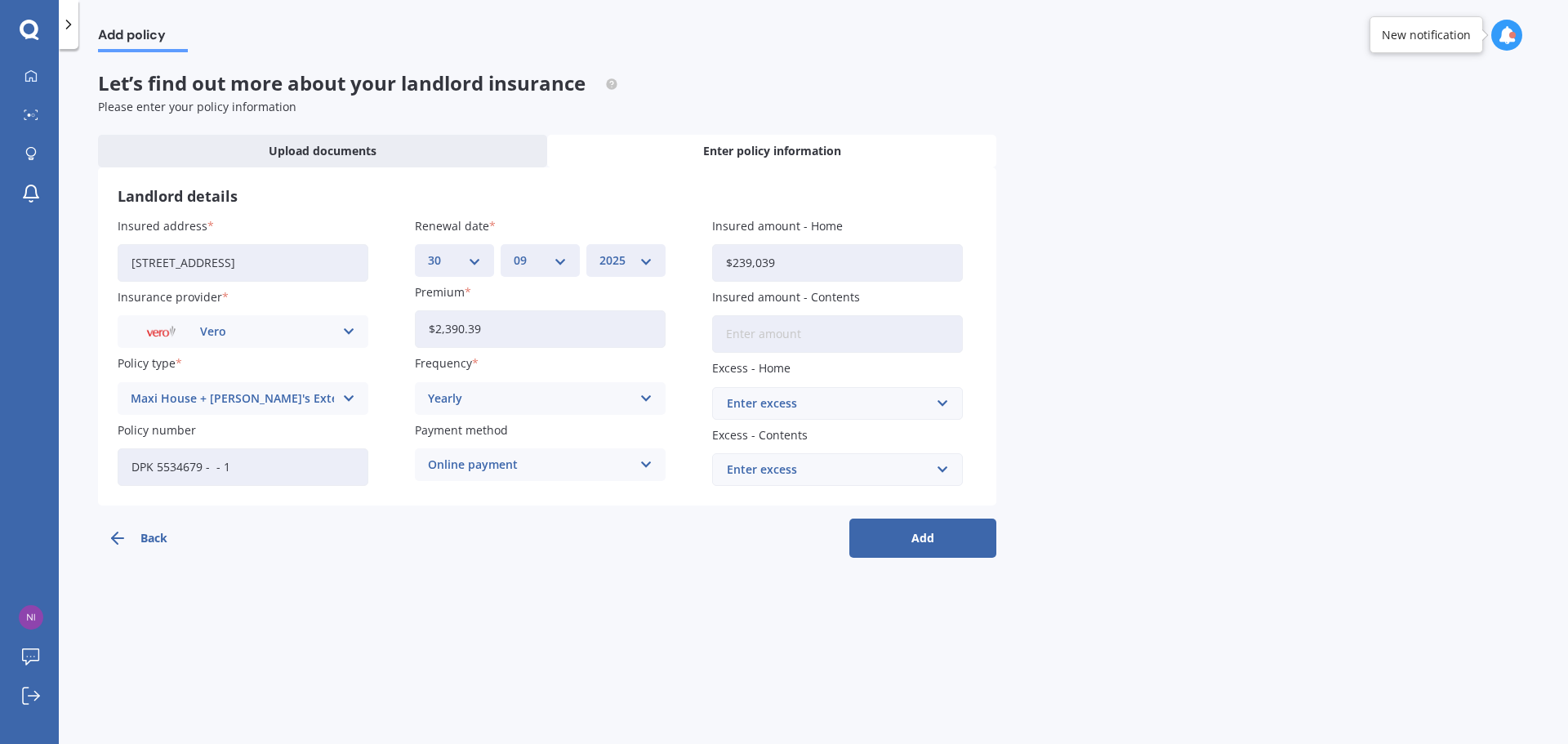
drag, startPoint x: 812, startPoint y: 263, endPoint x: 648, endPoint y: 258, distance: 164.1
click at [648, 258] on div "Insured address [STREET_ADDRESS] Insurance provider Vero AA AMI AMP ANZ ASB And…" at bounding box center [547, 351] width 859 height 268
drag, startPoint x: 826, startPoint y: 263, endPoint x: 674, endPoint y: 263, distance: 152.0
click at [674, 263] on div "Insured address [STREET_ADDRESS] Insurance provider Vero AA AMI AMP ANZ ASB And…" at bounding box center [547, 351] width 859 height 268
type input "$671,555"
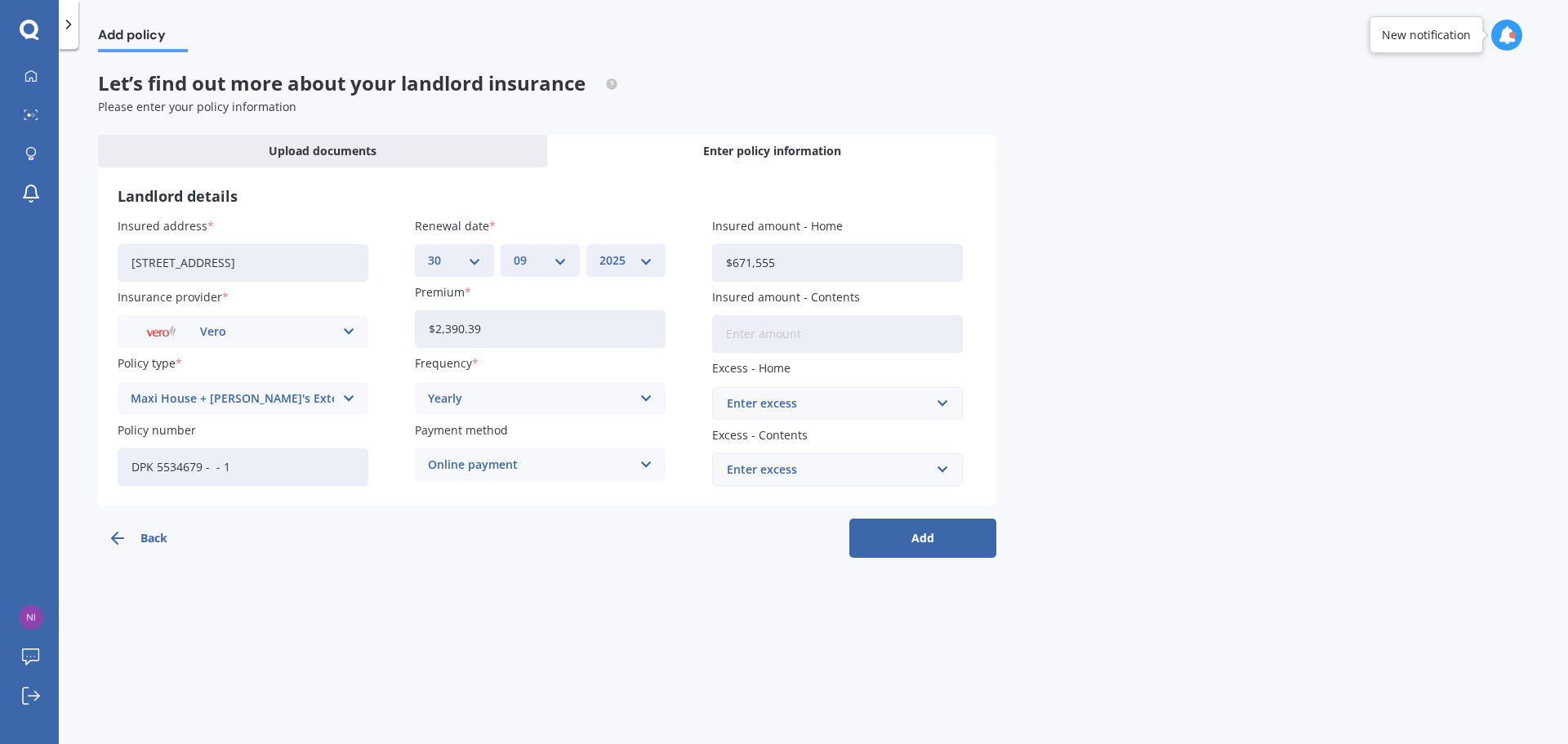
click at [747, 406] on div "Enter excess" at bounding box center [828, 404] width 202 height 18
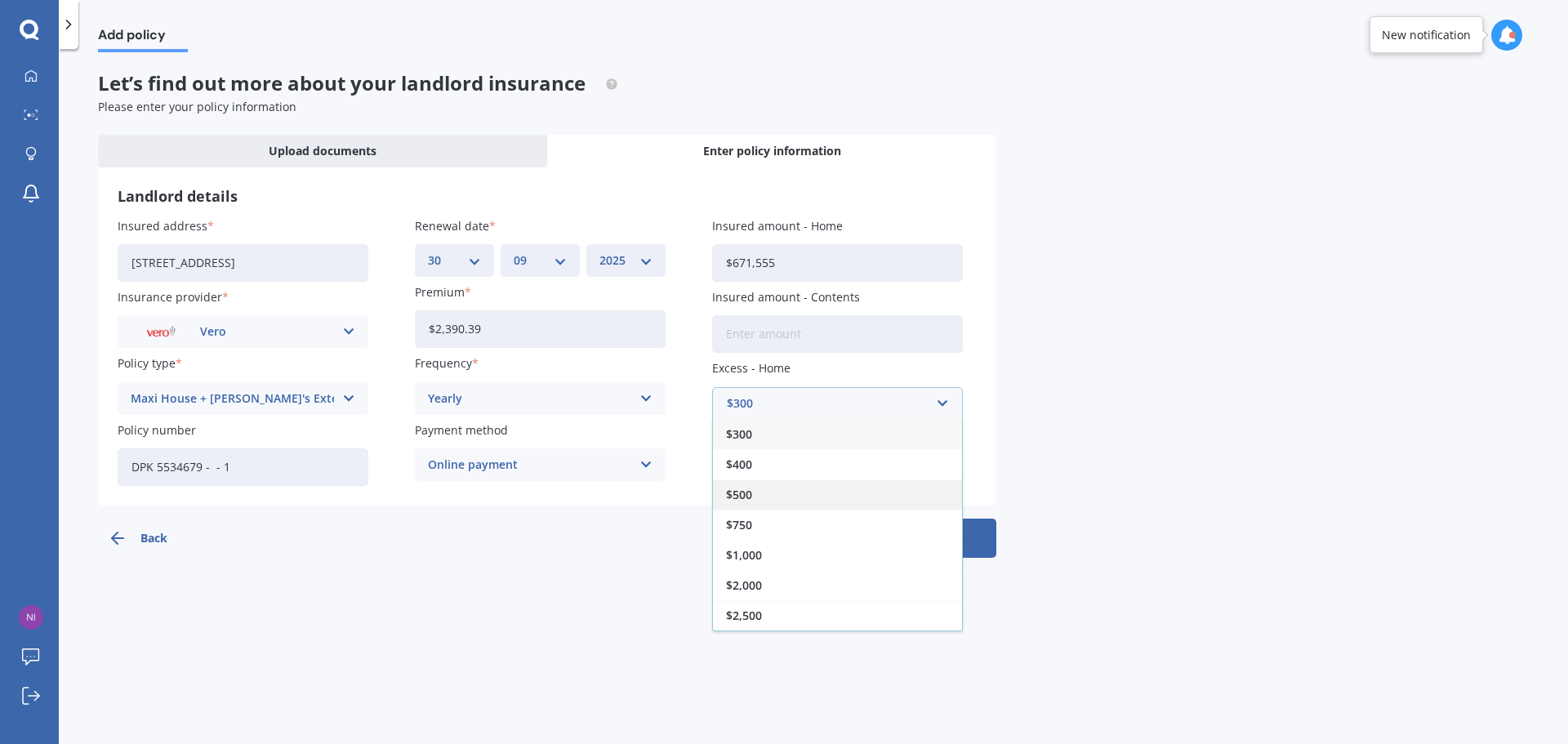
click at [757, 484] on div "$500" at bounding box center [837, 494] width 249 height 30
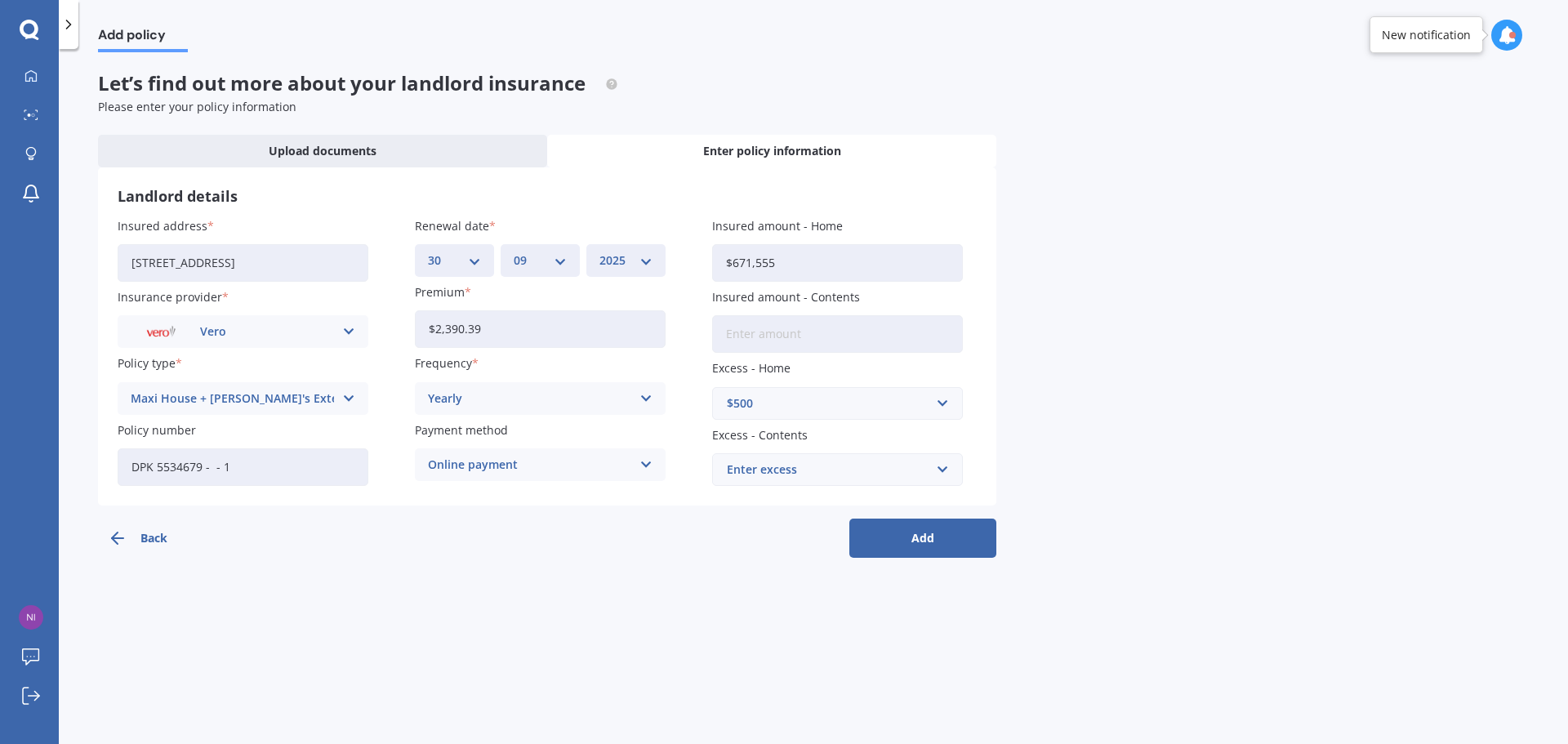
click at [901, 532] on button "Add" at bounding box center [922, 538] width 147 height 39
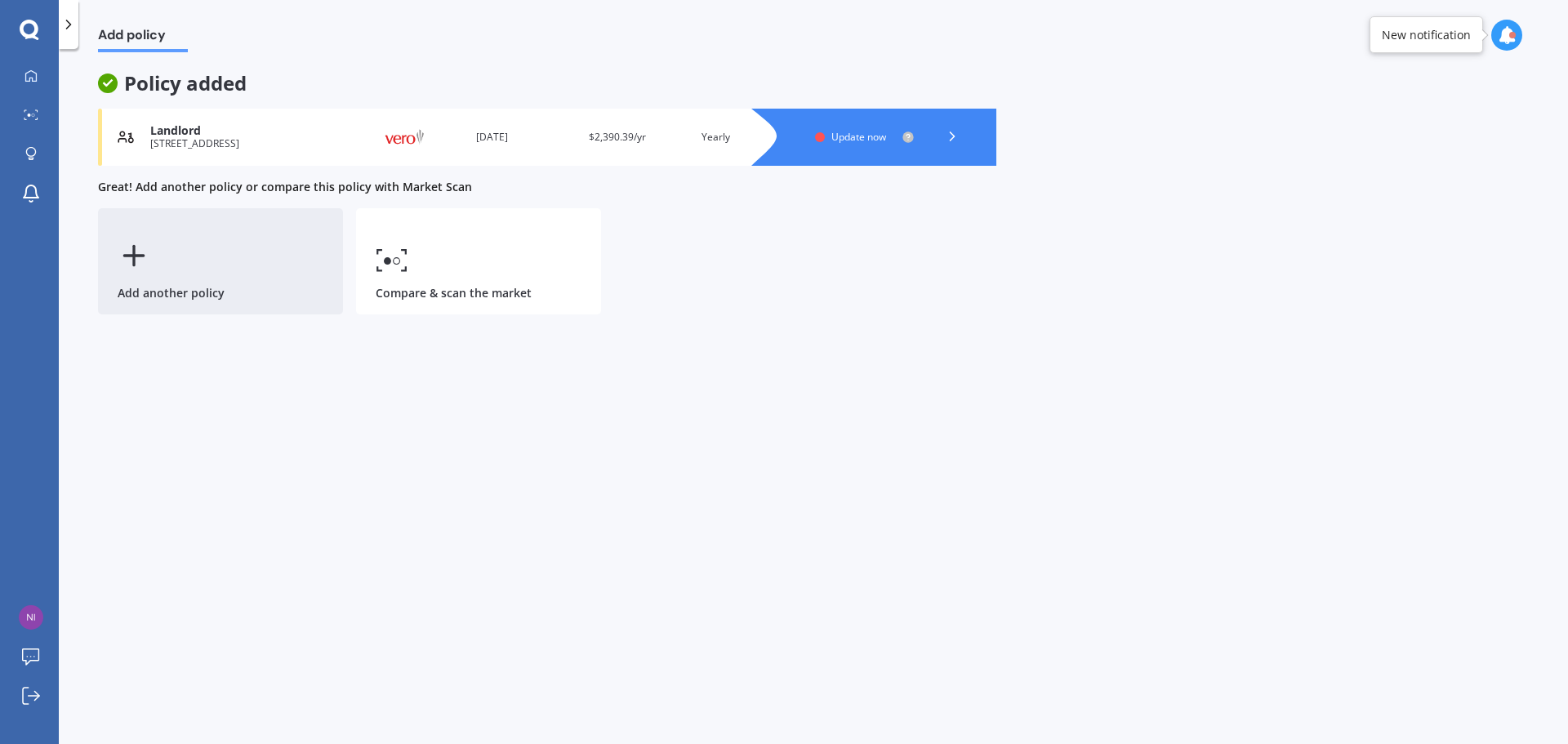
click at [156, 257] on div "Add another policy" at bounding box center [220, 260] width 245 height 106
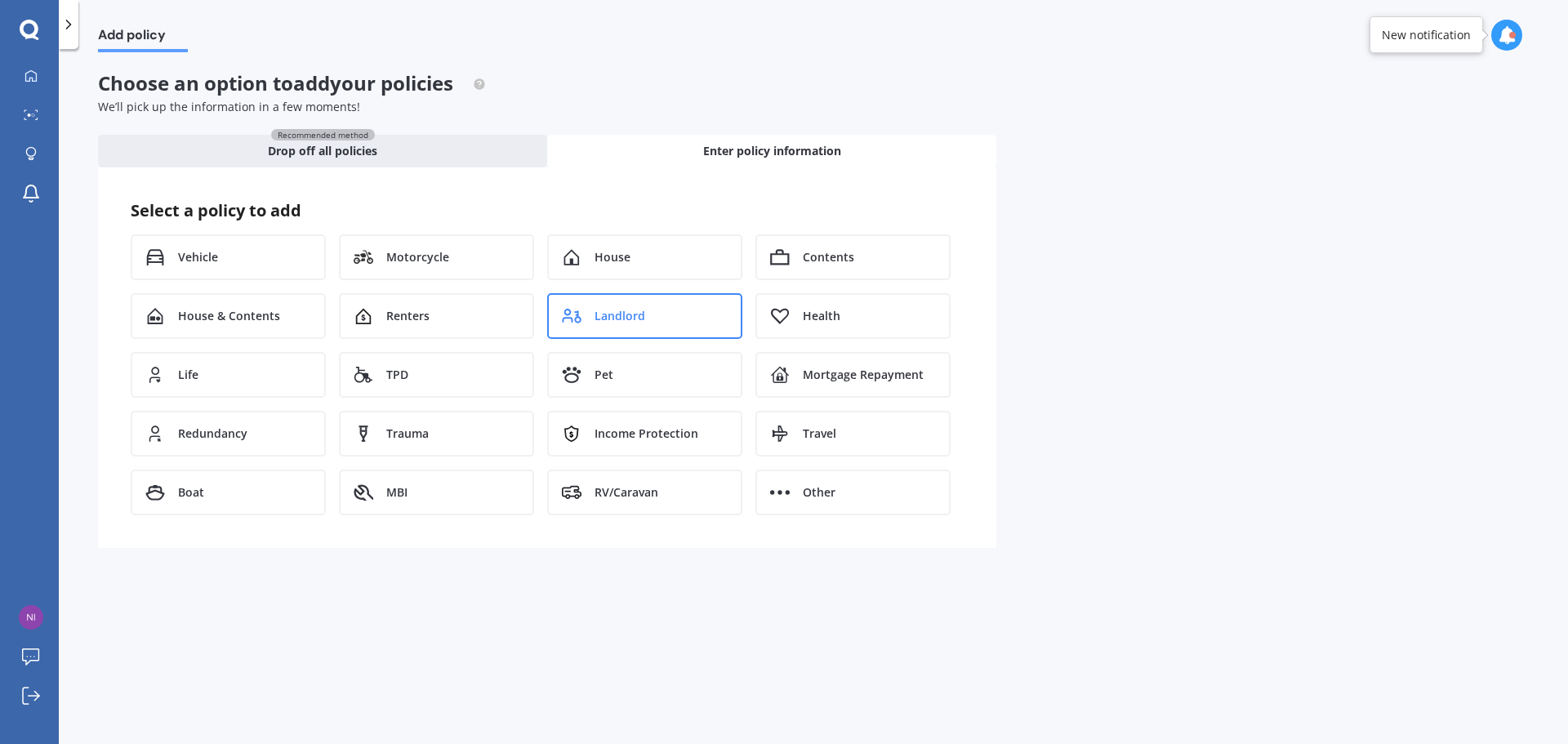
click at [604, 331] on div "Landlord" at bounding box center [644, 316] width 196 height 45
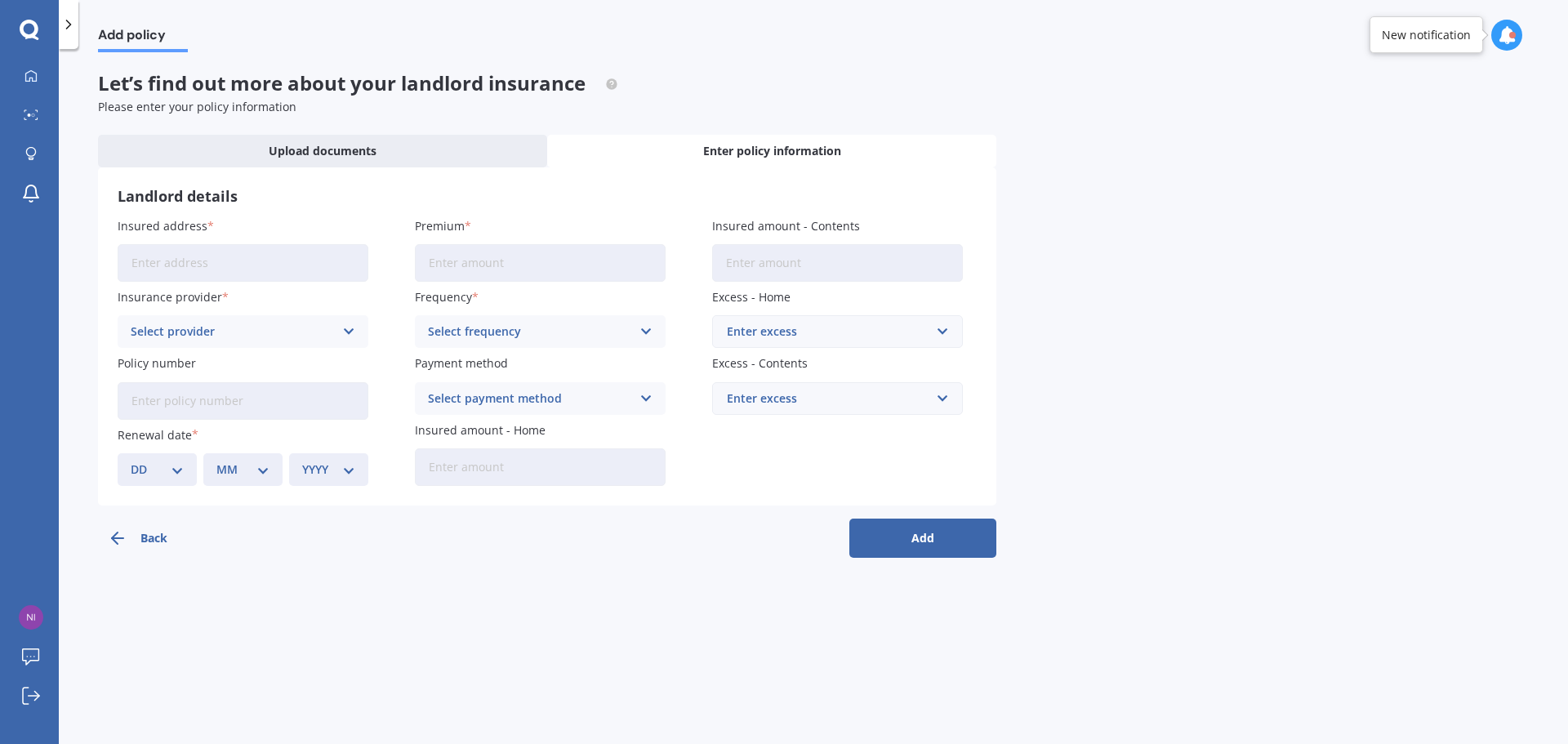
click at [183, 258] on input "Insured address" at bounding box center [243, 263] width 251 height 37
type input "[STREET_ADDRESS]"
click at [450, 268] on input "Premium" at bounding box center [540, 263] width 251 height 37
type input "$3,325.69"
click at [788, 268] on input "Insured amount - Contents" at bounding box center [837, 263] width 251 height 37
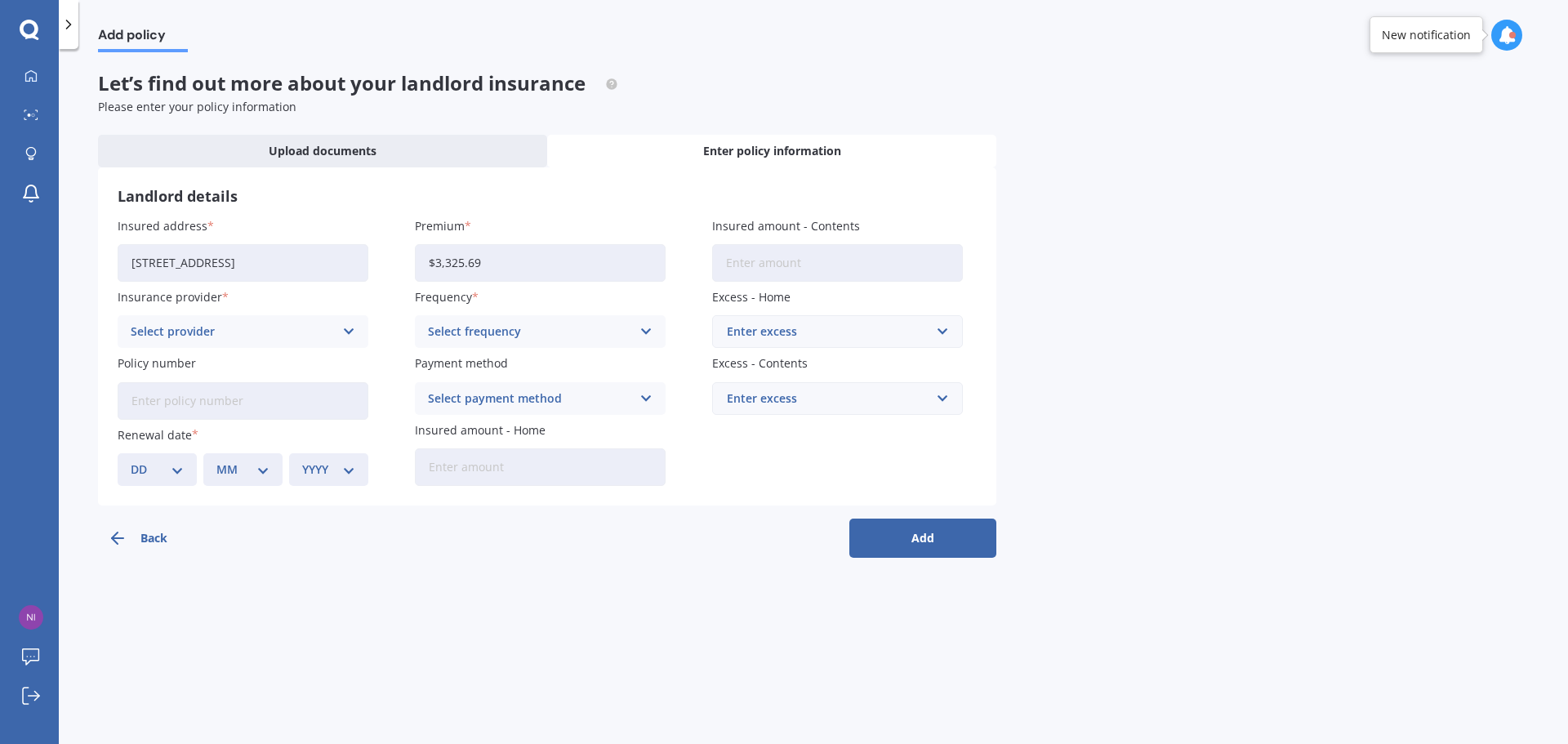
click at [539, 344] on div "Select frequency Yearly Six-Monthly Quarterly Monthly Fortnightly Weekly" at bounding box center [540, 332] width 251 height 33
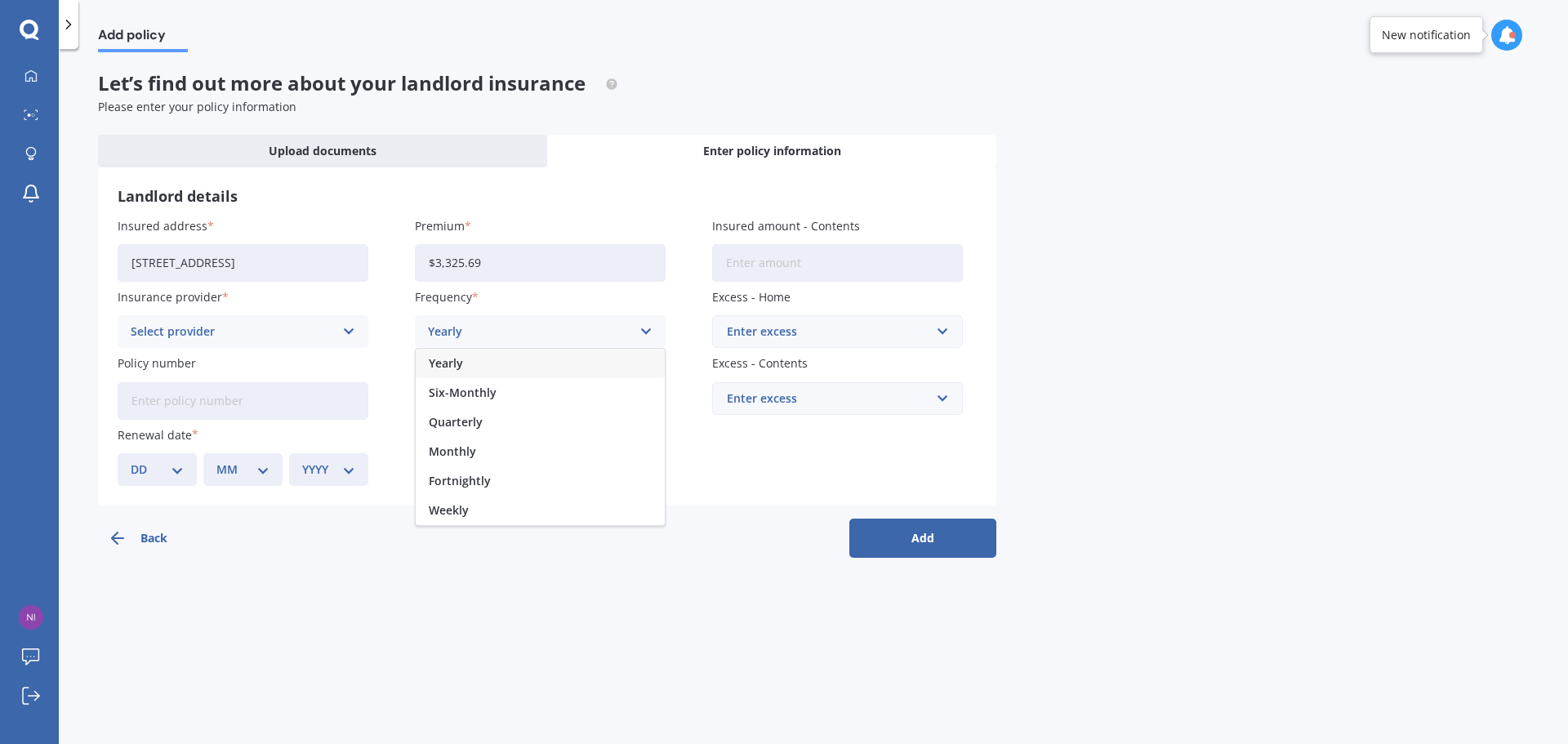
click at [498, 367] on div "Yearly" at bounding box center [540, 363] width 249 height 29
click at [483, 406] on div "Select payment method" at bounding box center [529, 398] width 204 height 18
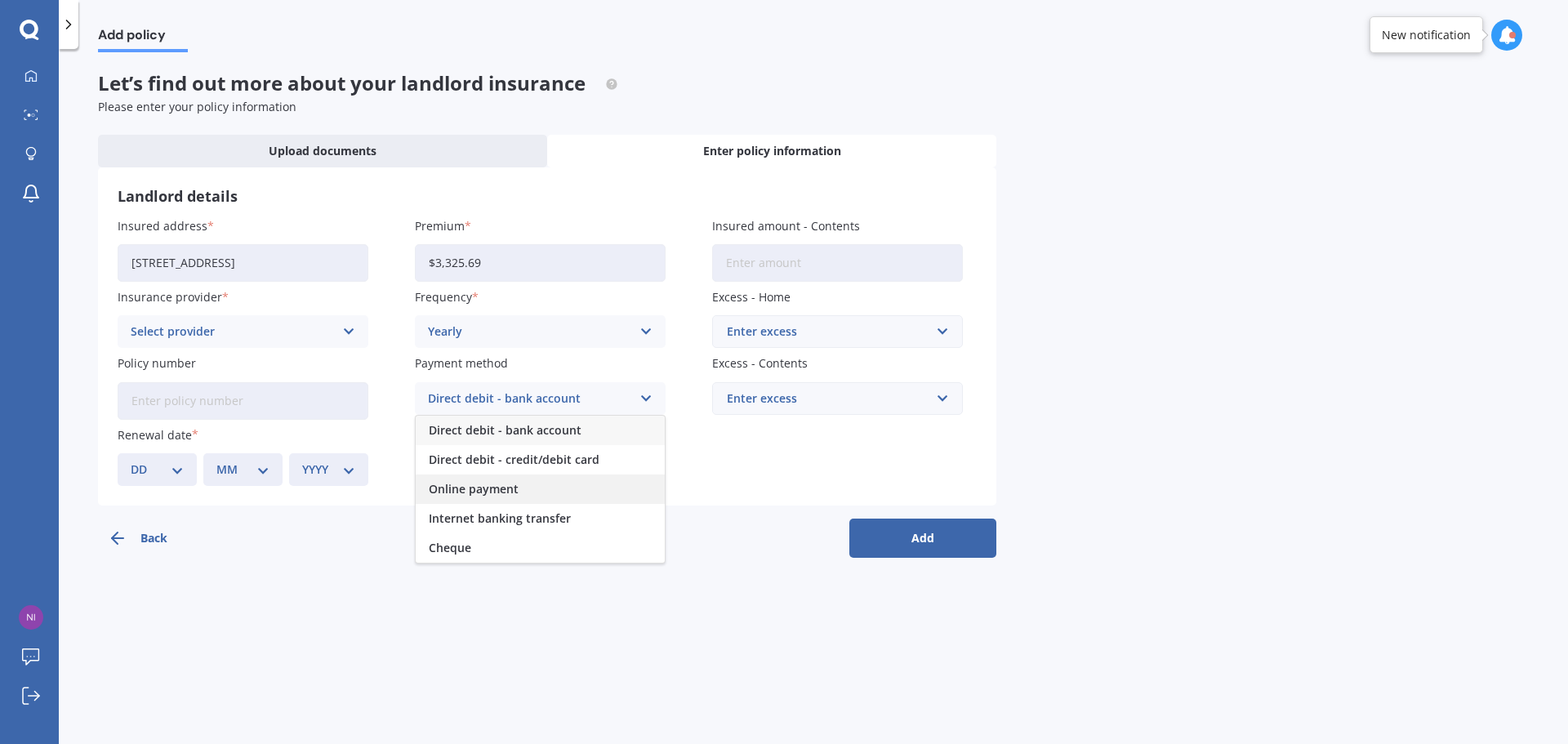
click at [463, 495] on span "Online payment" at bounding box center [473, 489] width 90 height 12
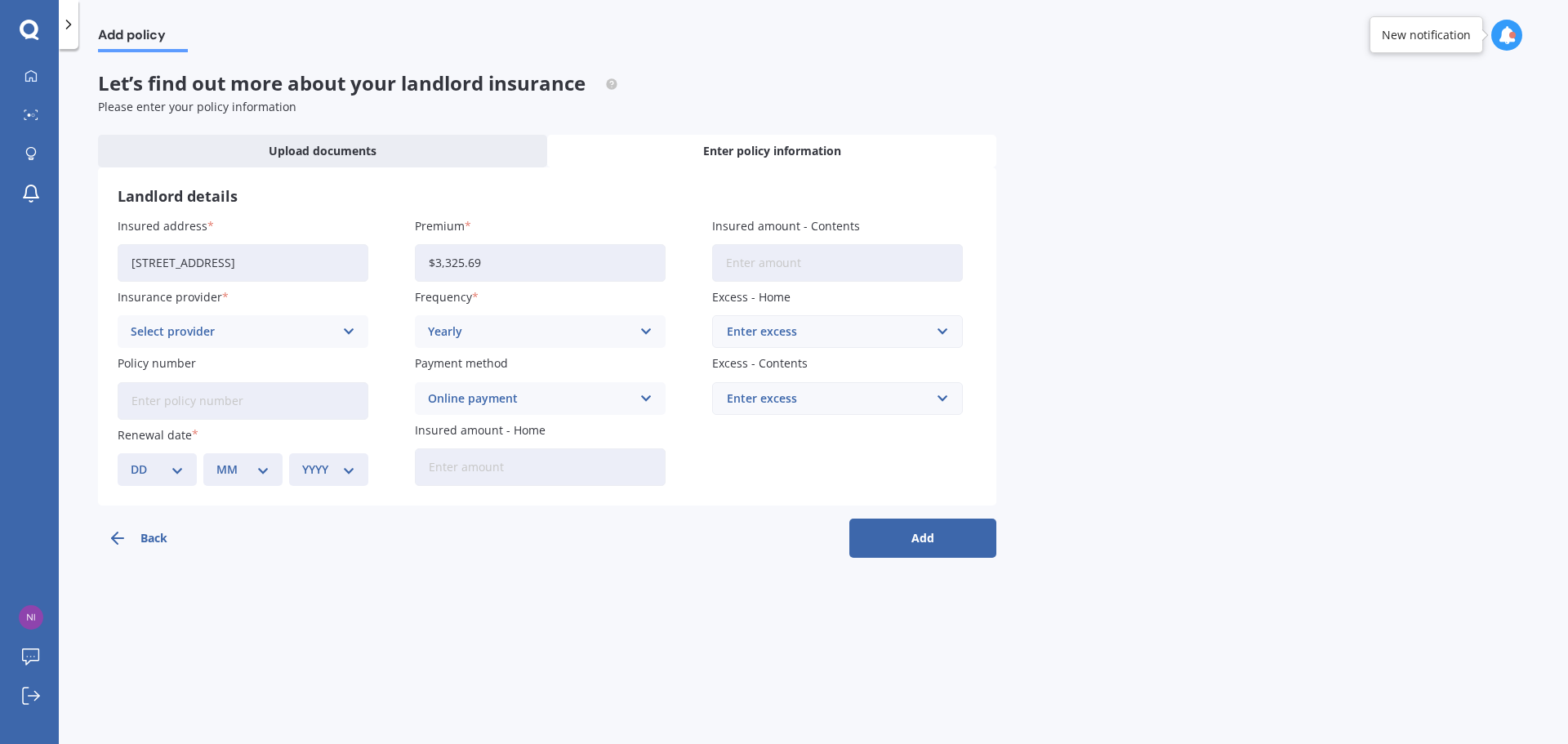
click at [281, 426] on label "Renewal date" at bounding box center [239, 434] width 244 height 17
click at [283, 413] on input "Policy number" at bounding box center [243, 401] width 251 height 37
type input "DPK 5534679 - - 1"
click at [183, 459] on div "DD 01 02 03 04 05 06 07 08 09 10 11 12 13 14 15 16 17 18 19 20 21 22 23 24 25 2…" at bounding box center [156, 469] width 79 height 33
click at [172, 467] on select "DD 01 02 03 04 05 06 07 08 09 10 11 12 13 14 15 16 17 18 19 20 21 22 23 24 25 2…" at bounding box center [157, 469] width 53 height 18
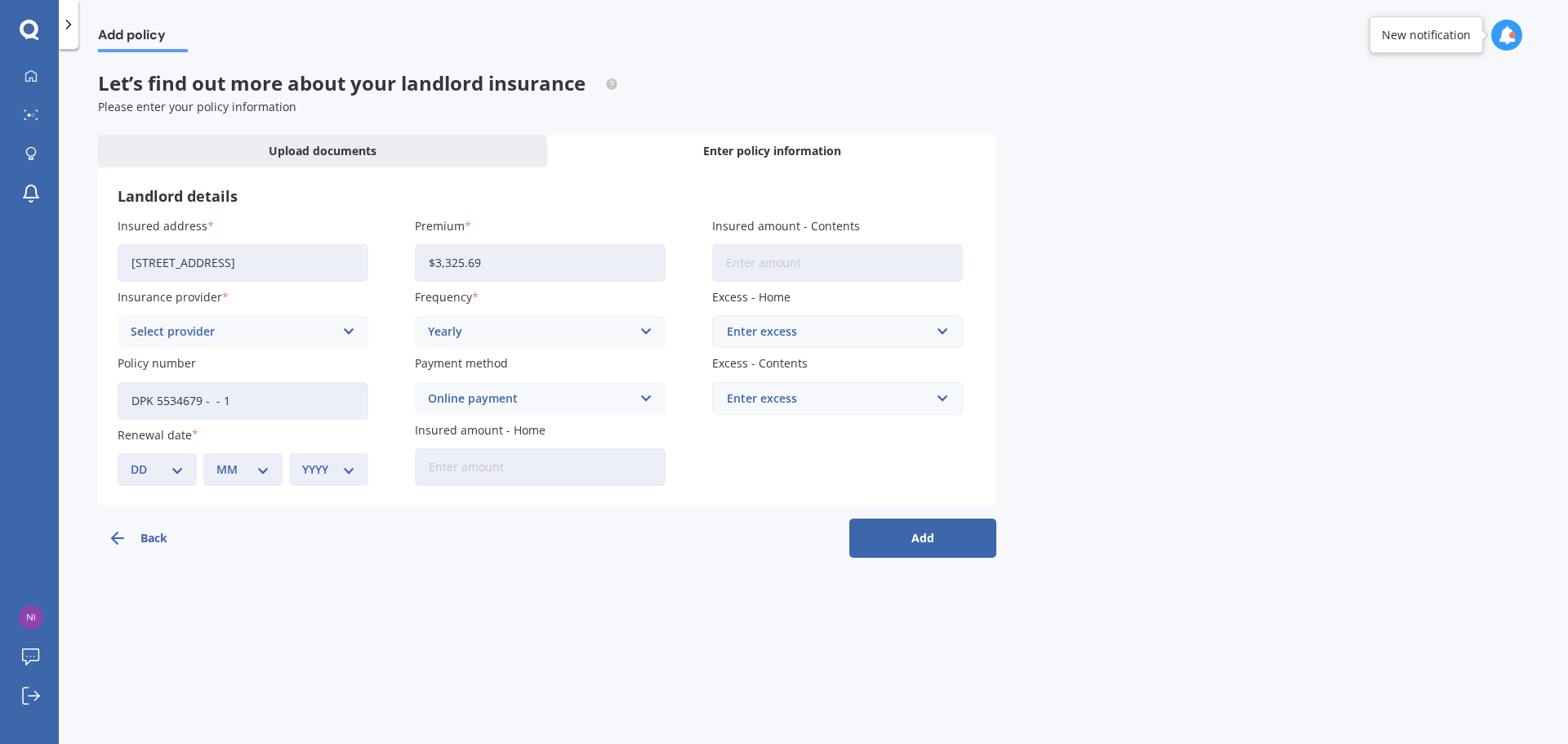
select select "30"
click at [131, 460] on select "DD 01 02 03 04 05 06 07 08 09 10 11 12 13 14 15 16 17 18 19 20 21 22 23 24 25 2…" at bounding box center [157, 469] width 53 height 18
click at [256, 471] on select "MM 01 02 03 04 05 06 07 08 09 10 11 12" at bounding box center [243, 469] width 53 height 18
select select "09"
click at [216, 460] on select "MM 01 02 03 04 05 06 07 08 09 10 11 12" at bounding box center [243, 469] width 53 height 18
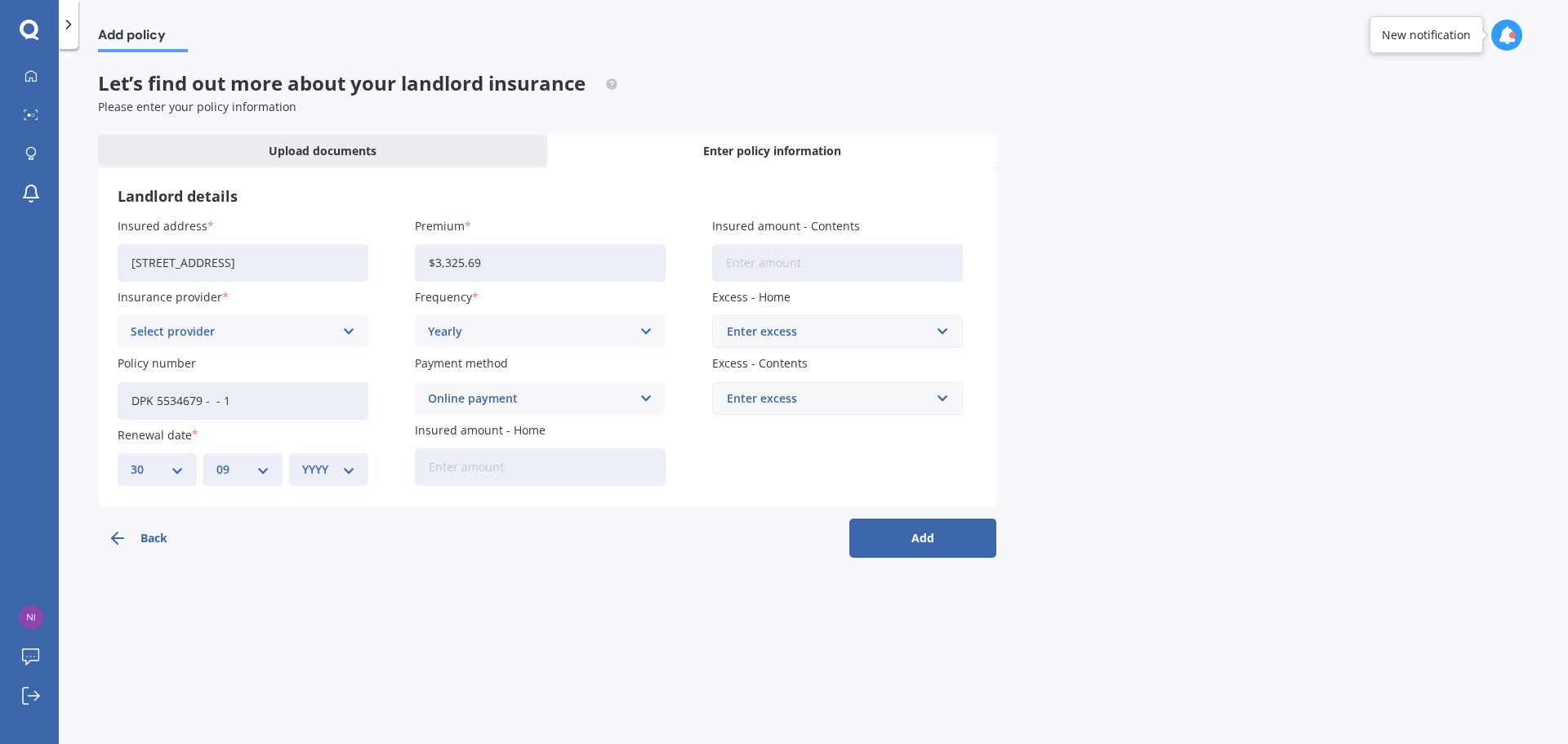
click at [349, 475] on select "YYYY 2027 2026 2025 2024 2023 2022 2021 2020 2019 2018 2017 2016 2015 2014 2013…" at bounding box center [329, 469] width 53 height 18
select select "2025"
click at [302, 460] on select "YYYY 2027 2026 2025 2024 2023 2022 2021 2020 2019 2018 2017 2016 2015 2014 2013…" at bounding box center [329, 469] width 53 height 18
click at [476, 456] on input "Insured amount - Home" at bounding box center [540, 467] width 251 height 37
type input "$1,044,508"
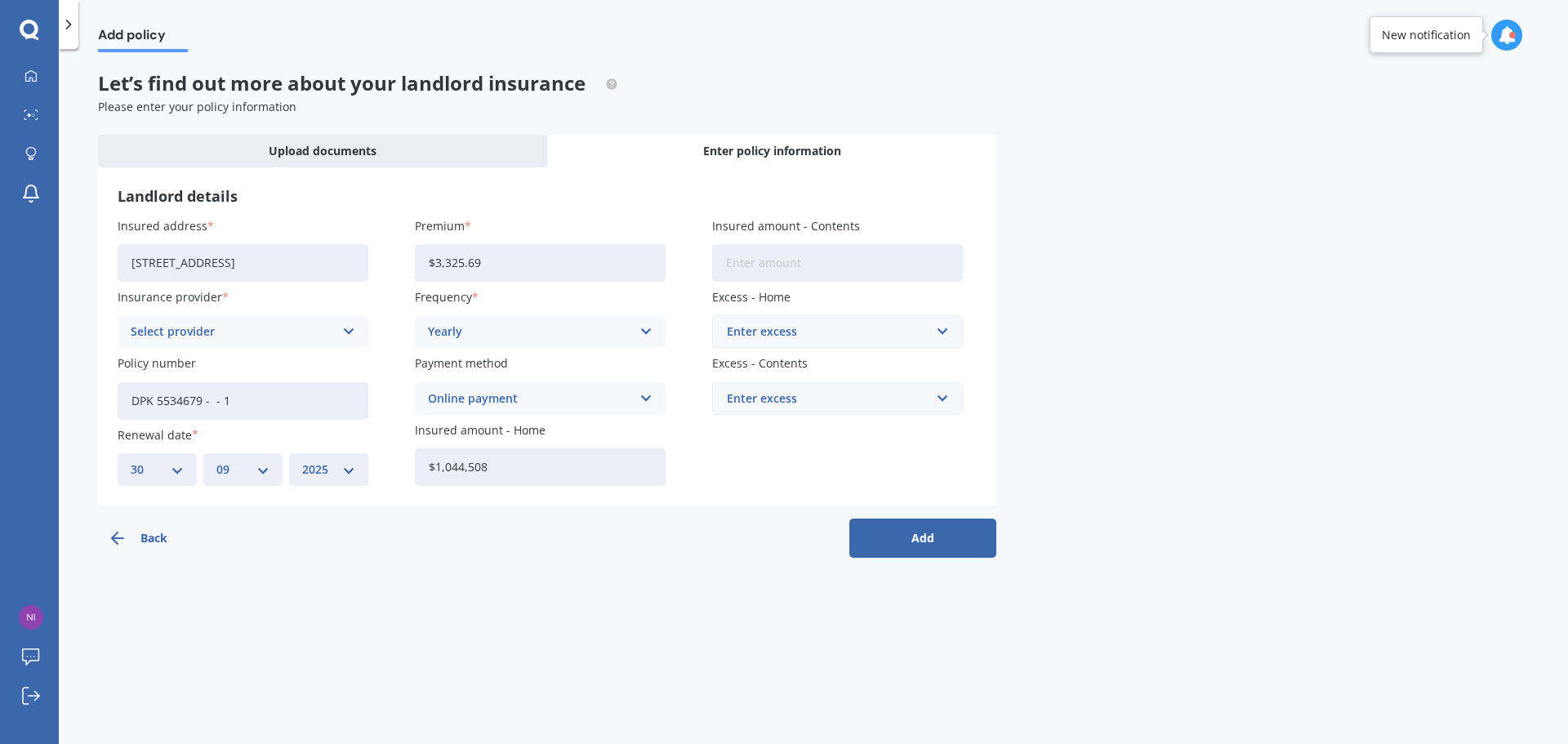
click at [766, 331] on div "Enter excess" at bounding box center [828, 332] width 202 height 18
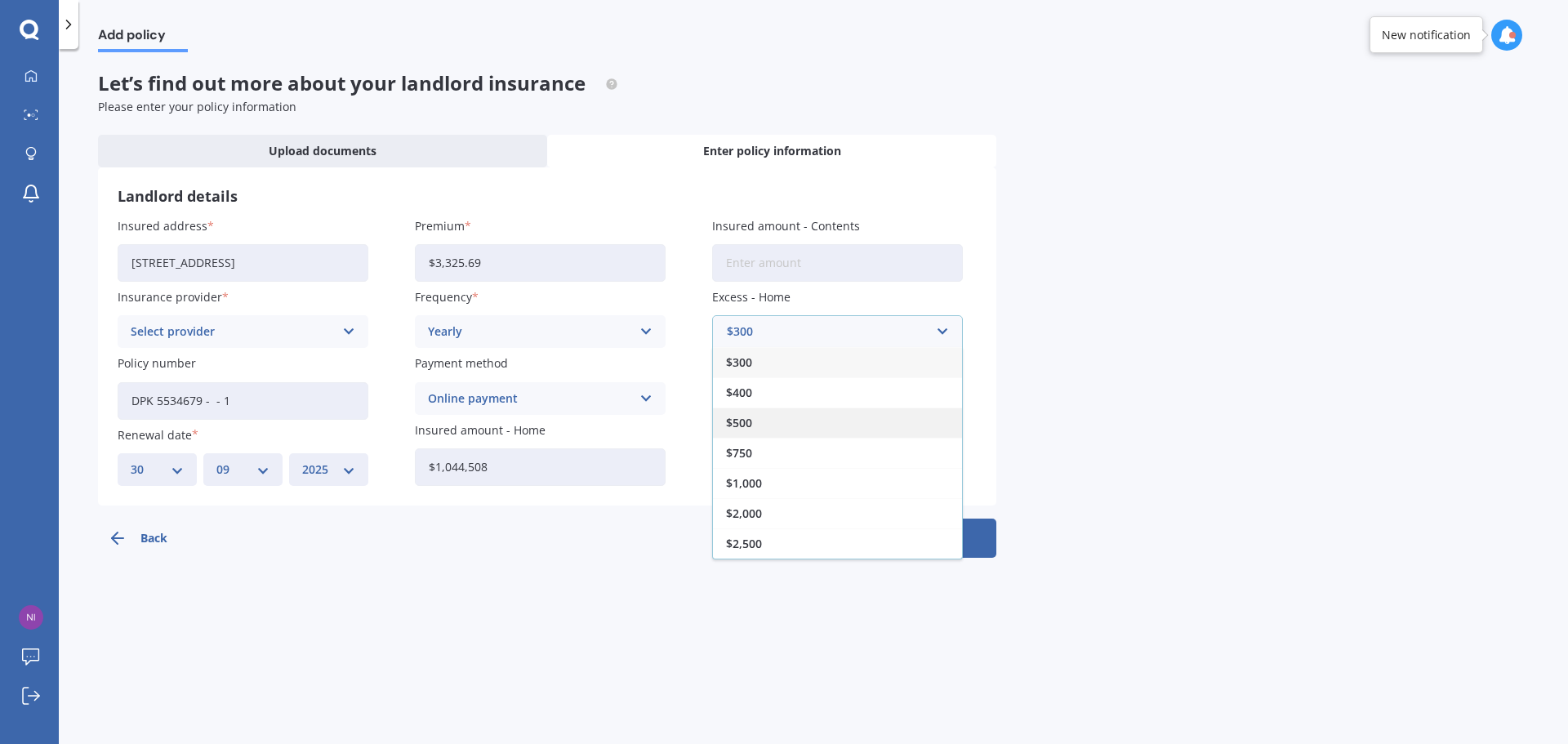
click at [756, 411] on div "$500" at bounding box center [837, 422] width 249 height 30
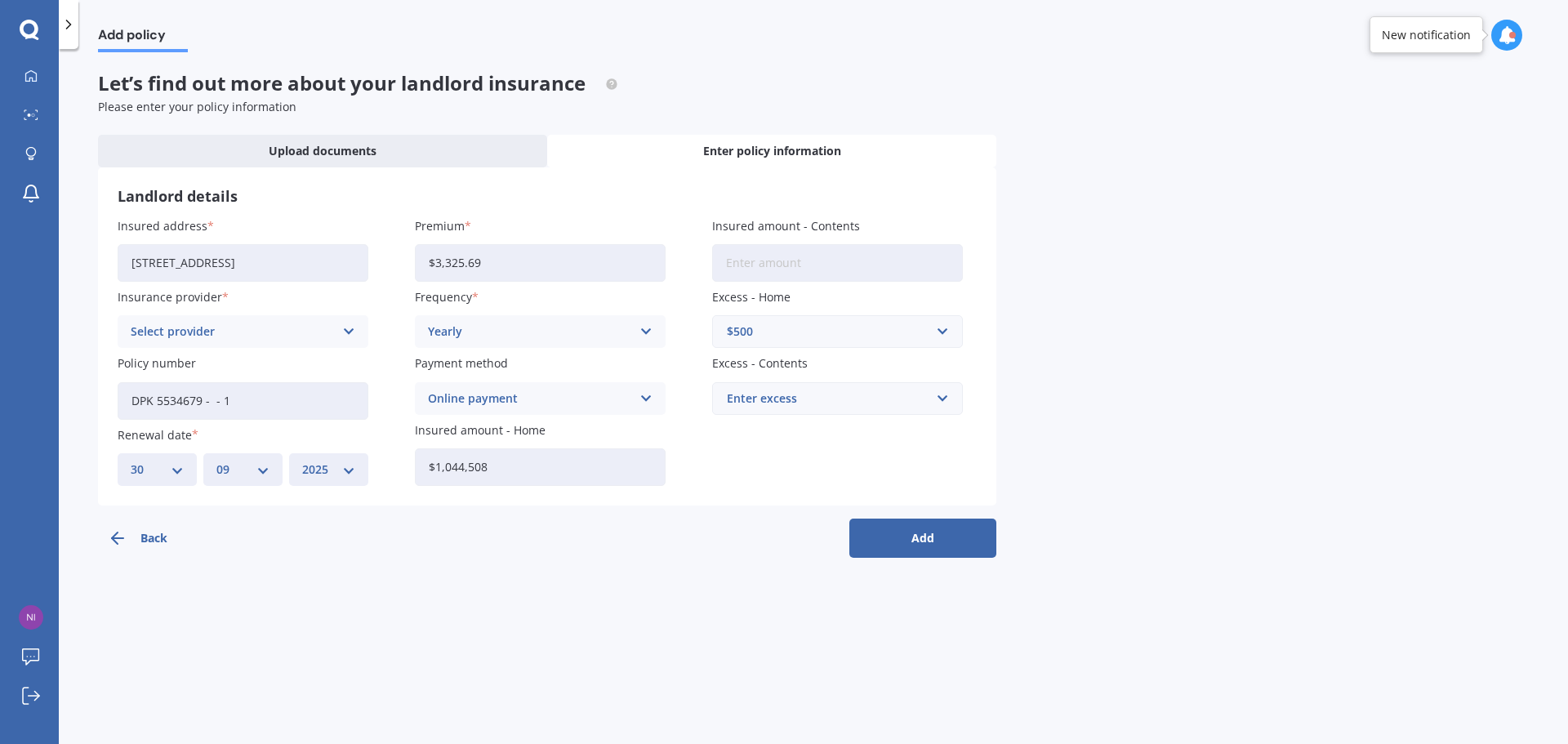
click at [922, 536] on button "Add" at bounding box center [922, 538] width 147 height 39
click at [283, 325] on div "Select provider" at bounding box center [236, 332] width 196 height 18
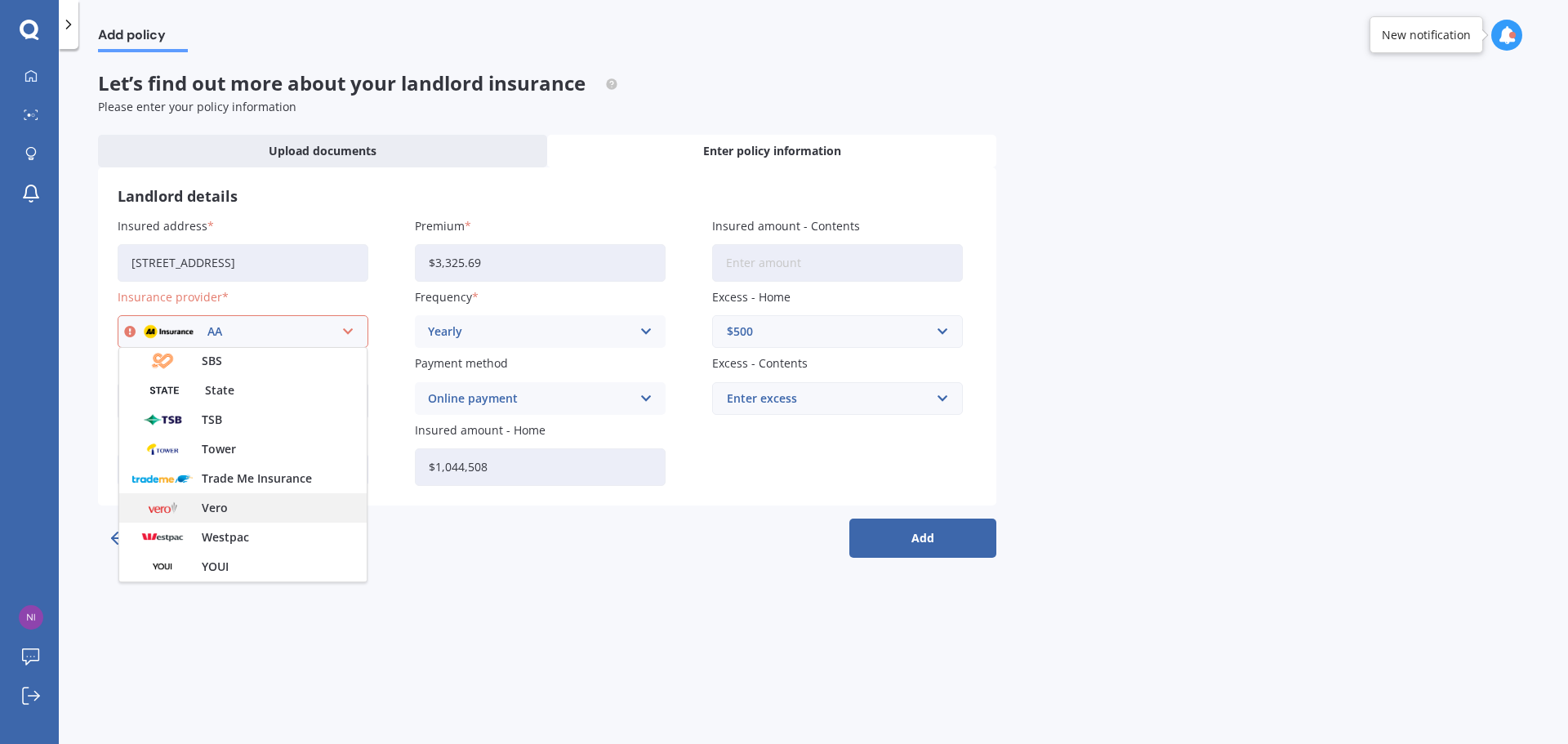
click at [264, 496] on div "Vero" at bounding box center [243, 508] width 247 height 29
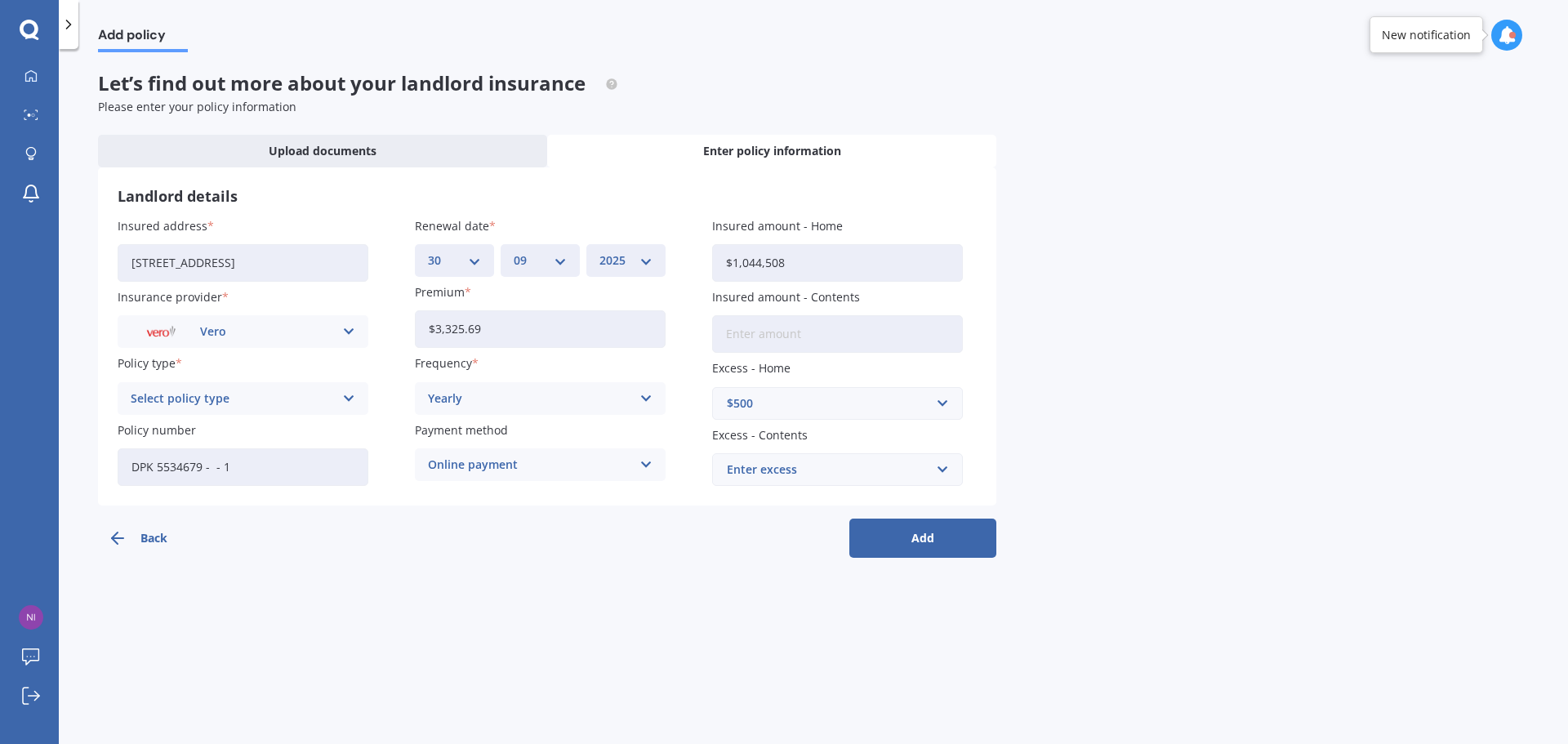
click at [276, 401] on div "Select policy type" at bounding box center [232, 398] width 204 height 18
click at [276, 428] on span "Maxi House + [PERSON_NAME]'s Extension" at bounding box center [243, 436] width 223 height 23
click at [932, 548] on button "Add" at bounding box center [922, 538] width 147 height 39
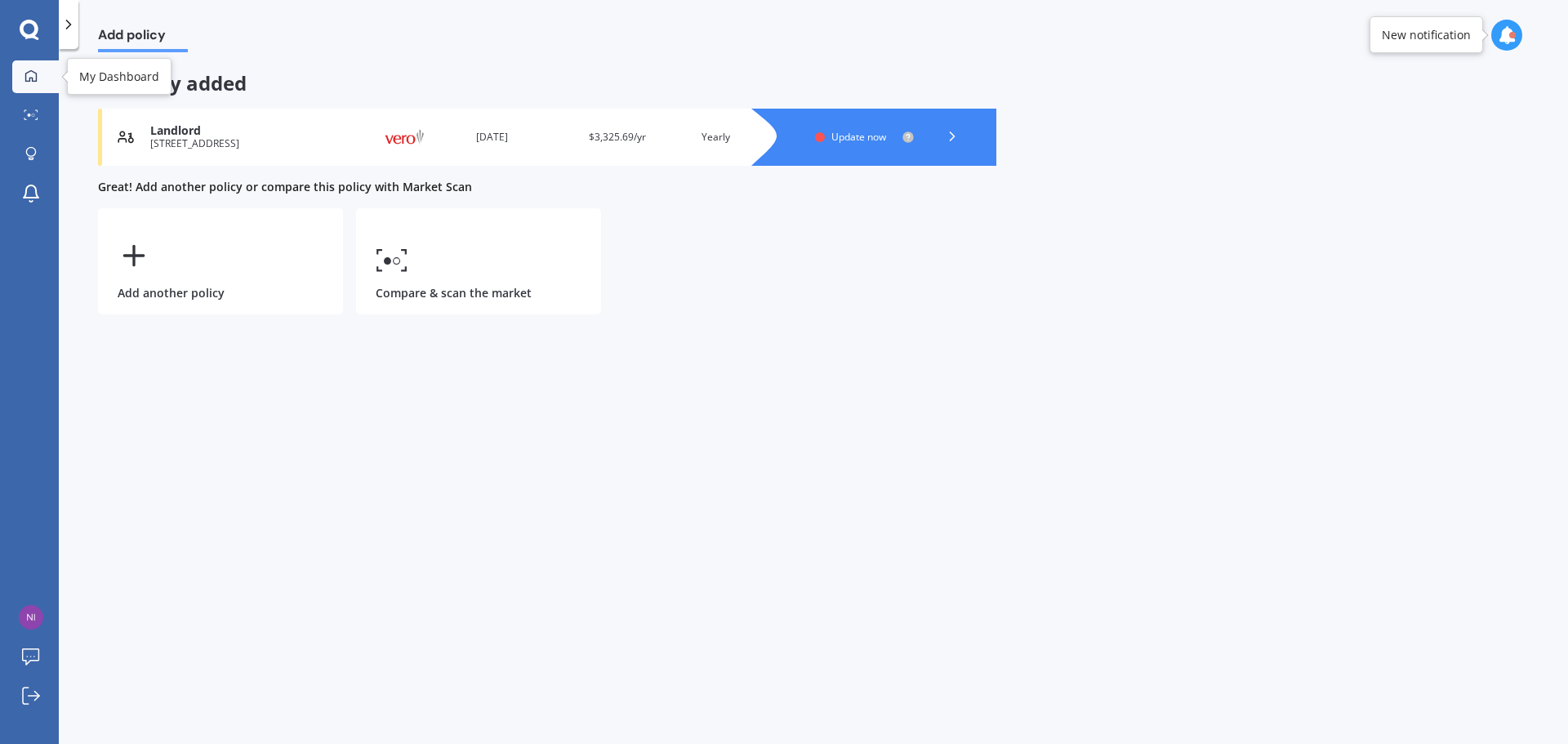
click at [27, 65] on link "My Dashboard" at bounding box center [36, 76] width 46 height 33
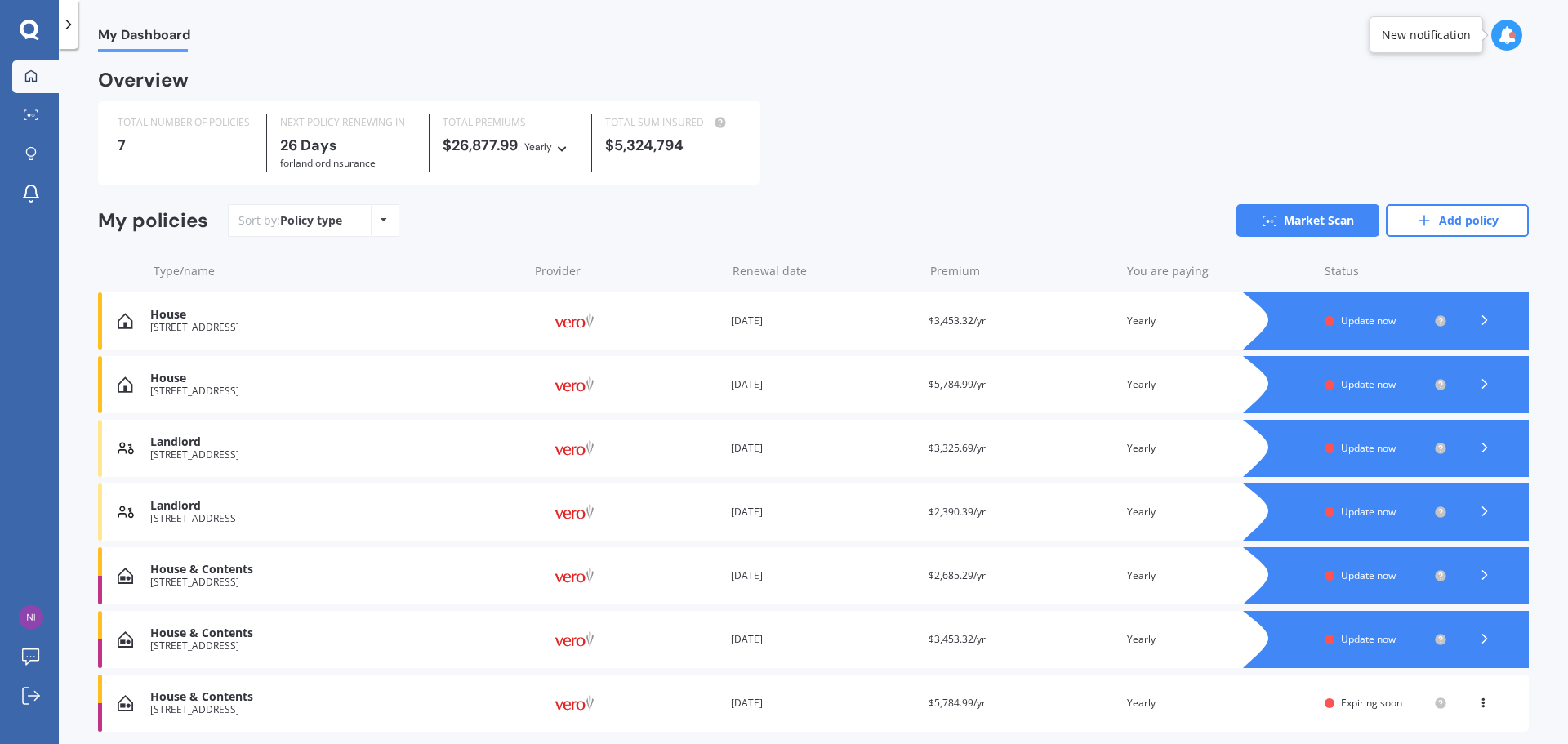
scroll to position [58, 0]
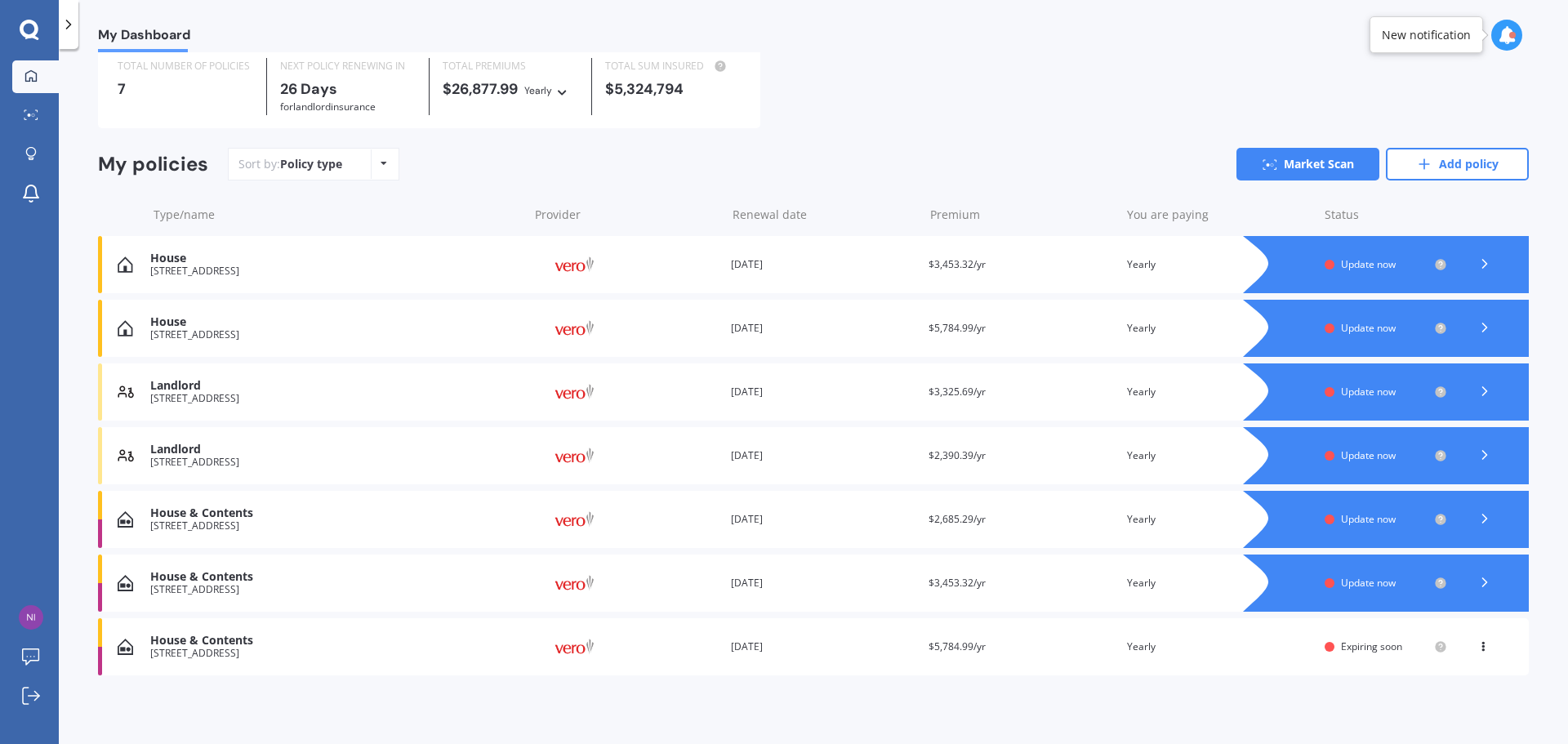
click at [1477, 647] on icon at bounding box center [1483, 643] width 12 height 10
click at [1440, 699] on div "Delete" at bounding box center [1447, 710] width 162 height 33
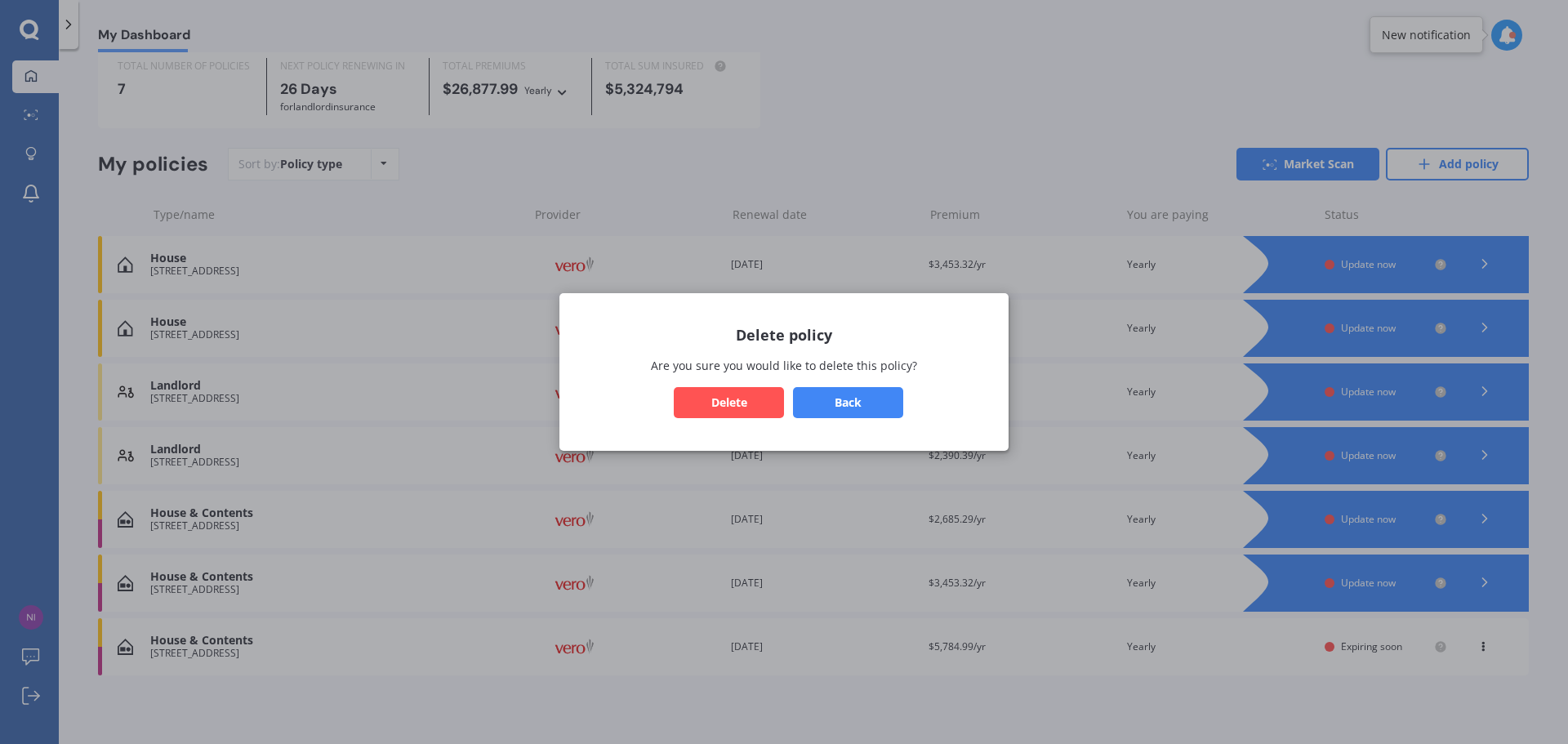
click at [756, 407] on button "Delete" at bounding box center [729, 402] width 110 height 31
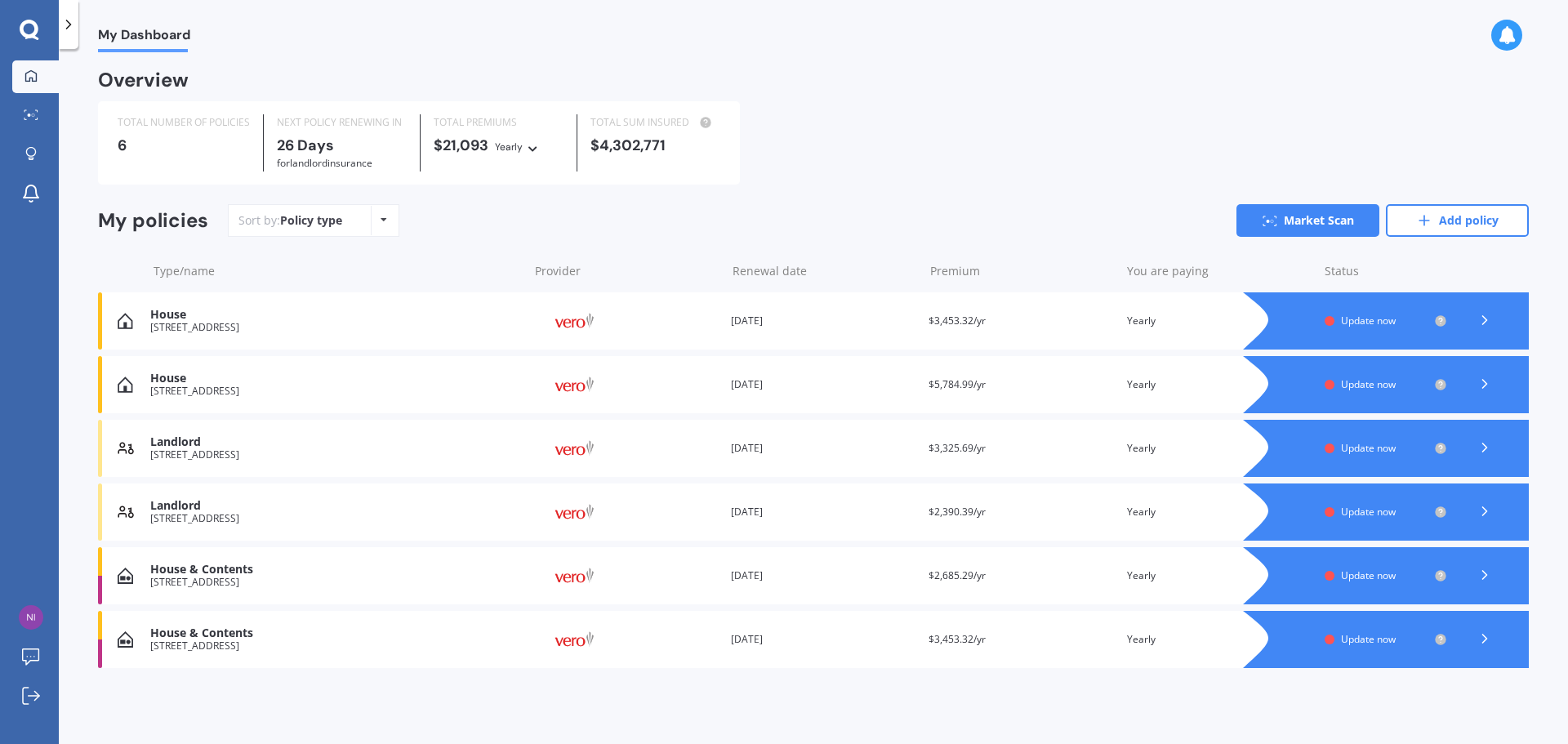
click at [1488, 384] on icon at bounding box center [1484, 384] width 16 height 16
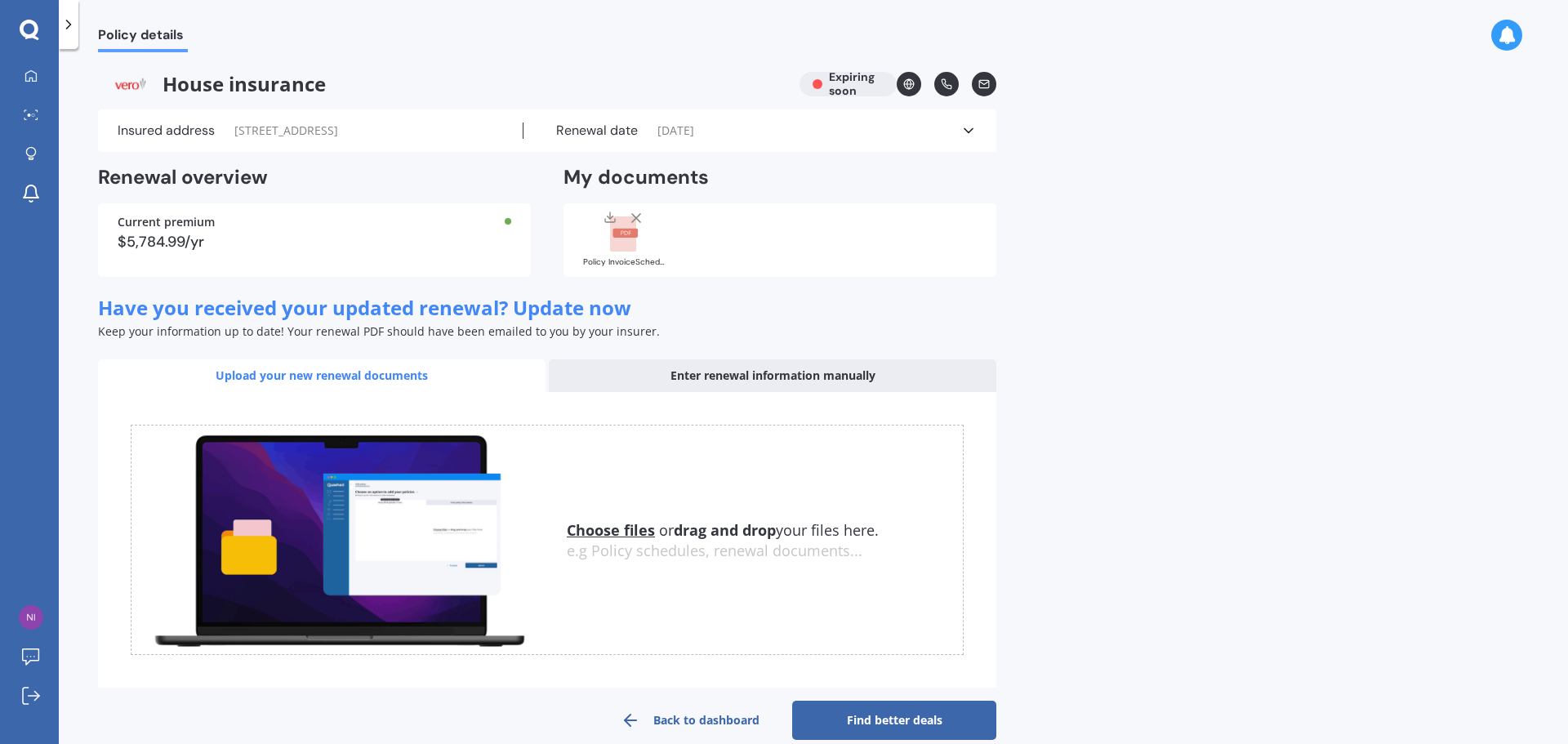
click at [708, 726] on link "Back to dashboard" at bounding box center [690, 720] width 204 height 39
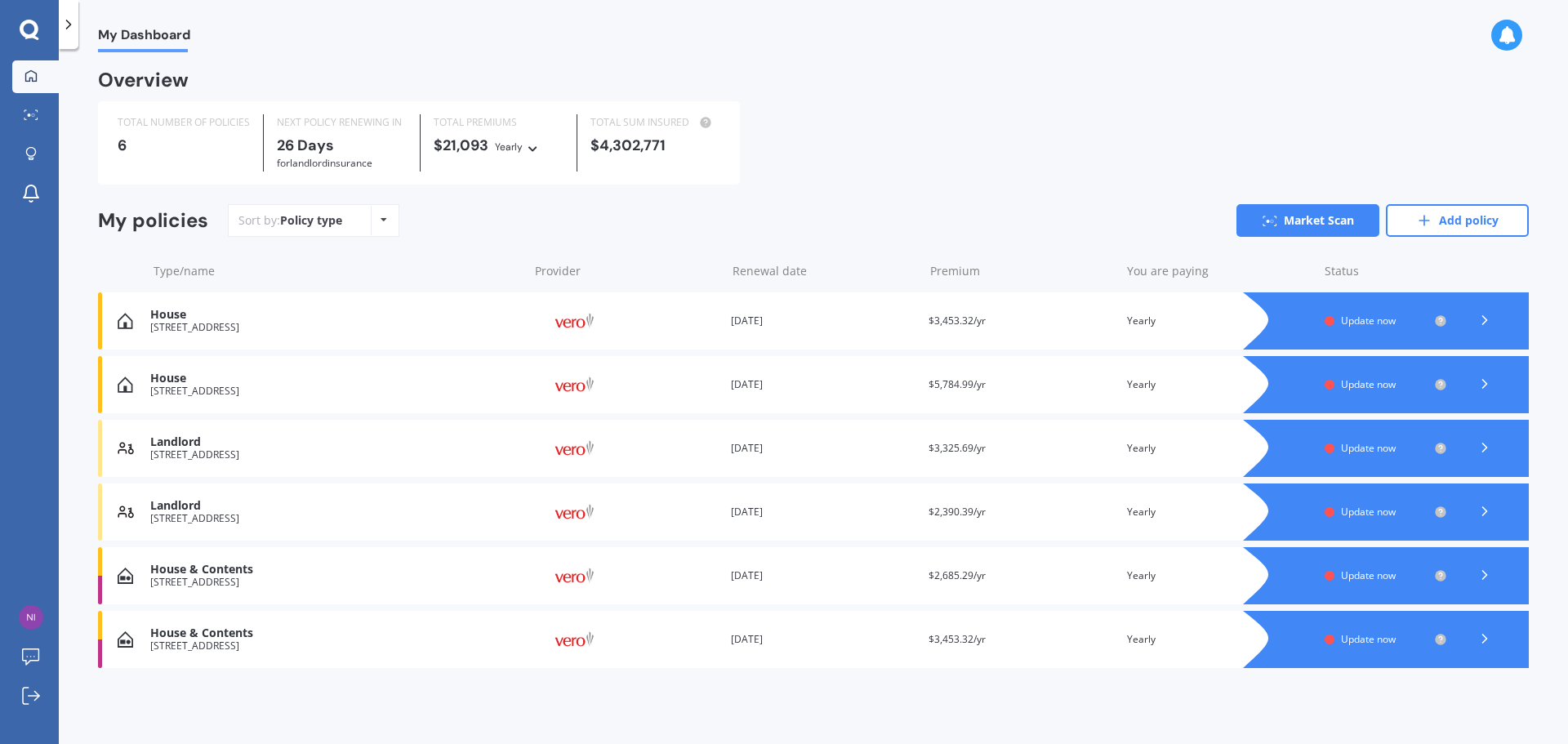
click at [133, 377] on div "House [STREET_ADDRESS] Provider Renewal date [DATE] Premium $5,784.99/yr You ar…" at bounding box center [812, 384] width 1430 height 57
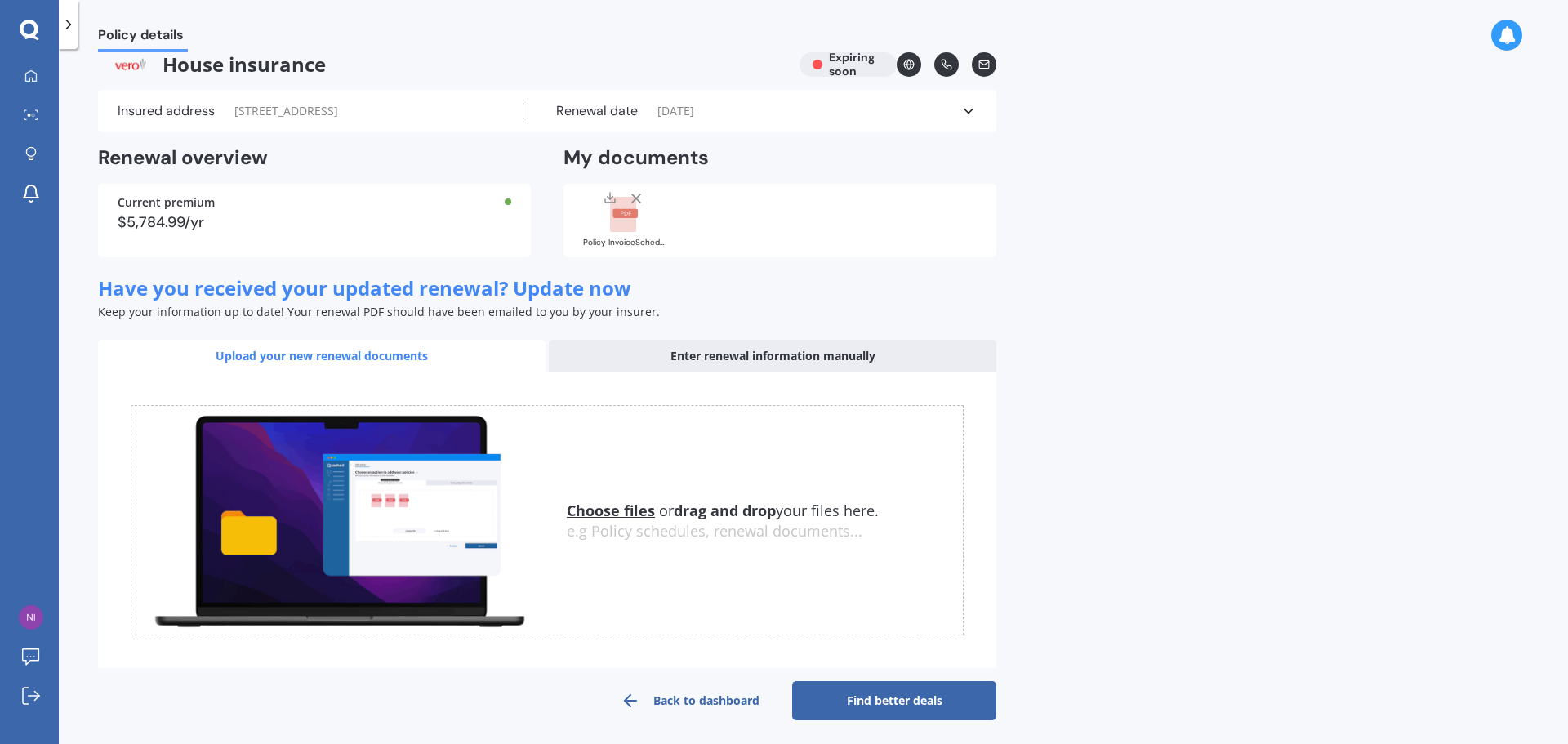
scroll to position [25, 0]
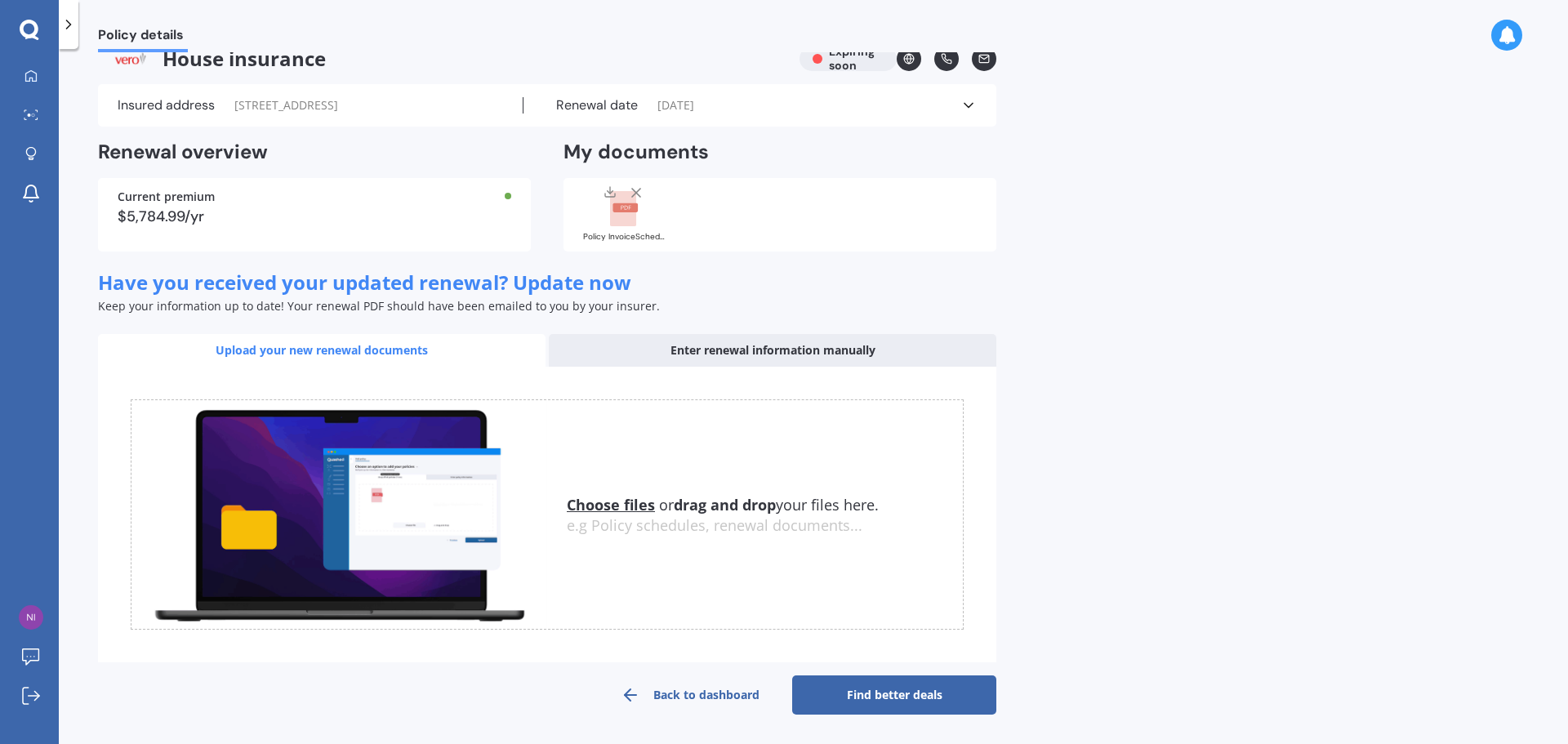
click at [668, 693] on link "Back to dashboard" at bounding box center [690, 695] width 204 height 39
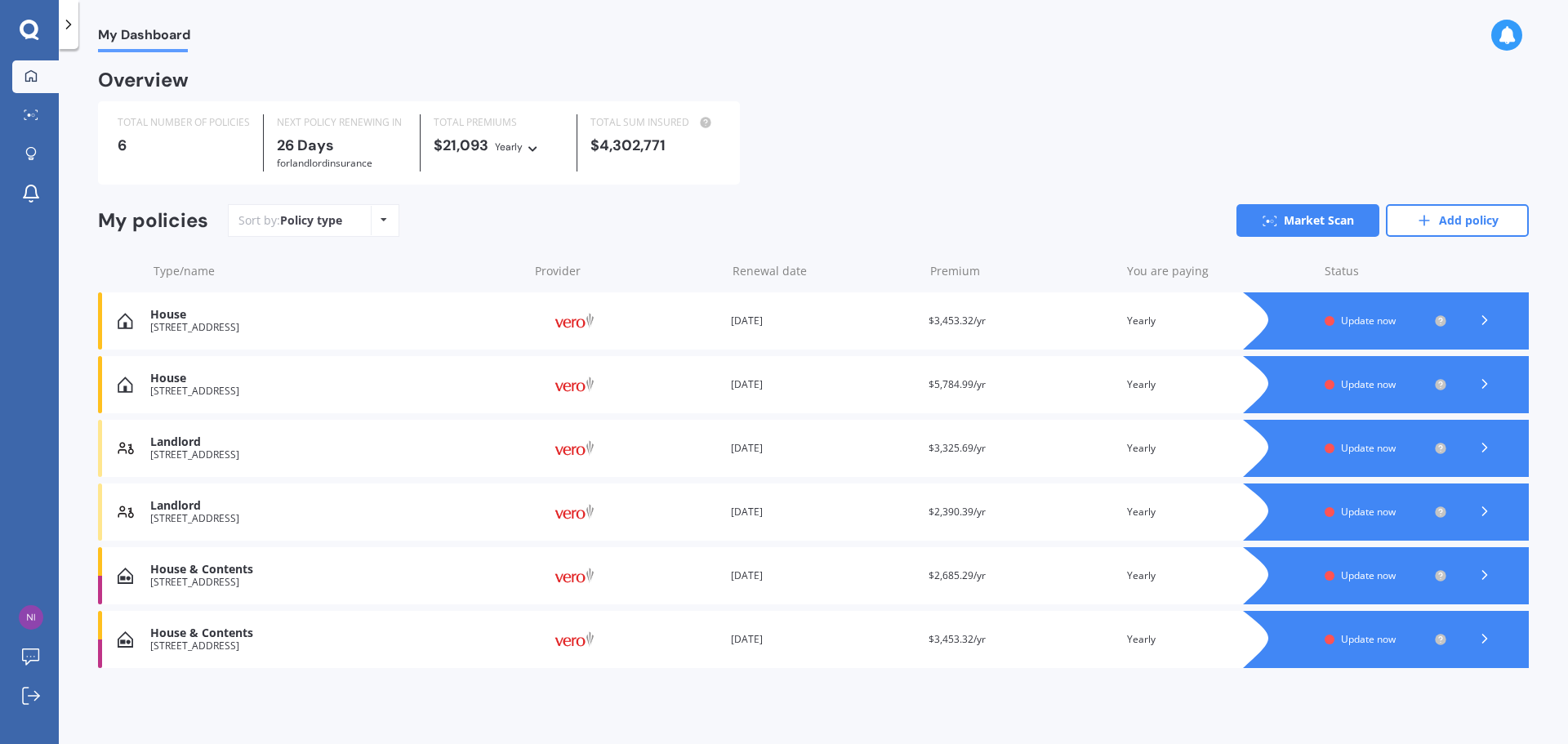
click at [1477, 320] on icon at bounding box center [1484, 320] width 16 height 16
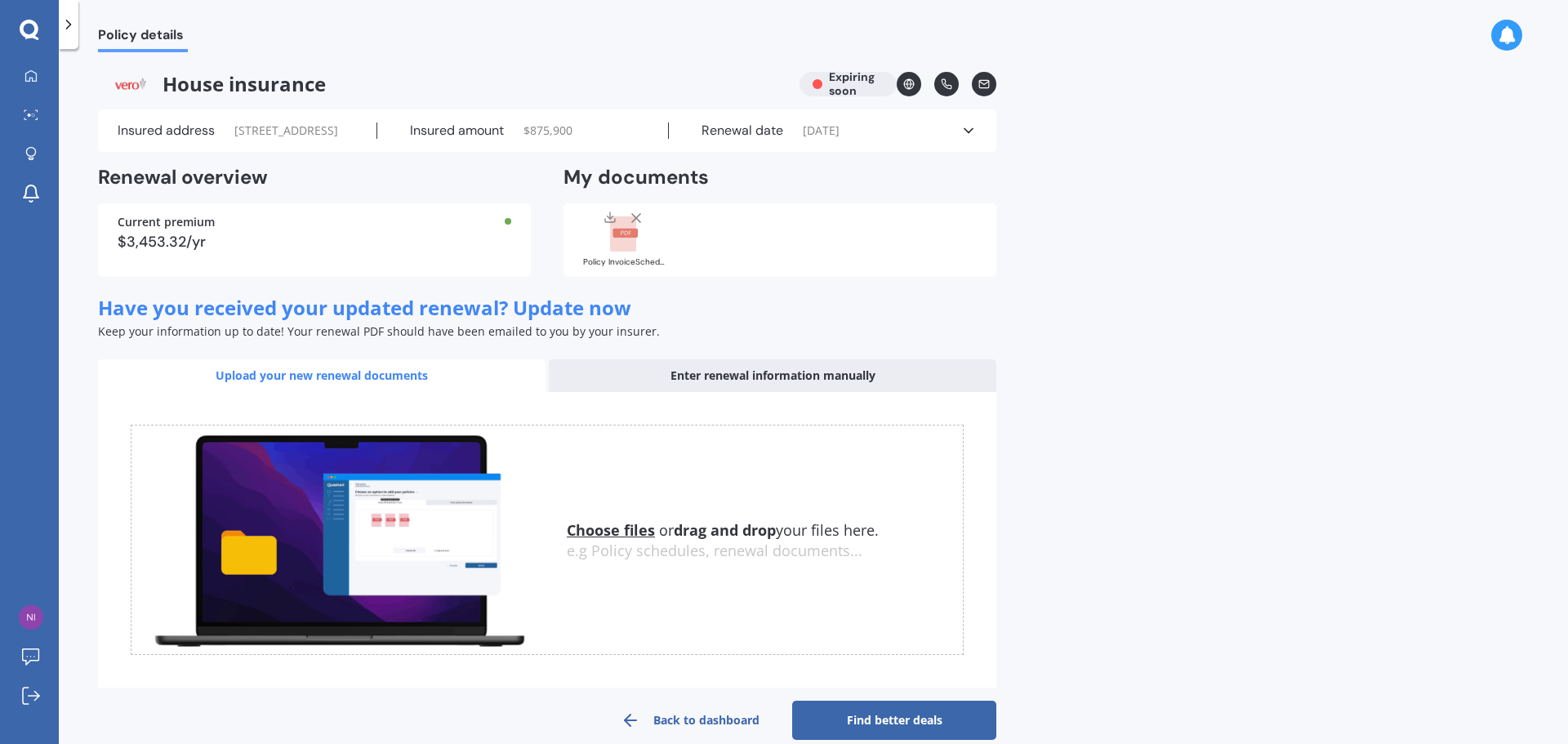
click at [971, 131] on icon at bounding box center [968, 131] width 16 height 16
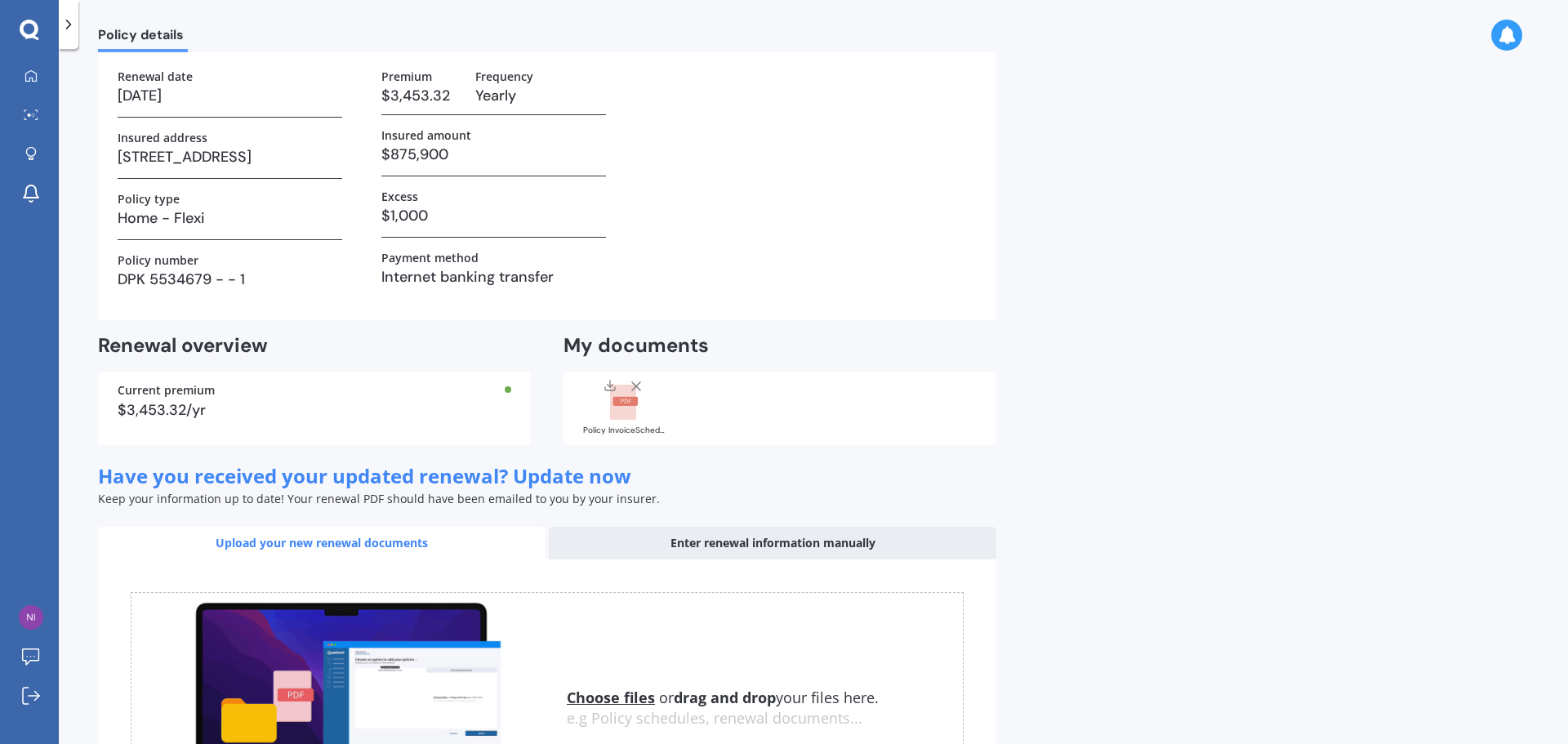
scroll to position [287, 0]
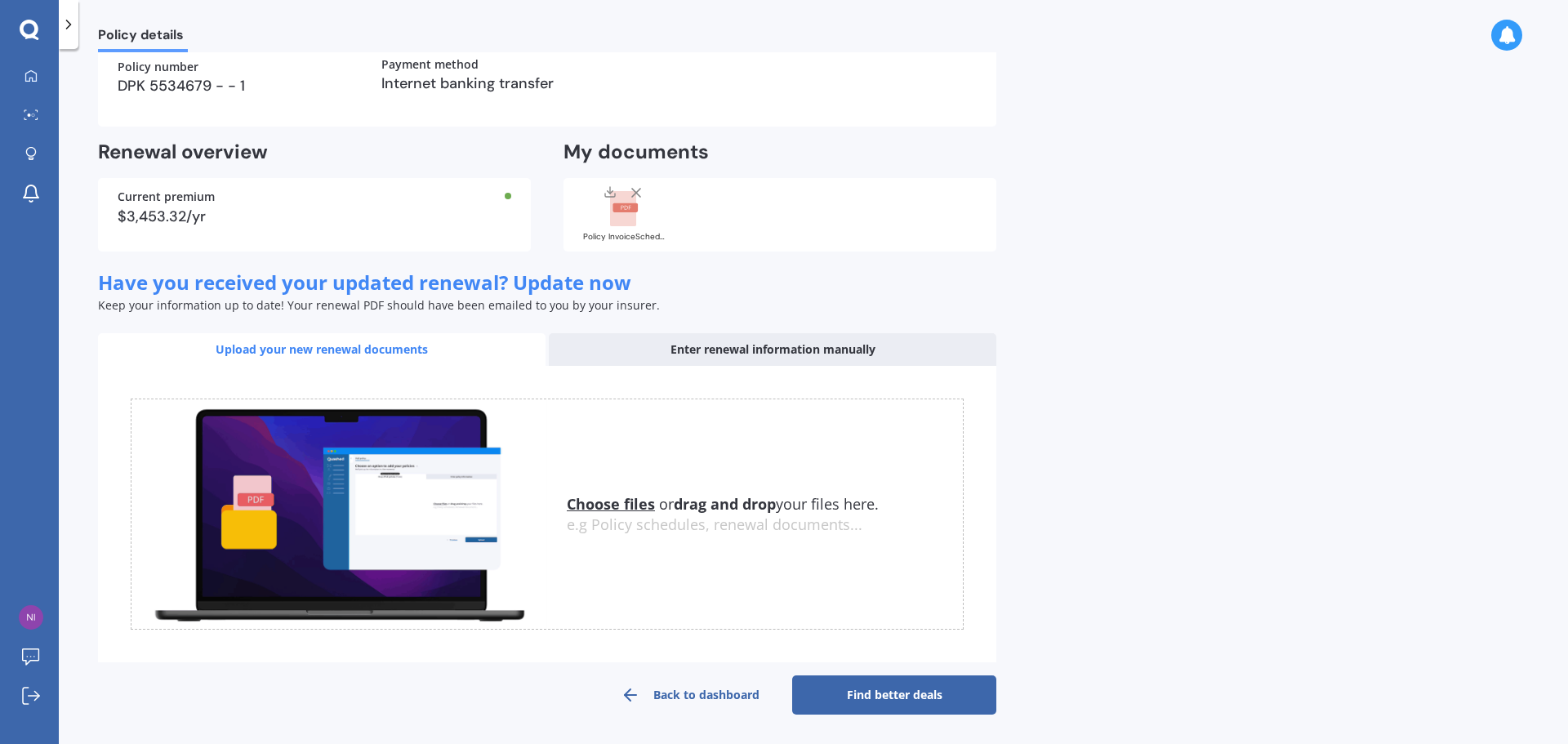
click at [676, 688] on link "Back to dashboard" at bounding box center [690, 695] width 204 height 39
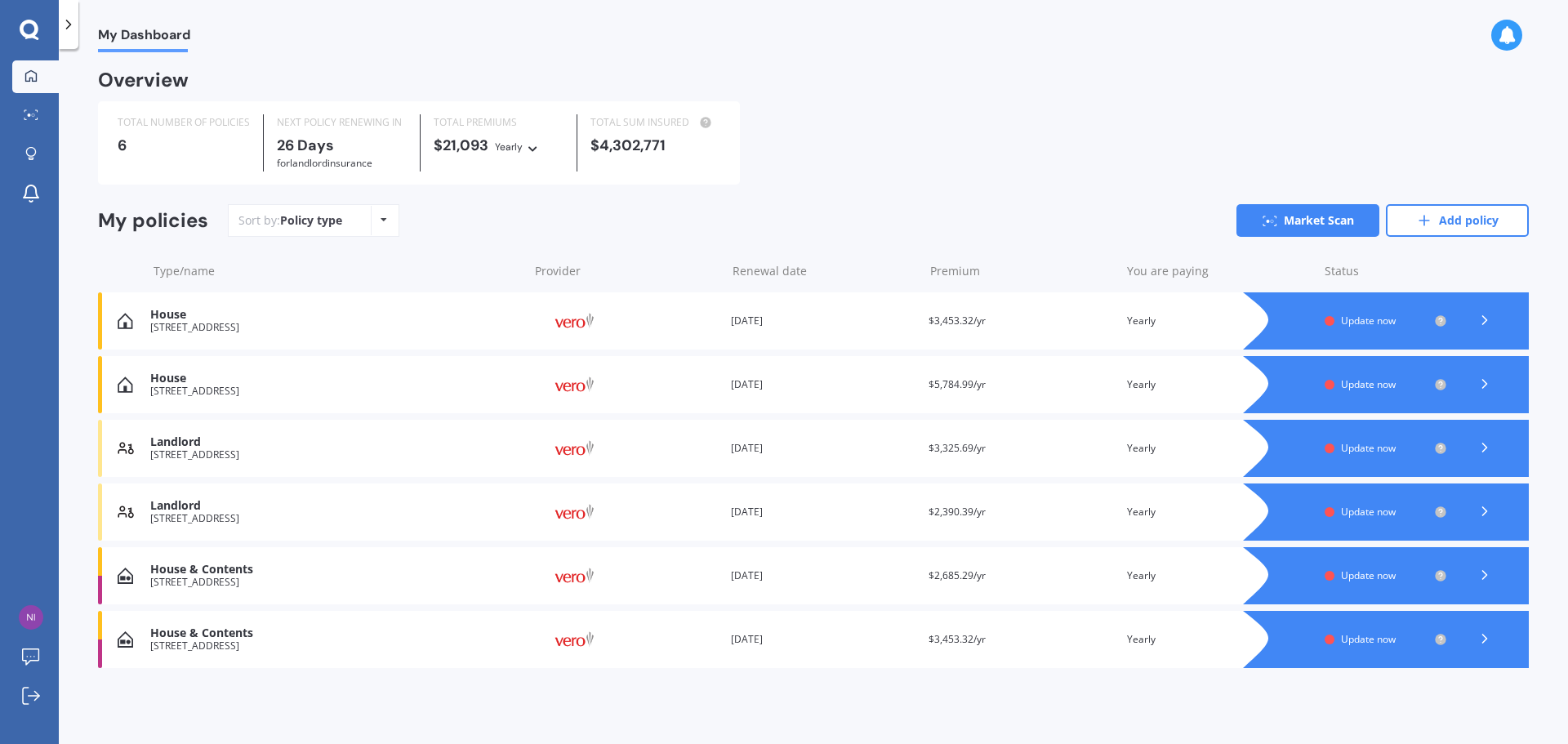
click at [1348, 381] on span "Update now" at bounding box center [1368, 384] width 55 height 14
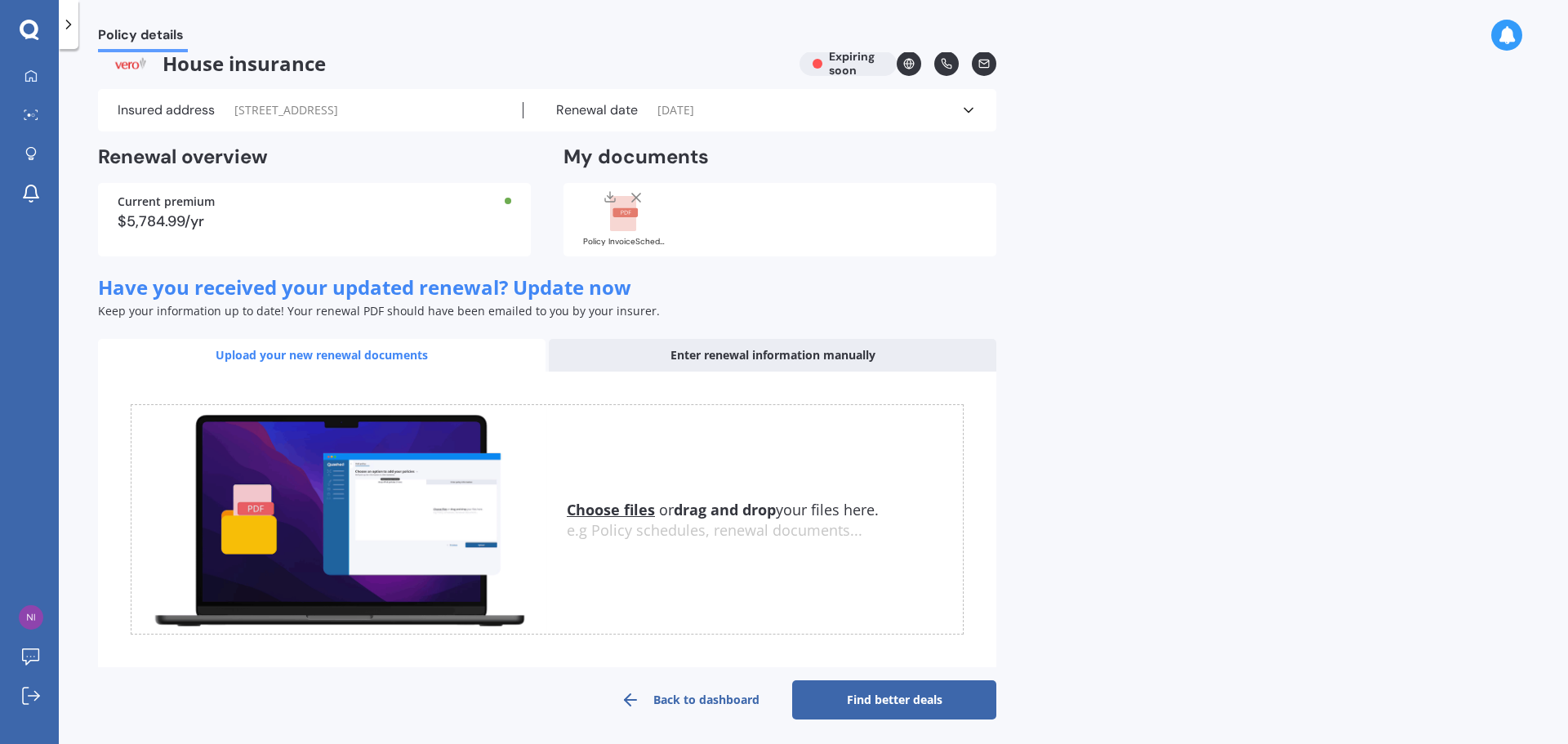
scroll to position [25, 0]
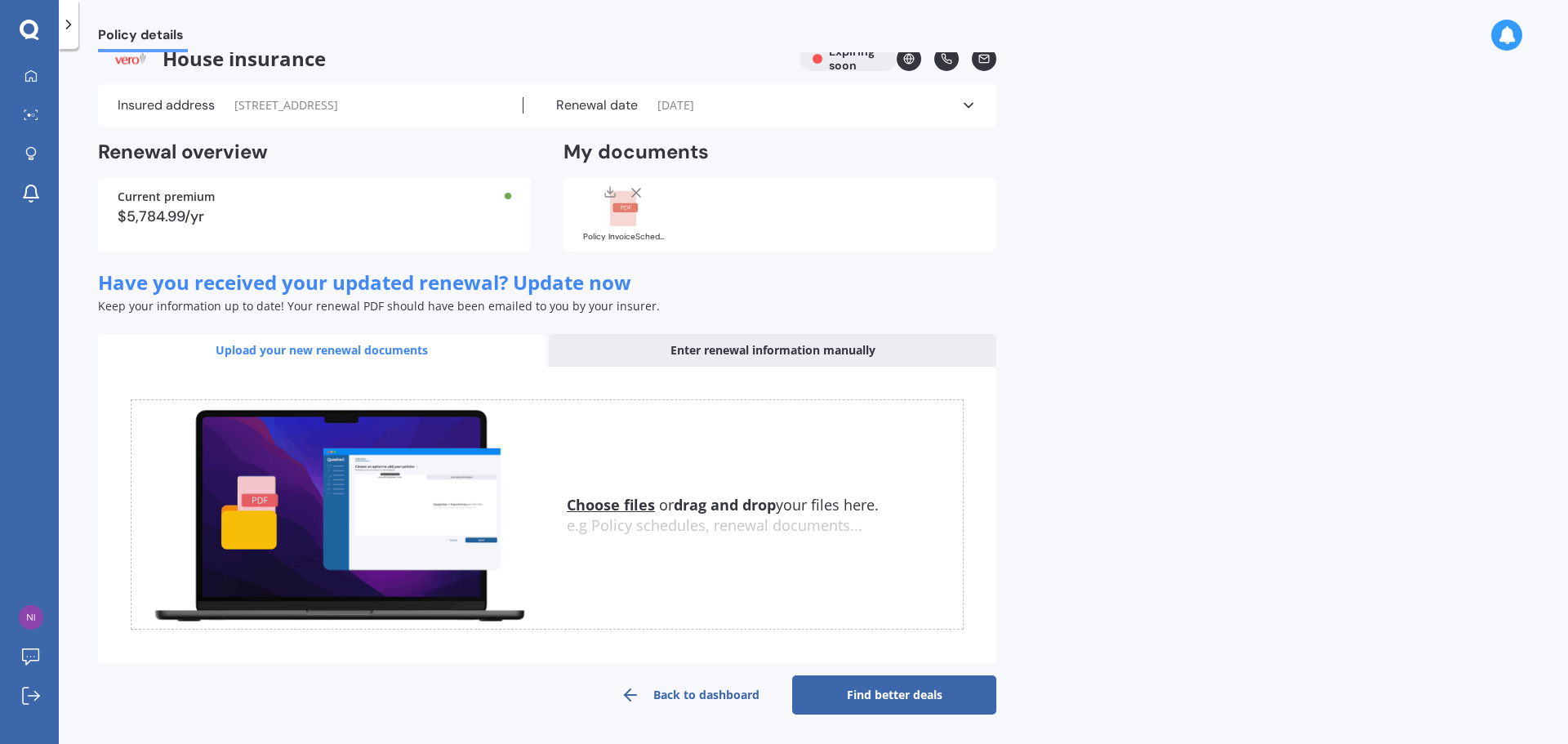
click at [634, 195] on line at bounding box center [636, 192] width 8 height 8
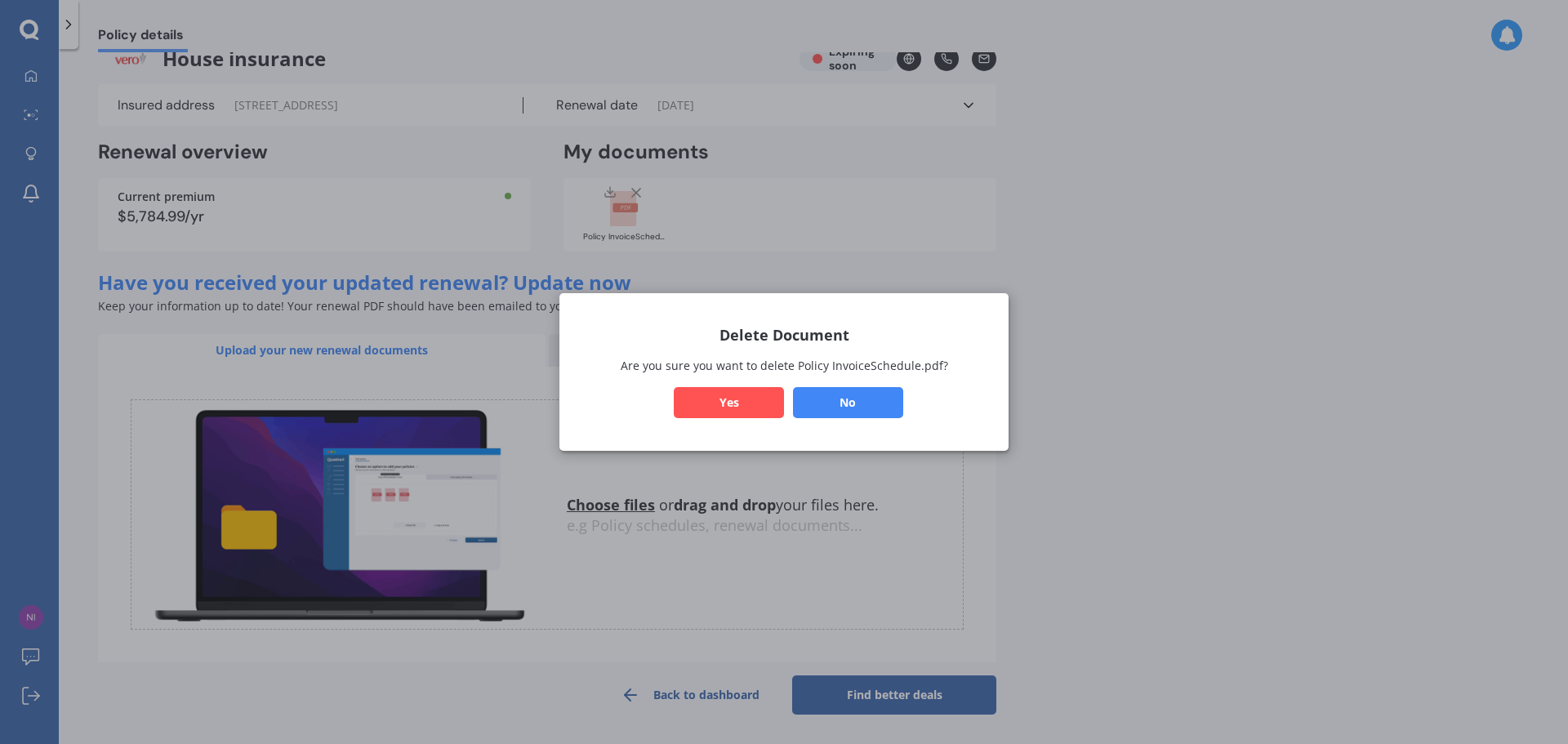
click at [720, 409] on button "Yes" at bounding box center [729, 402] width 110 height 31
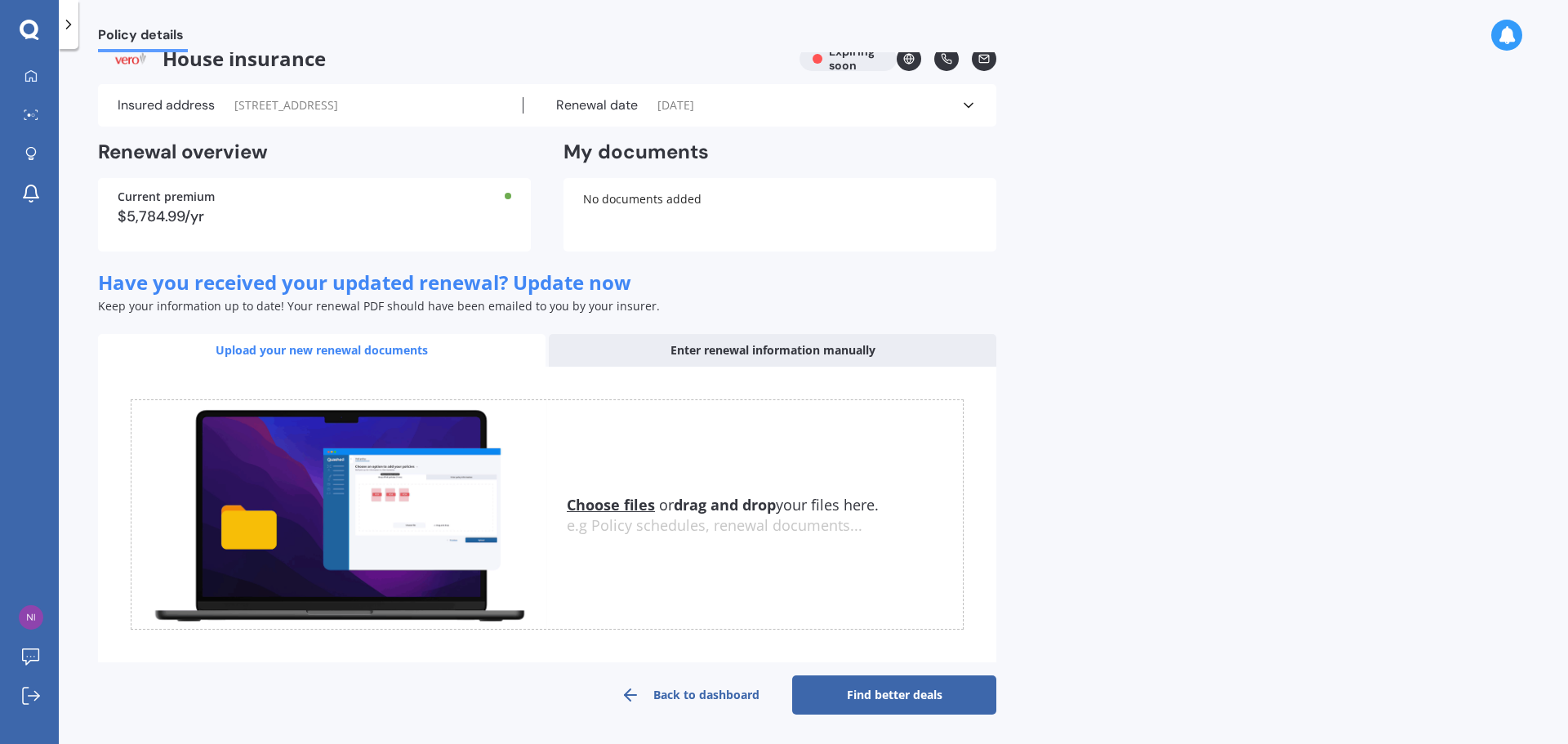
click at [672, 692] on link "Back to dashboard" at bounding box center [690, 695] width 204 height 39
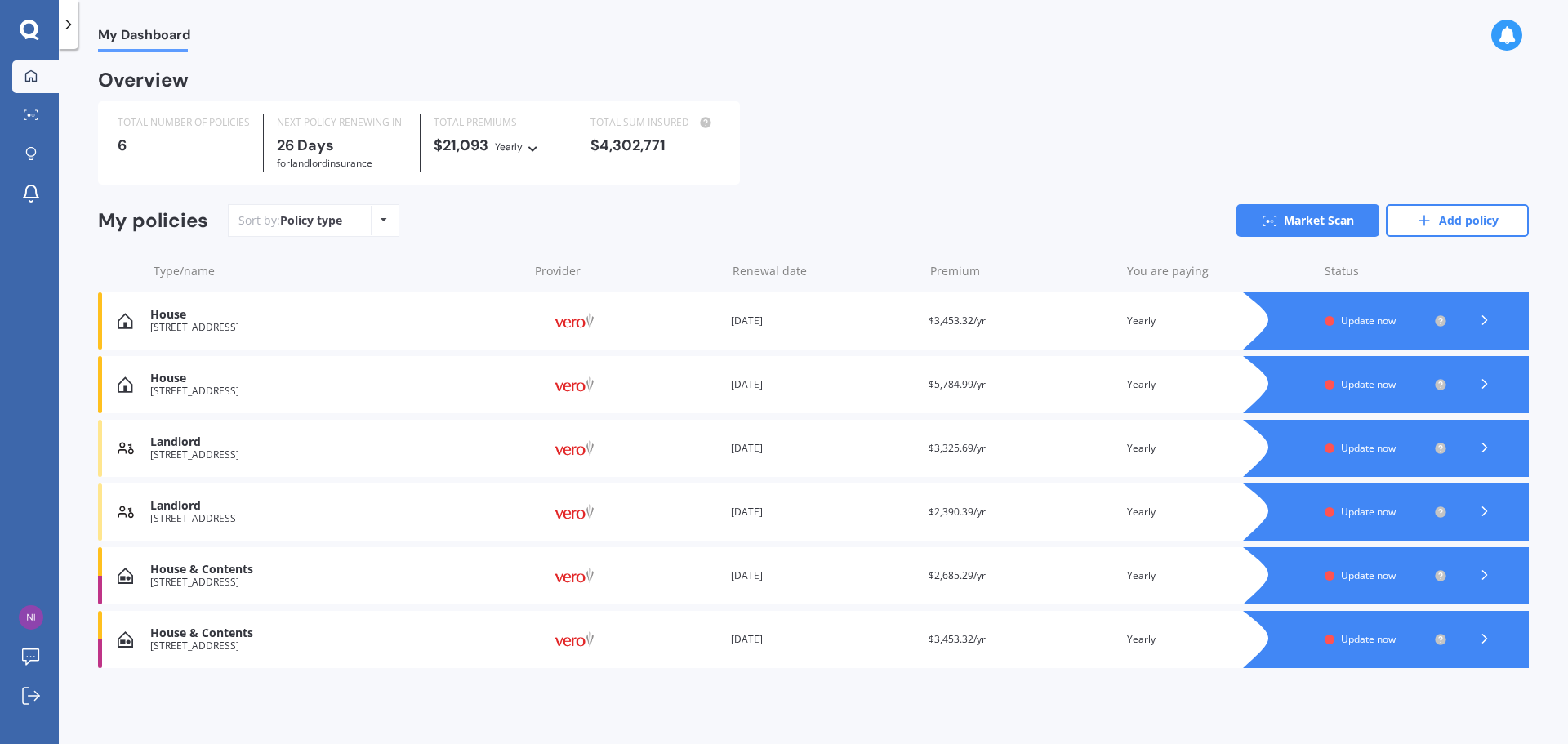
click at [1335, 637] on div "Update now" at bounding box center [1386, 639] width 123 height 13
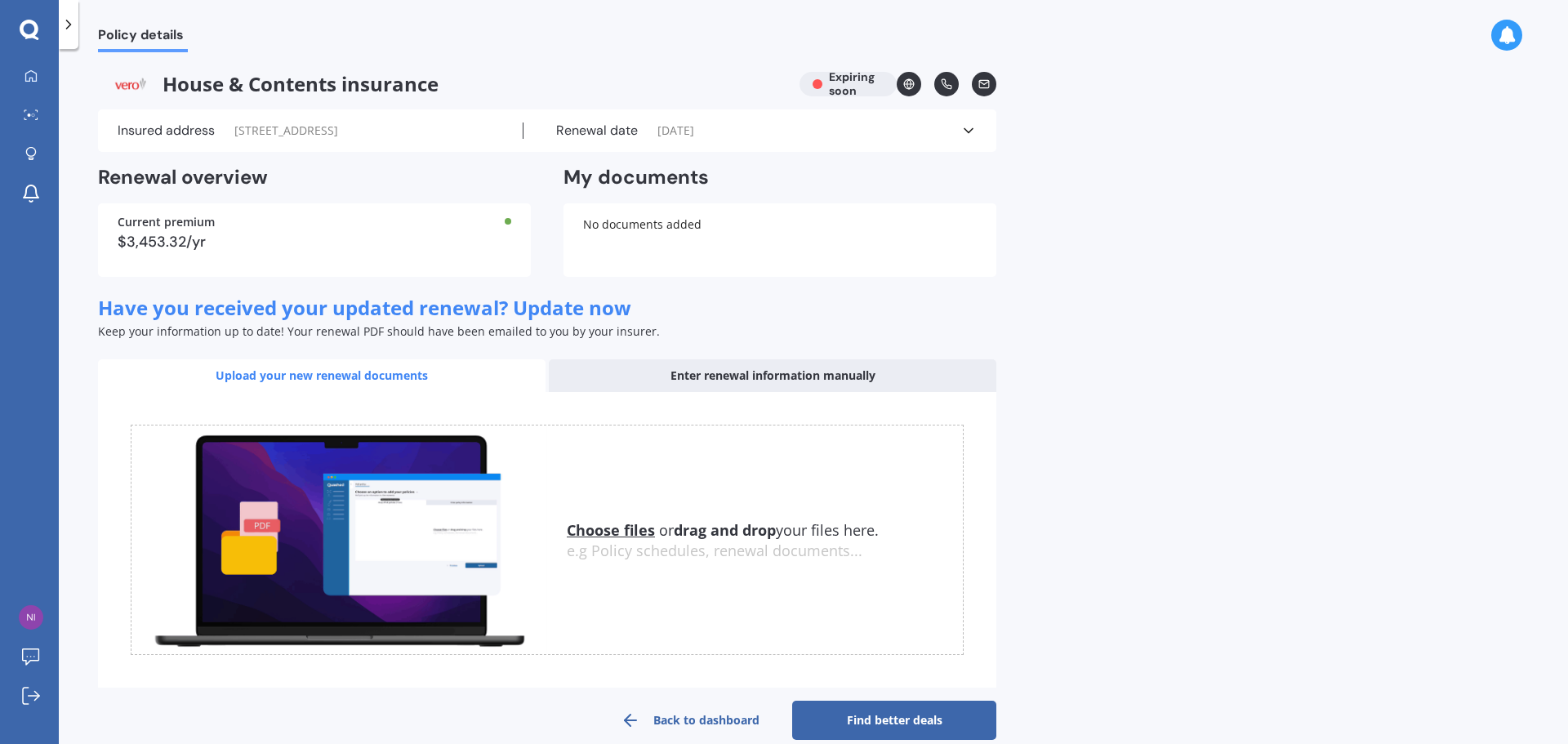
click at [859, 713] on link "Find better deals" at bounding box center [894, 720] width 204 height 39
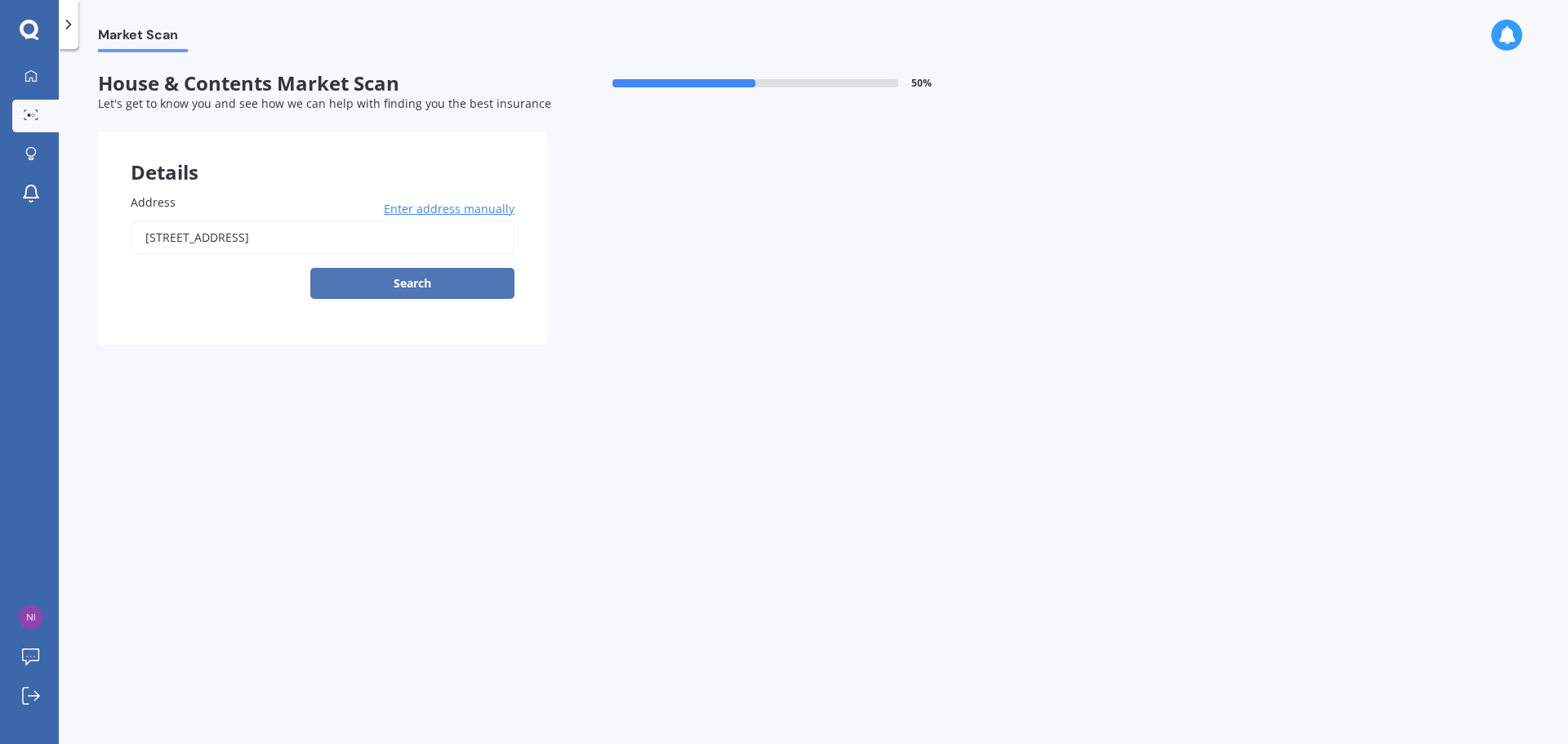
click at [446, 292] on button "Search" at bounding box center [412, 283] width 204 height 31
type input "[STREET_ADDRESS]"
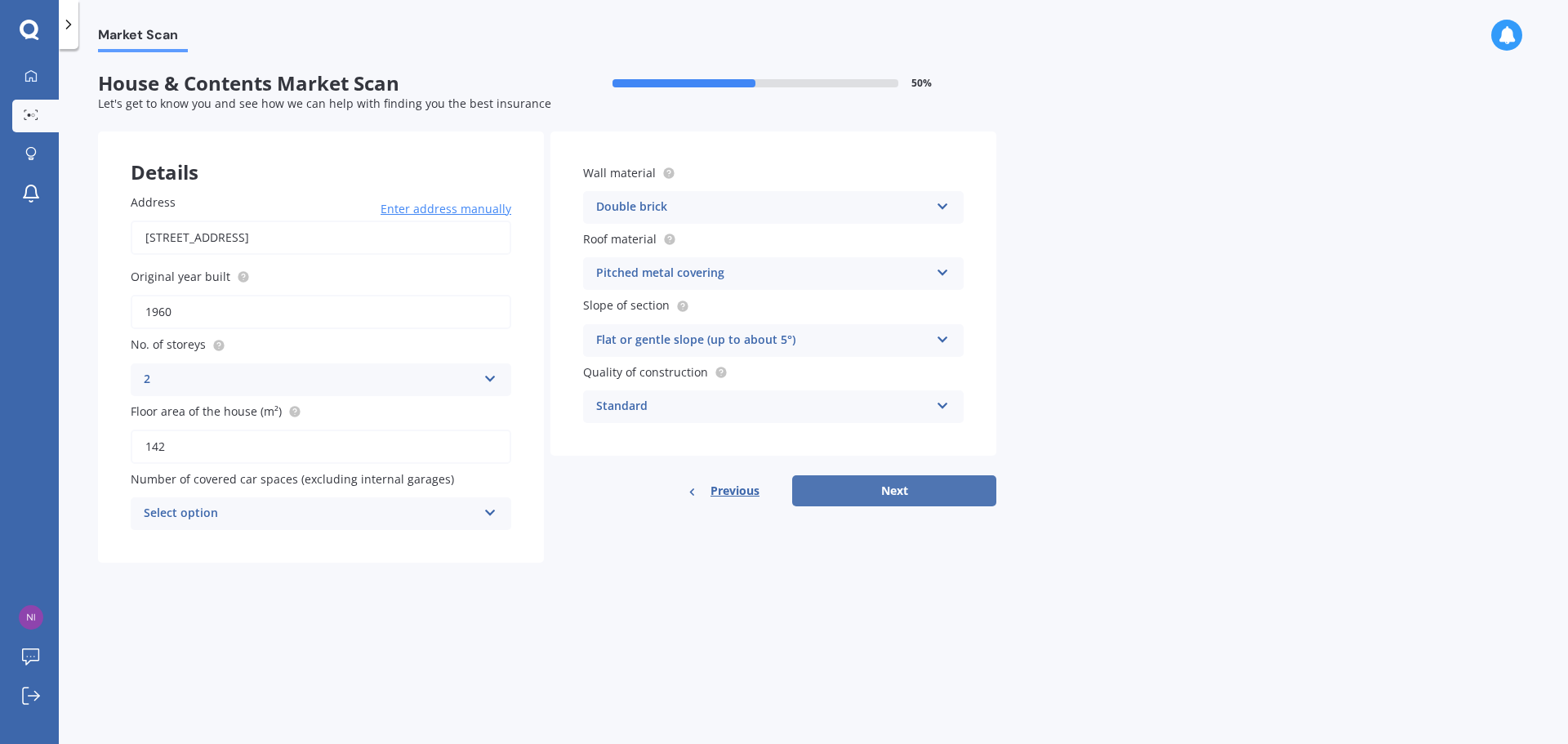
click at [878, 492] on button "Next" at bounding box center [894, 491] width 204 height 31
click at [467, 516] on div "Select option" at bounding box center [314, 514] width 325 height 18
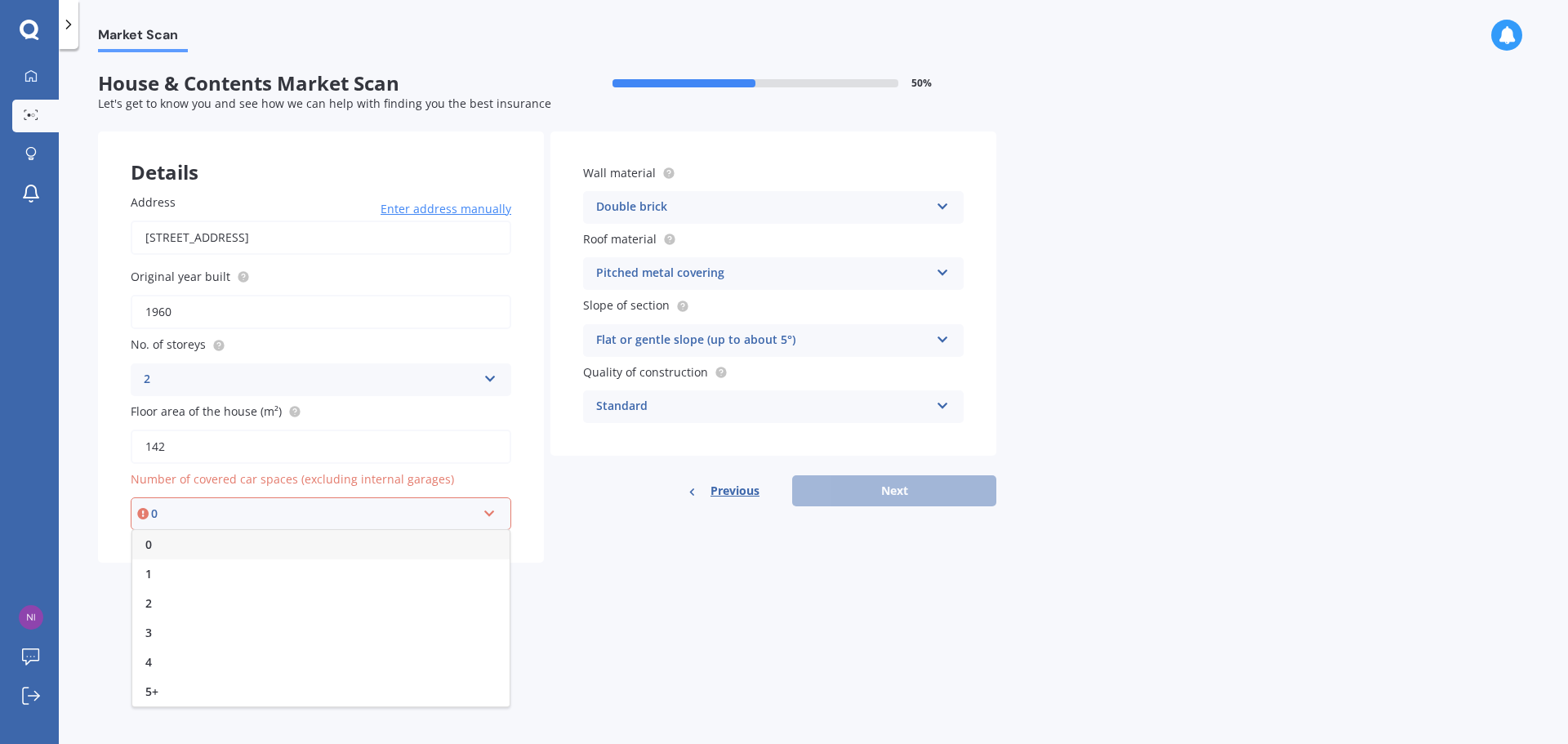
click at [342, 556] on div "0" at bounding box center [321, 544] width 377 height 29
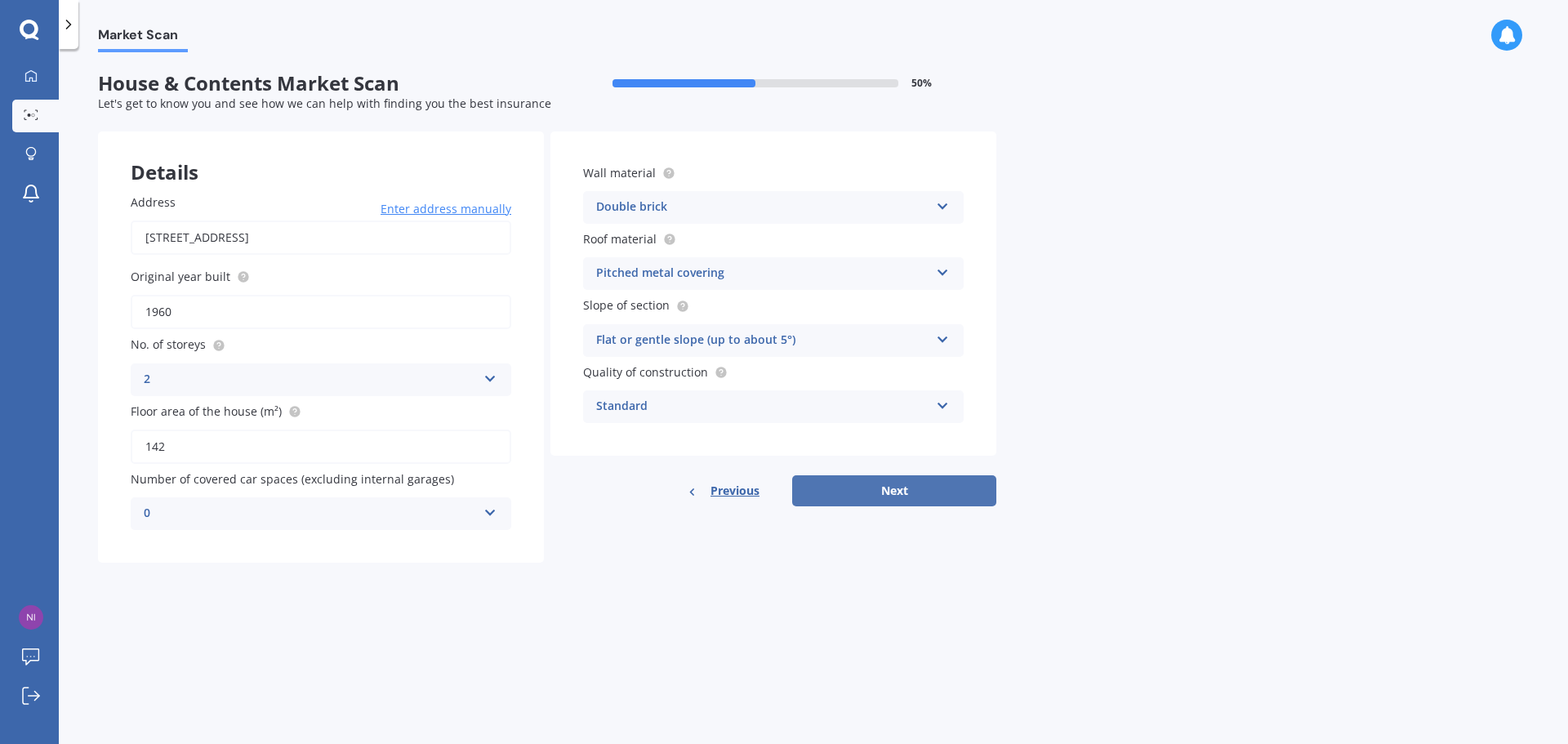
click at [923, 501] on button "Next" at bounding box center [894, 491] width 204 height 31
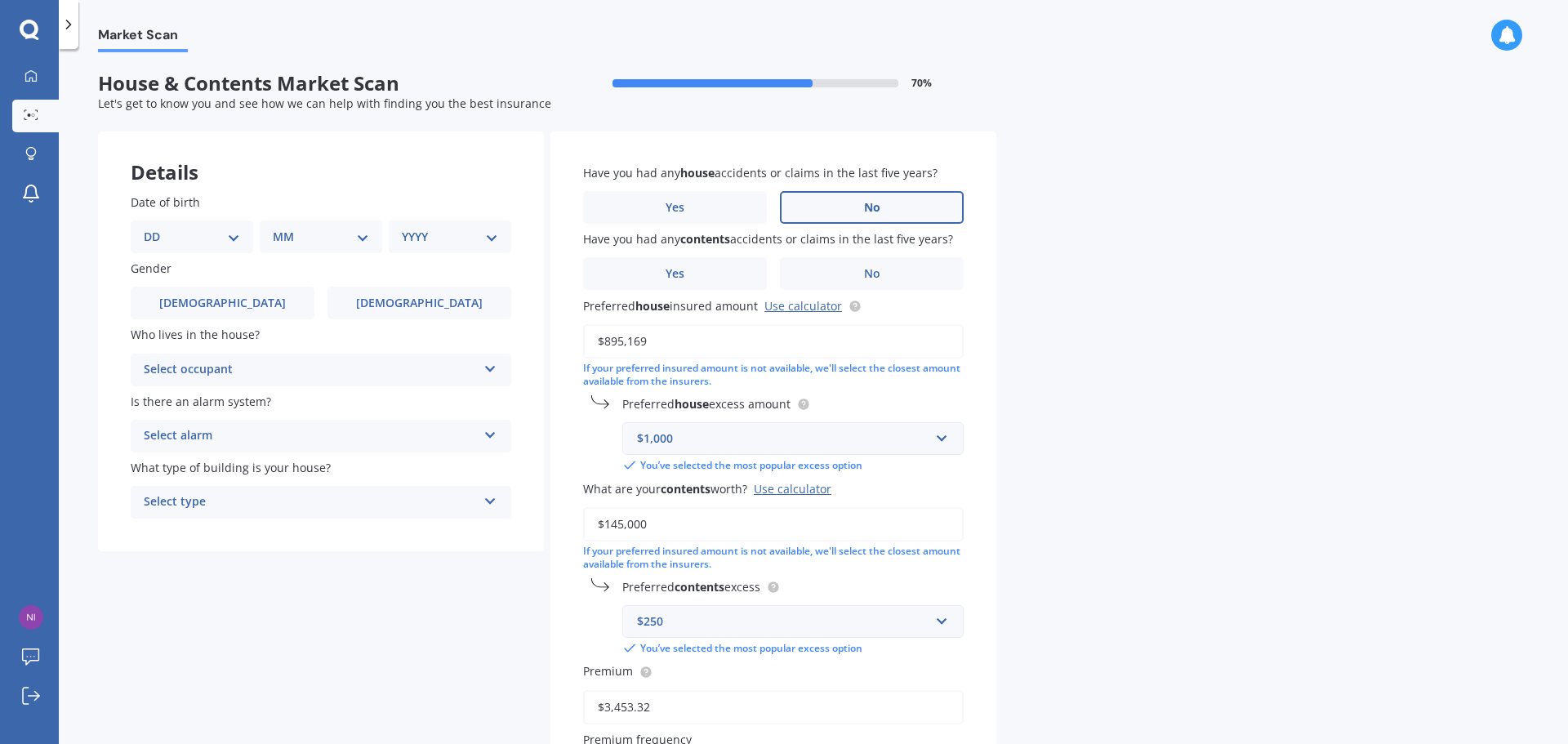
click at [876, 211] on span "No" at bounding box center [872, 208] width 16 height 14
click at [0, 0] on input "No" at bounding box center [0, 0] width 0 height 0
click at [874, 261] on label "No" at bounding box center [871, 273] width 184 height 33
click at [0, 0] on input "No" at bounding box center [0, 0] width 0 height 0
click at [900, 435] on div "$1,000" at bounding box center [782, 438] width 292 height 18
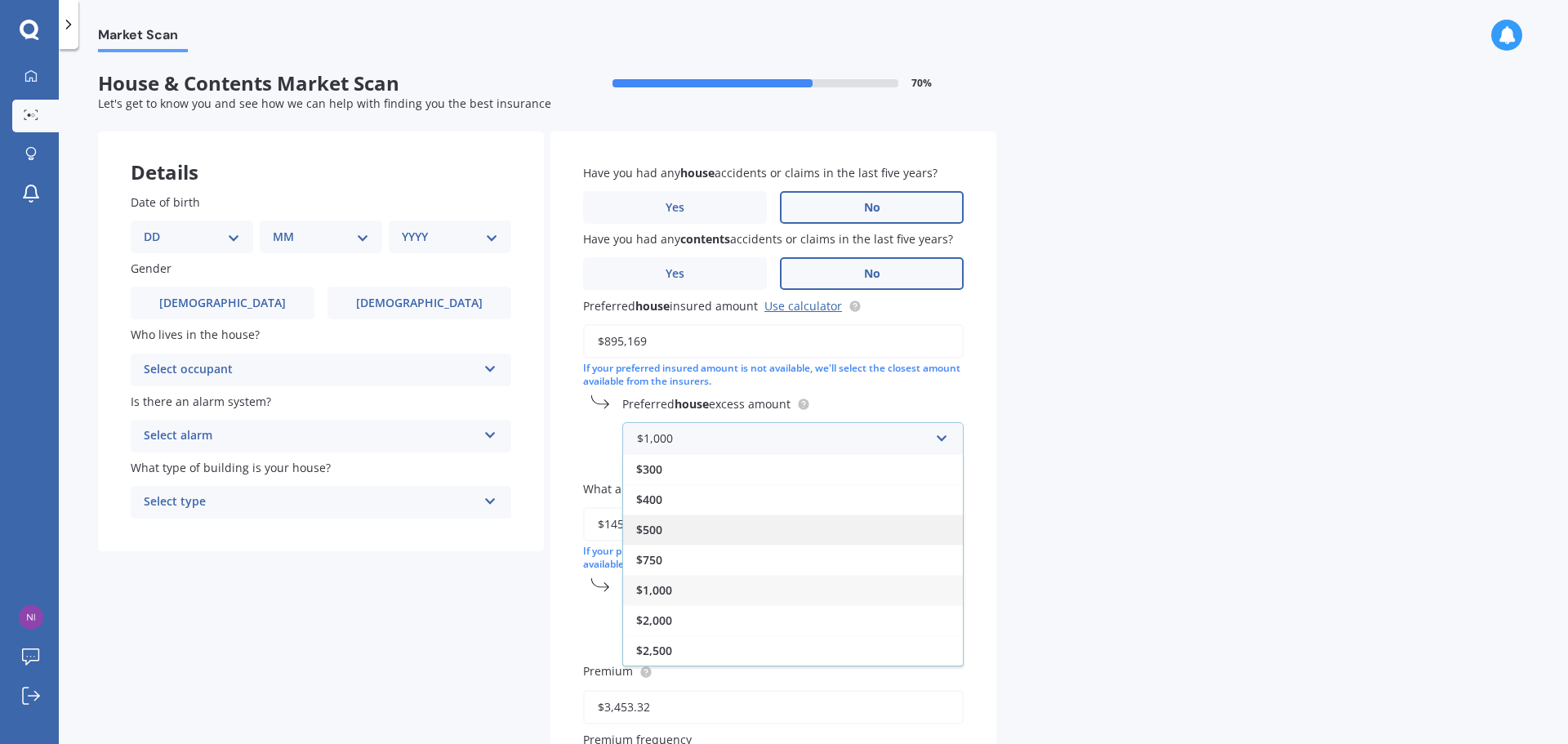
click at [718, 524] on div "$500" at bounding box center [793, 530] width 340 height 30
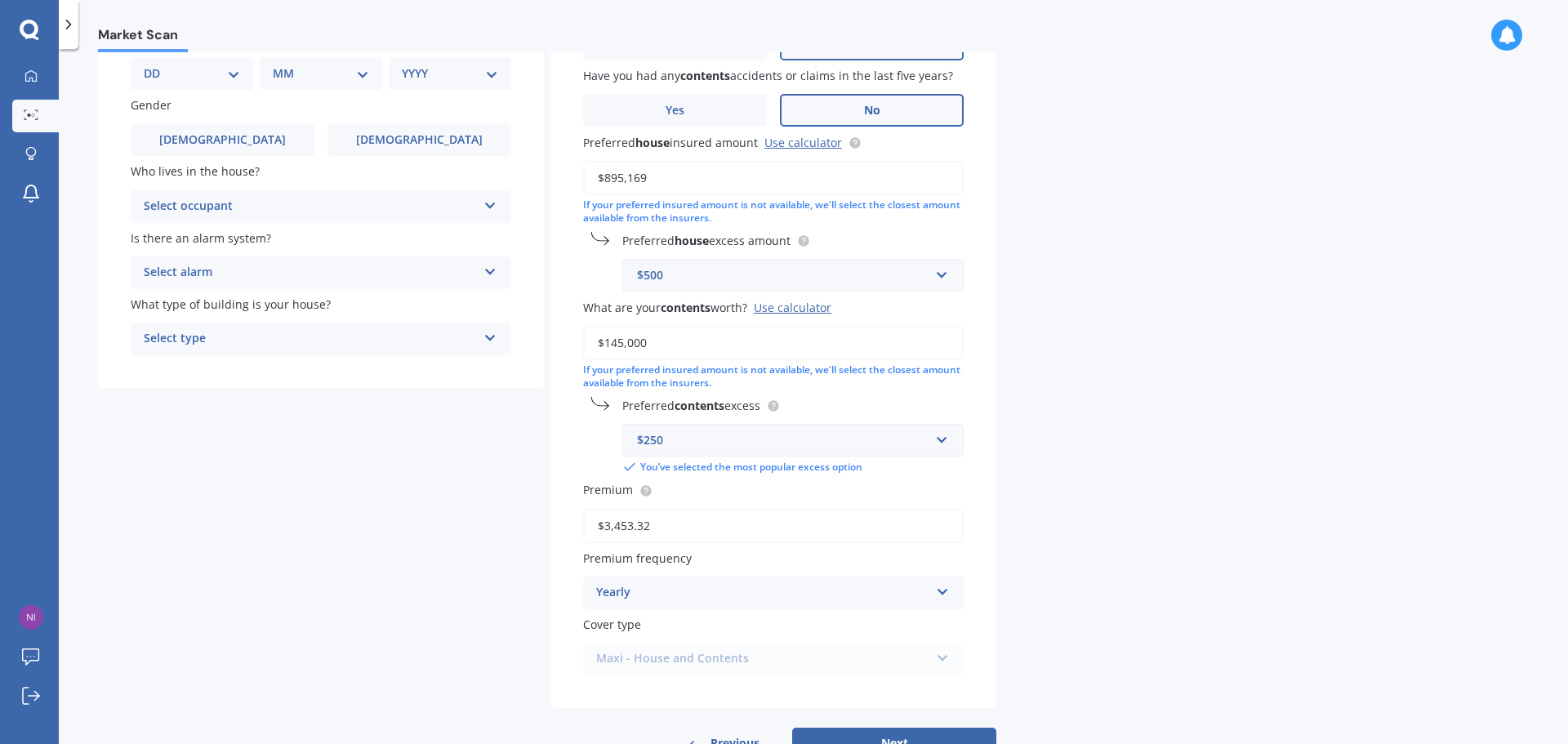
scroll to position [220, 0]
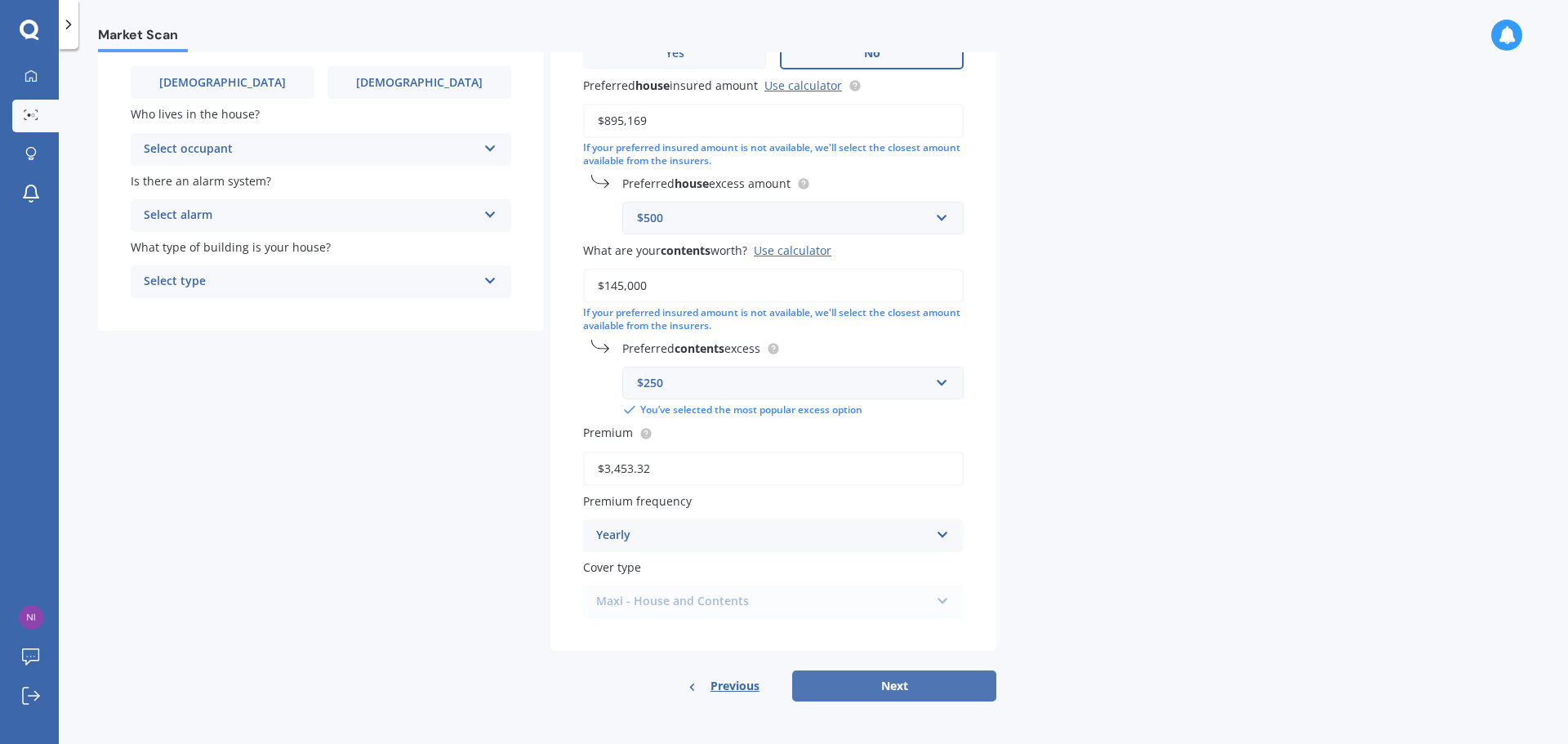
click at [895, 686] on button "Next" at bounding box center [894, 685] width 204 height 31
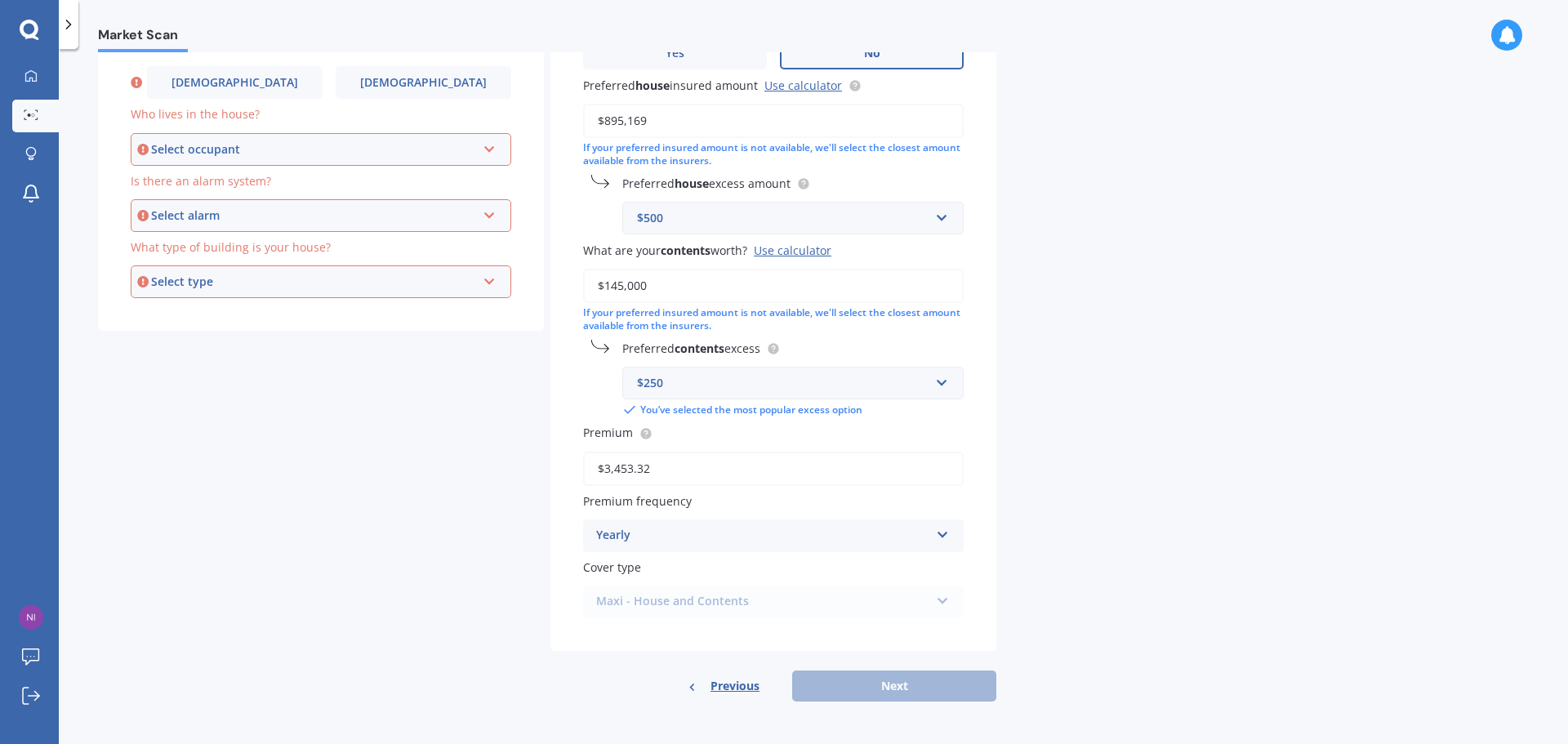
click at [937, 604] on div "Maxi - House and Contents Maxi - House and Contents Flexi - House and Contents …" at bounding box center [773, 602] width 380 height 33
click at [942, 600] on div "Maxi - House and Contents Maxi - House and Contents Flexi - House and Contents …" at bounding box center [773, 602] width 380 height 33
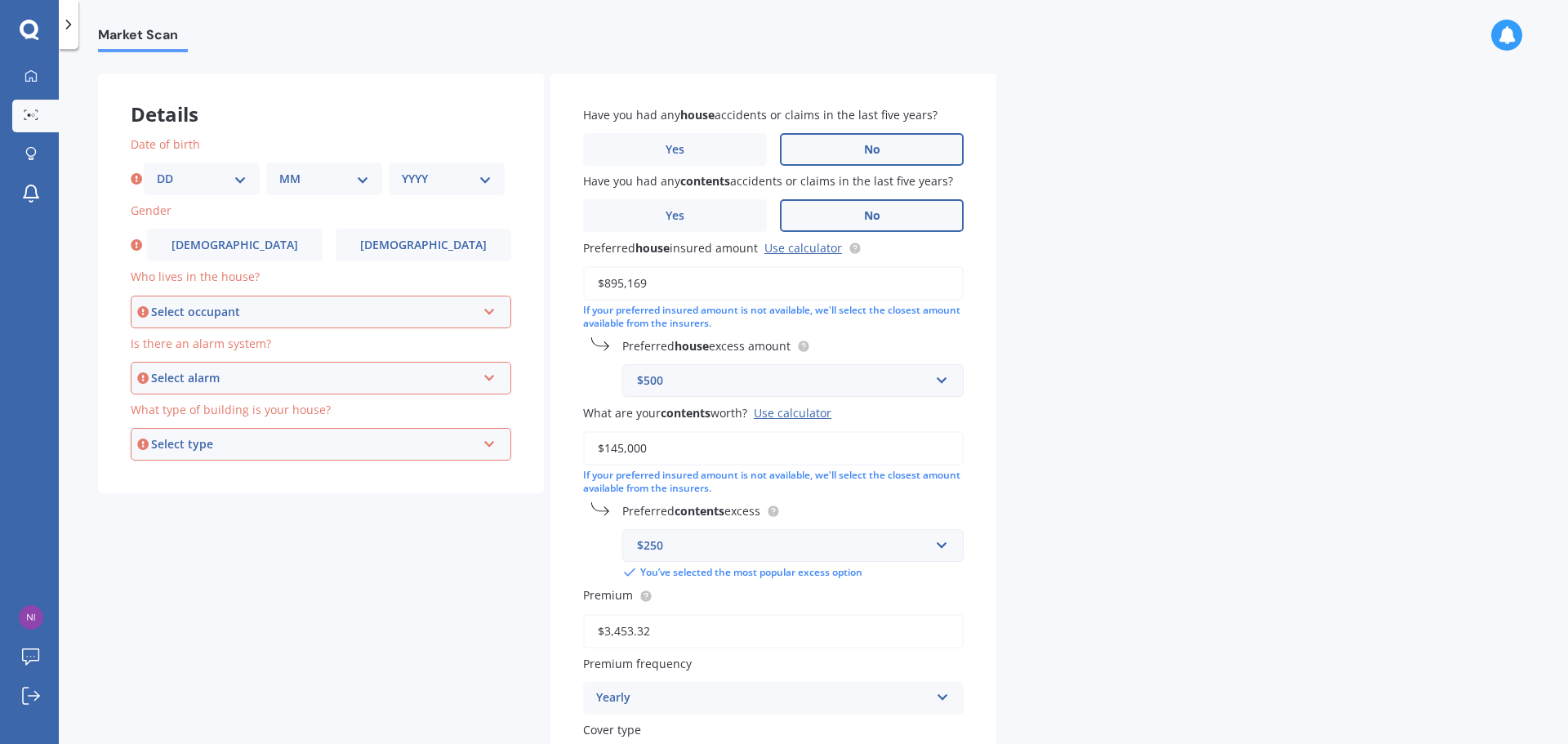
scroll to position [57, 0]
click at [921, 156] on label "No" at bounding box center [871, 150] width 184 height 33
click at [0, 0] on input "No" at bounding box center [0, 0] width 0 height 0
click at [899, 214] on label "No" at bounding box center [871, 216] width 184 height 33
click at [0, 0] on input "No" at bounding box center [0, 0] width 0 height 0
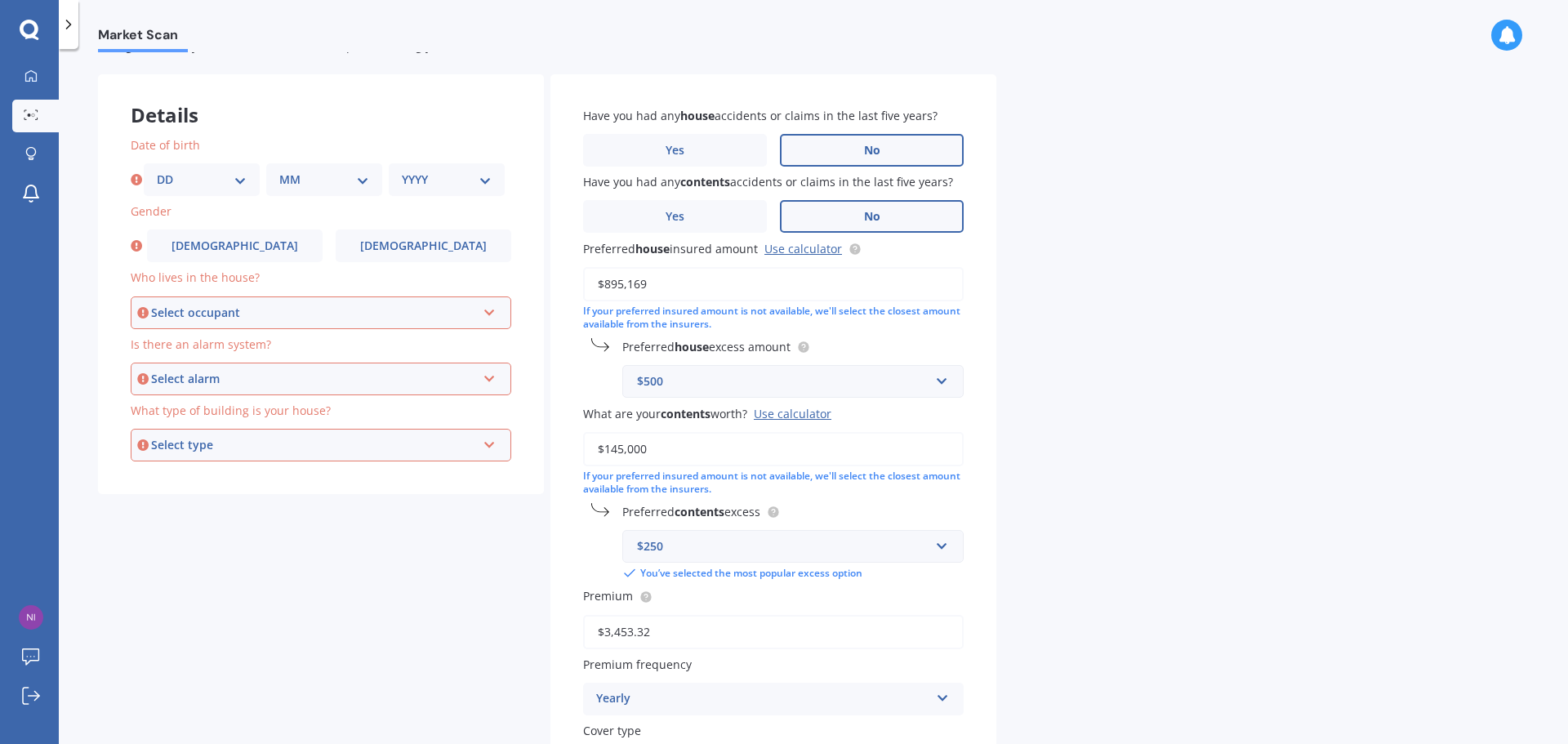
click at [860, 388] on div "$500" at bounding box center [782, 381] width 292 height 18
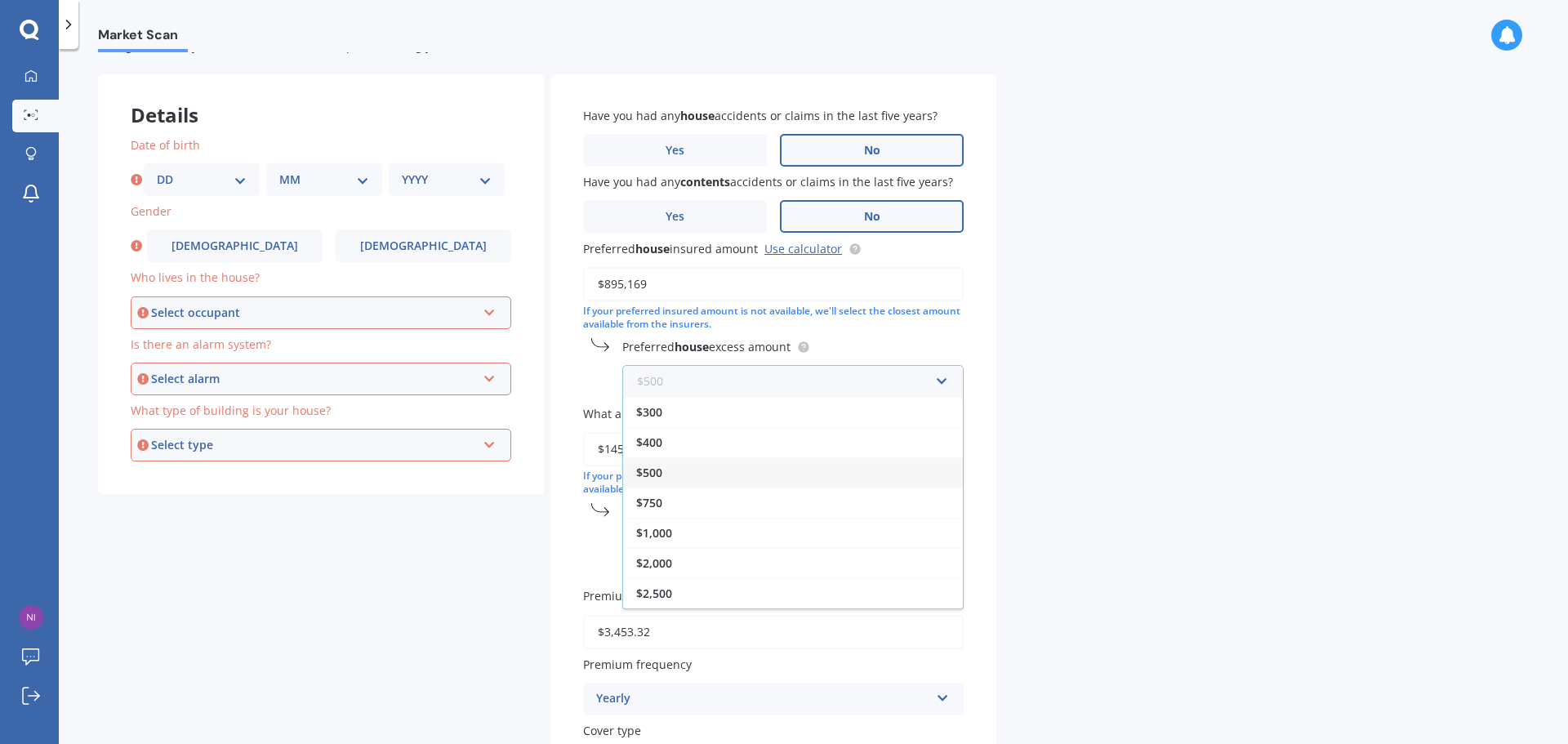
click at [860, 388] on input "text" at bounding box center [787, 381] width 326 height 31
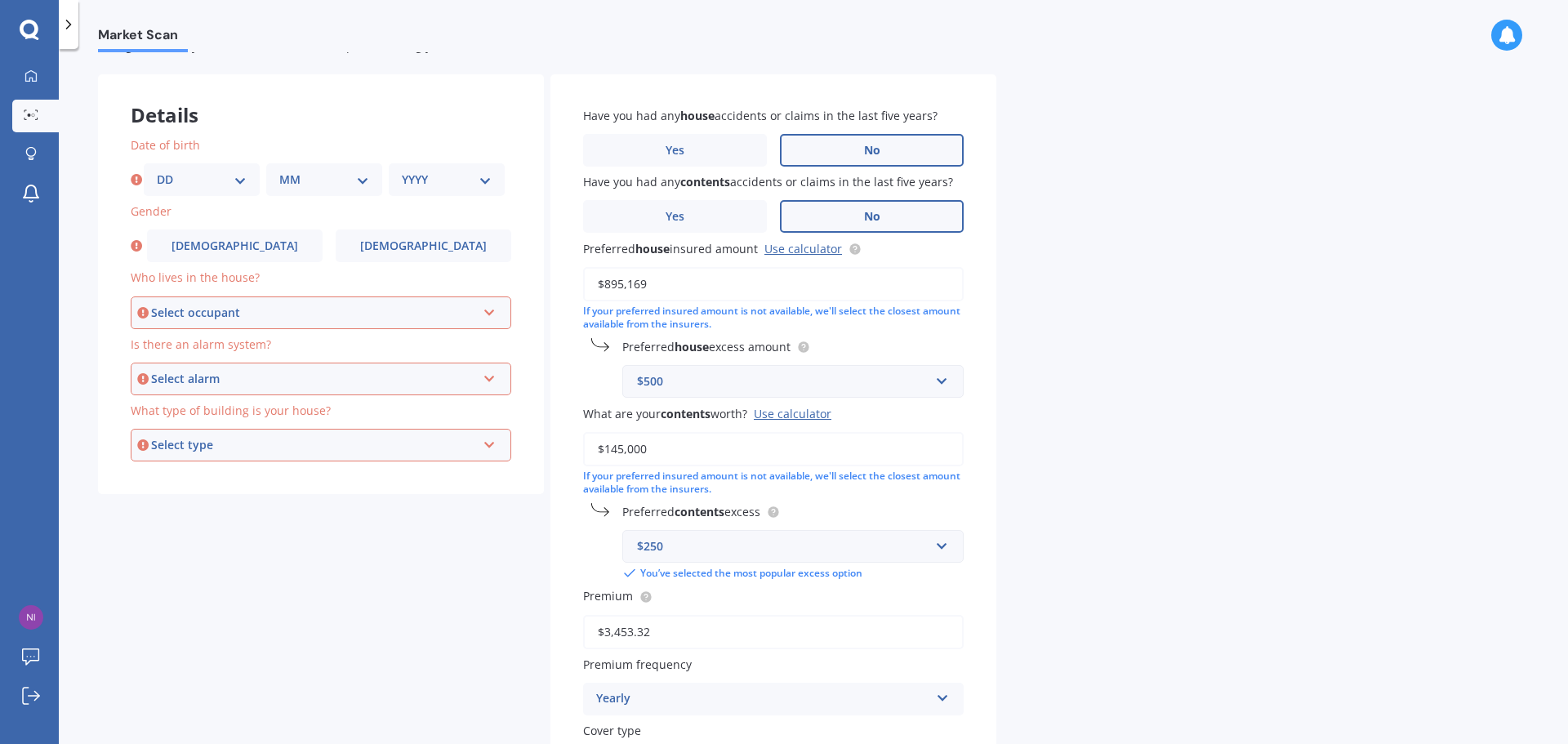
click at [1077, 402] on div "Market Scan House & Contents Market Scan 70 % Let's get to know you and see how…" at bounding box center [812, 400] width 1508 height 695
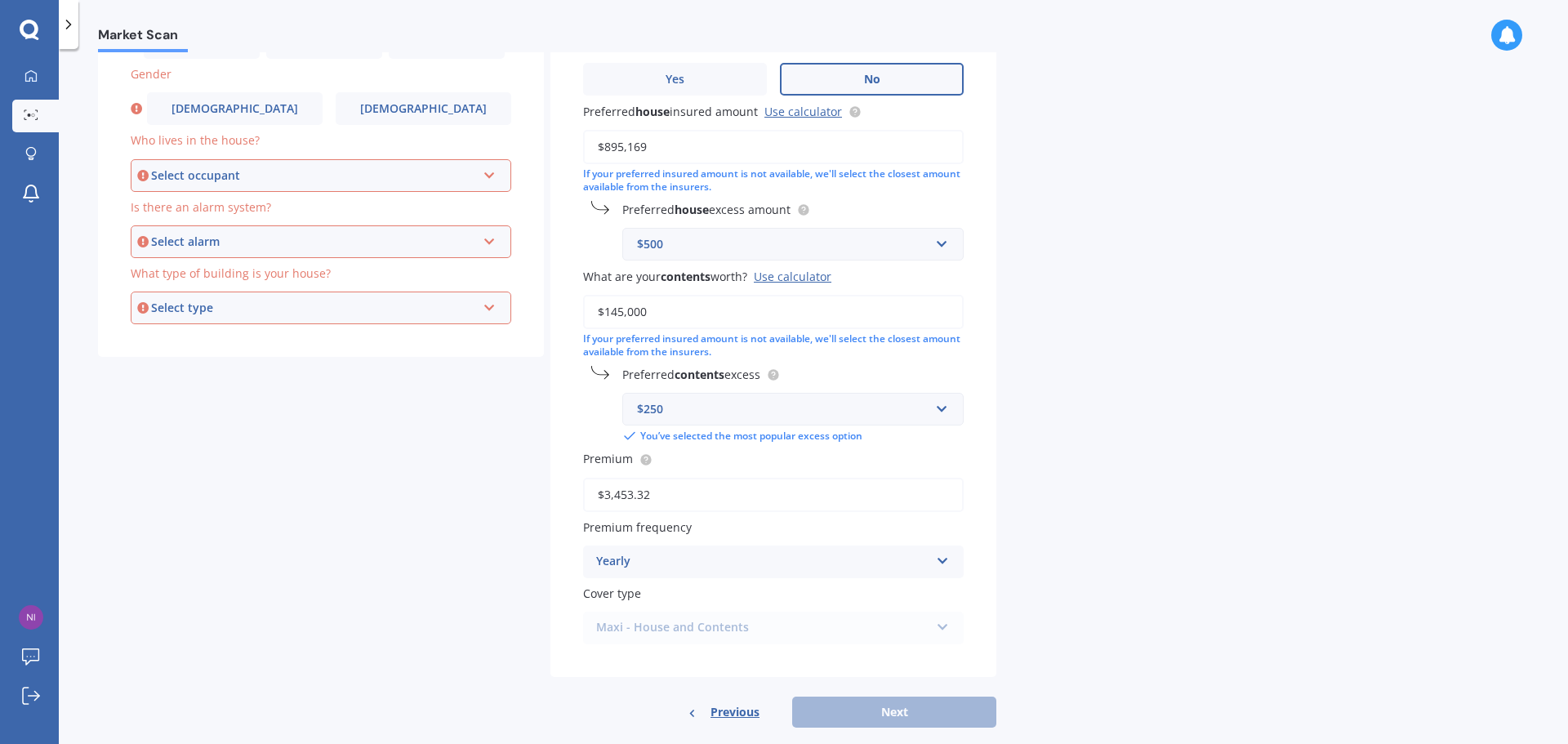
scroll to position [220, 0]
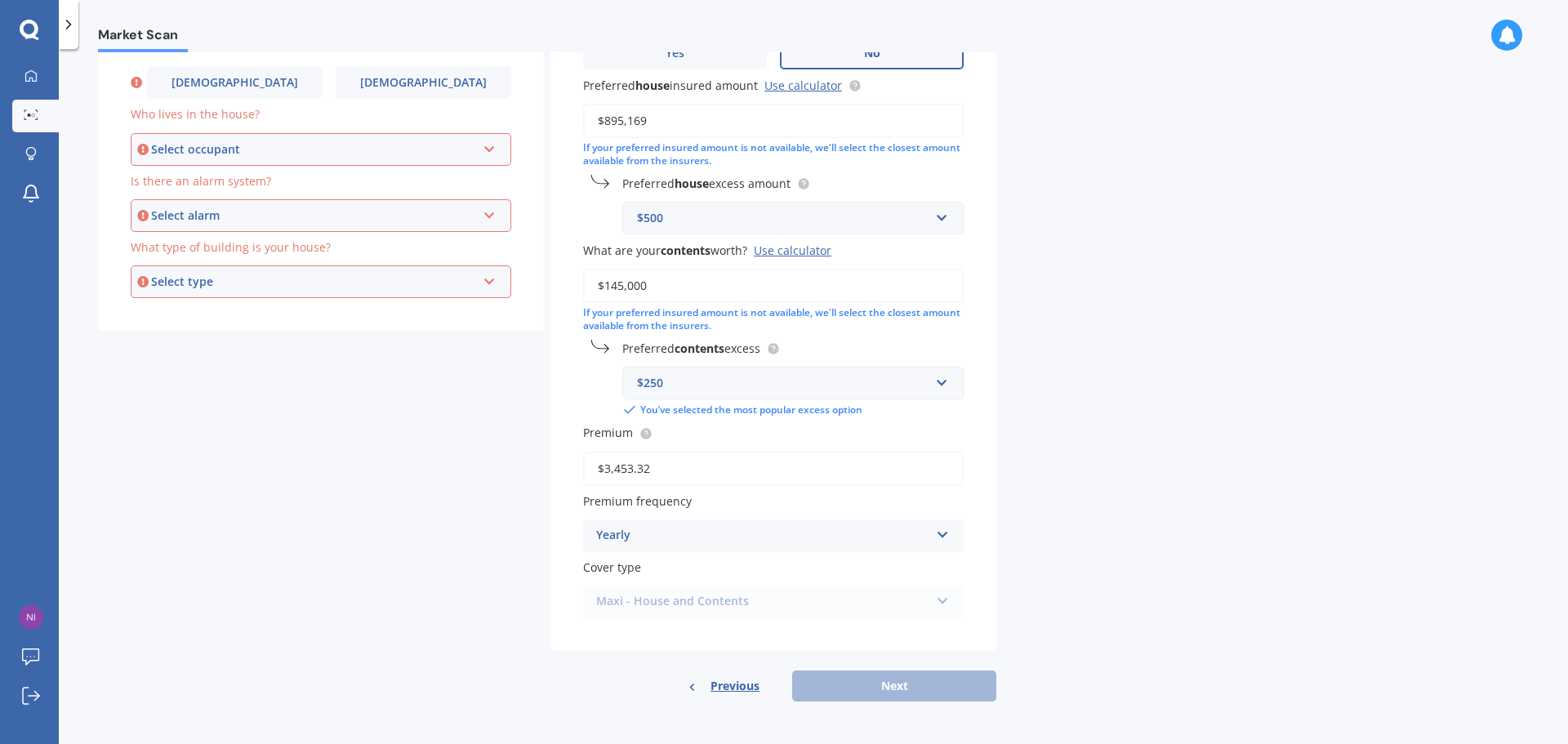
click at [928, 541] on div "Yearly" at bounding box center [763, 536] width 333 height 20
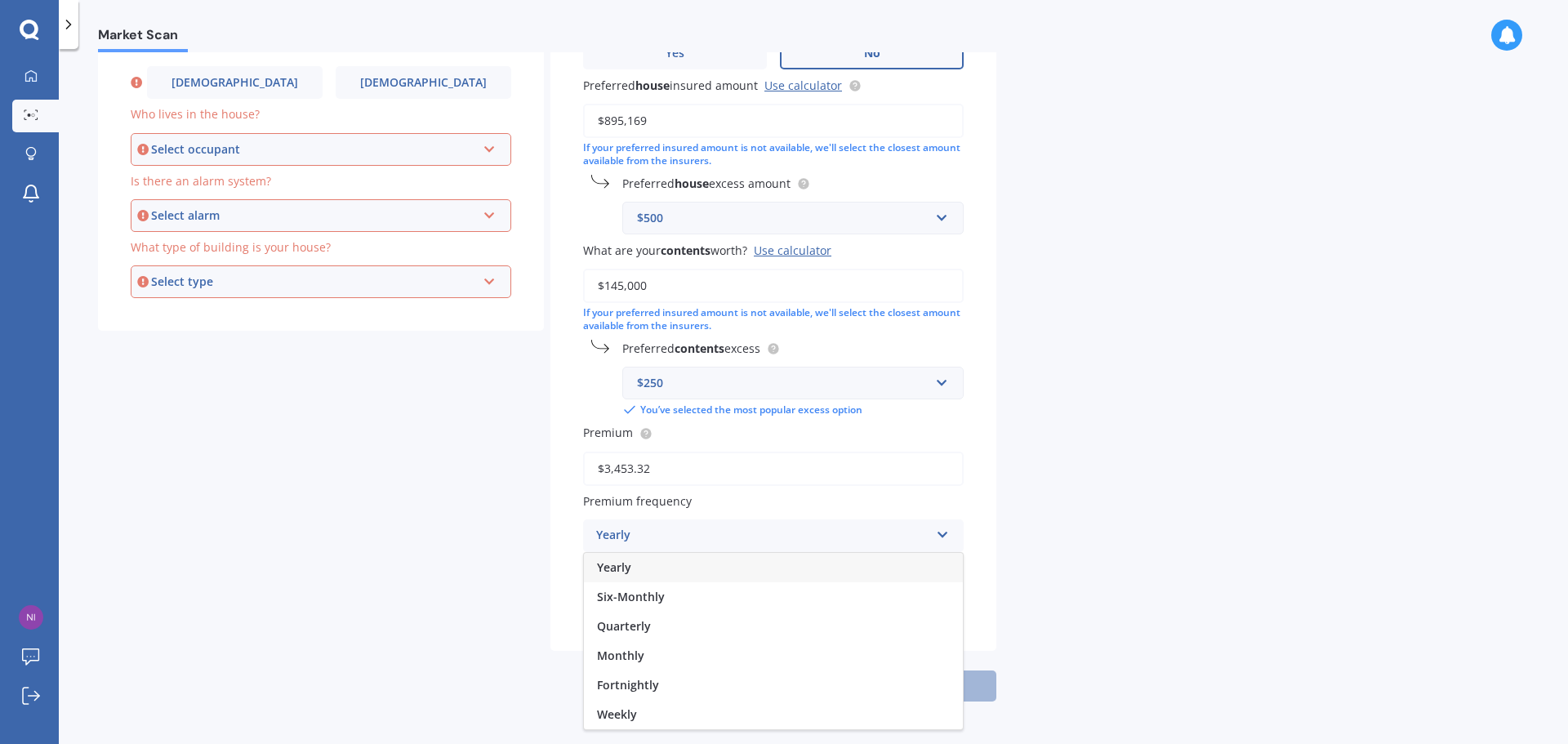
click at [891, 568] on div "Yearly" at bounding box center [773, 567] width 379 height 29
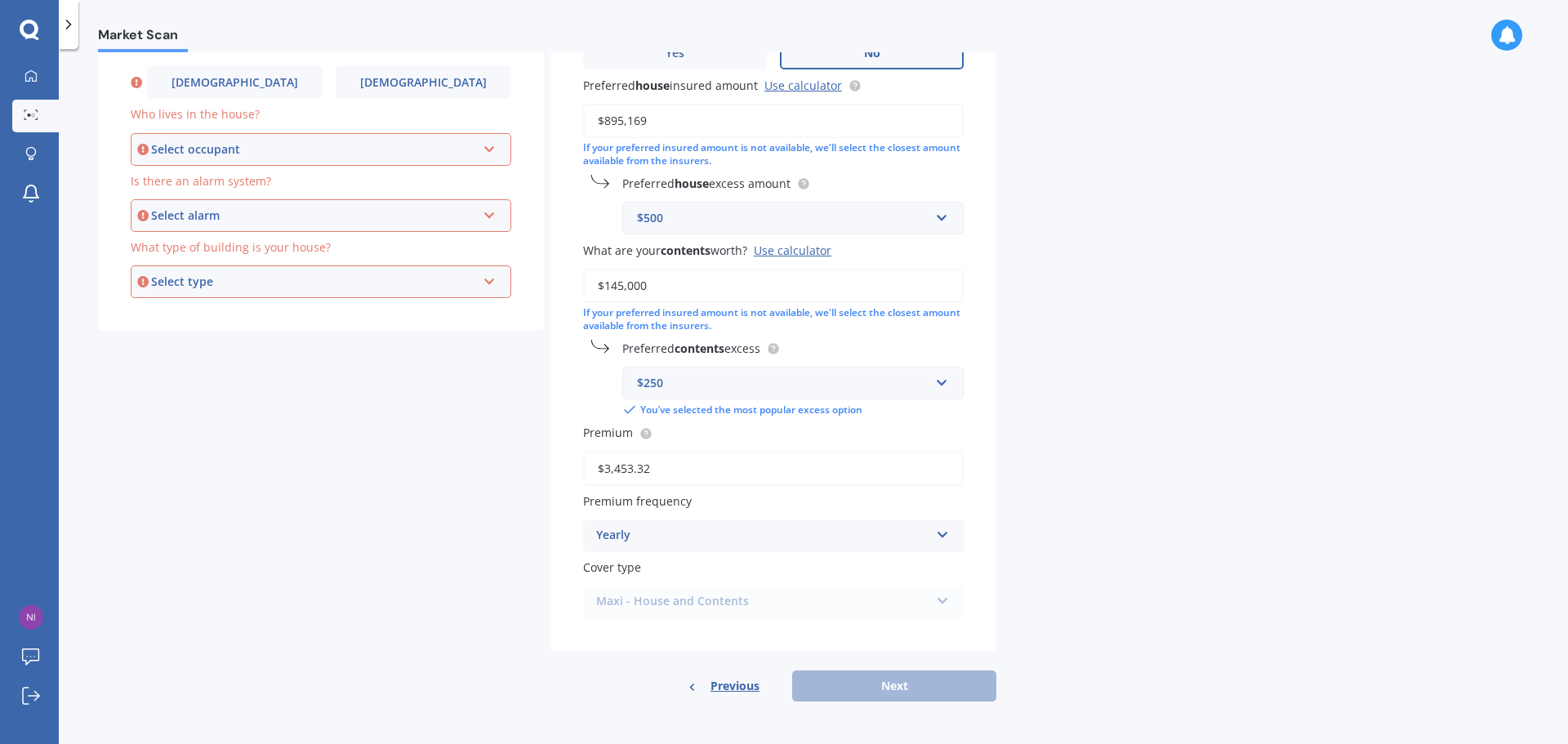
click at [859, 604] on div "Maxi - House and Contents Maxi - House and Contents Flexi - House and Contents …" at bounding box center [773, 602] width 380 height 33
click at [848, 684] on div "Previous Next" at bounding box center [773, 685] width 446 height 31
click at [396, 143] on div "Select occupant" at bounding box center [314, 149] width 325 height 18
click at [380, 174] on div "Owner" at bounding box center [321, 180] width 377 height 29
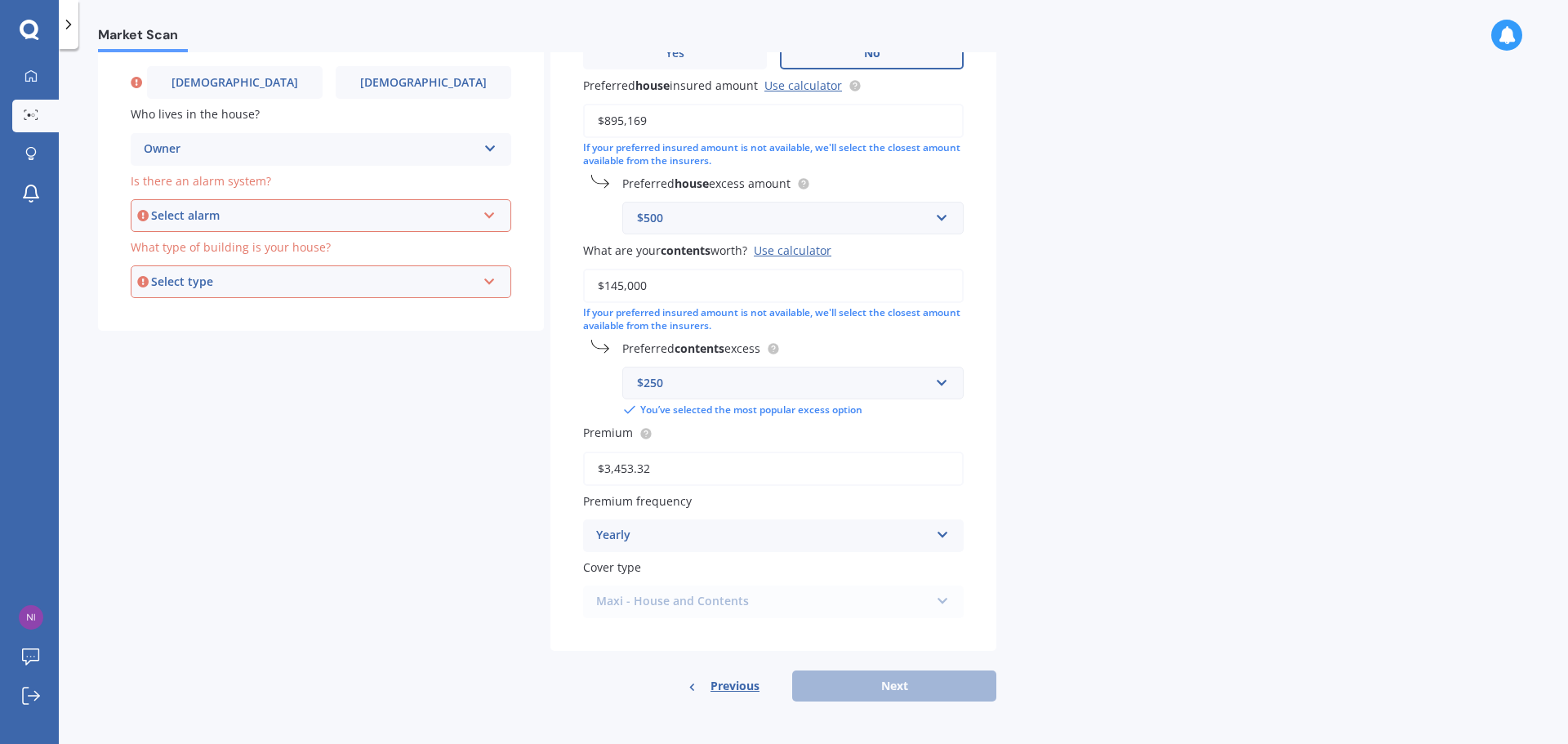
click at [364, 221] on div "Select alarm" at bounding box center [314, 215] width 325 height 18
click at [333, 253] on div "Yes, monitored" at bounding box center [321, 246] width 377 height 29
click at [346, 215] on div "Yes, monitored" at bounding box center [310, 215] width 333 height 20
click at [307, 266] on div "Yes, not monitored" at bounding box center [321, 276] width 379 height 29
click at [308, 287] on div "Select type" at bounding box center [314, 282] width 325 height 18
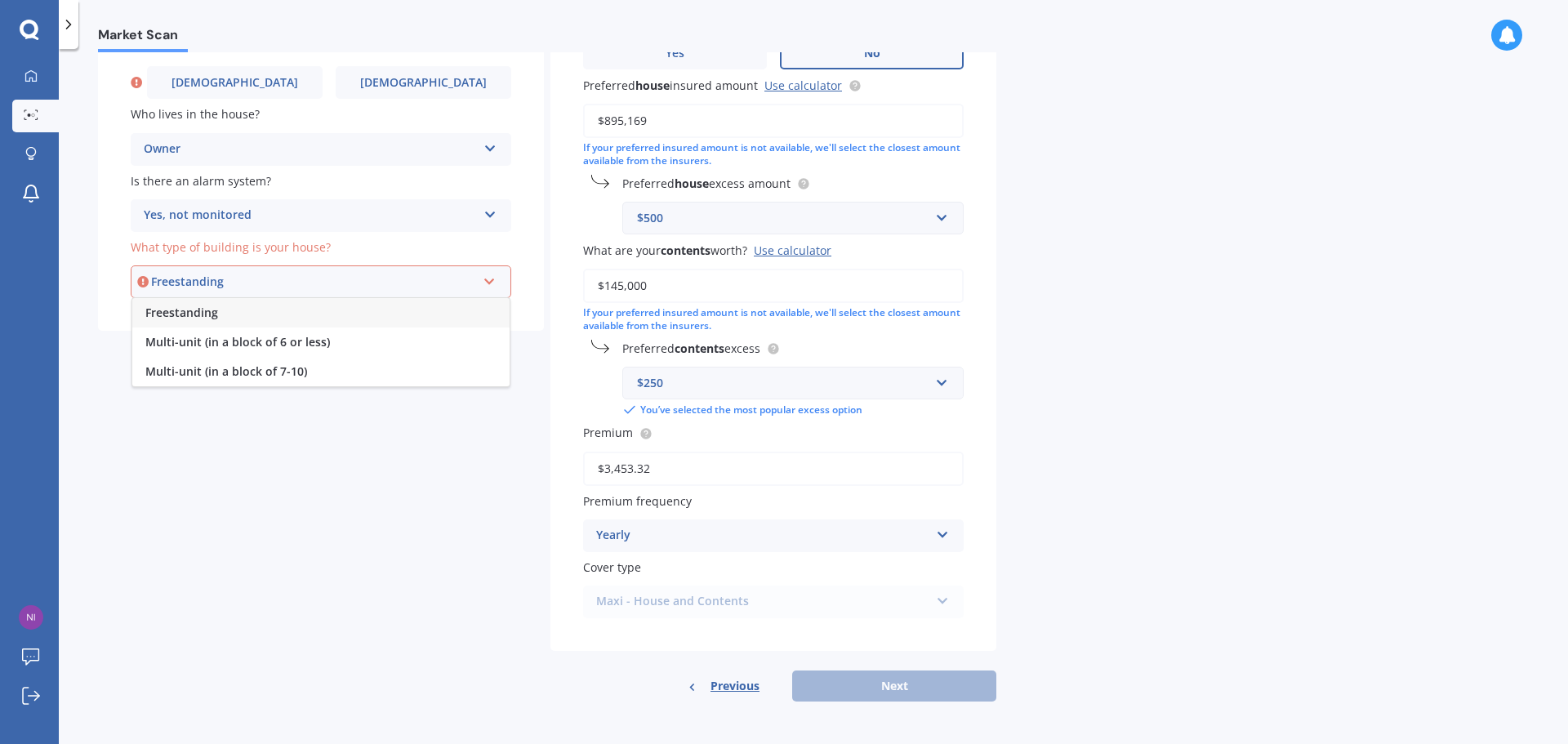
click at [308, 316] on div "Freestanding" at bounding box center [321, 312] width 377 height 29
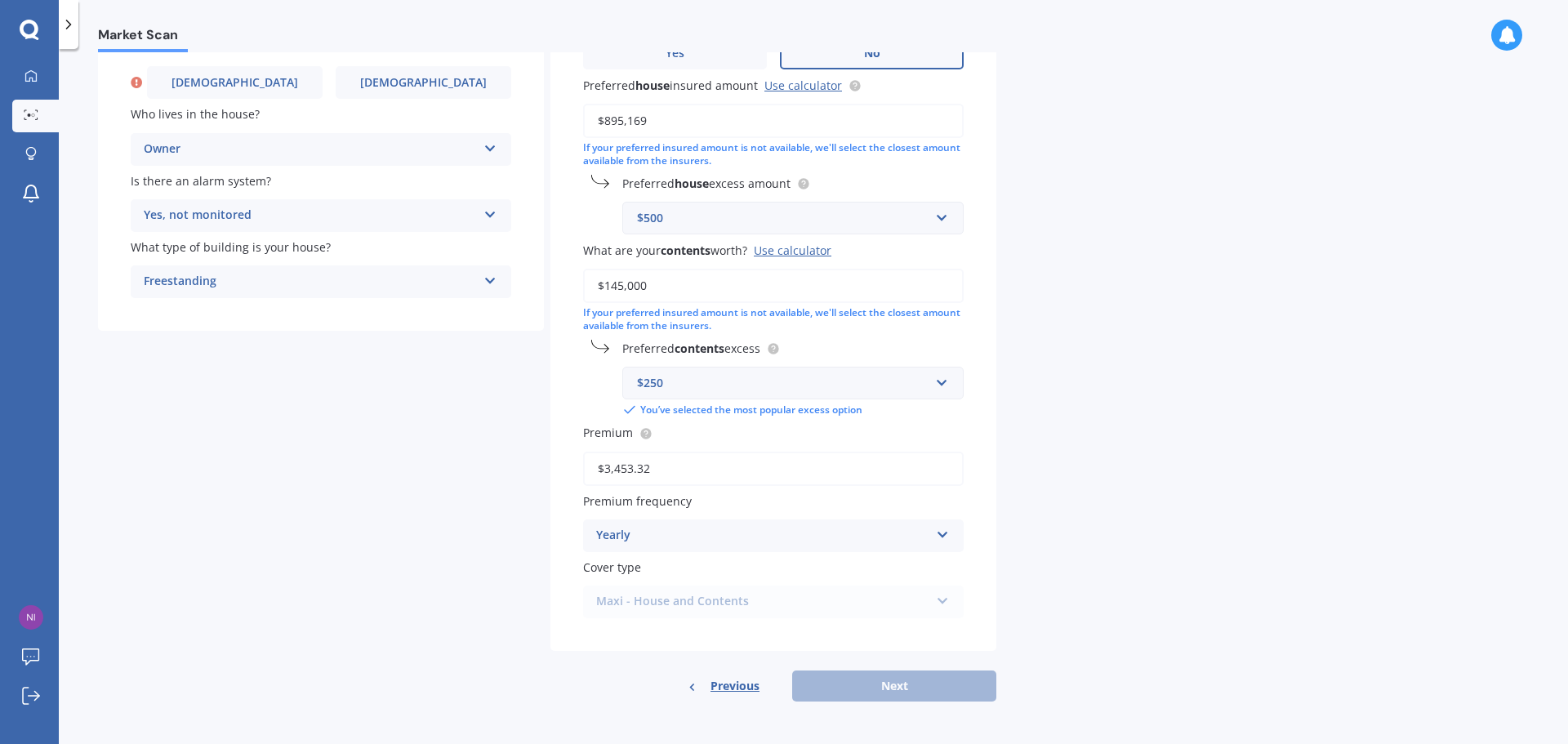
click at [843, 686] on div "Previous Next" at bounding box center [773, 685] width 446 height 31
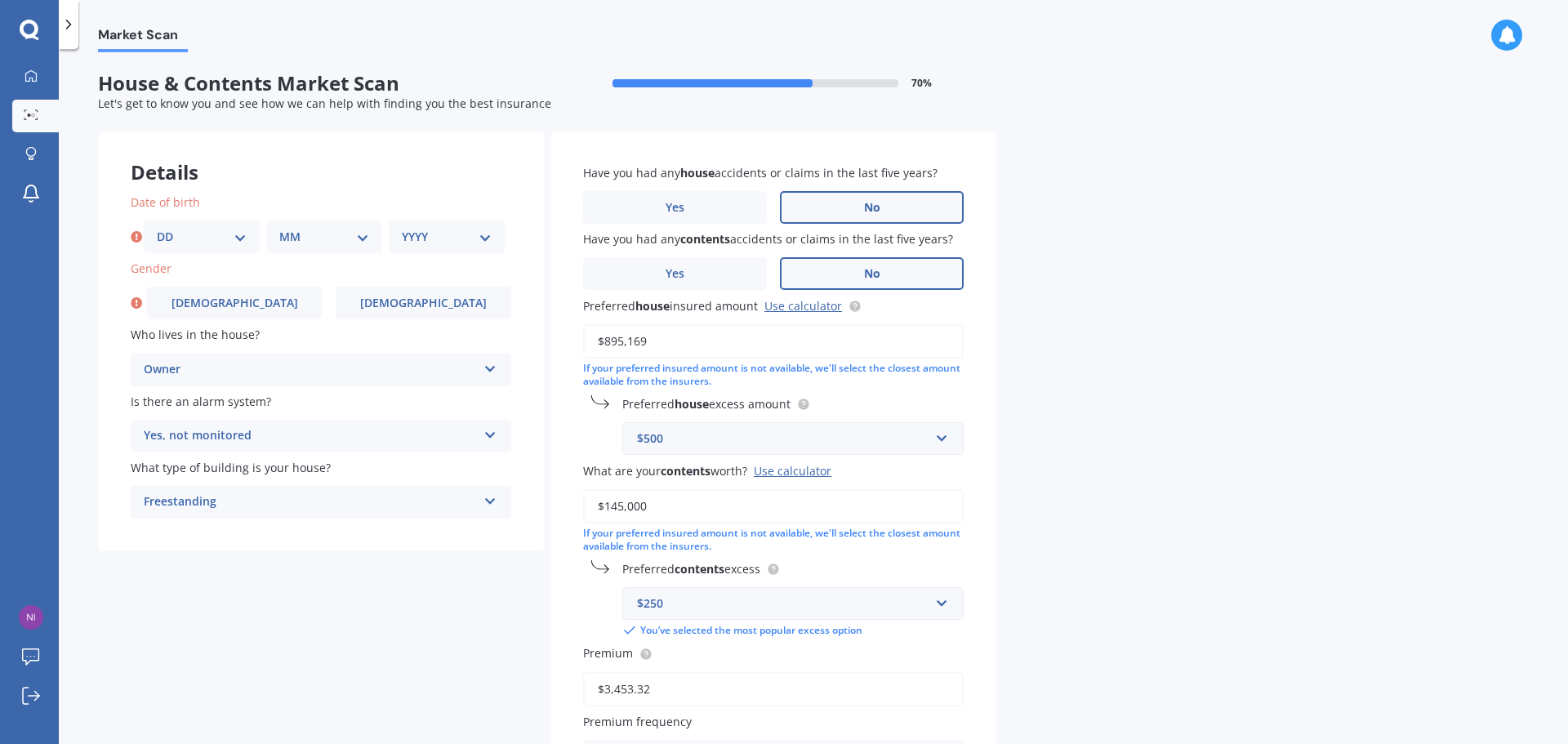
click at [232, 241] on select "DD 01 02 03 04 05 06 07 08 09 10 11 12 13 14 15 16 17 18 19 20 21 22 23 24 25 2…" at bounding box center [201, 236] width 90 height 18
select select "06"
click at [156, 228] on select "DD 01 02 03 04 05 06 07 08 09 10 11 12 13 14 15 16 17 18 19 20 21 22 23 24 25 2…" at bounding box center [201, 236] width 90 height 18
click at [358, 236] on select "MM 01 02 03 04 05 06 07 08 09 10 11 12" at bounding box center [324, 236] width 90 height 18
select select "08"
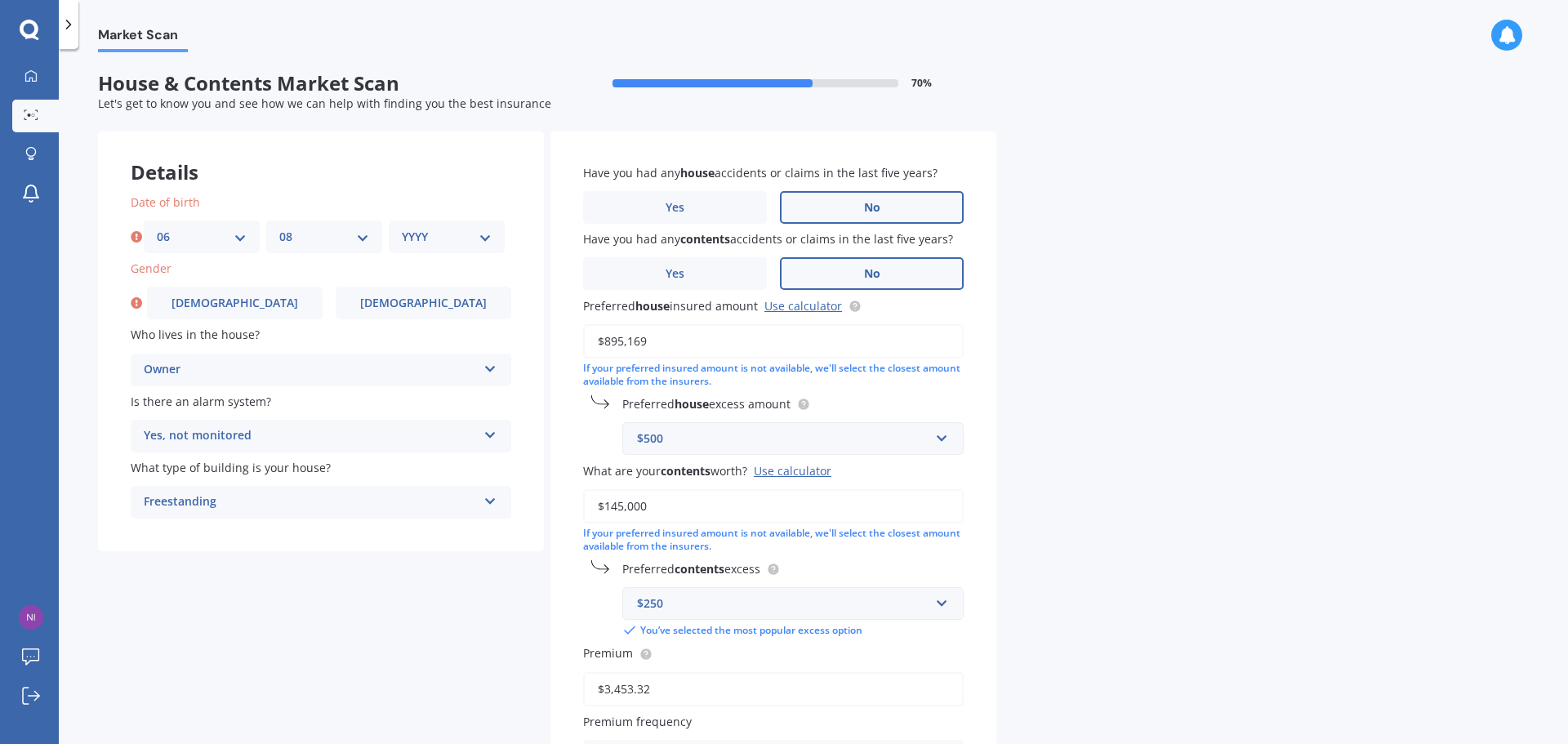
click at [279, 228] on select "MM 01 02 03 04 05 06 07 08 09 10 11 12" at bounding box center [324, 236] width 90 height 18
click at [428, 238] on select "YYYY 2009 2008 2007 2006 2005 2004 2003 2002 2001 2000 1999 1998 1997 1996 1995…" at bounding box center [446, 236] width 90 height 18
select select "1975"
click at [402, 228] on select "YYYY 2009 2008 2007 2006 2005 2004 2003 2002 2001 2000 1999 1998 1997 1996 1995…" at bounding box center [446, 236] width 90 height 18
click at [377, 304] on label "[DEMOGRAPHIC_DATA]" at bounding box center [423, 302] width 175 height 33
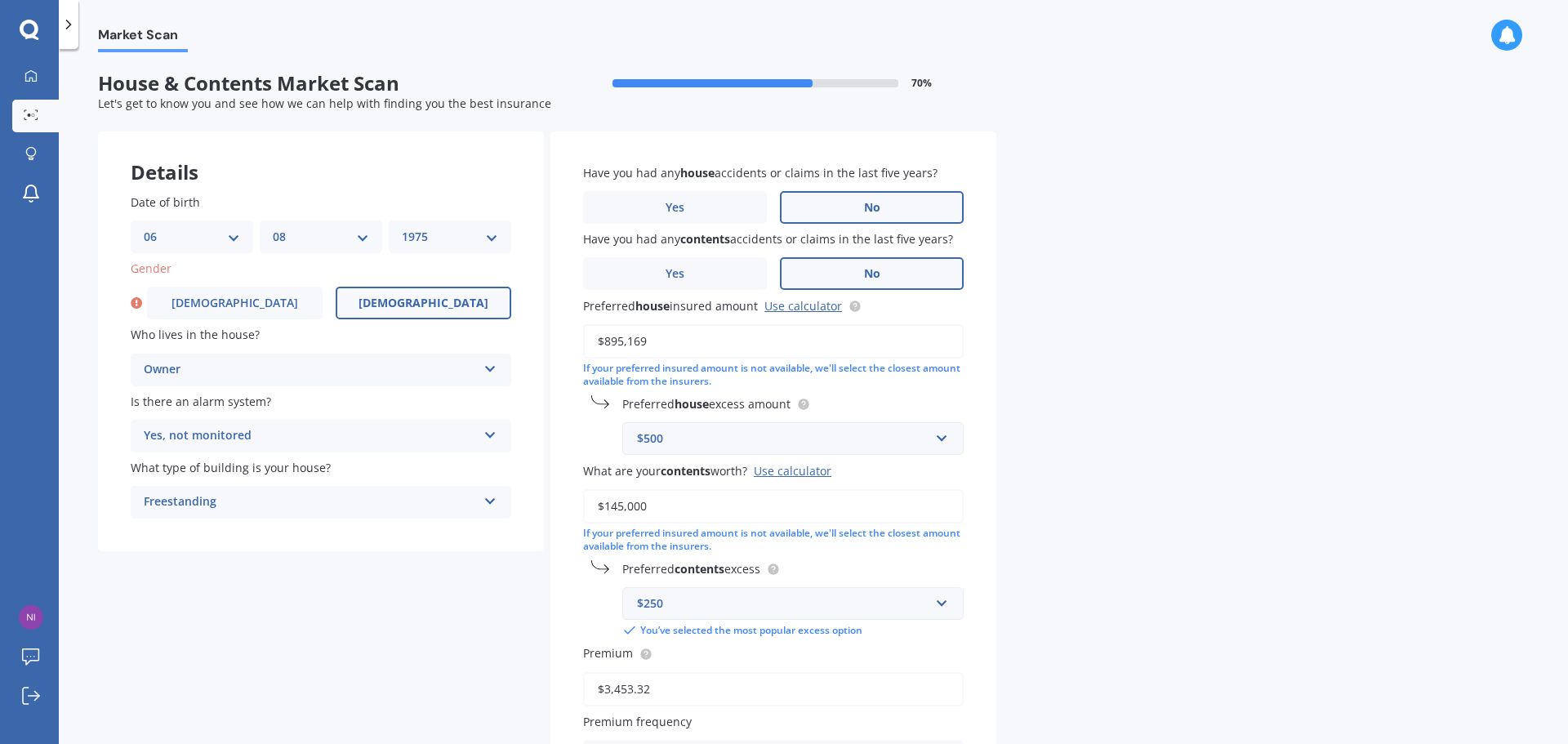
click at [0, 0] on input "[DEMOGRAPHIC_DATA]" at bounding box center [0, 0] width 0 height 0
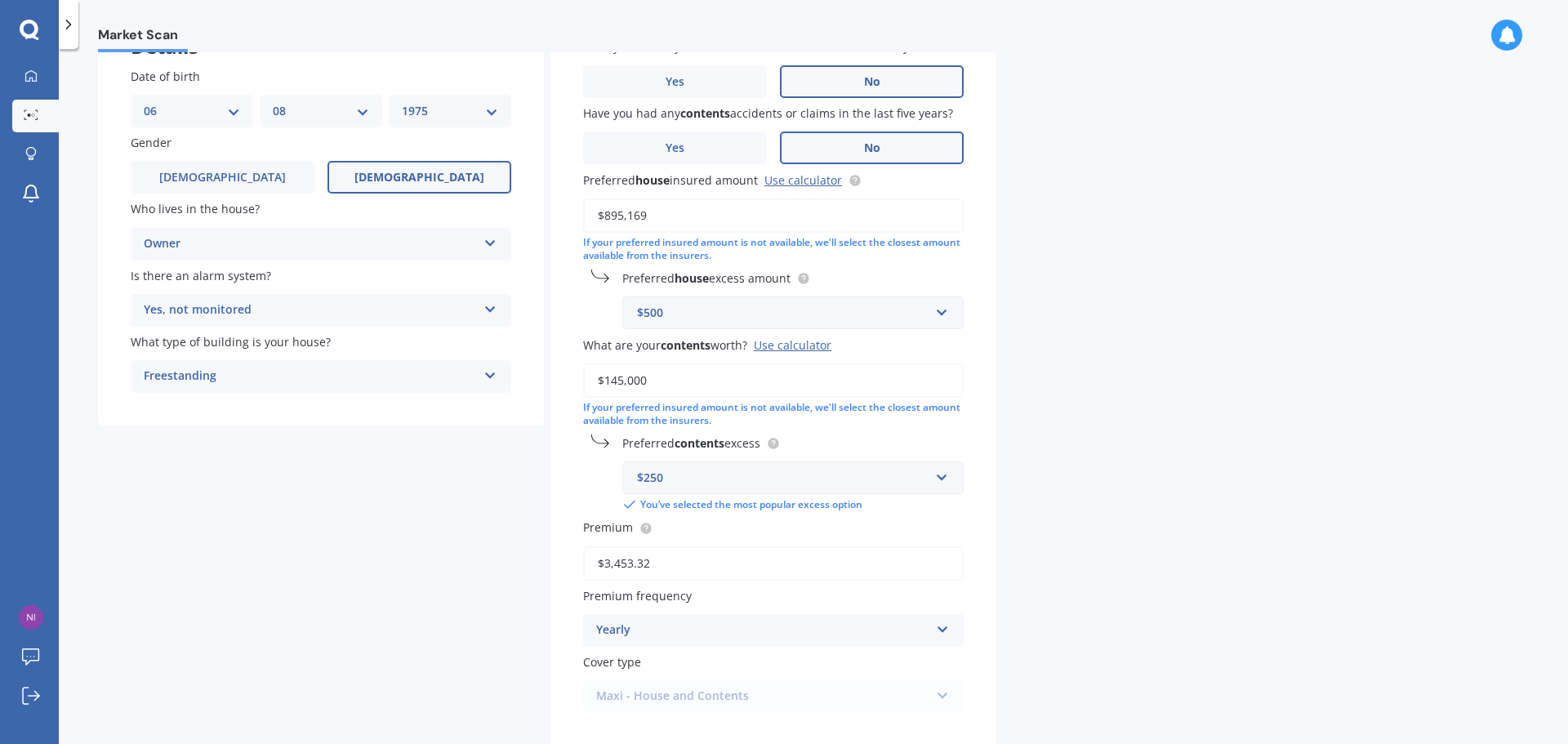
scroll to position [220, 0]
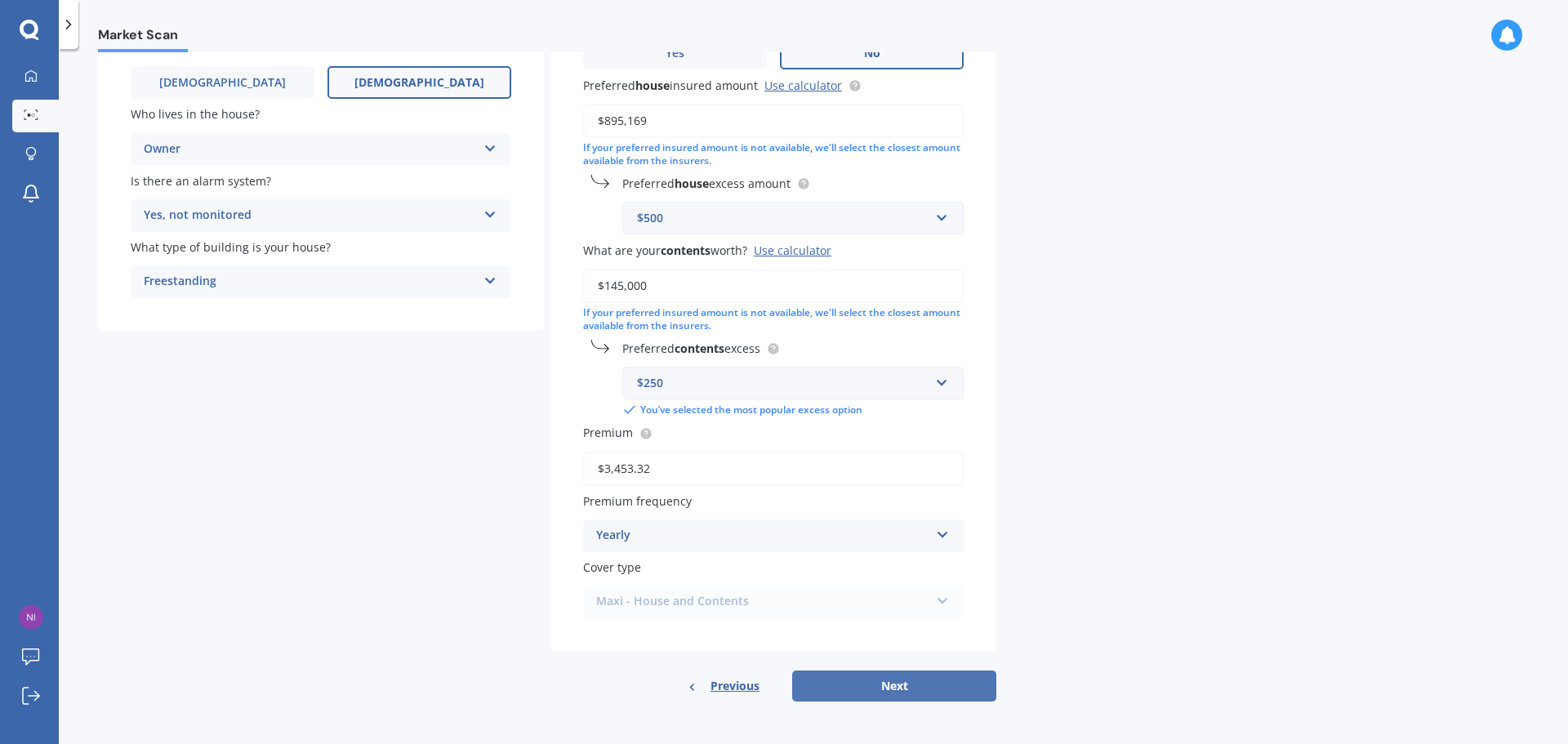
click at [868, 684] on button "Next" at bounding box center [894, 685] width 204 height 31
select select "06"
select select "08"
select select "1975"
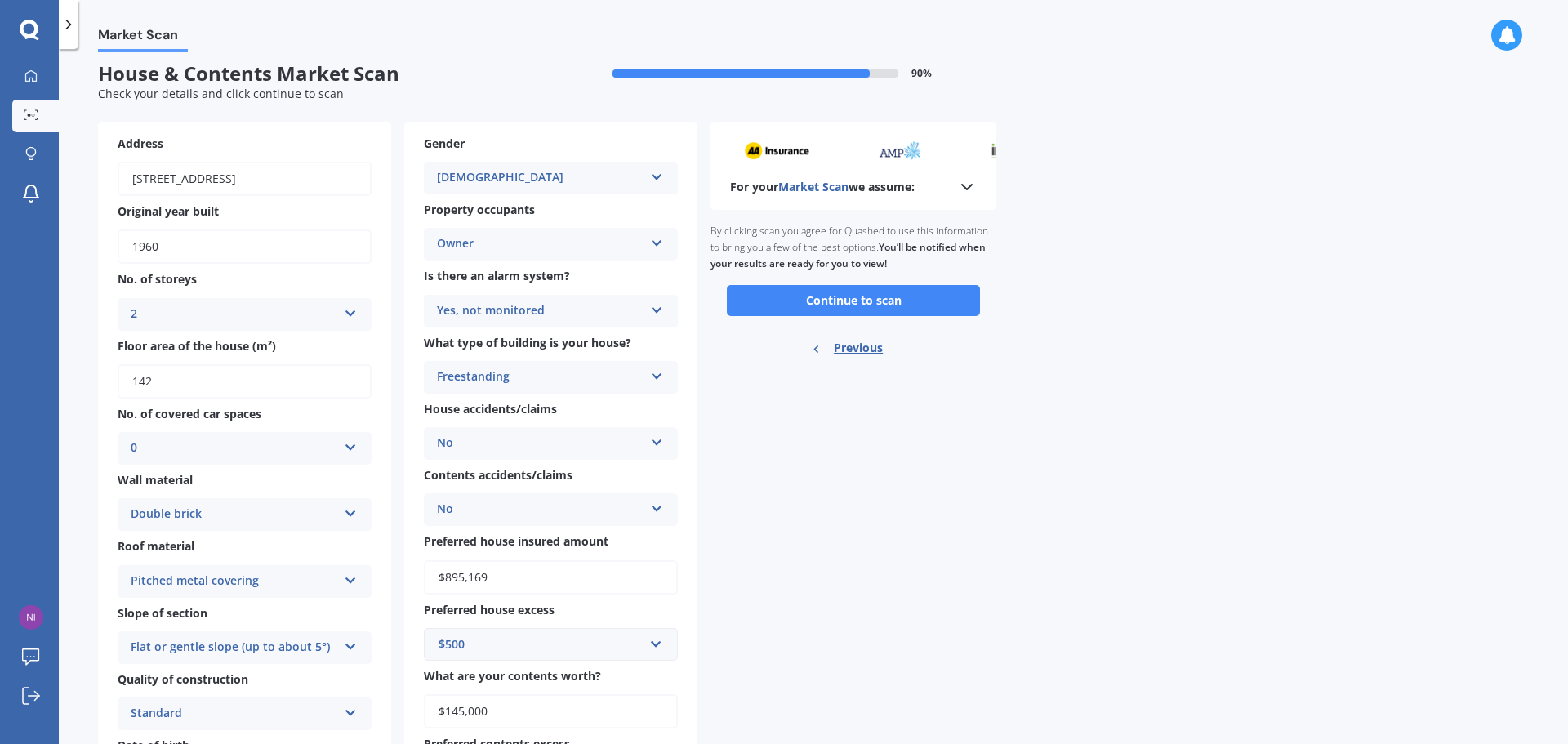
scroll to position [0, 0]
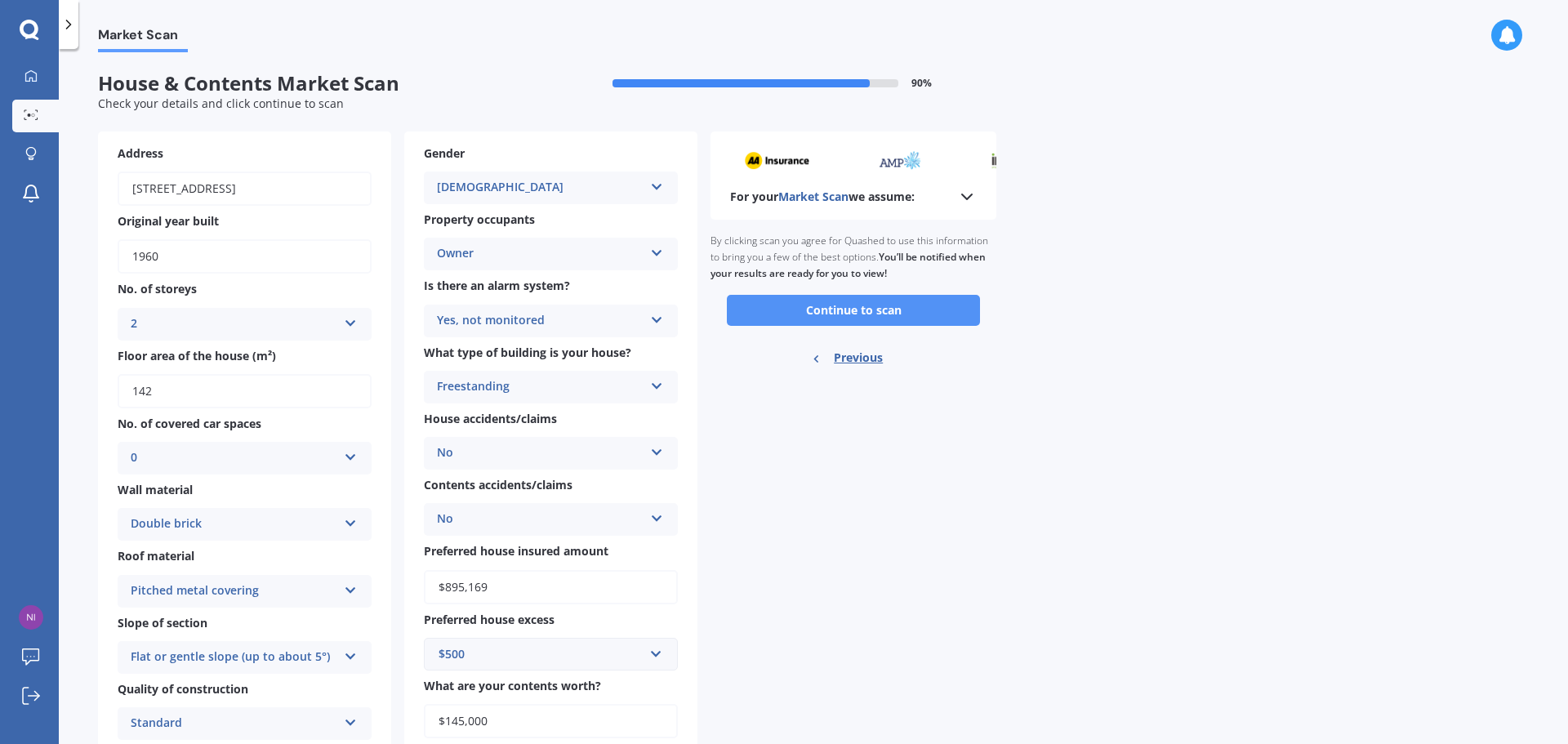
click at [842, 312] on button "Continue to scan" at bounding box center [853, 310] width 253 height 31
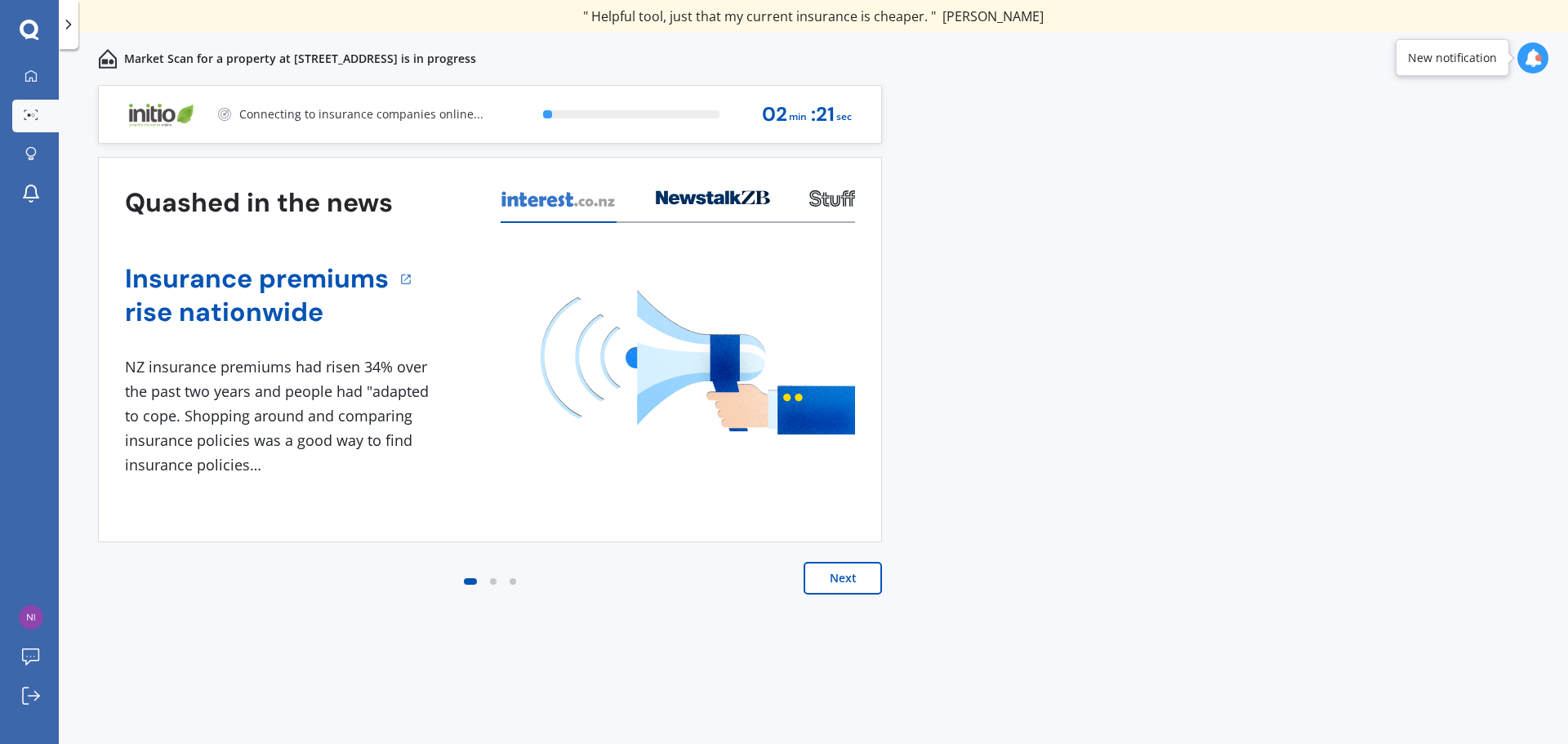
click at [831, 580] on button "Next" at bounding box center [843, 578] width 78 height 33
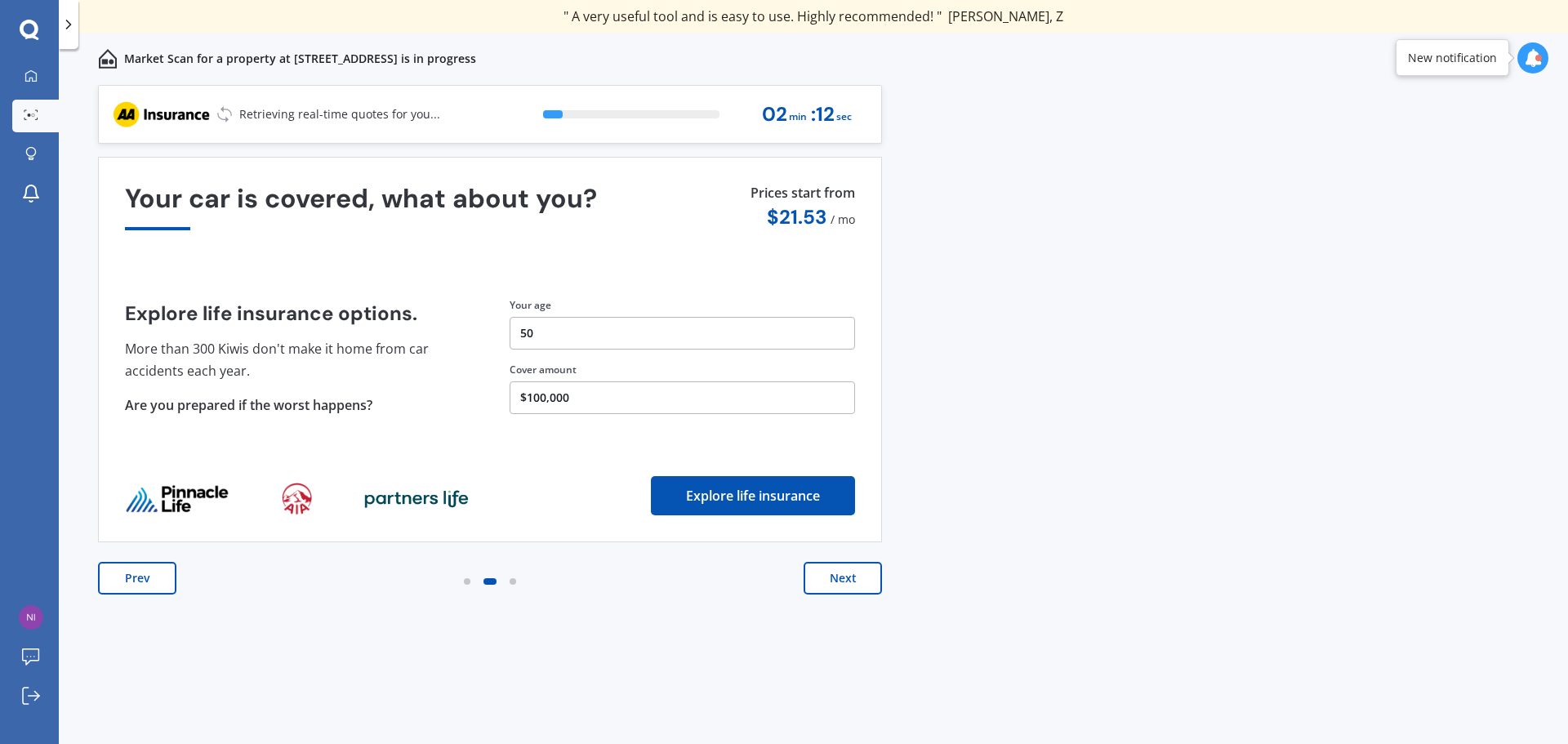
click at [831, 580] on button "Next" at bounding box center [843, 578] width 78 height 33
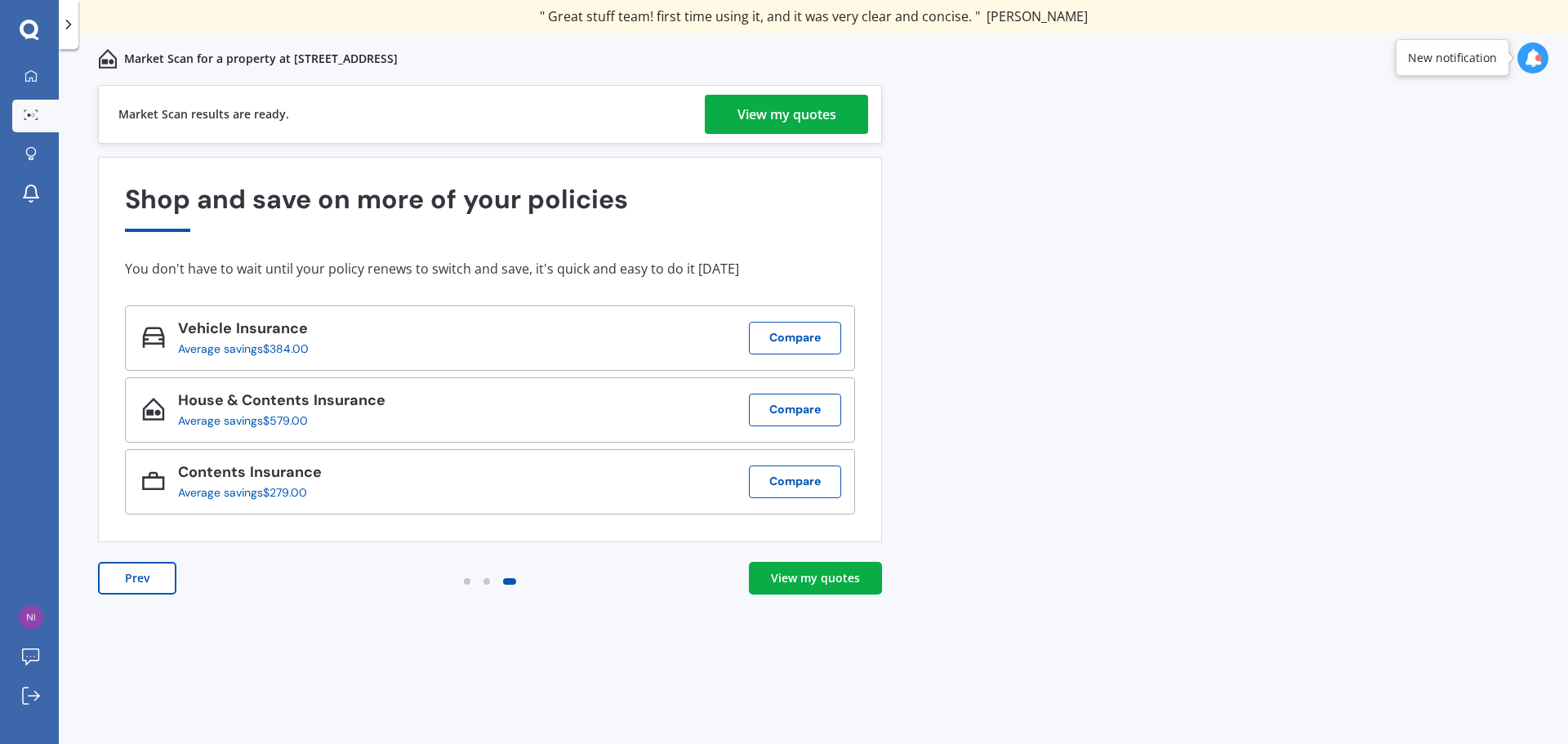
click at [740, 117] on div "View my quotes" at bounding box center [786, 115] width 99 height 39
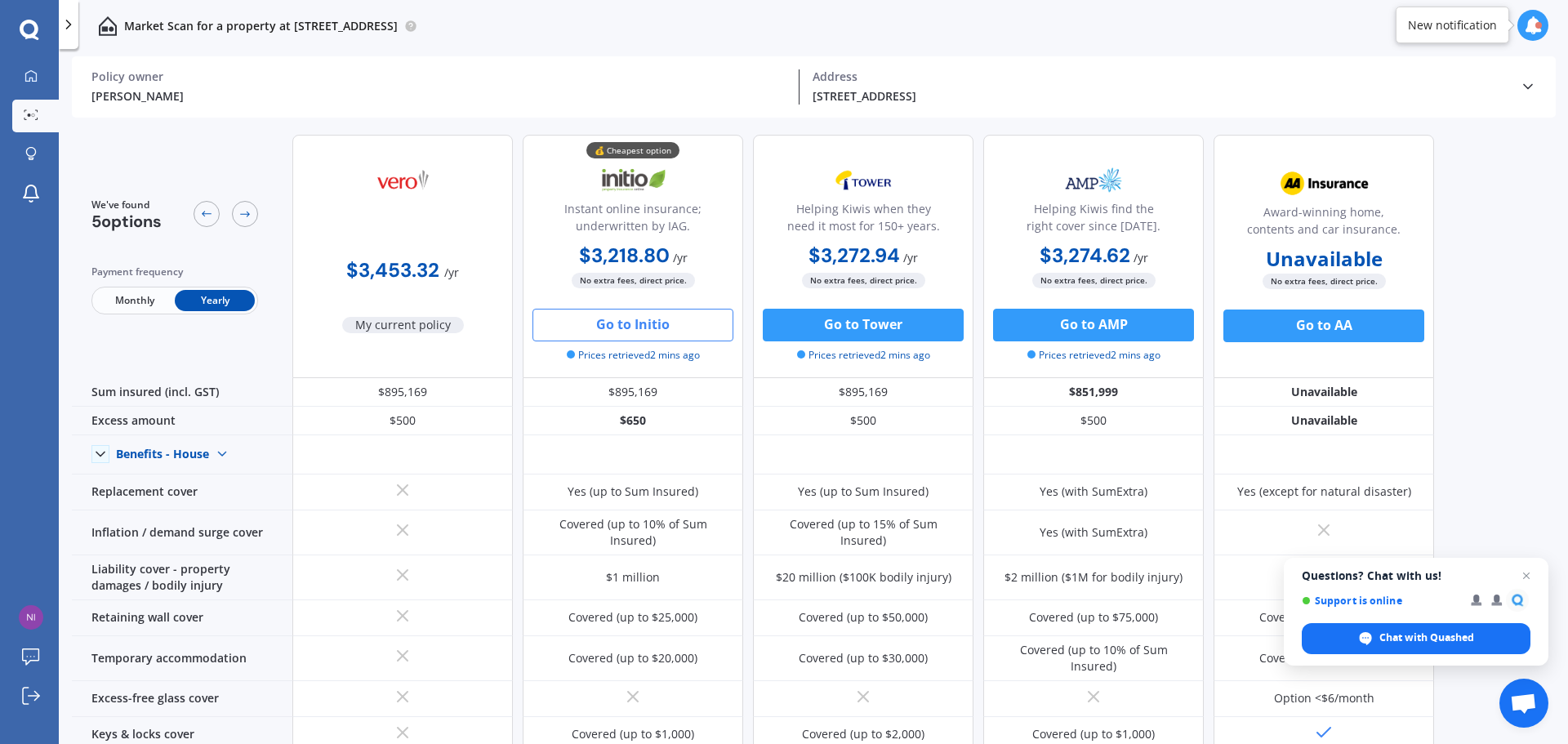
click at [646, 333] on button "Go to Initio" at bounding box center [633, 324] width 201 height 33
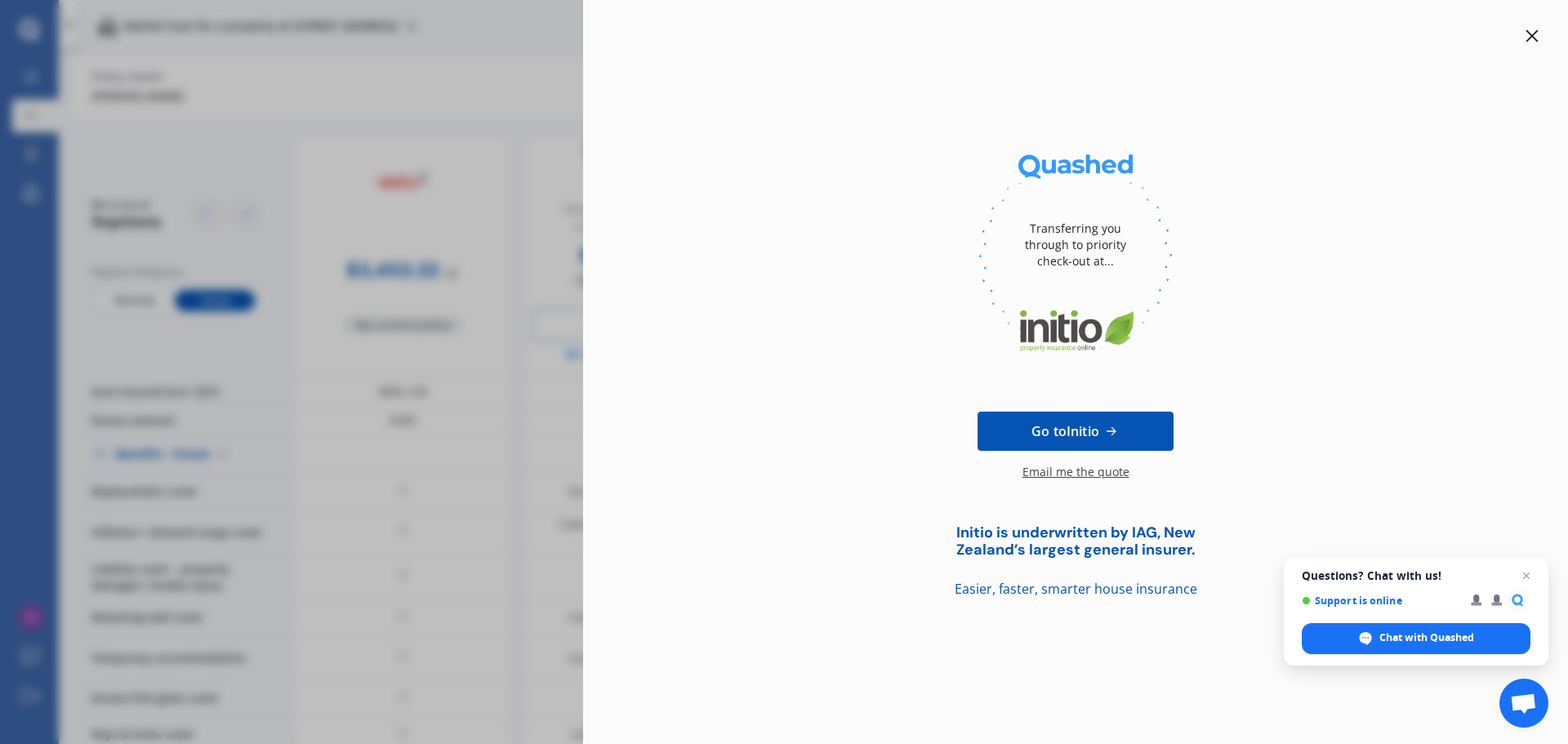
click at [1530, 36] on icon at bounding box center [1532, 36] width 12 height 12
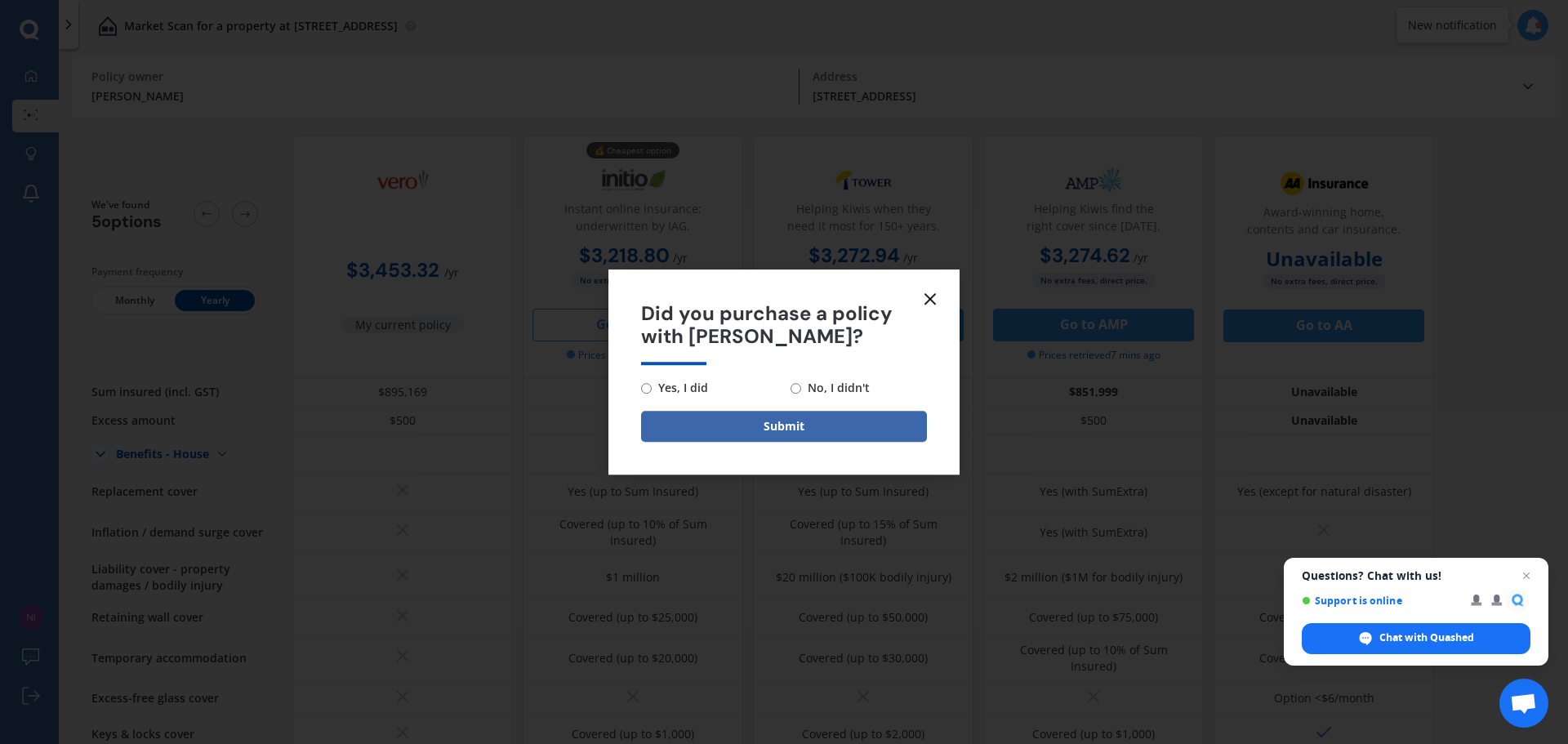
click at [806, 386] on span "No, I didn't" at bounding box center [835, 388] width 68 height 20
click at [801, 386] on input "No, I didn't" at bounding box center [796, 388] width 11 height 11
radio input "true"
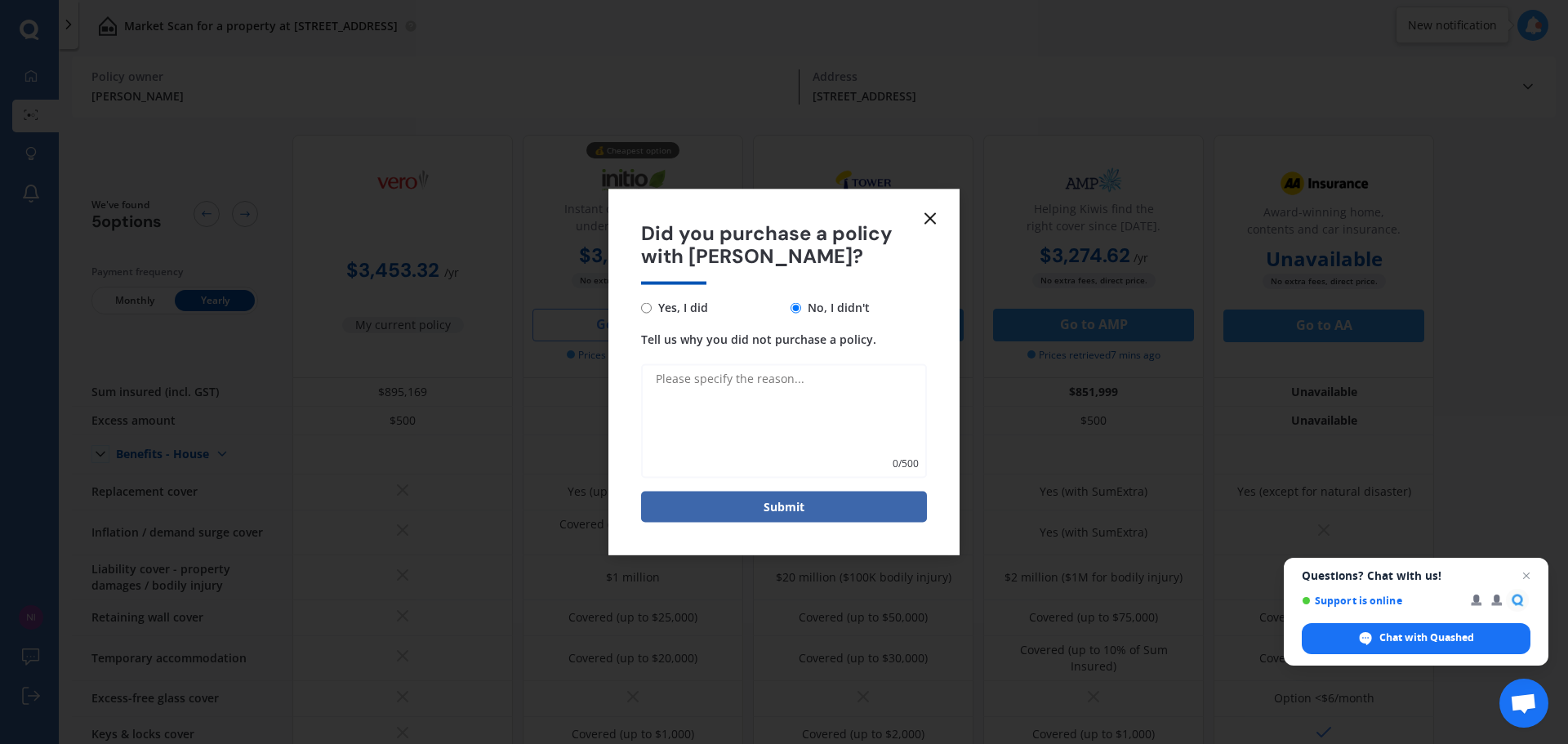
click at [720, 400] on textarea "Tell us why you did not purchase a policy." at bounding box center [783, 421] width 285 height 115
type textarea "Unsure"
click at [767, 518] on button "Submit" at bounding box center [783, 507] width 285 height 31
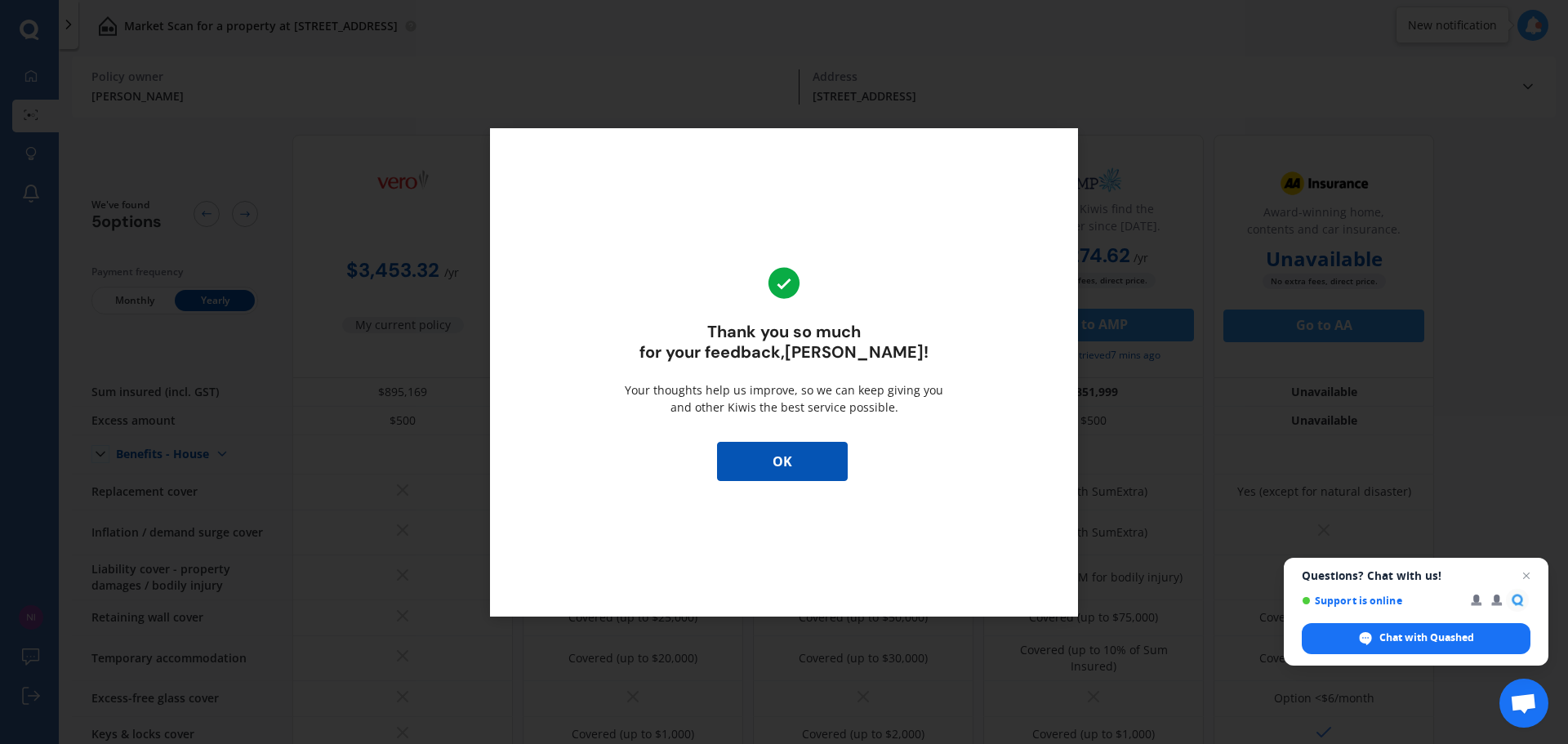
click at [780, 457] on button "OK" at bounding box center [781, 461] width 131 height 39
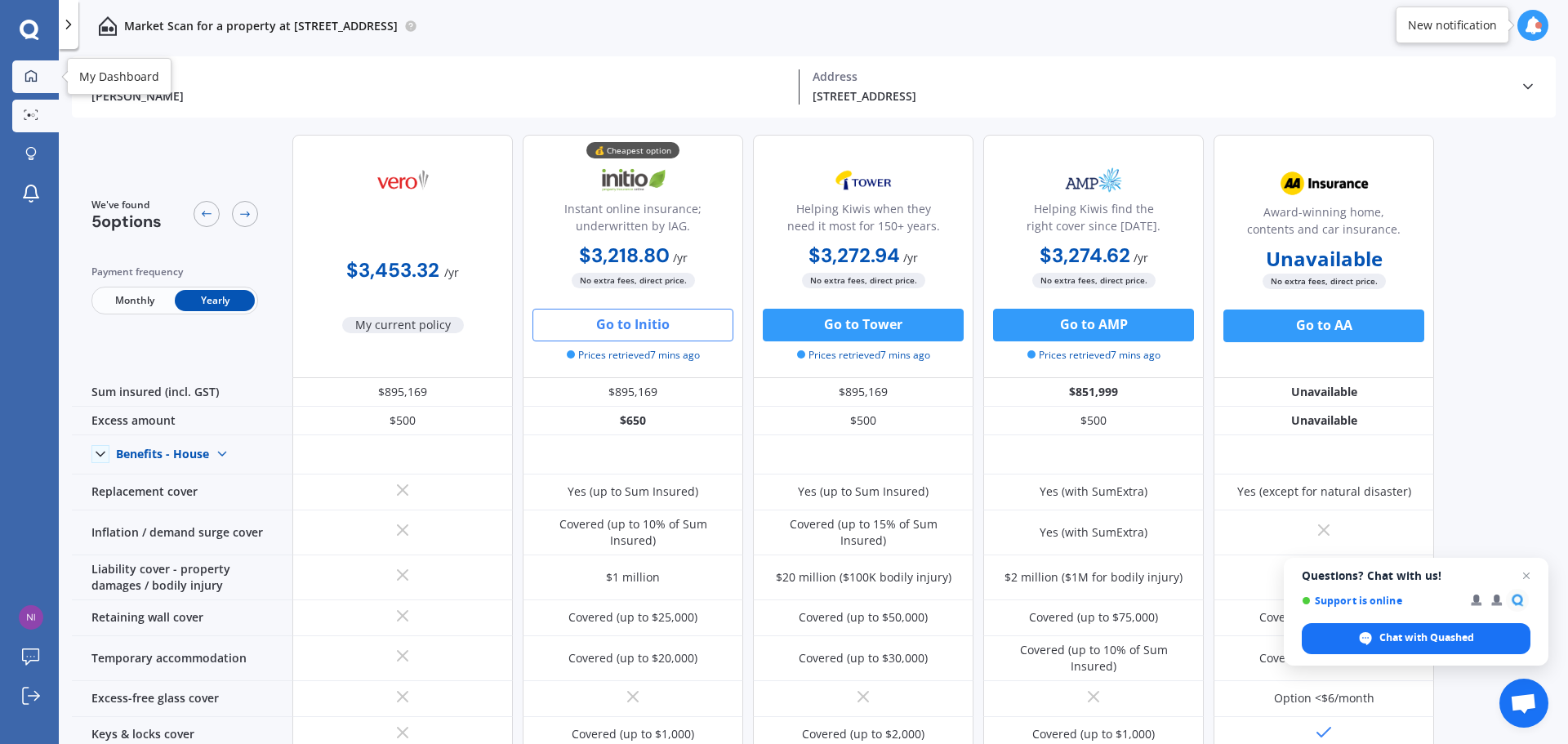
drag, startPoint x: 35, startPoint y: 78, endPoint x: 41, endPoint y: 89, distance: 12.5
click at [35, 78] on icon at bounding box center [31, 76] width 13 height 13
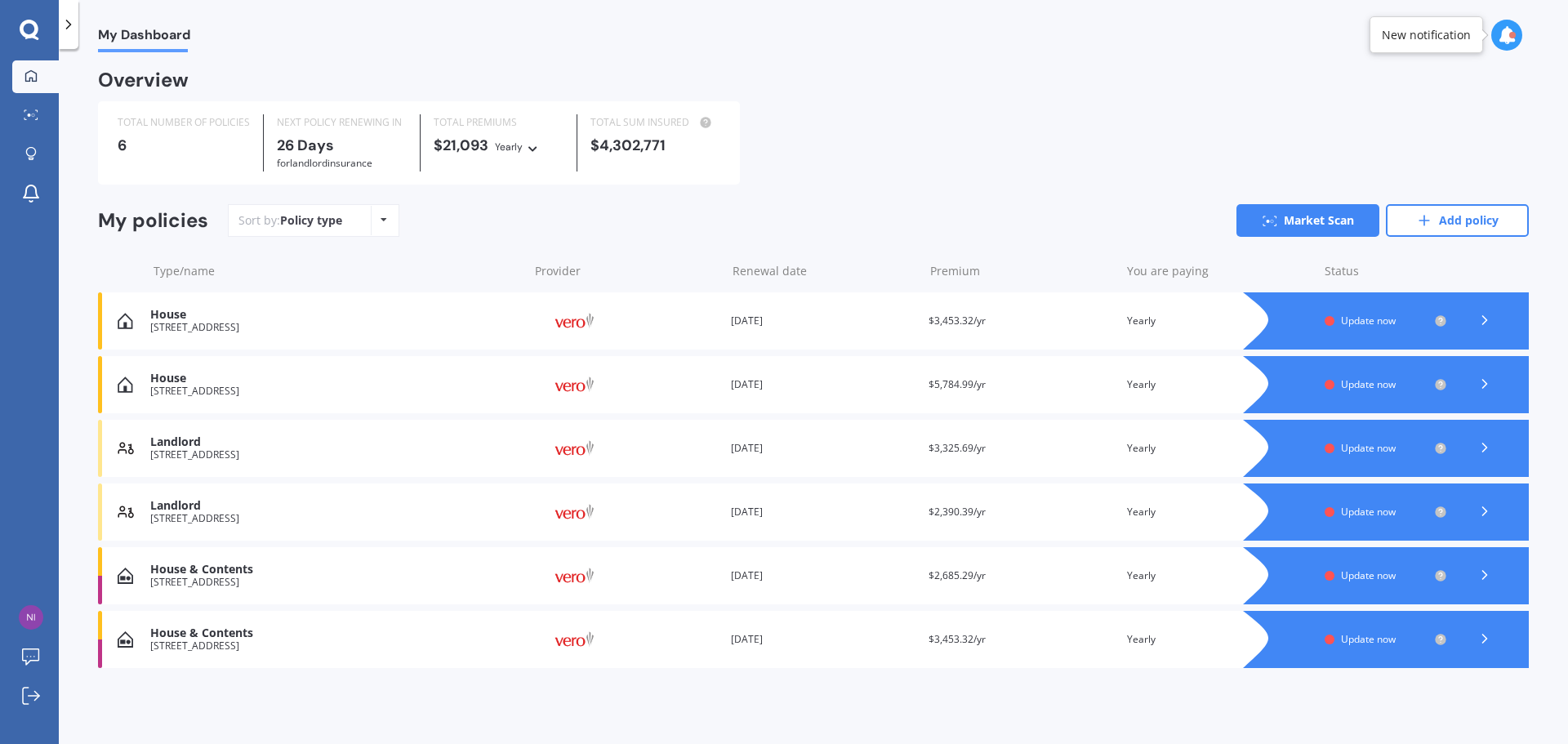
click at [186, 517] on div "[STREET_ADDRESS]" at bounding box center [335, 518] width 370 height 12
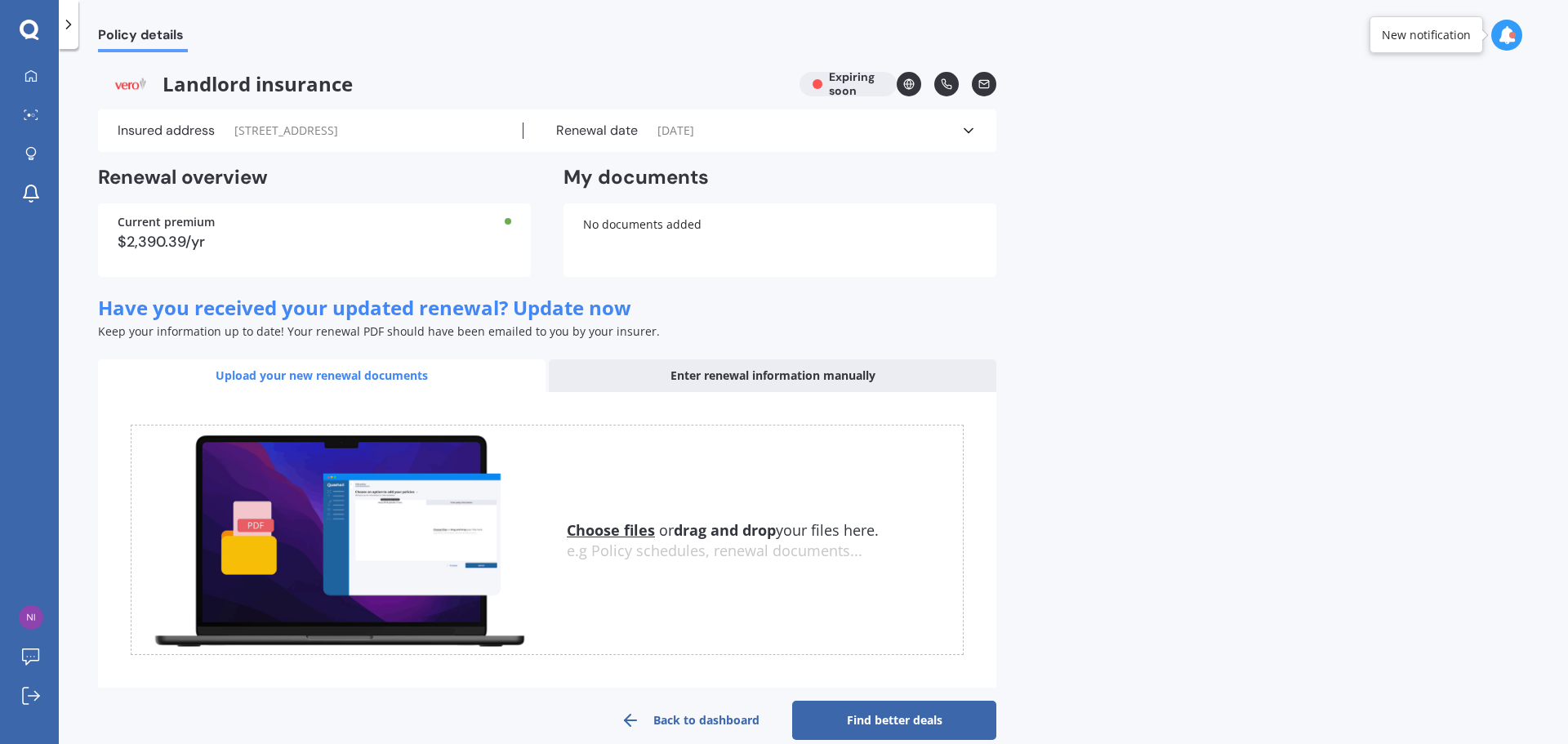
click at [826, 725] on link "Find better deals" at bounding box center [894, 720] width 204 height 39
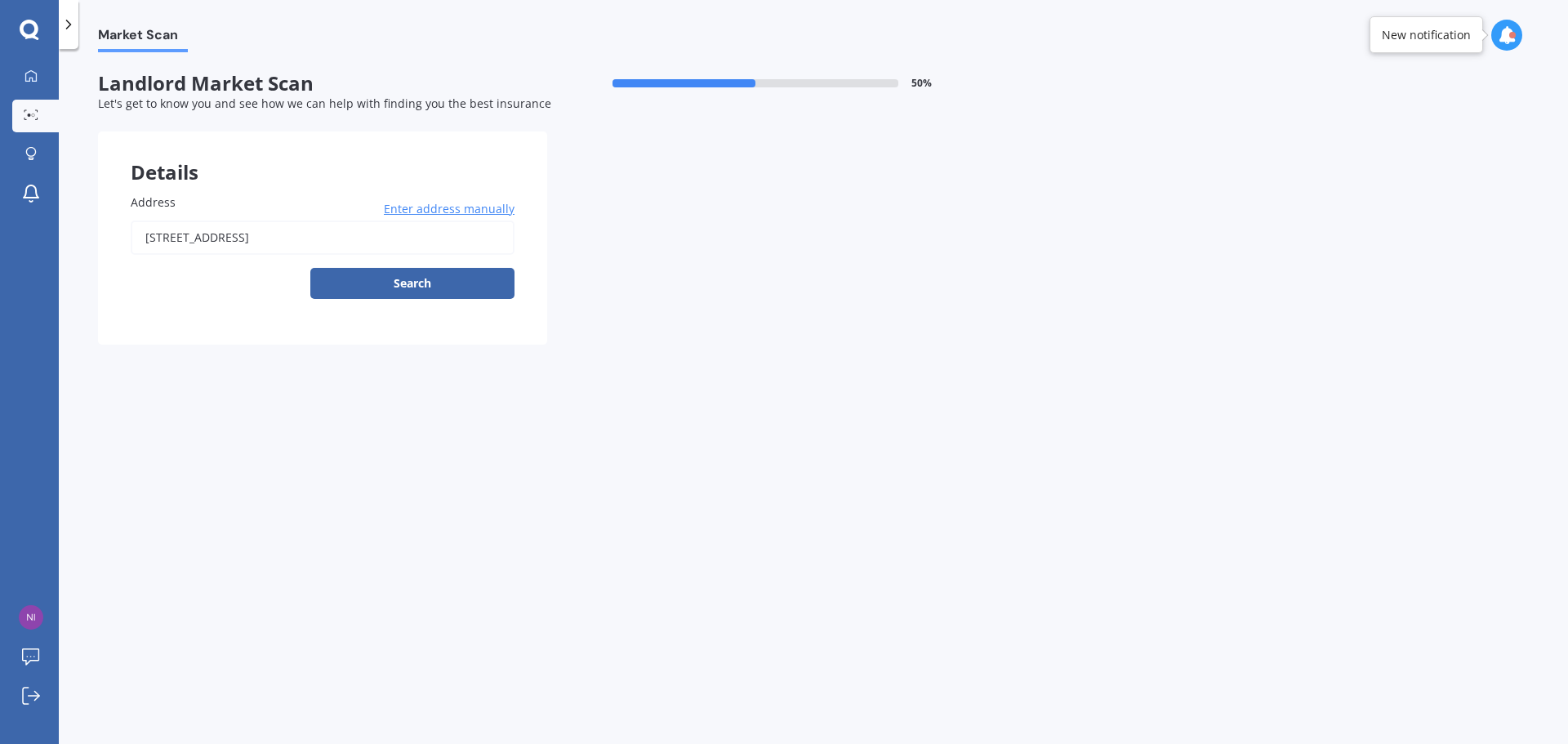
click at [328, 244] on input "[STREET_ADDRESS]" at bounding box center [323, 237] width 384 height 35
type input "[STREET_ADDRESS]"
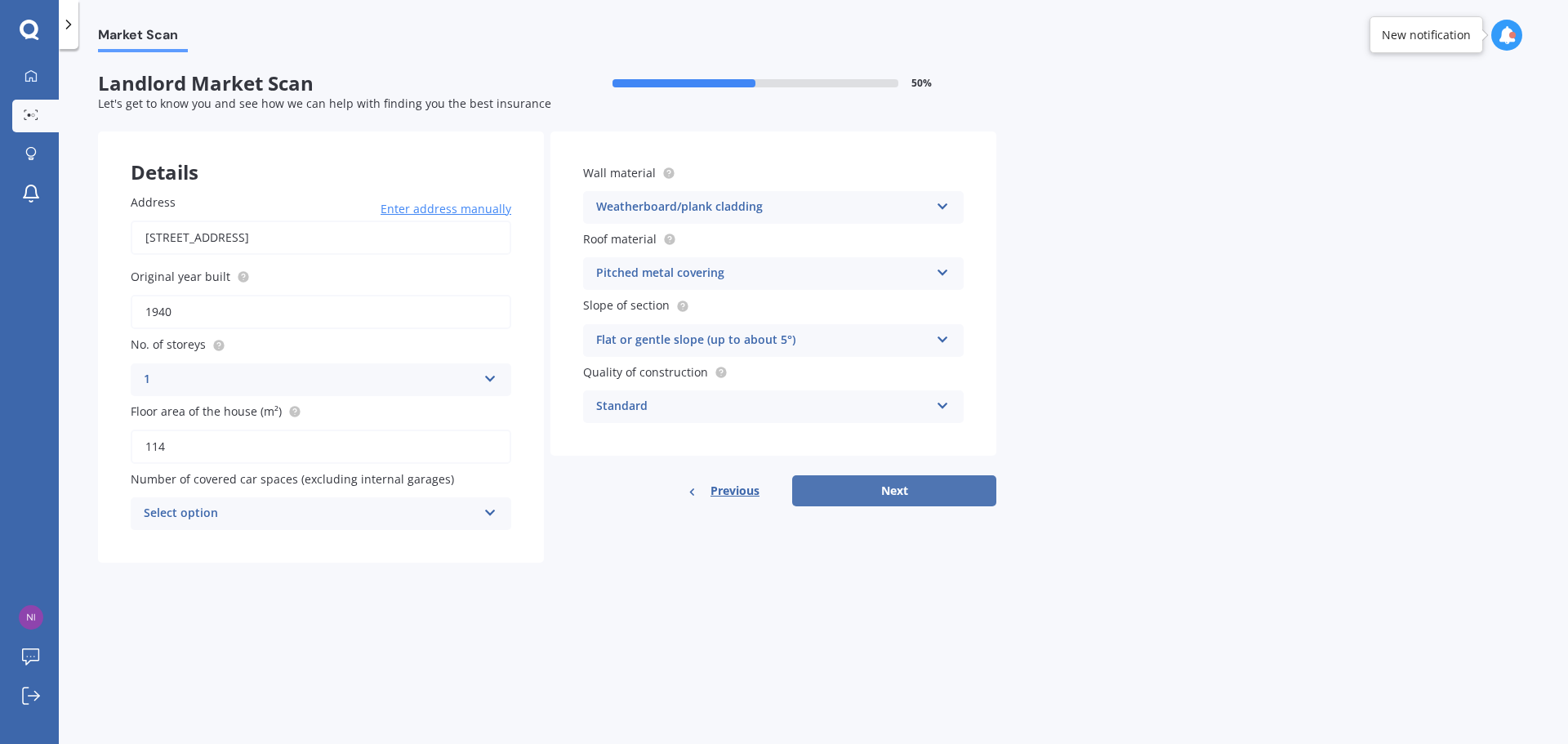
click at [896, 488] on button "Next" at bounding box center [894, 491] width 204 height 31
click at [452, 518] on div "Select option" at bounding box center [314, 514] width 325 height 18
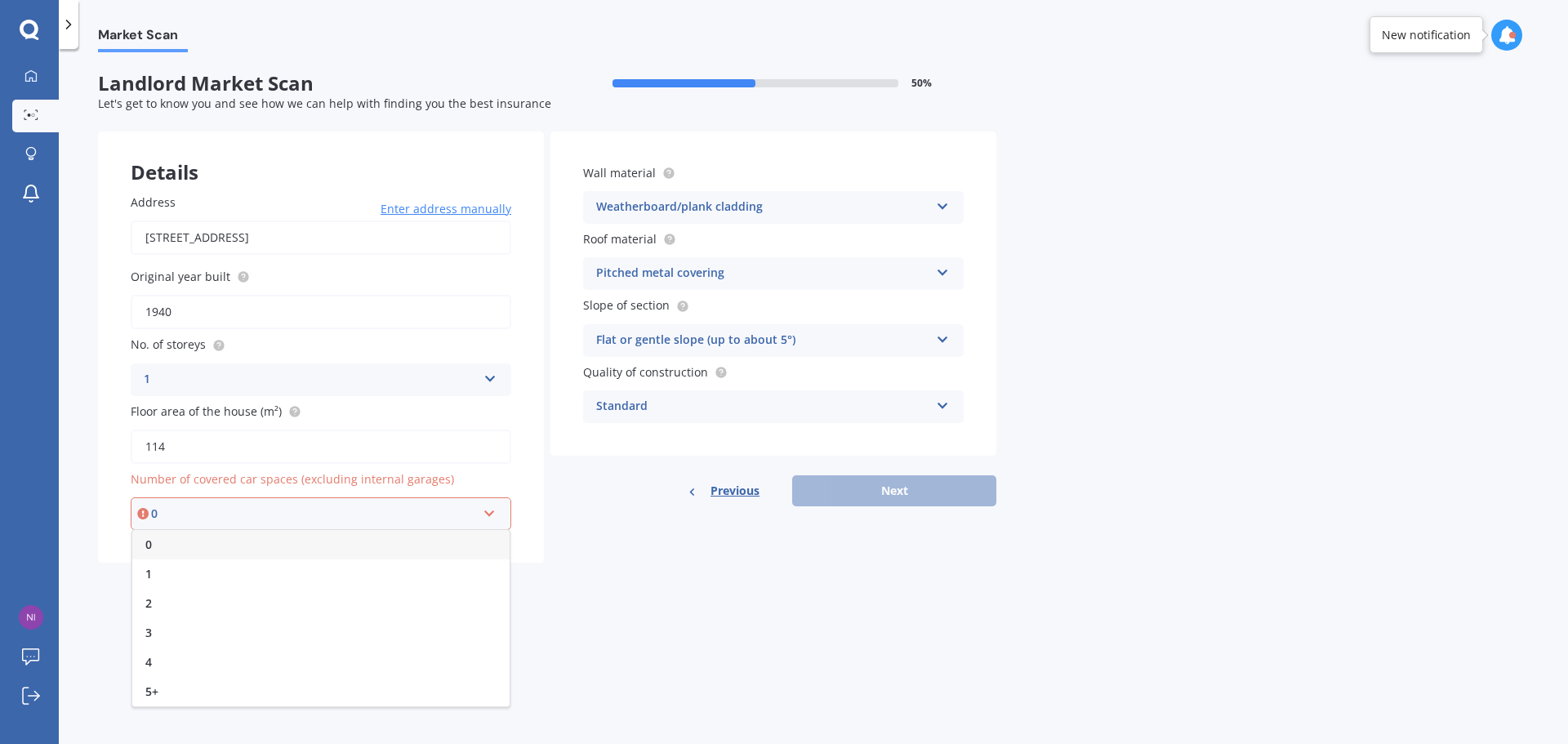
click at [382, 542] on div "0" at bounding box center [321, 544] width 377 height 29
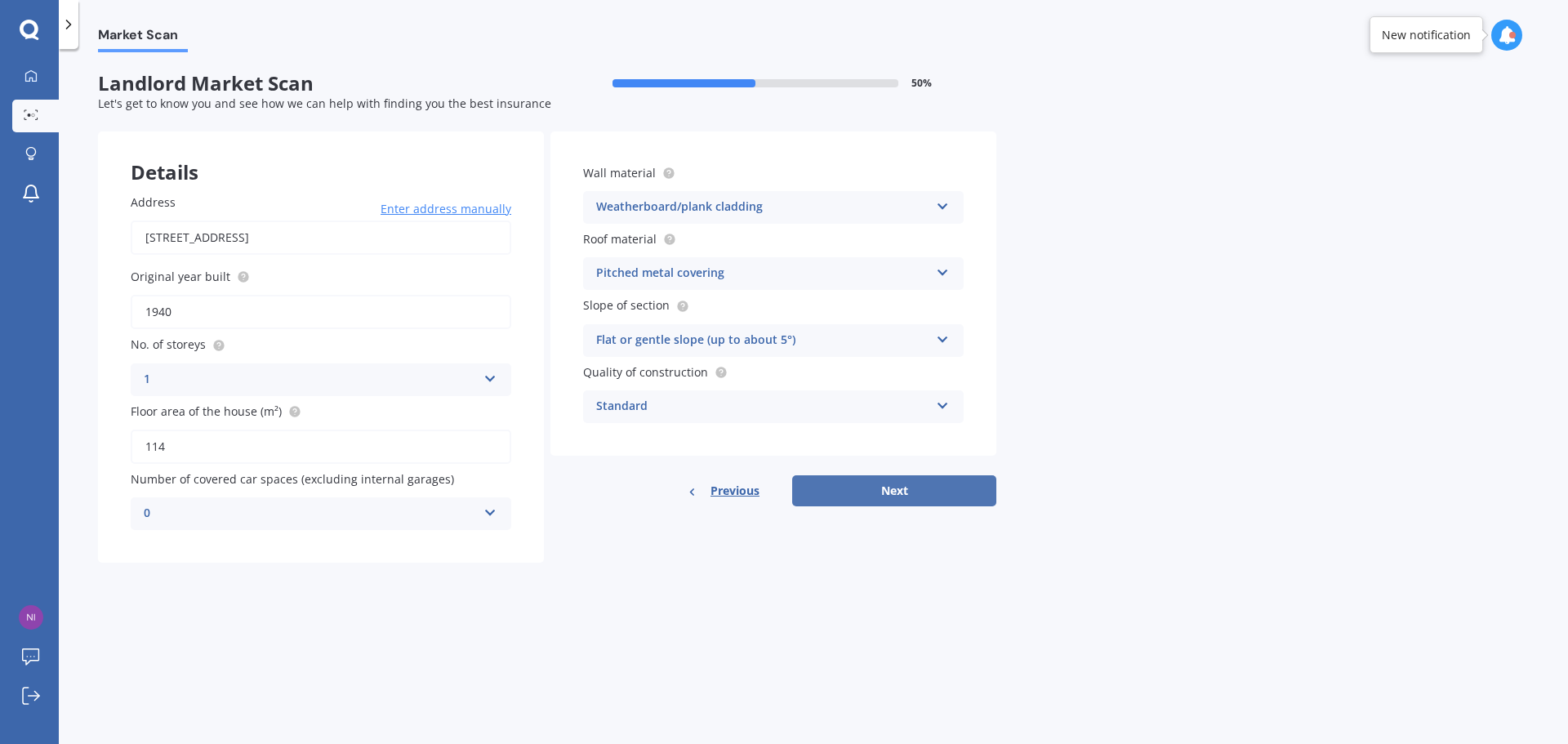
click at [885, 488] on button "Next" at bounding box center [894, 491] width 204 height 31
select select "06"
select select "08"
select select "1975"
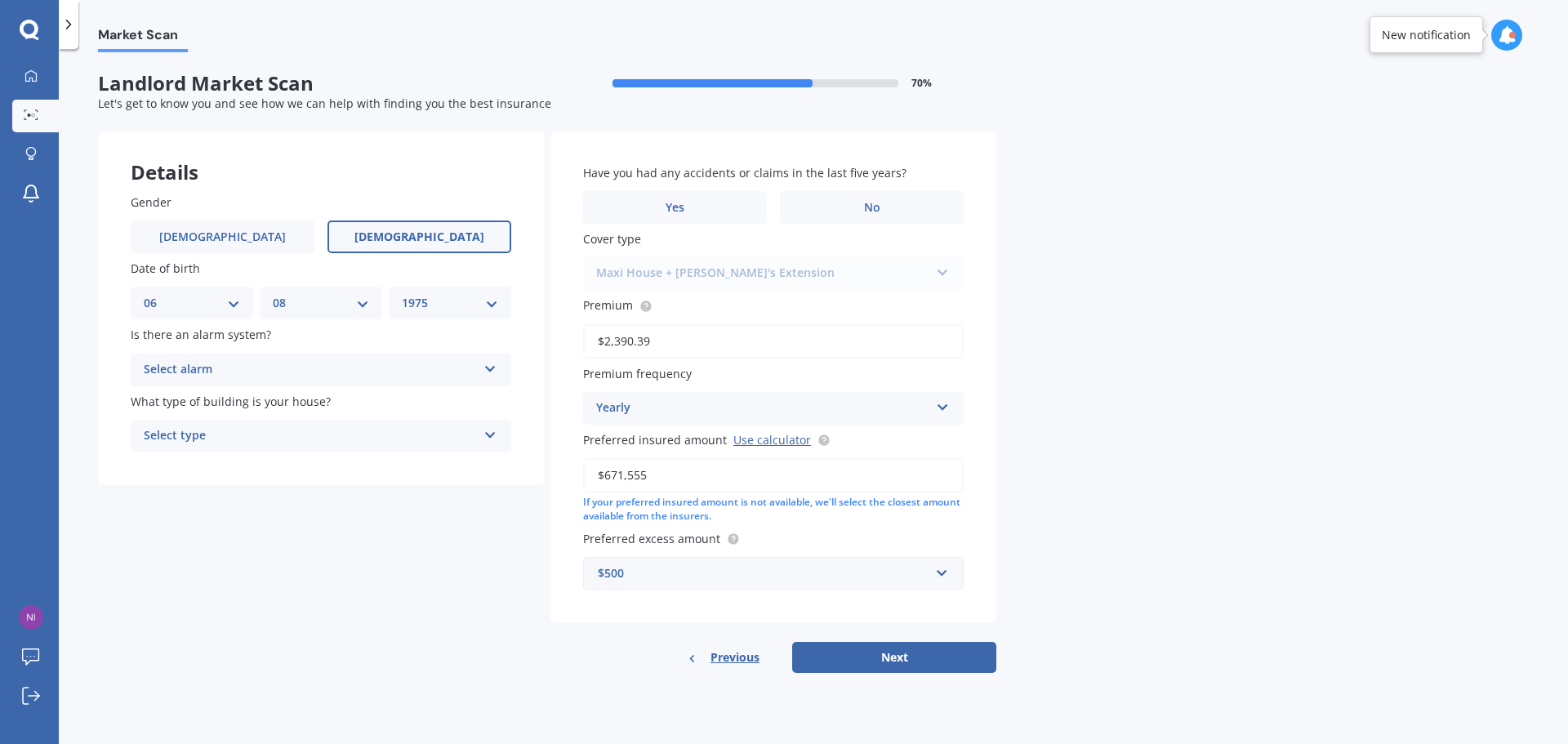
click at [396, 372] on div "Select alarm" at bounding box center [310, 370] width 333 height 20
click at [330, 442] on div "Yes, not monitored" at bounding box center [321, 430] width 379 height 29
click at [330, 442] on div "Select type" at bounding box center [310, 436] width 333 height 20
click at [331, 462] on div "Freestanding" at bounding box center [321, 468] width 379 height 29
click at [845, 652] on button "Next" at bounding box center [894, 657] width 204 height 31
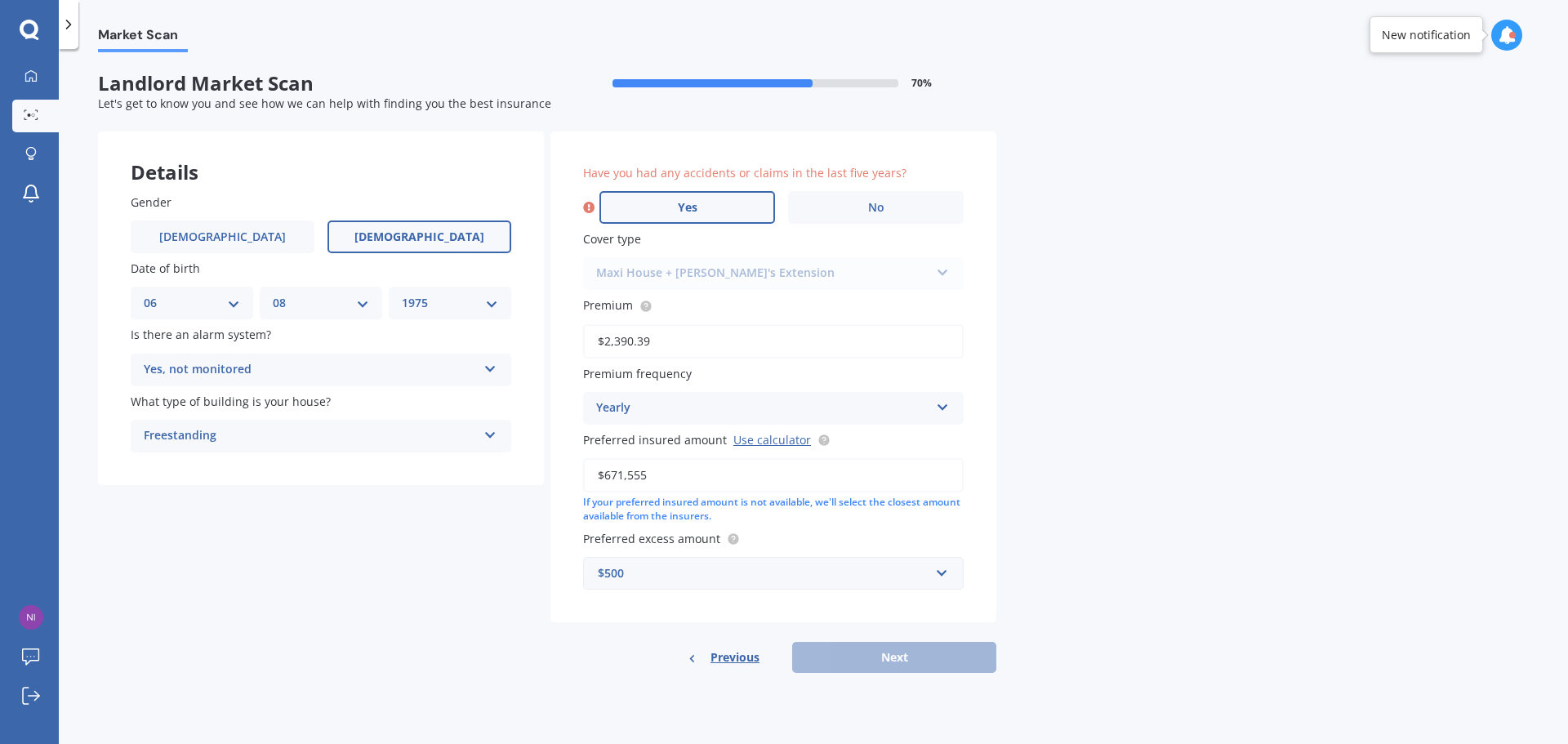
click at [716, 203] on label "Yes" at bounding box center [686, 207] width 175 height 33
click at [0, 0] on input "Yes" at bounding box center [0, 0] width 0 height 0
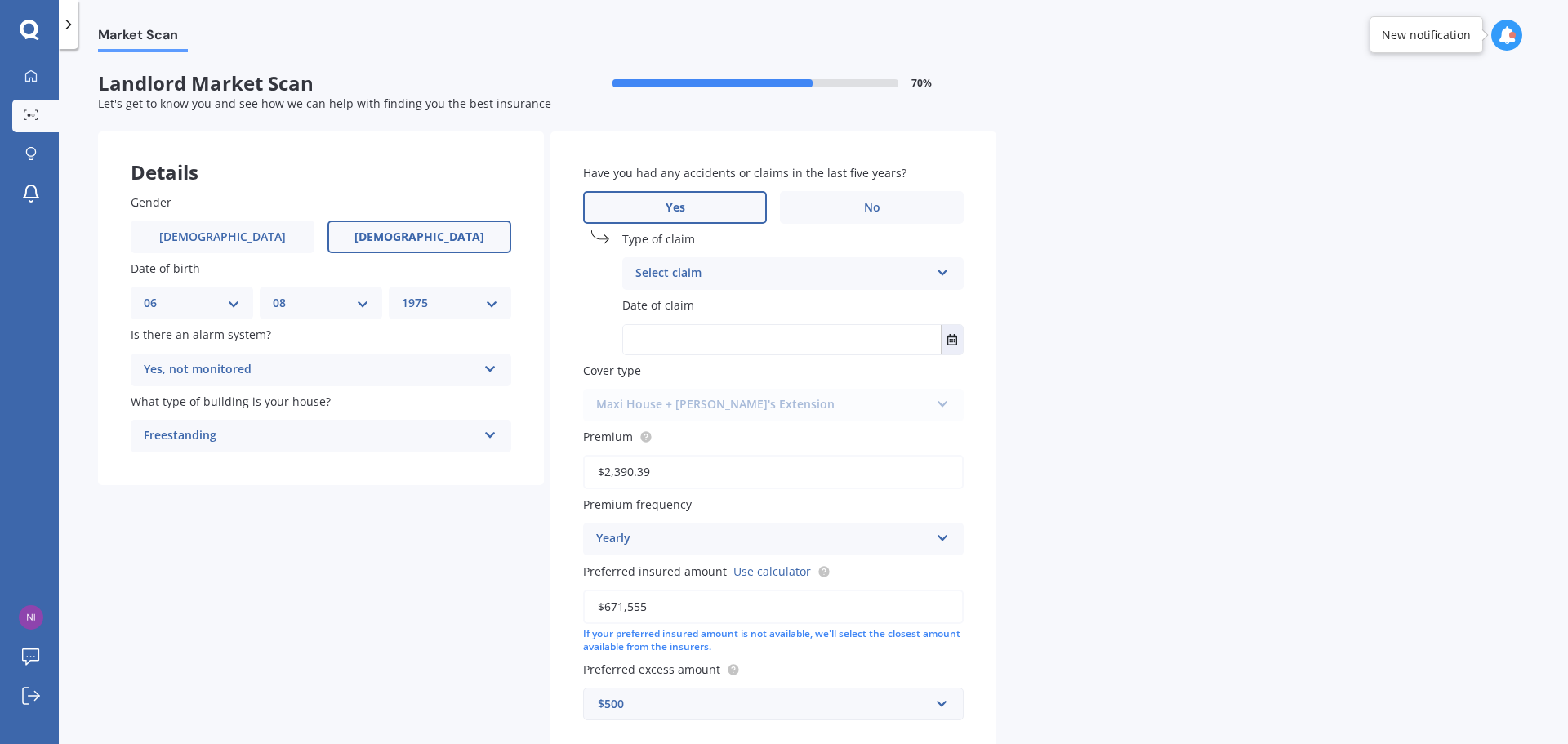
click at [792, 271] on div "Select claim" at bounding box center [782, 274] width 294 height 20
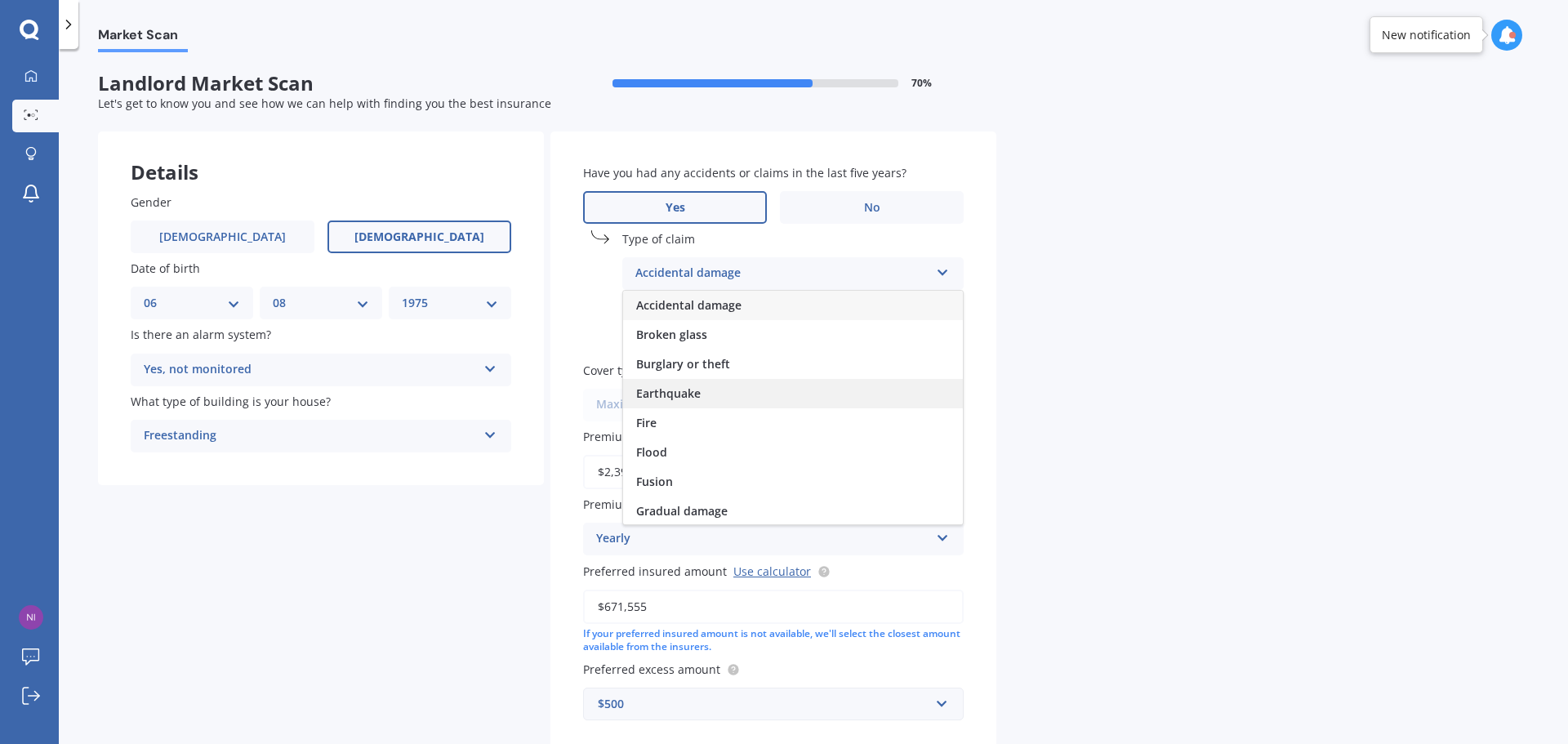
scroll to position [119, 0]
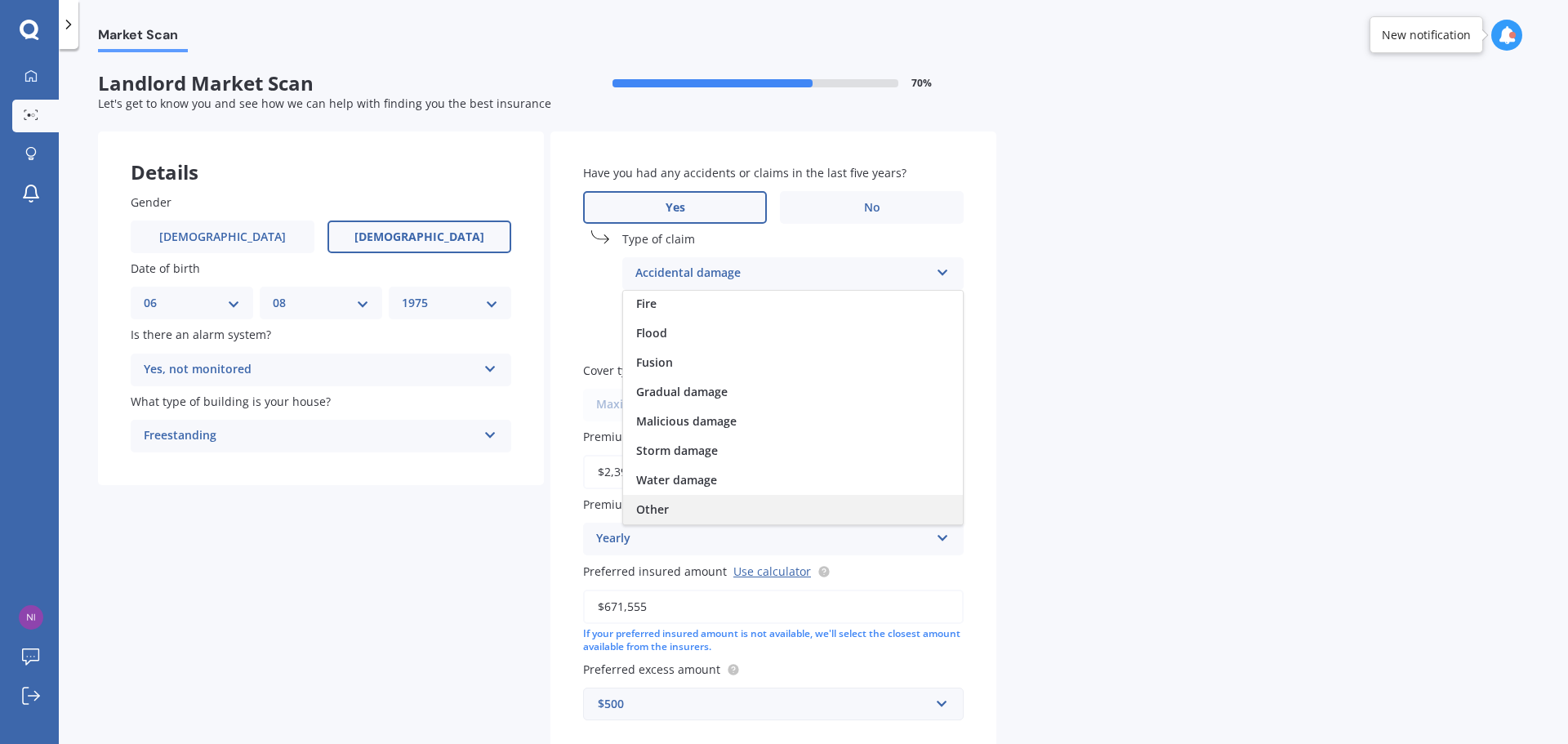
click at [689, 502] on div "Other" at bounding box center [793, 509] width 340 height 29
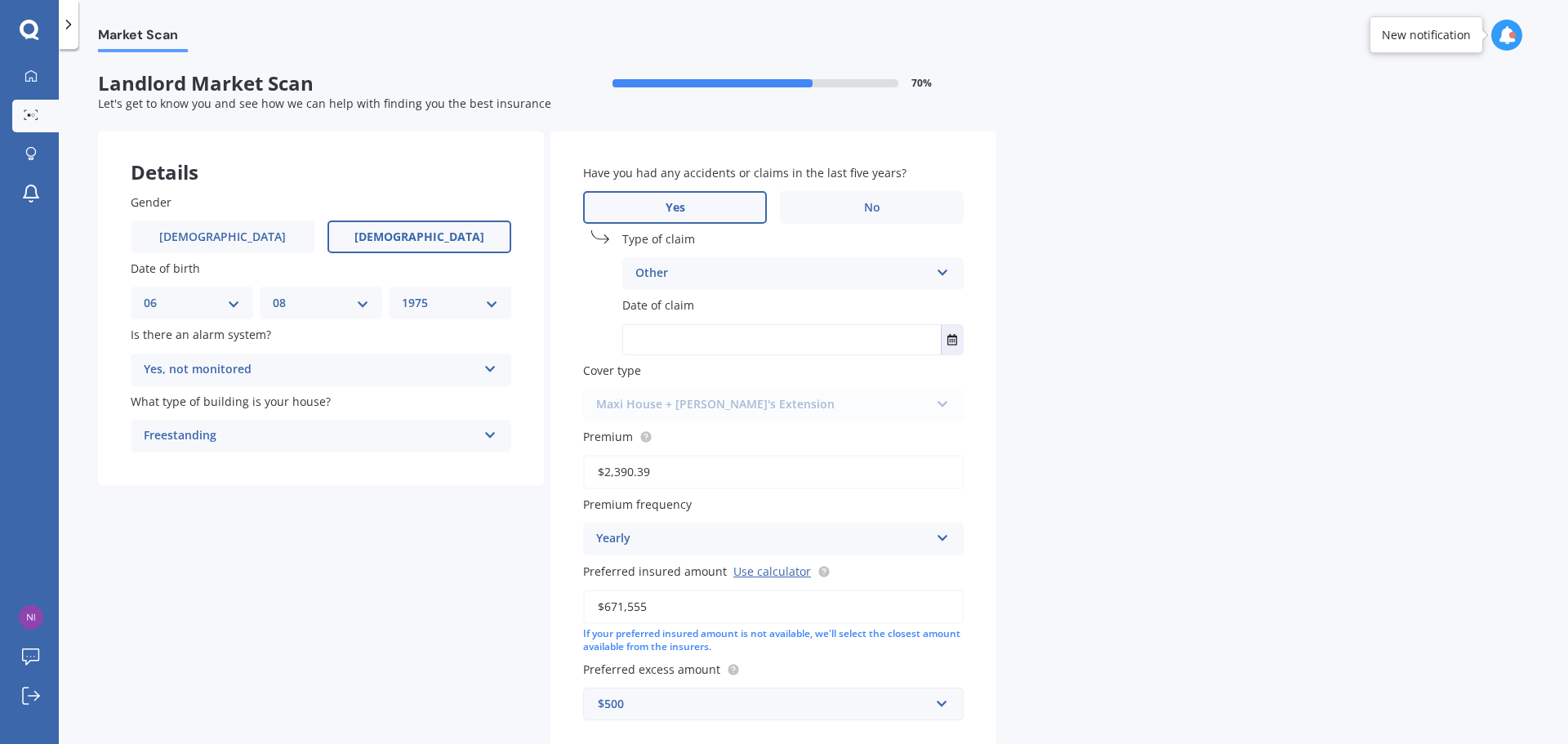
click at [760, 336] on input "text" at bounding box center [781, 340] width 317 height 29
click at [948, 341] on icon "Select date" at bounding box center [952, 340] width 10 height 12
click at [752, 376] on div "[DATE] [DATE]" at bounding box center [737, 380] width 227 height 48
click at [758, 379] on button "Navigate back" at bounding box center [760, 380] width 21 height 29
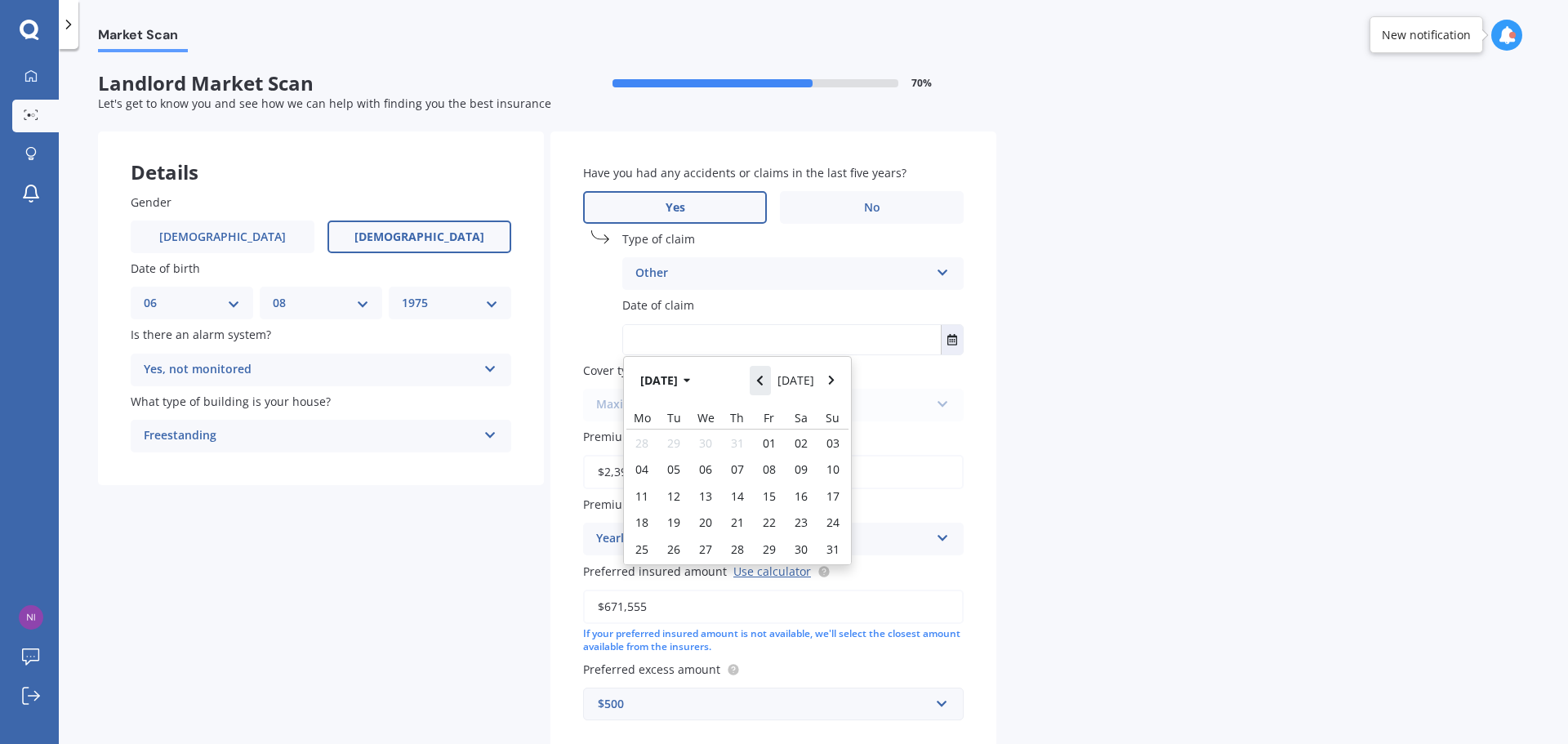
click at [758, 379] on button "Navigate back" at bounding box center [760, 380] width 21 height 29
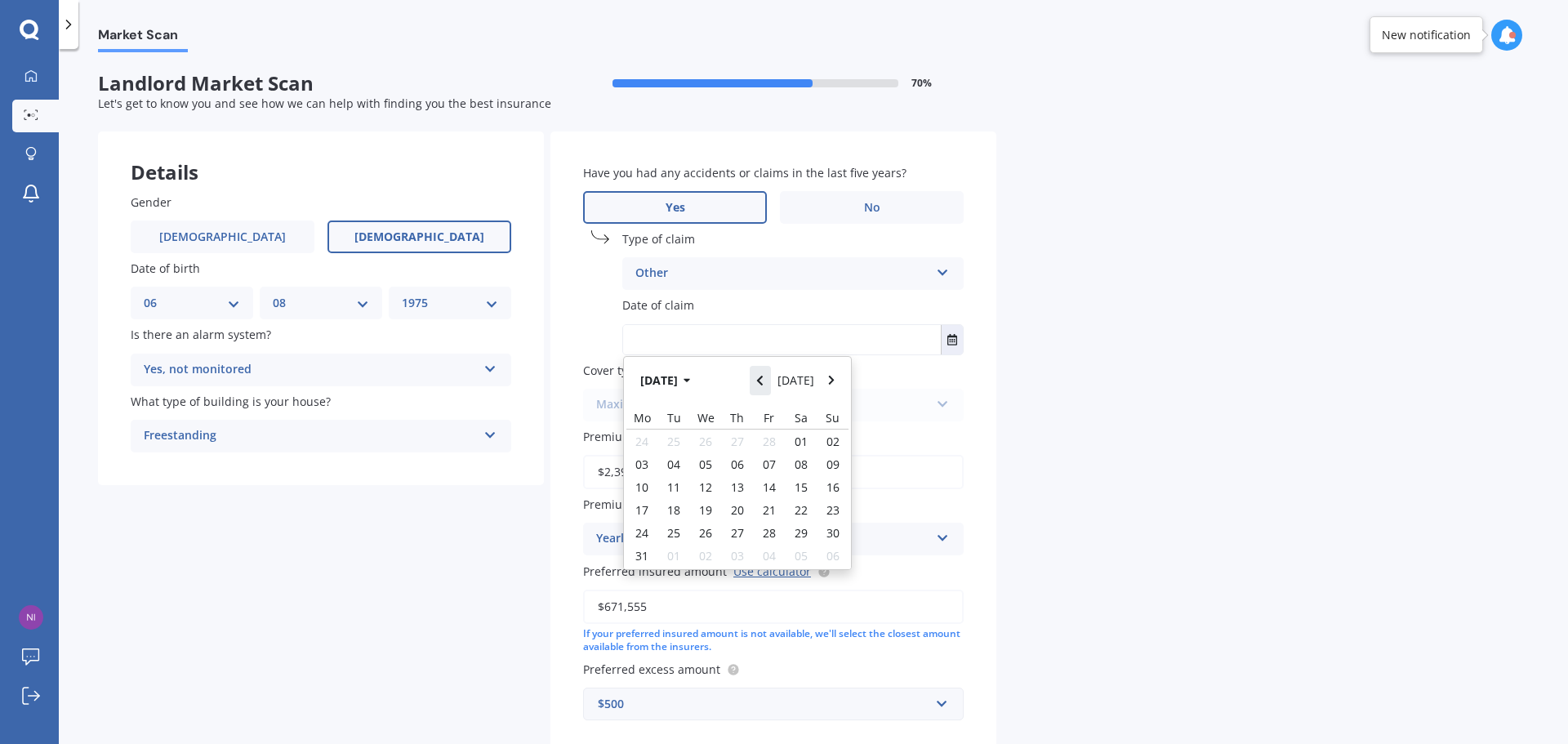
click at [758, 379] on button "Navigate back" at bounding box center [760, 380] width 21 height 29
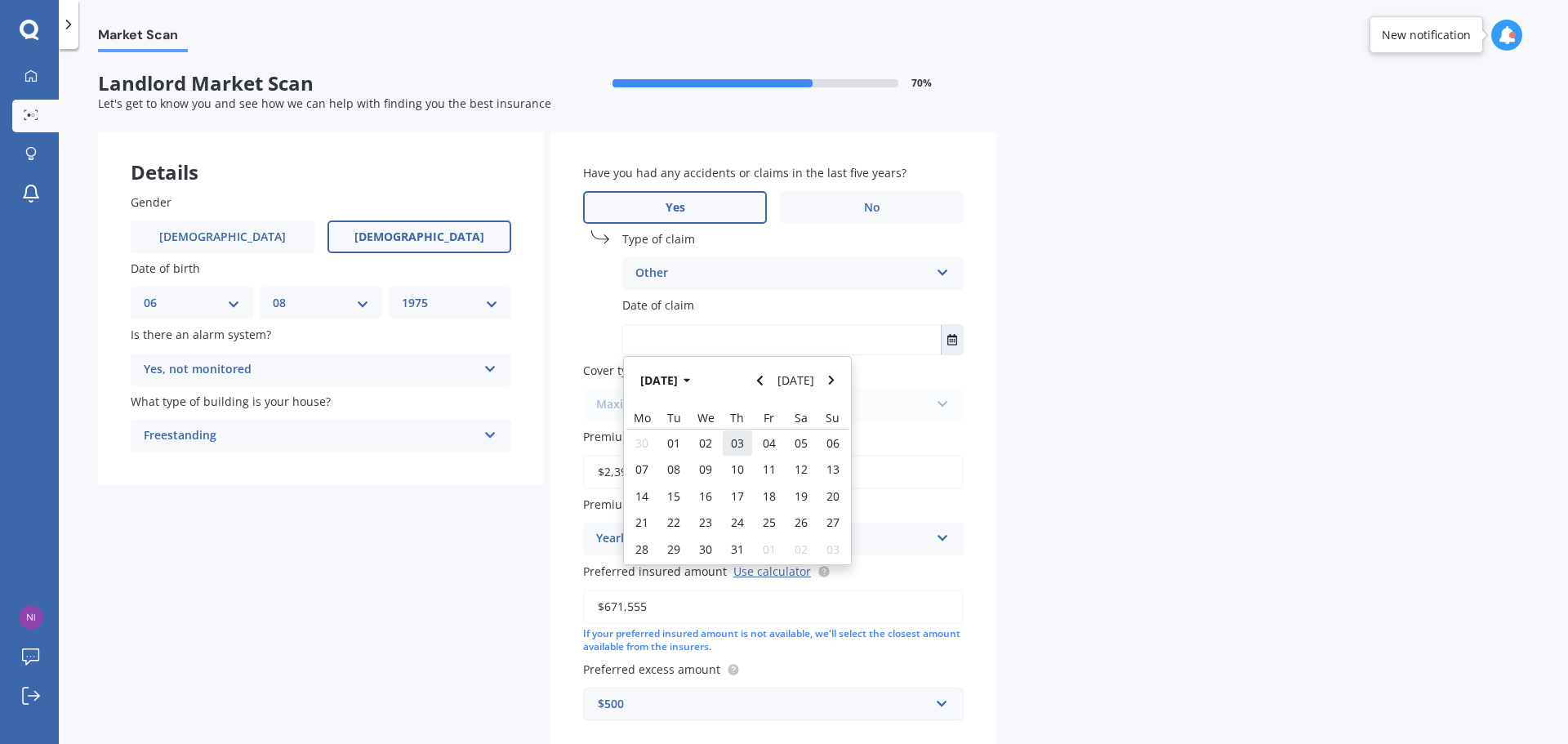
click at [727, 447] on div "03" at bounding box center [738, 442] width 32 height 26
type input "[DATE]"
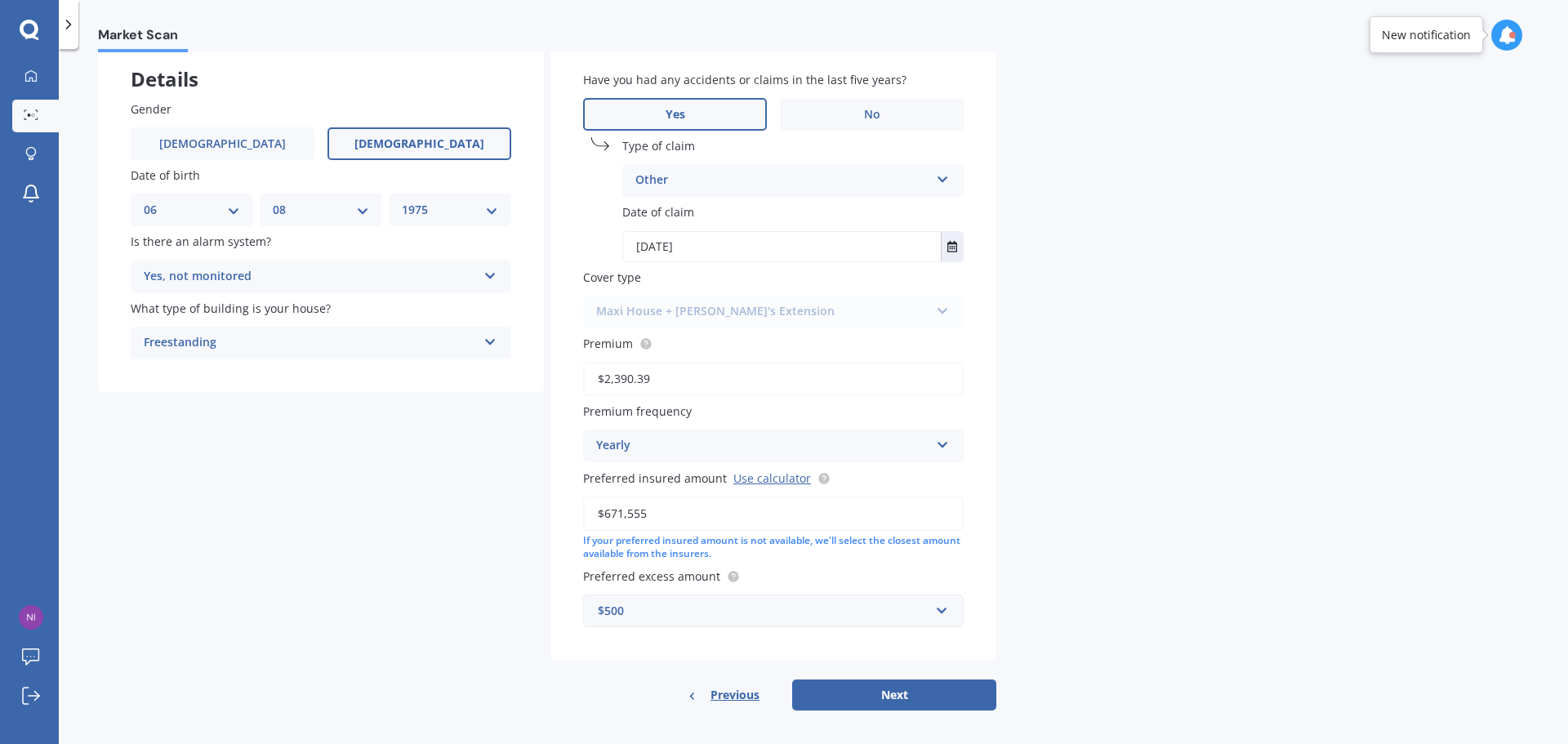
scroll to position [102, 0]
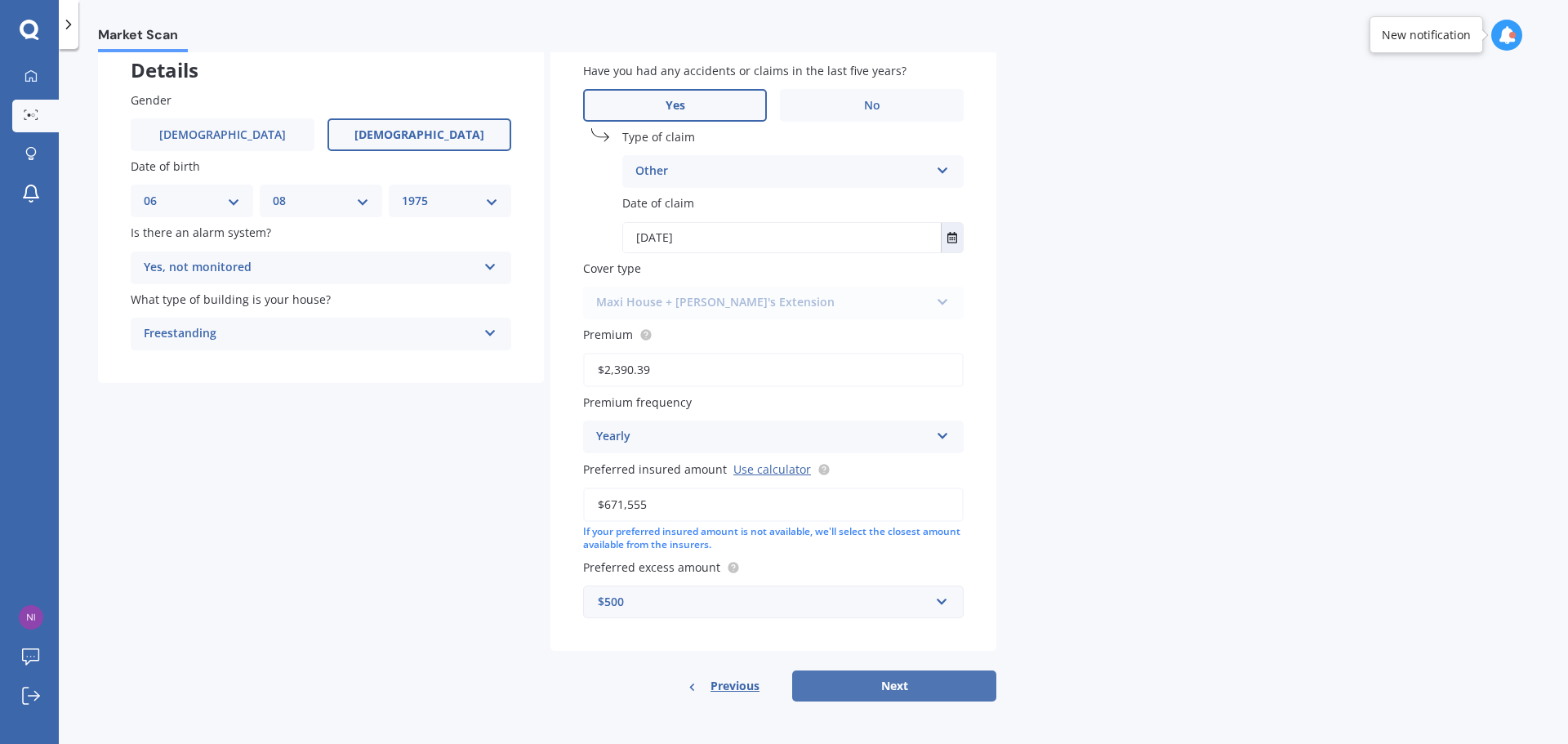
click at [803, 678] on button "Next" at bounding box center [894, 685] width 204 height 31
select select "06"
select select "08"
select select "1975"
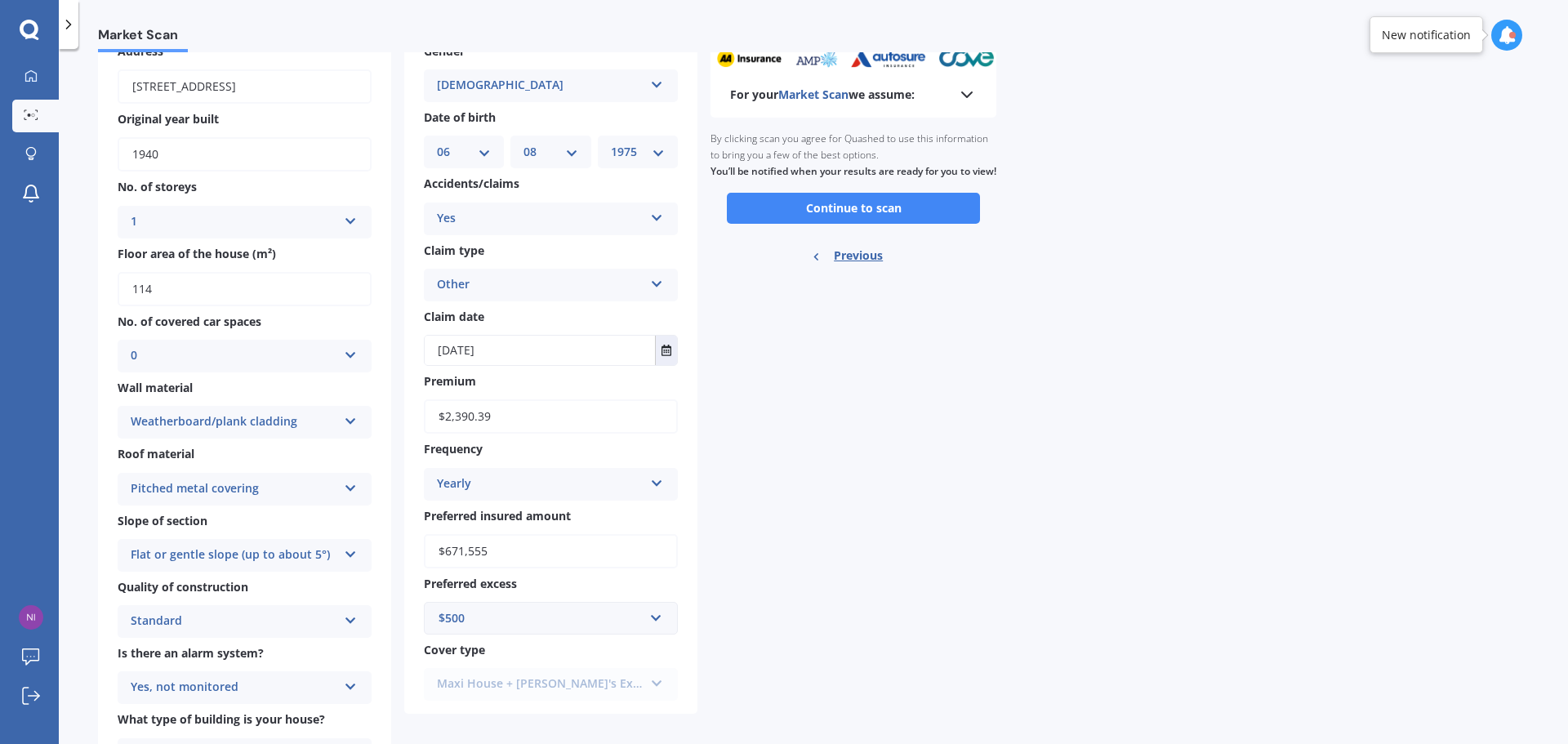
scroll to position [0, 0]
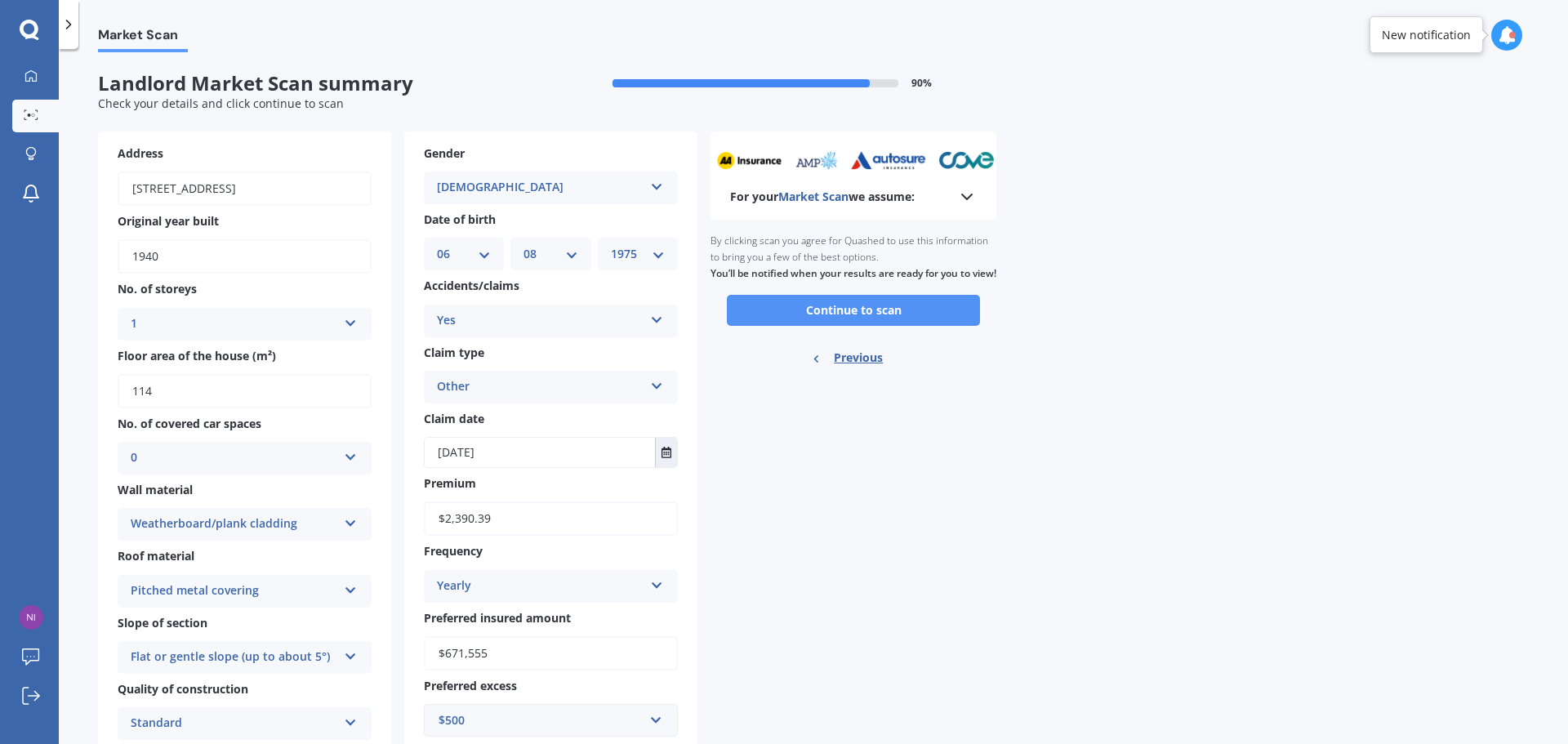
click at [845, 325] on button "Continue to scan" at bounding box center [853, 310] width 253 height 31
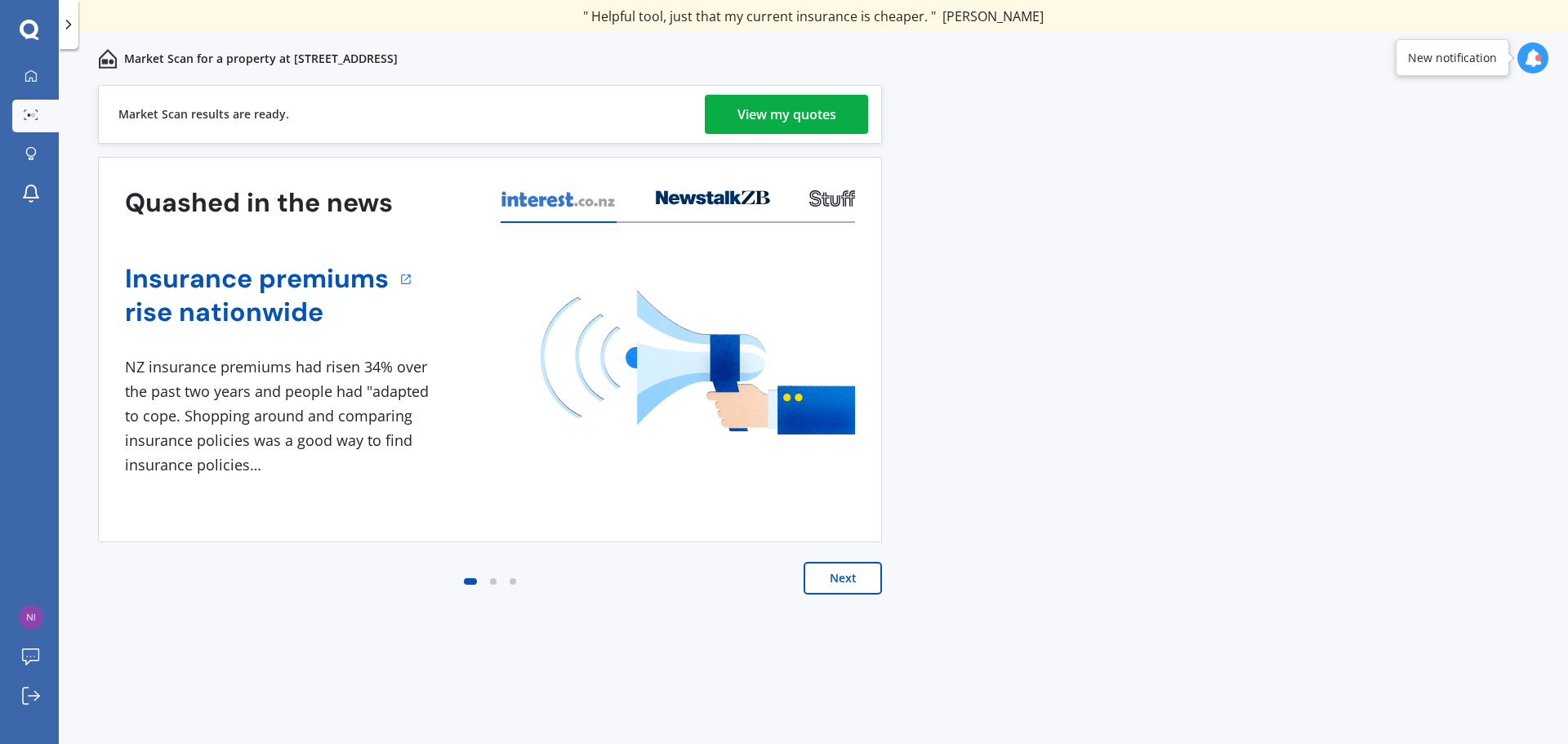
click at [812, 105] on div "View my quotes" at bounding box center [786, 115] width 99 height 39
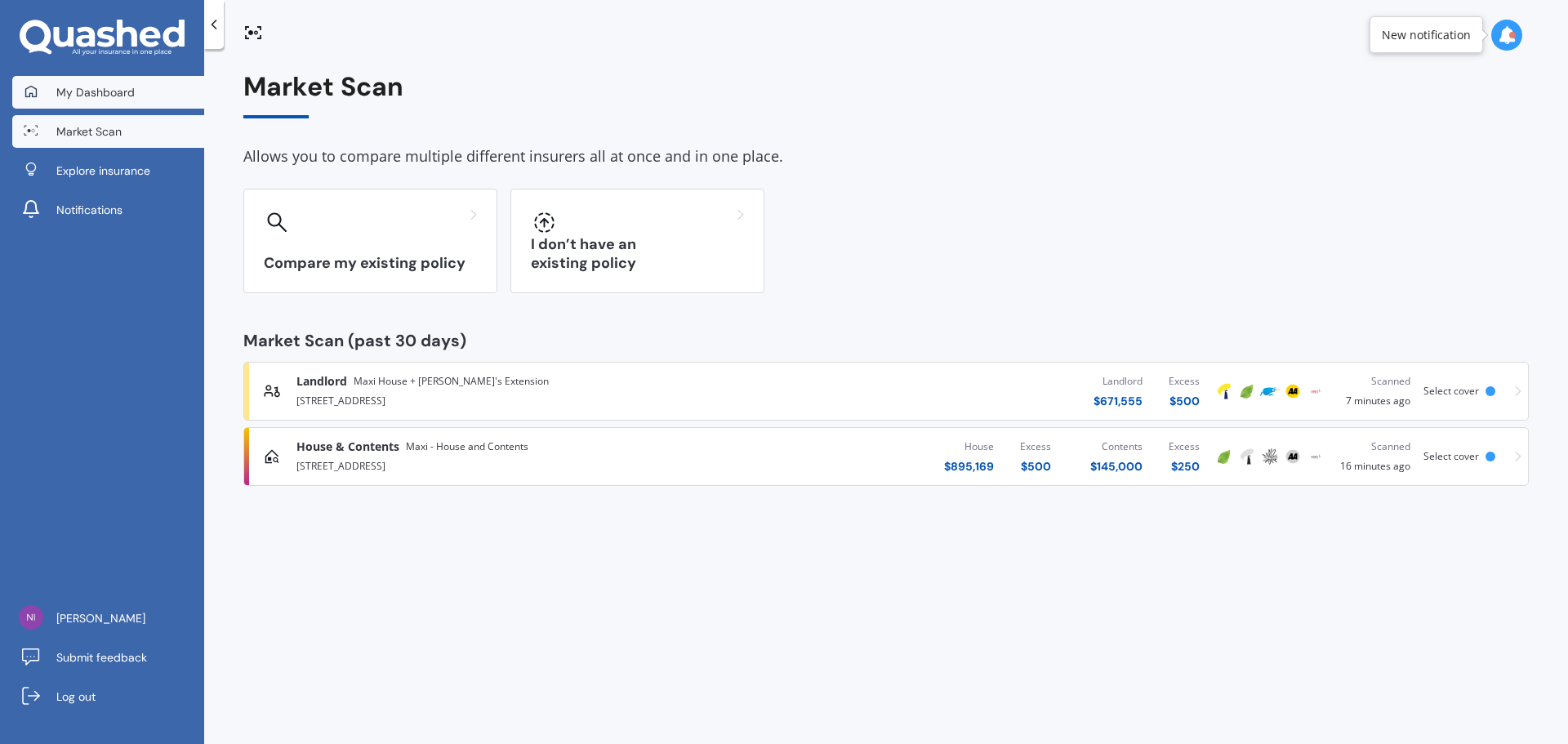
click at [95, 95] on span "My Dashboard" at bounding box center [95, 92] width 78 height 16
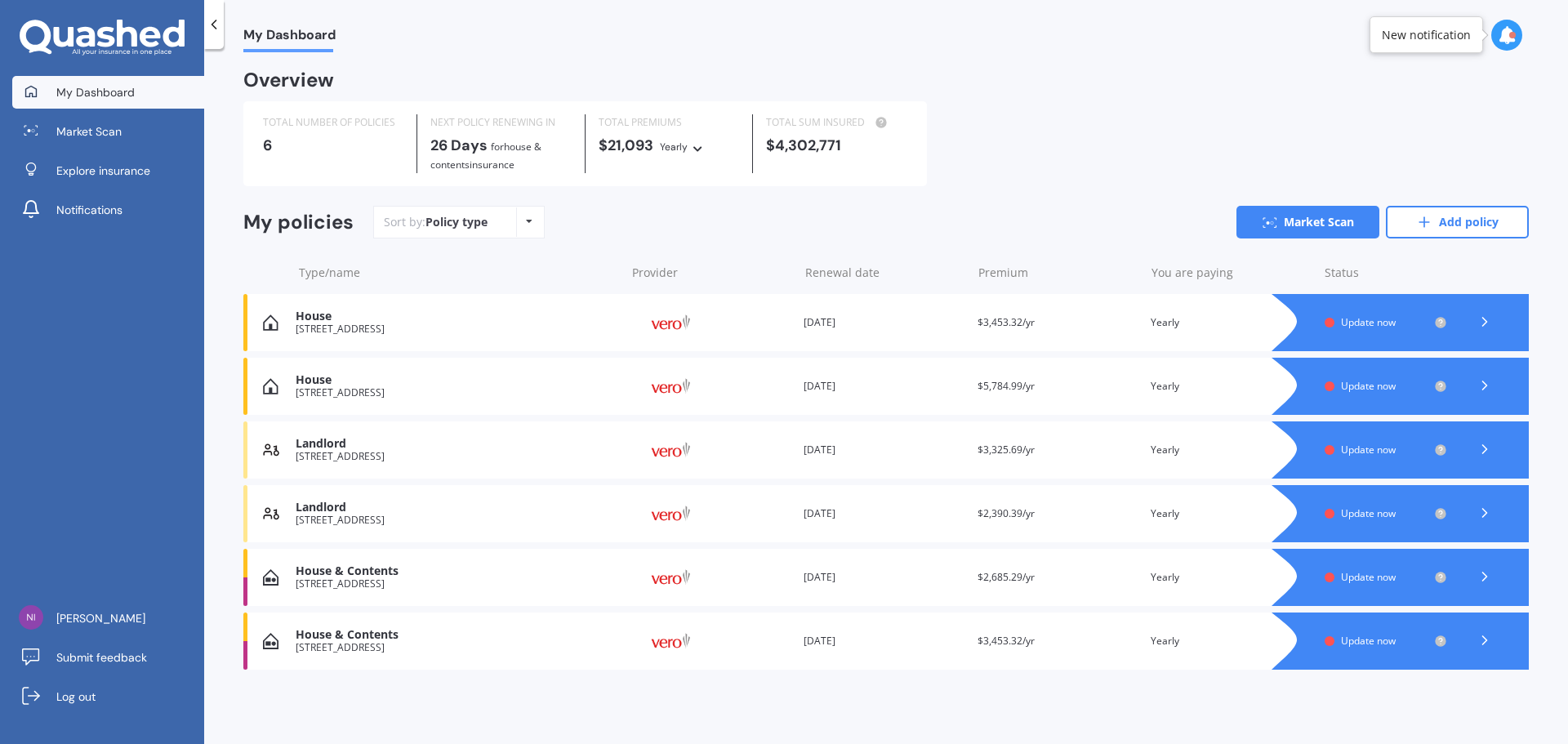
click at [1488, 324] on icon at bounding box center [1484, 322] width 16 height 16
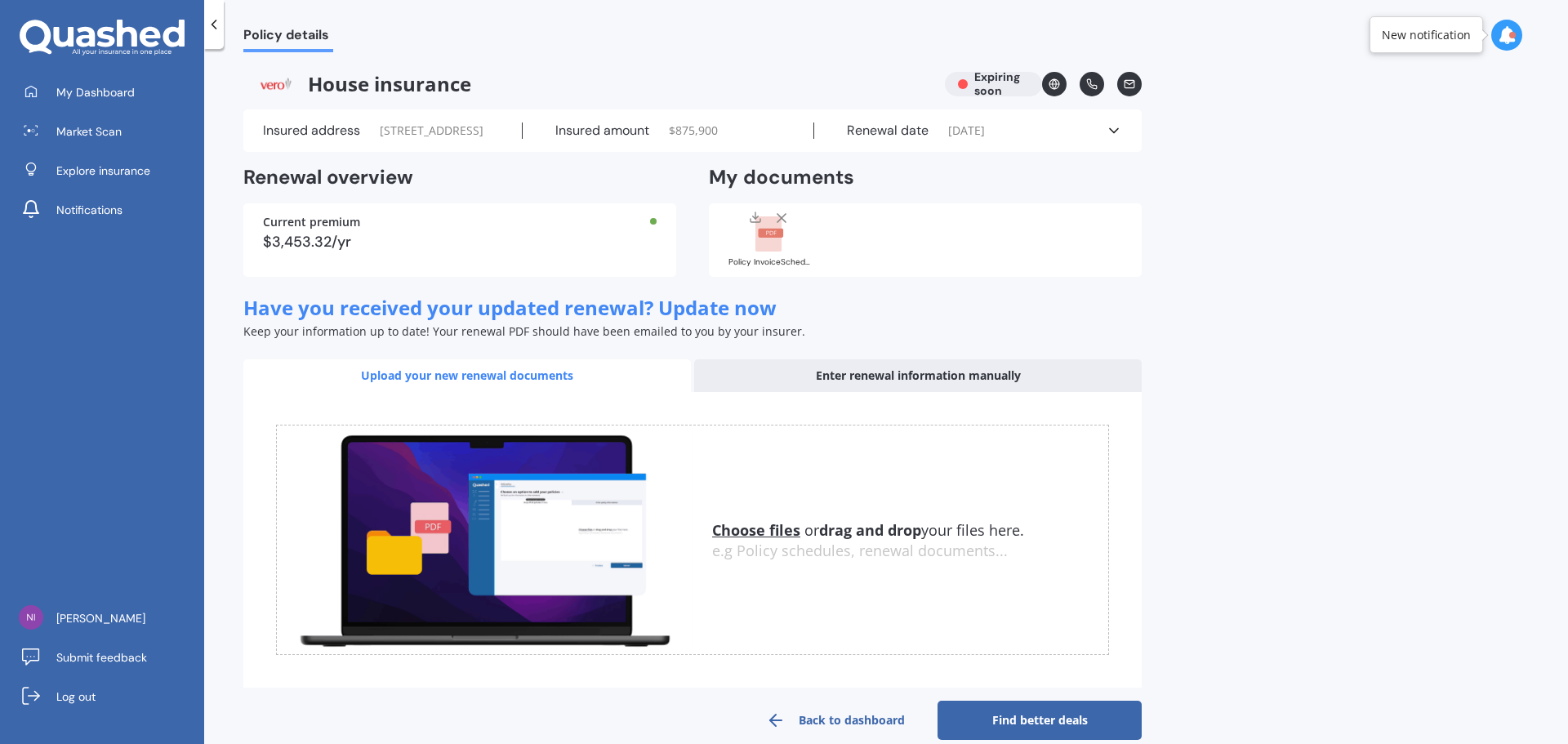
click at [1055, 87] on icon at bounding box center [1054, 84] width 4 height 10
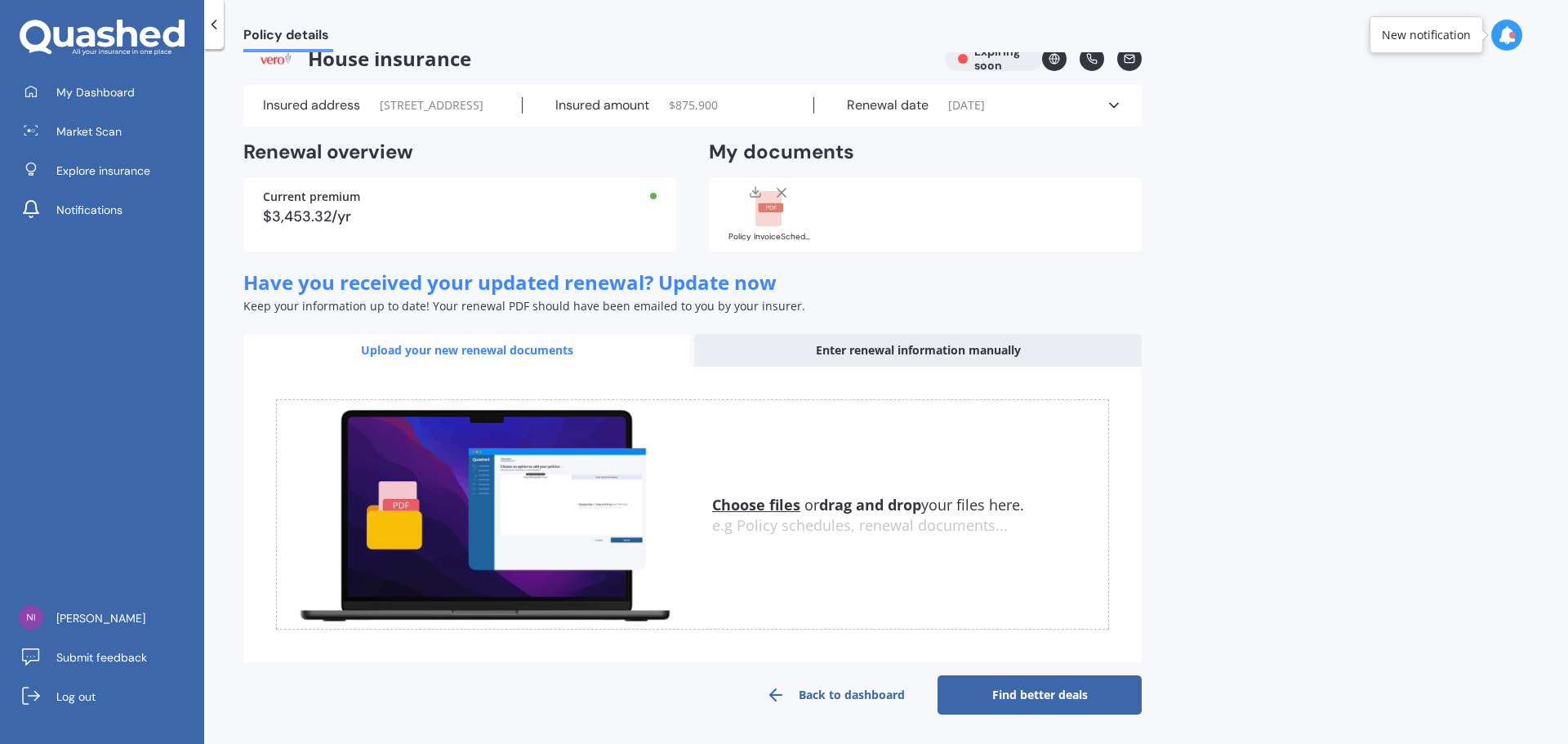
click at [1102, 100] on div "Renewal date [DATE]" at bounding box center [960, 105] width 292 height 16
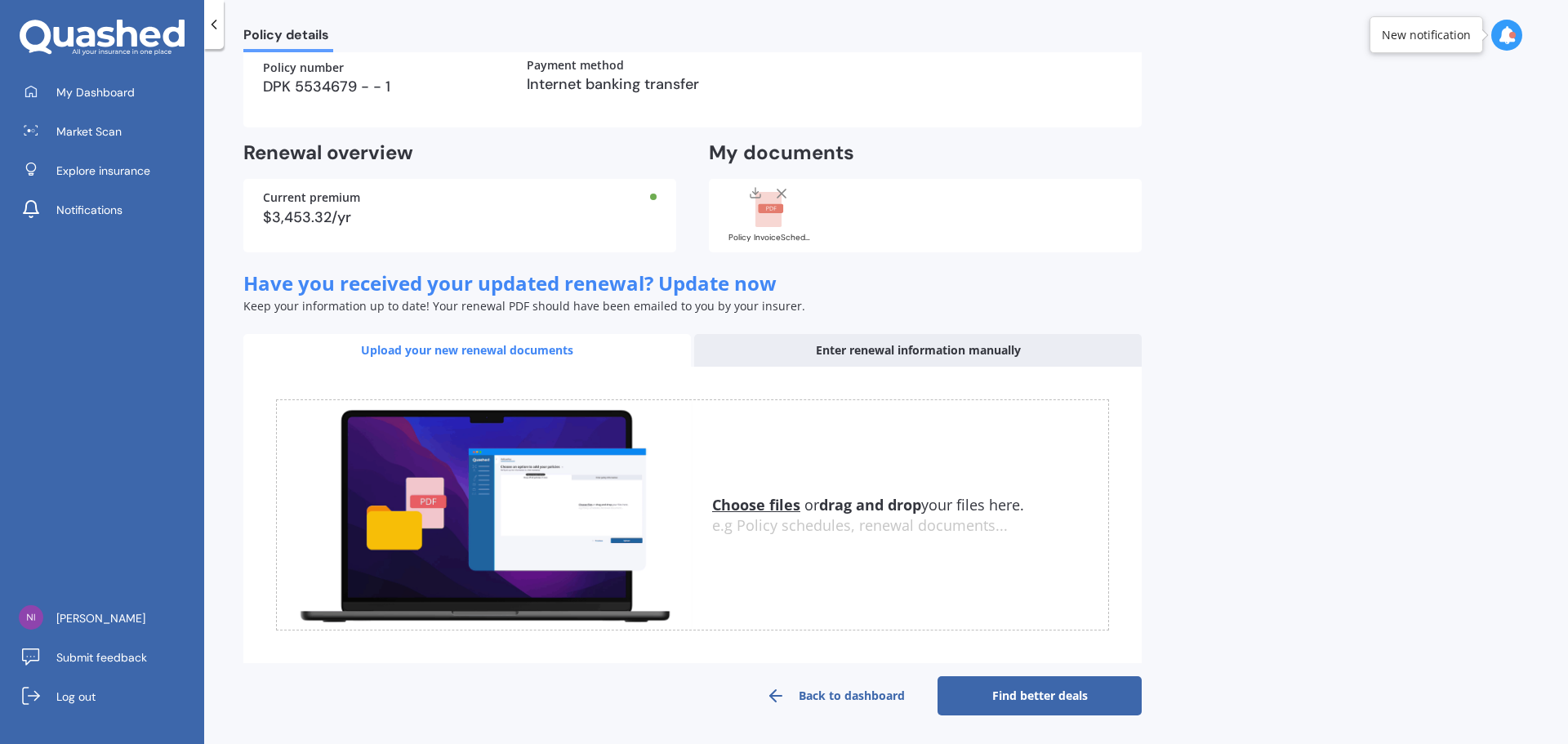
scroll to position [287, 0]
click at [783, 187] on icon at bounding box center [781, 193] width 16 height 16
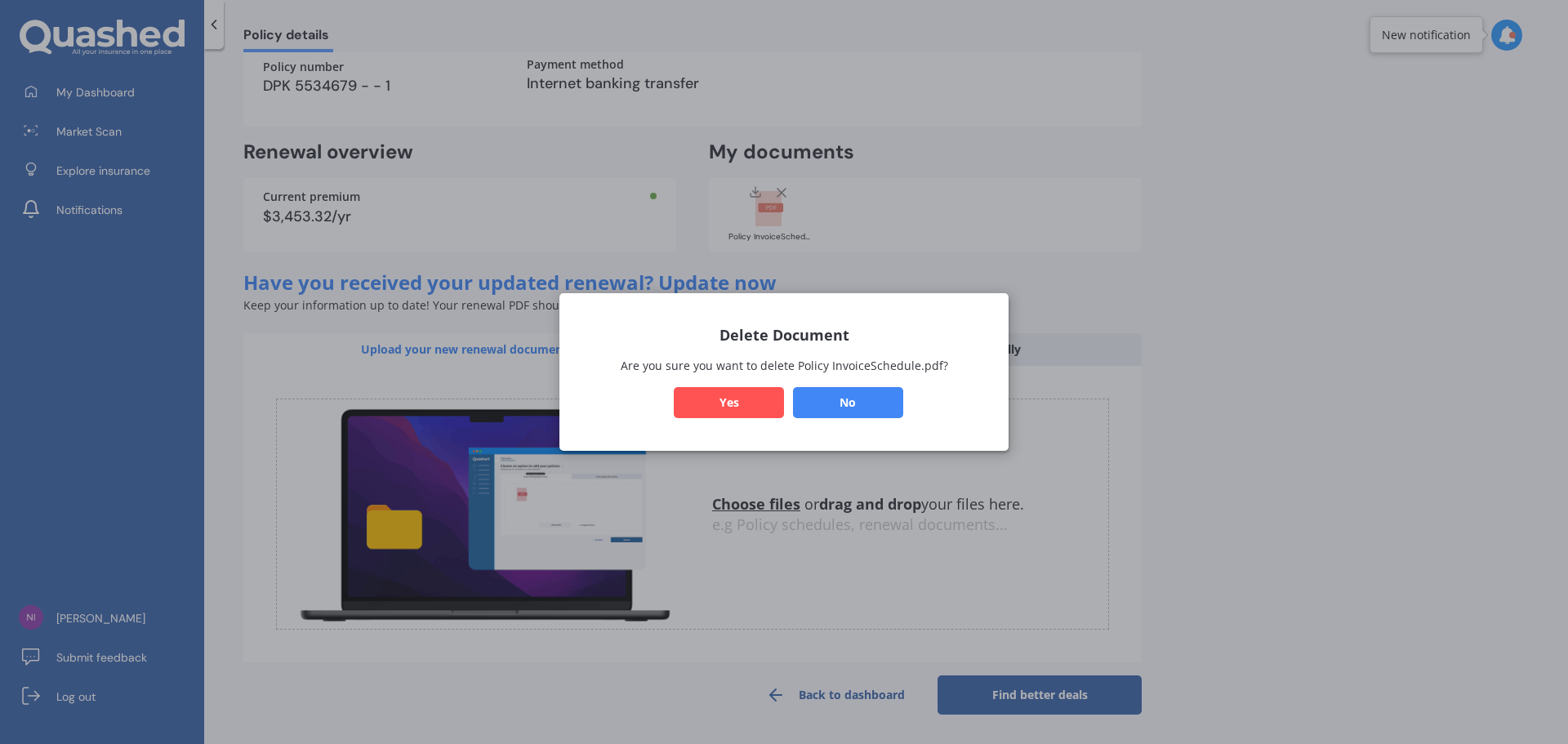
click at [737, 404] on button "Yes" at bounding box center [729, 402] width 110 height 31
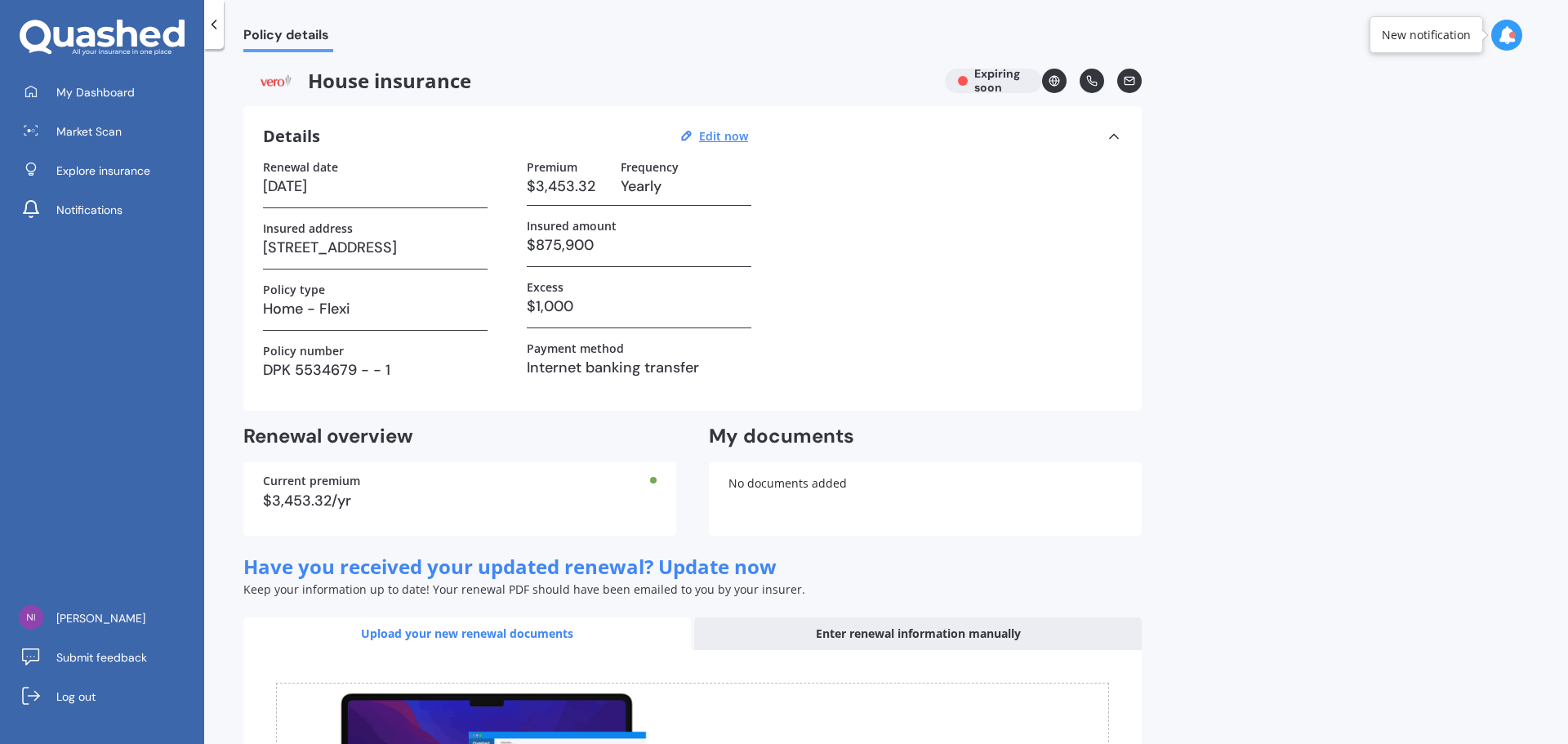
scroll to position [0, 0]
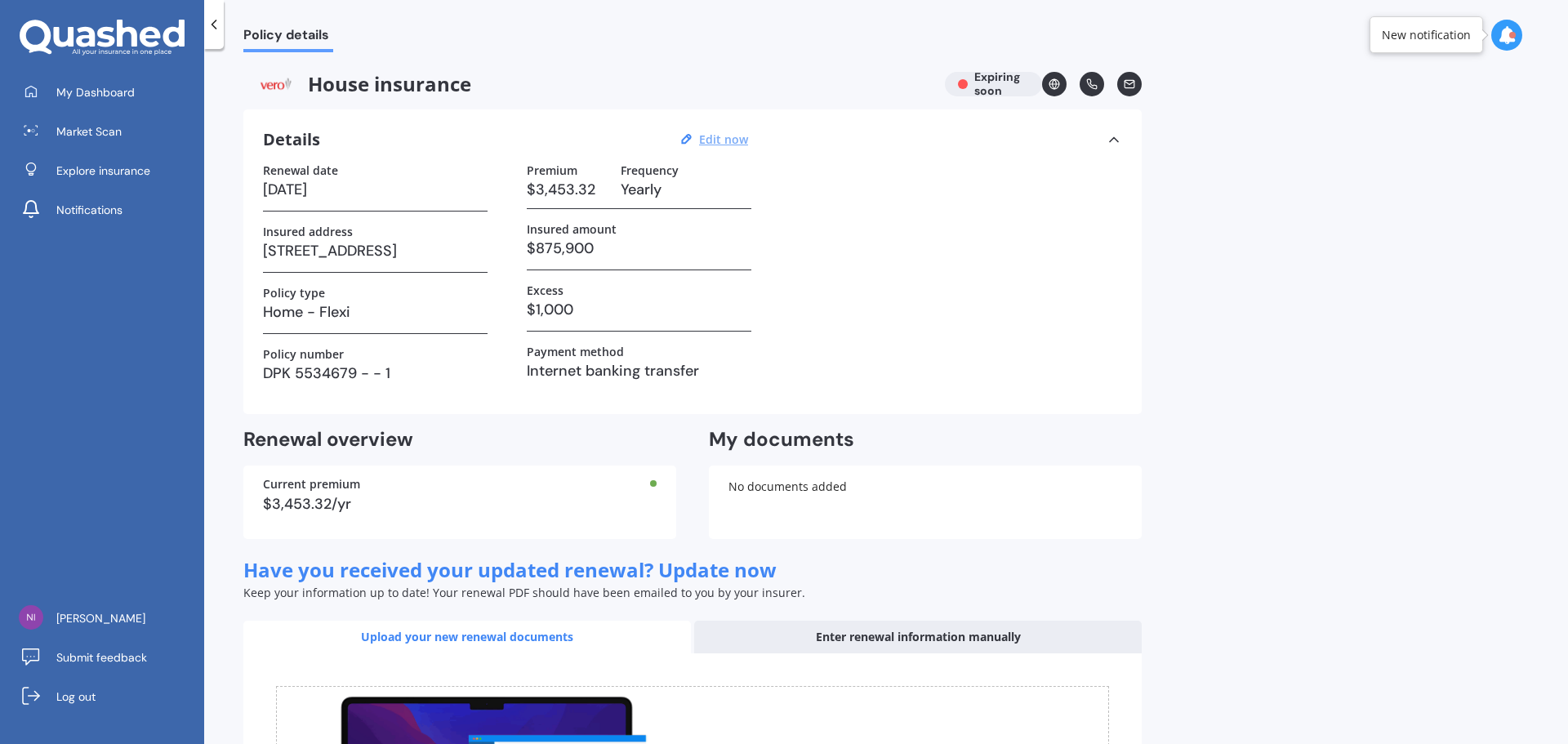
click at [704, 135] on u "Edit now" at bounding box center [723, 139] width 49 height 15
select select "30"
select select "09"
select select "2025"
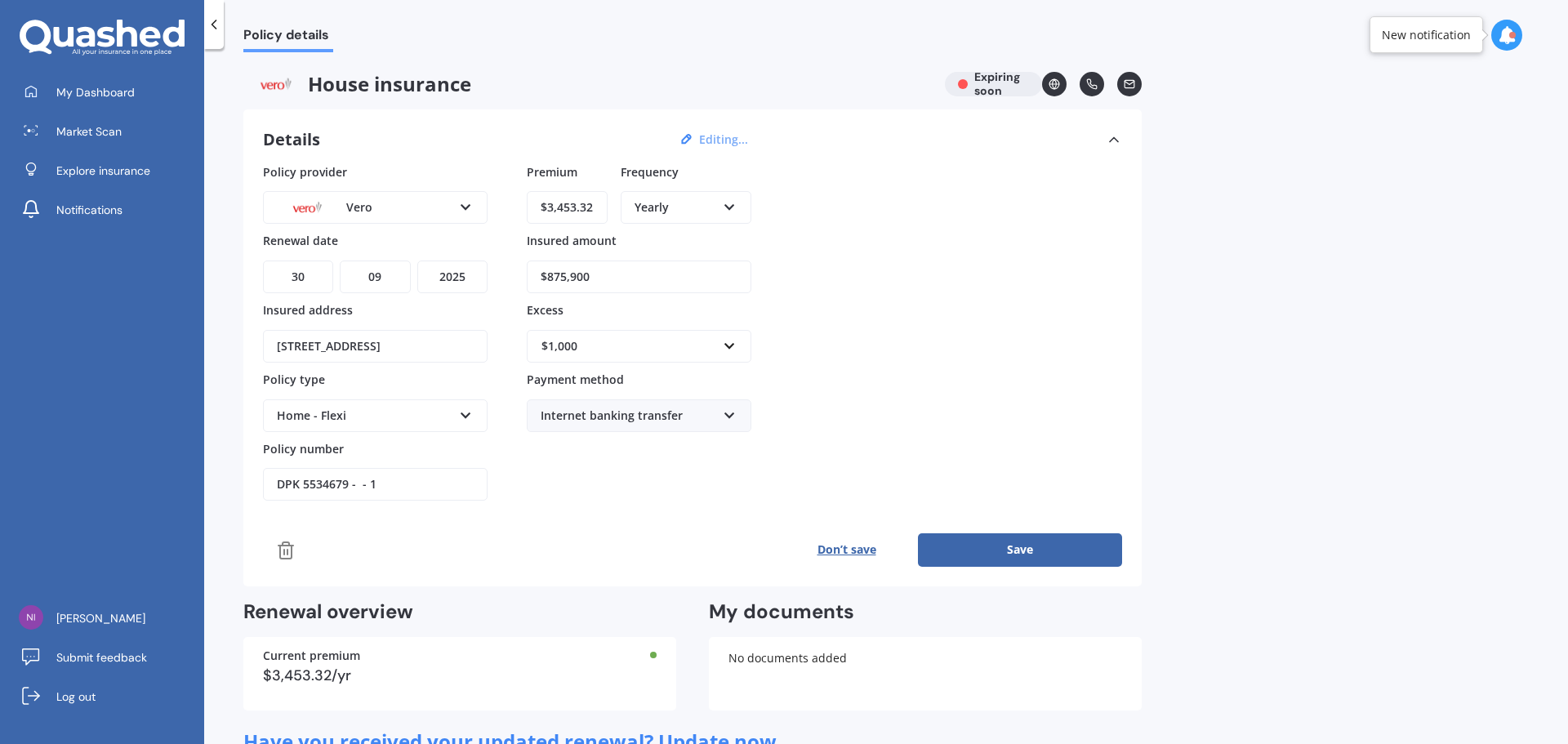
click at [217, 25] on icon at bounding box center [213, 24] width 16 height 16
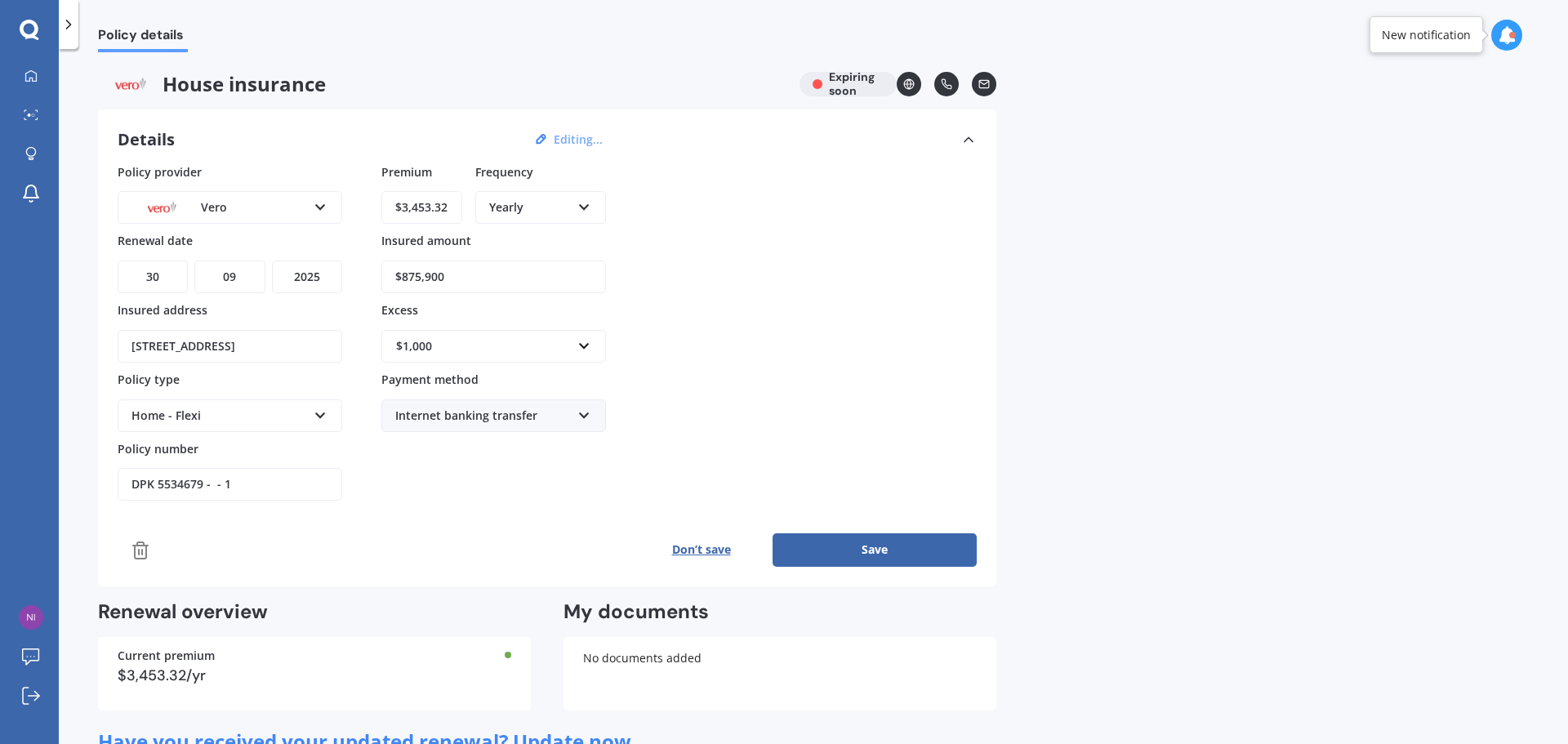
click at [66, 39] on div at bounding box center [68, 24] width 20 height 49
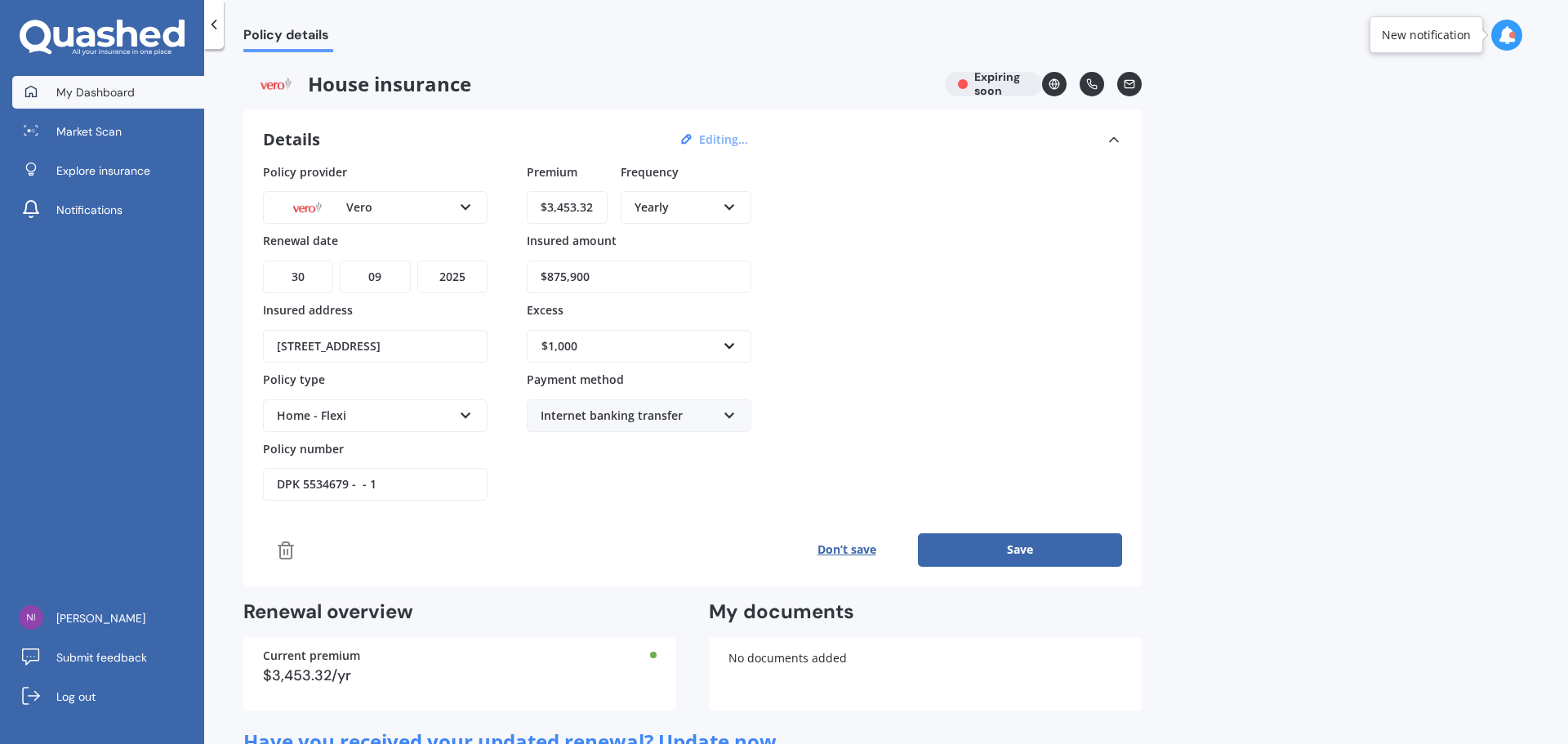
click at [76, 97] on span "My Dashboard" at bounding box center [95, 92] width 78 height 16
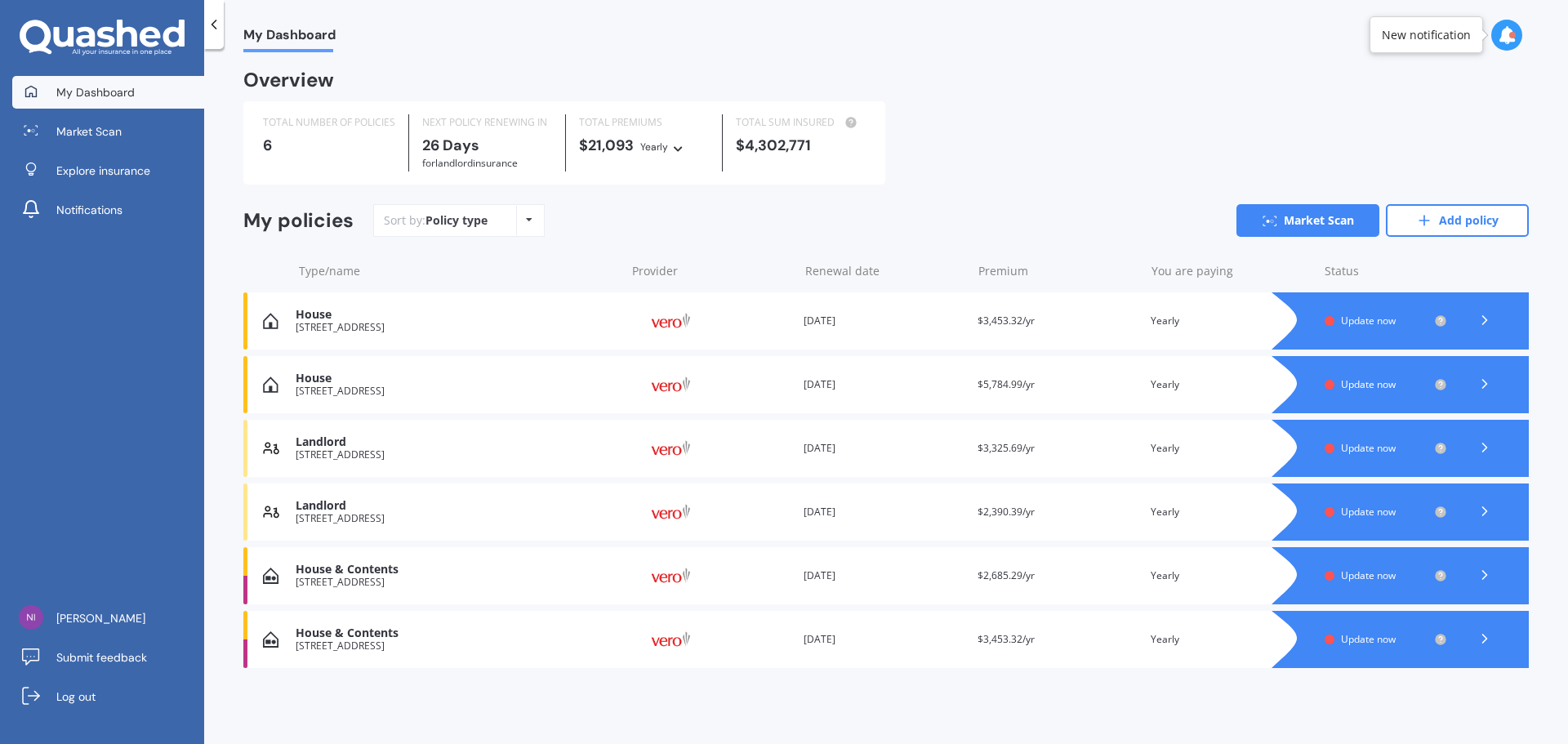
click at [355, 581] on div "[STREET_ADDRESS]" at bounding box center [456, 581] width 321 height 12
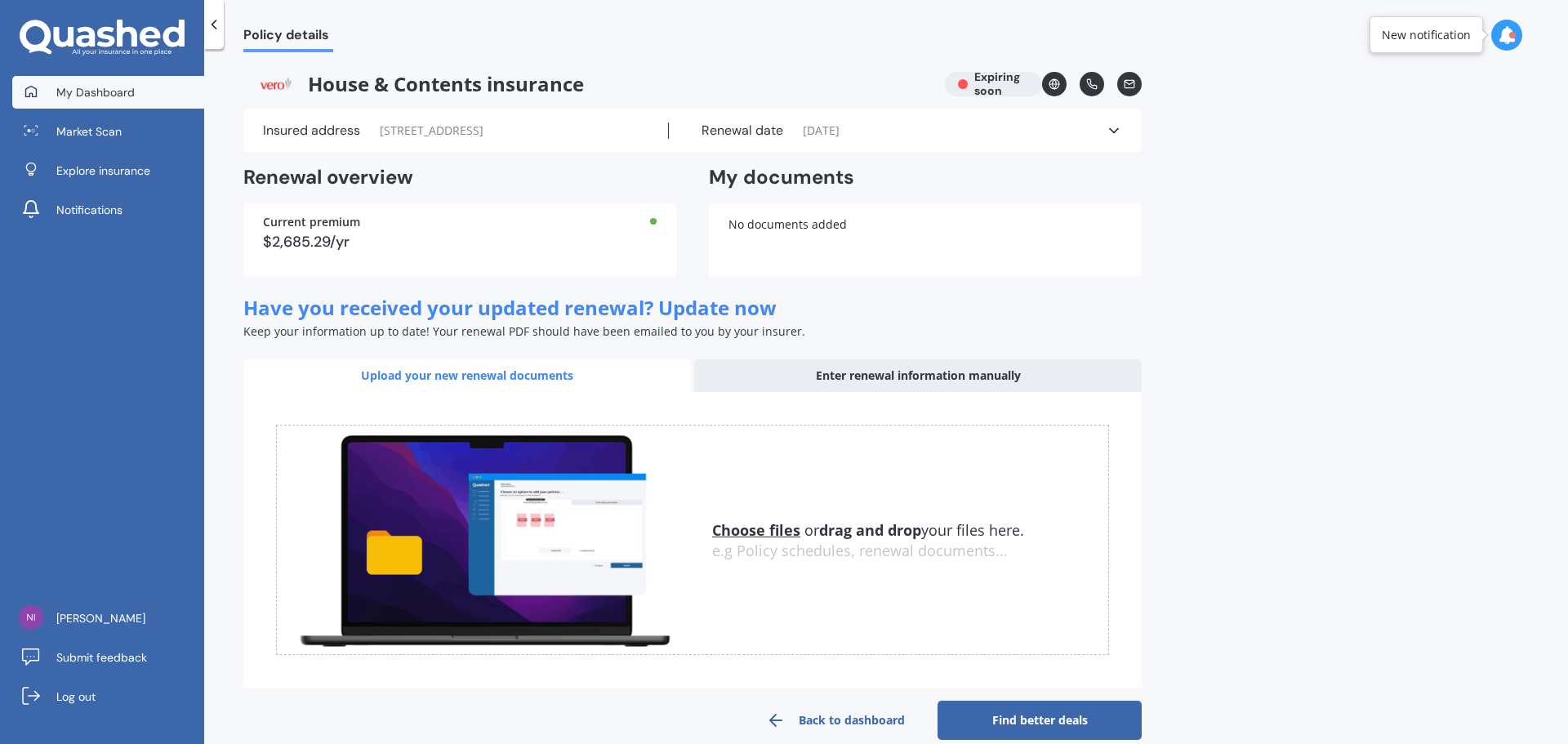
click at [116, 93] on span "My Dashboard" at bounding box center [95, 92] width 78 height 16
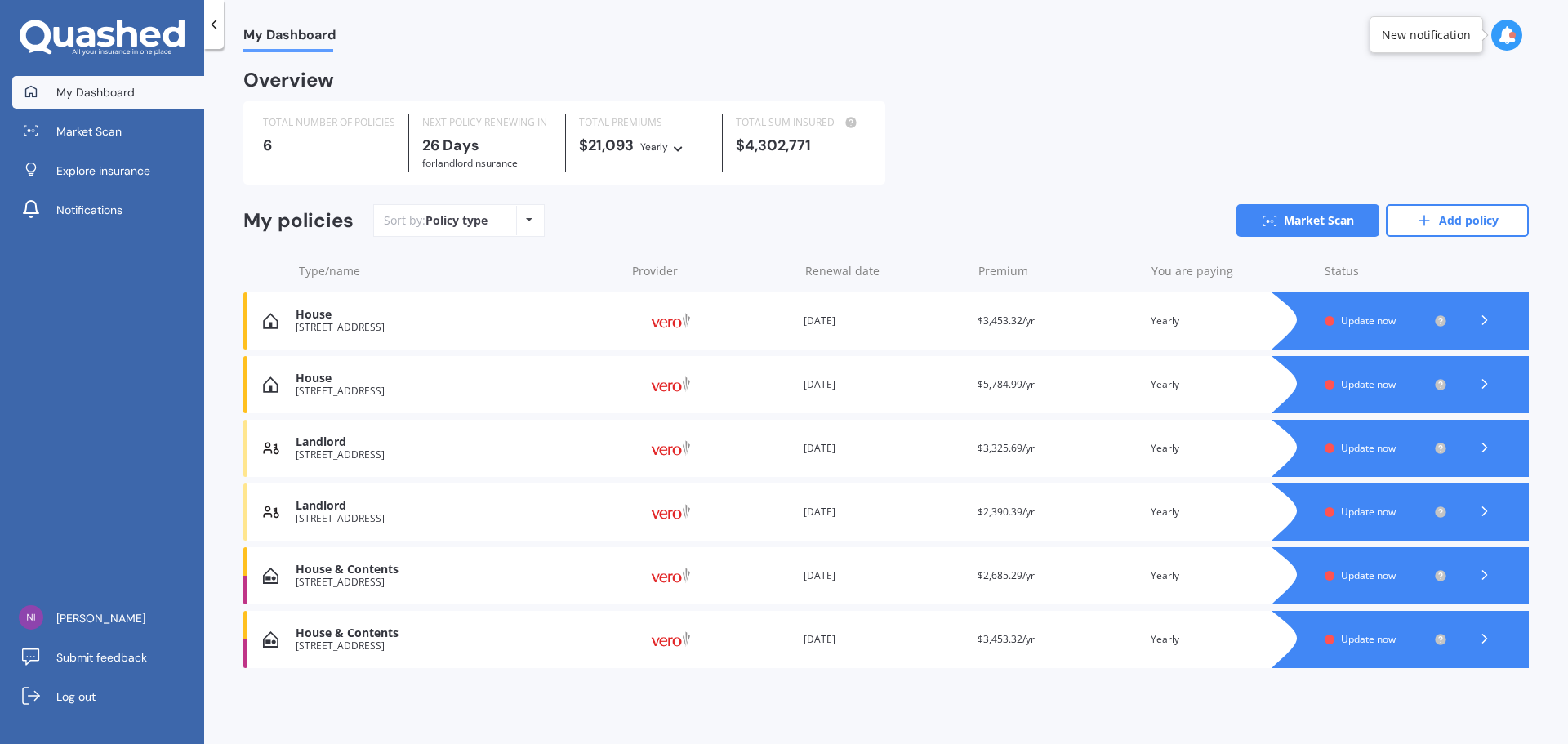
click at [332, 452] on div "[STREET_ADDRESS]" at bounding box center [456, 454] width 321 height 12
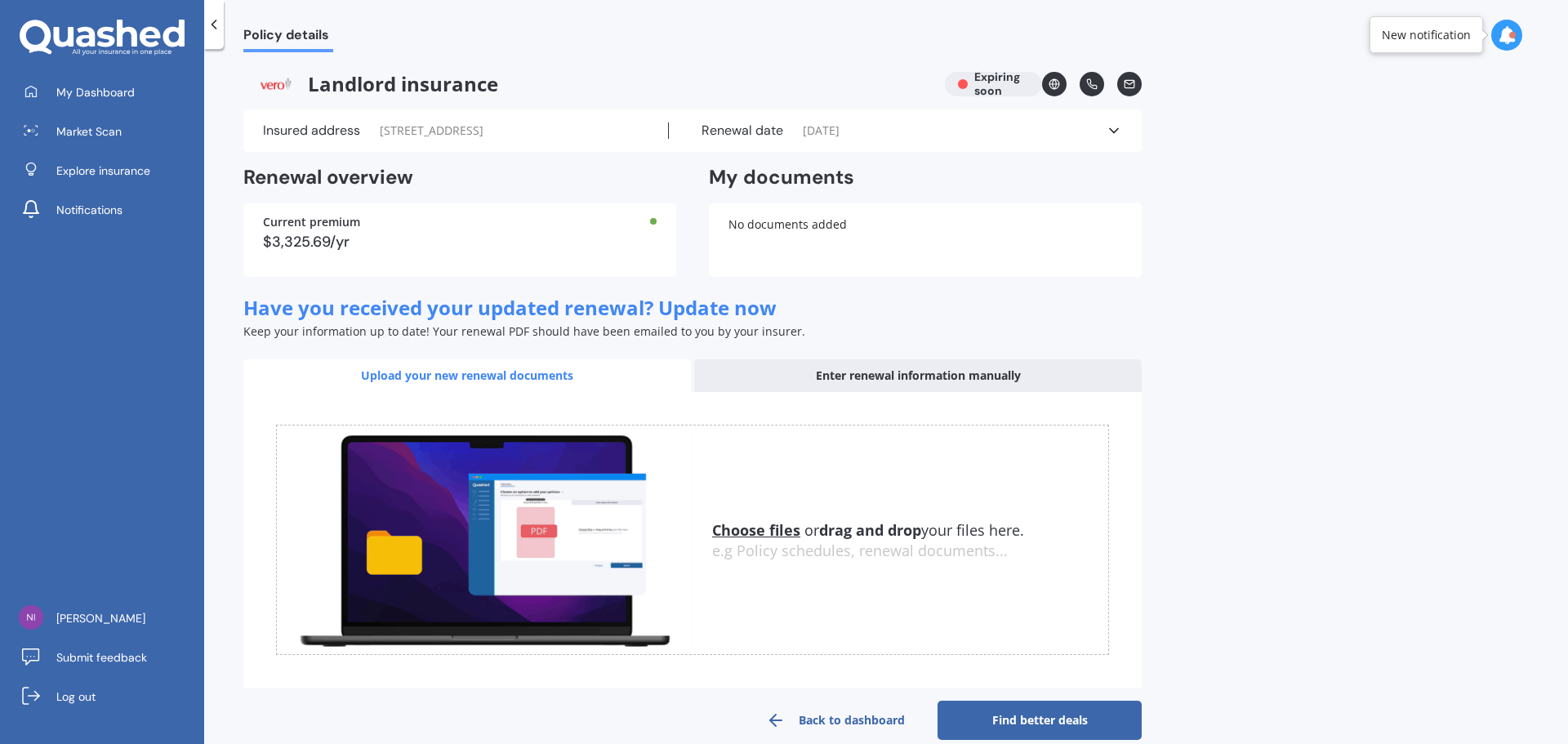
click at [763, 532] on u "Choose files" at bounding box center [756, 530] width 88 height 20
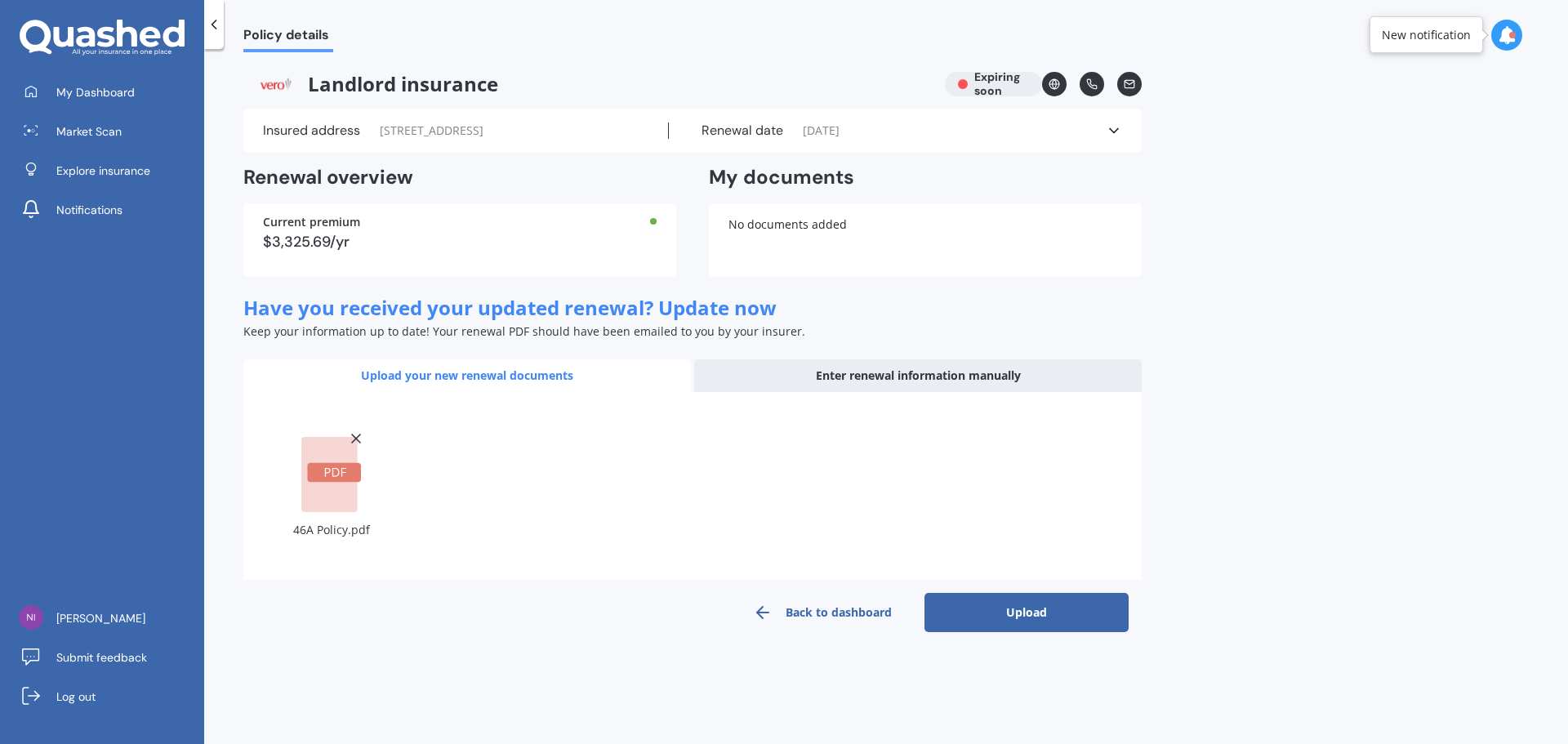
click at [942, 614] on button "Upload" at bounding box center [1027, 612] width 204 height 39
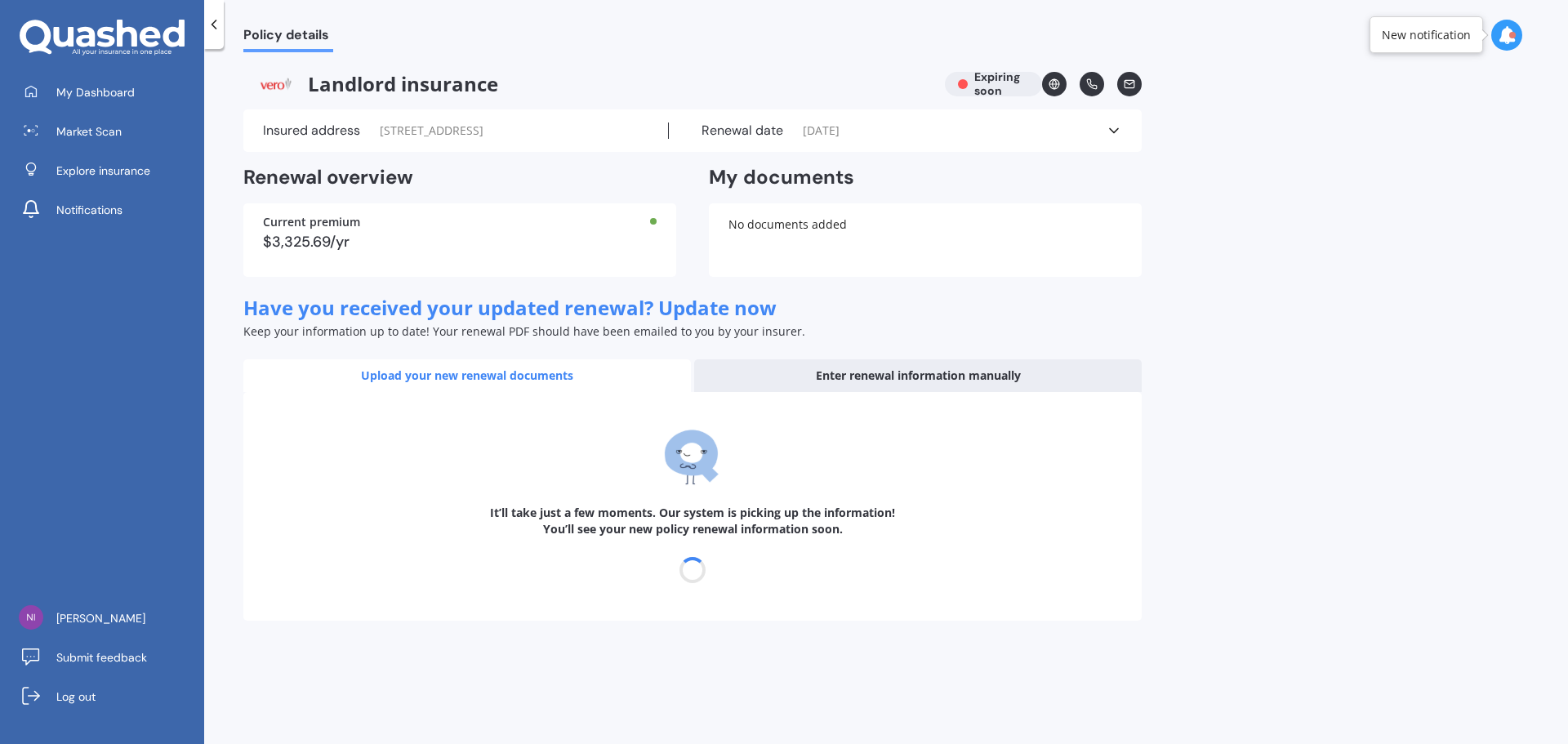
click at [756, 236] on div "No documents added" at bounding box center [924, 240] width 433 height 74
click at [547, 239] on div "$3,325.69/yr" at bounding box center [460, 242] width 394 height 15
click at [1108, 131] on icon at bounding box center [1114, 131] width 16 height 16
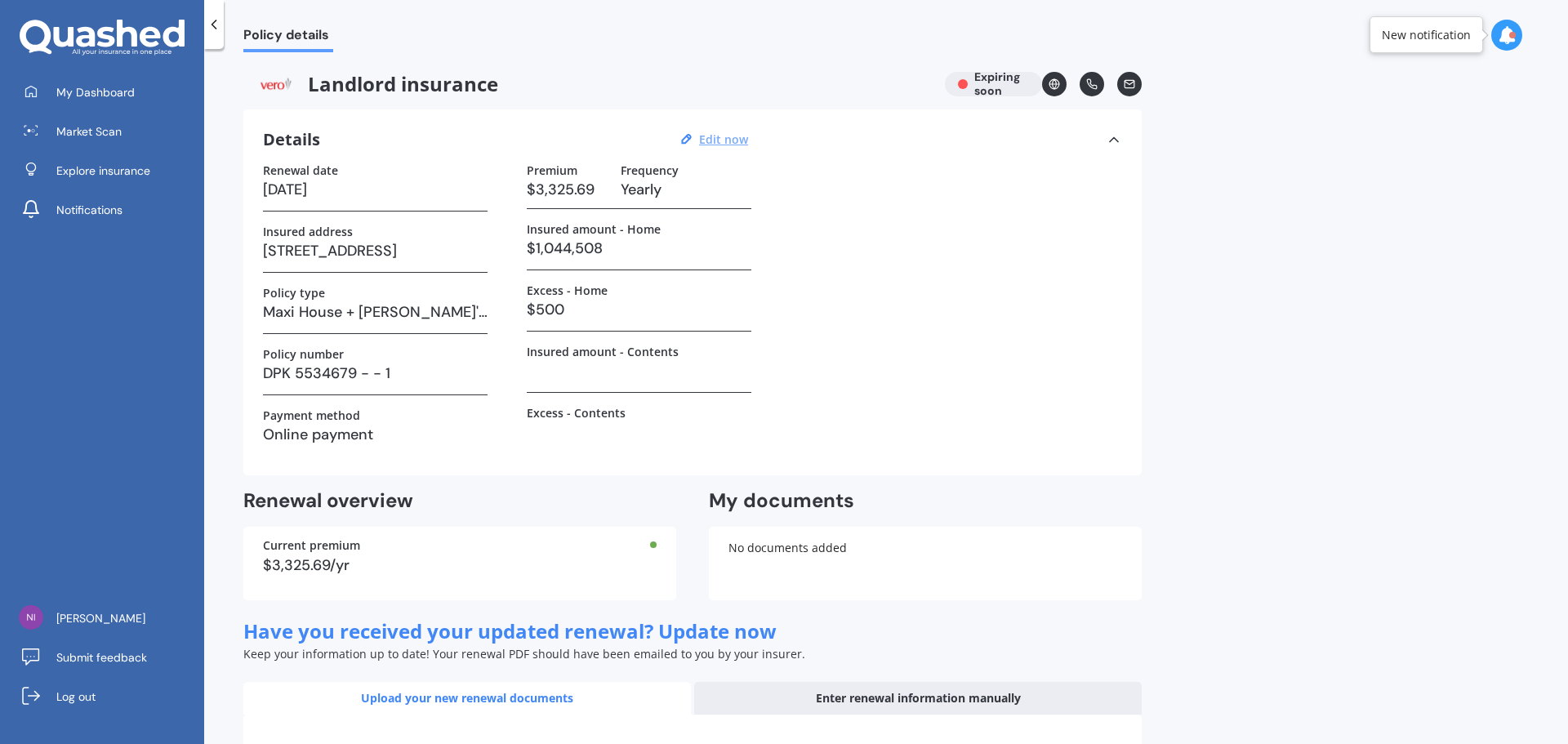
click at [705, 136] on u "Edit now" at bounding box center [723, 139] width 49 height 15
select select "30"
select select "09"
select select "2025"
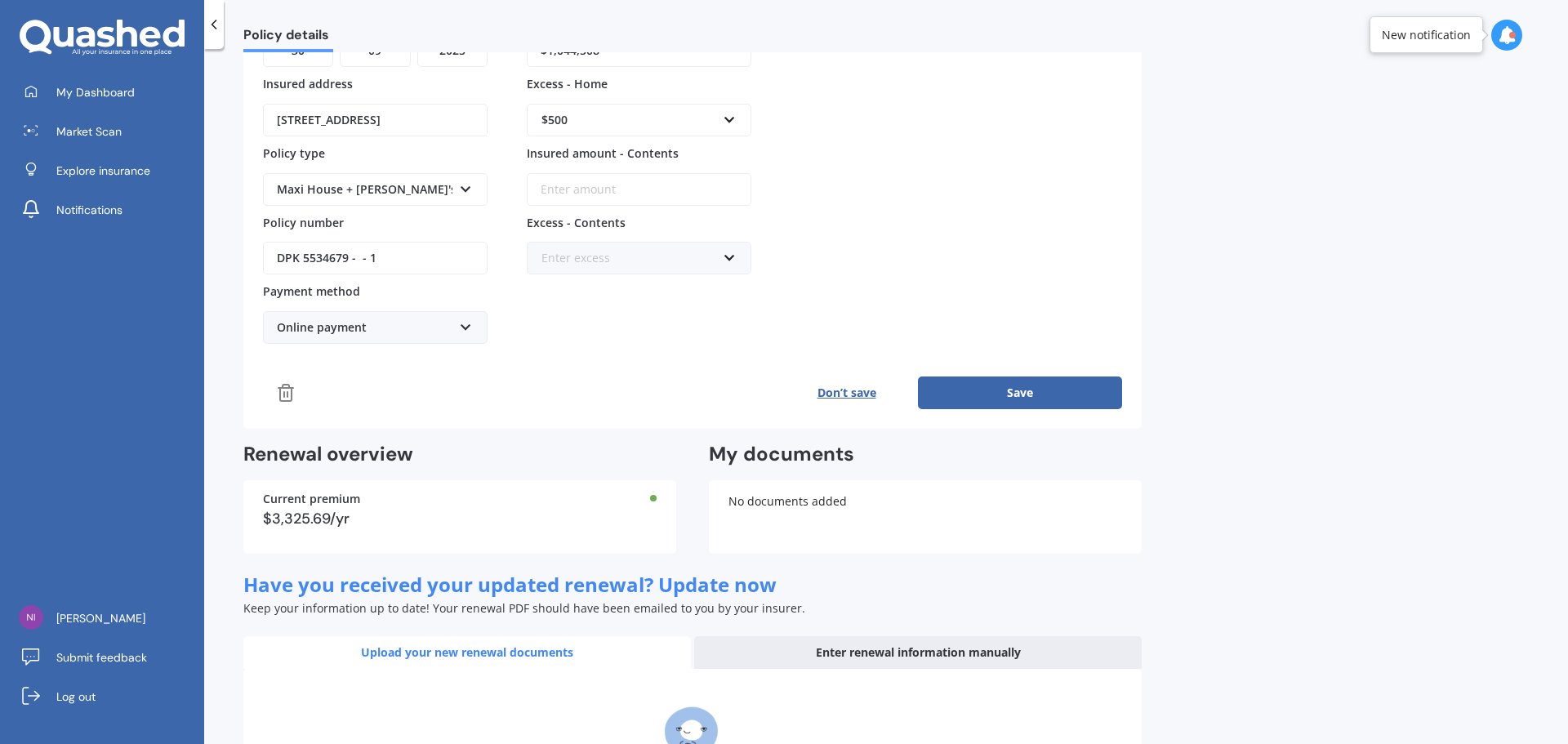
scroll to position [245, 0]
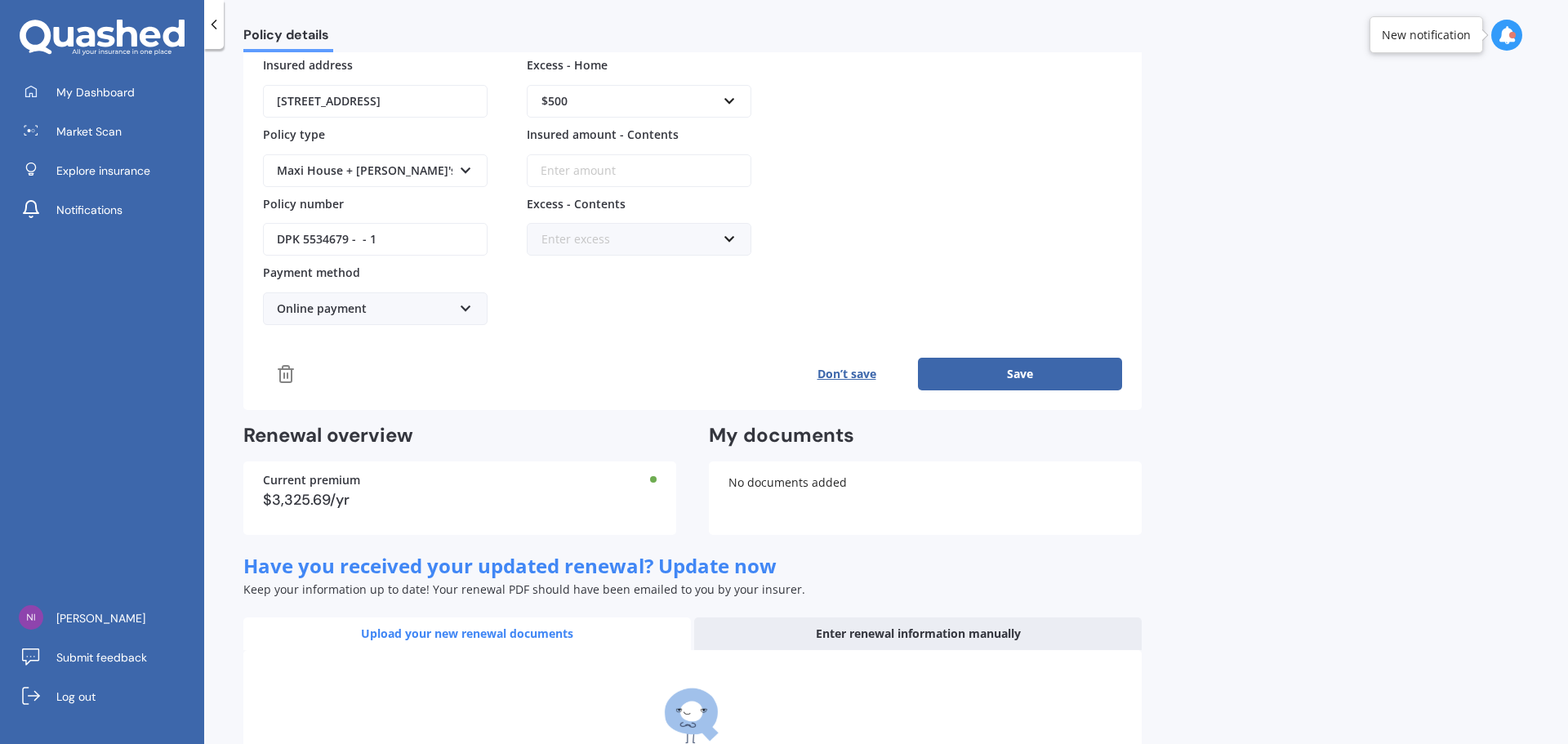
click at [782, 503] on div "No documents added" at bounding box center [924, 498] width 433 height 74
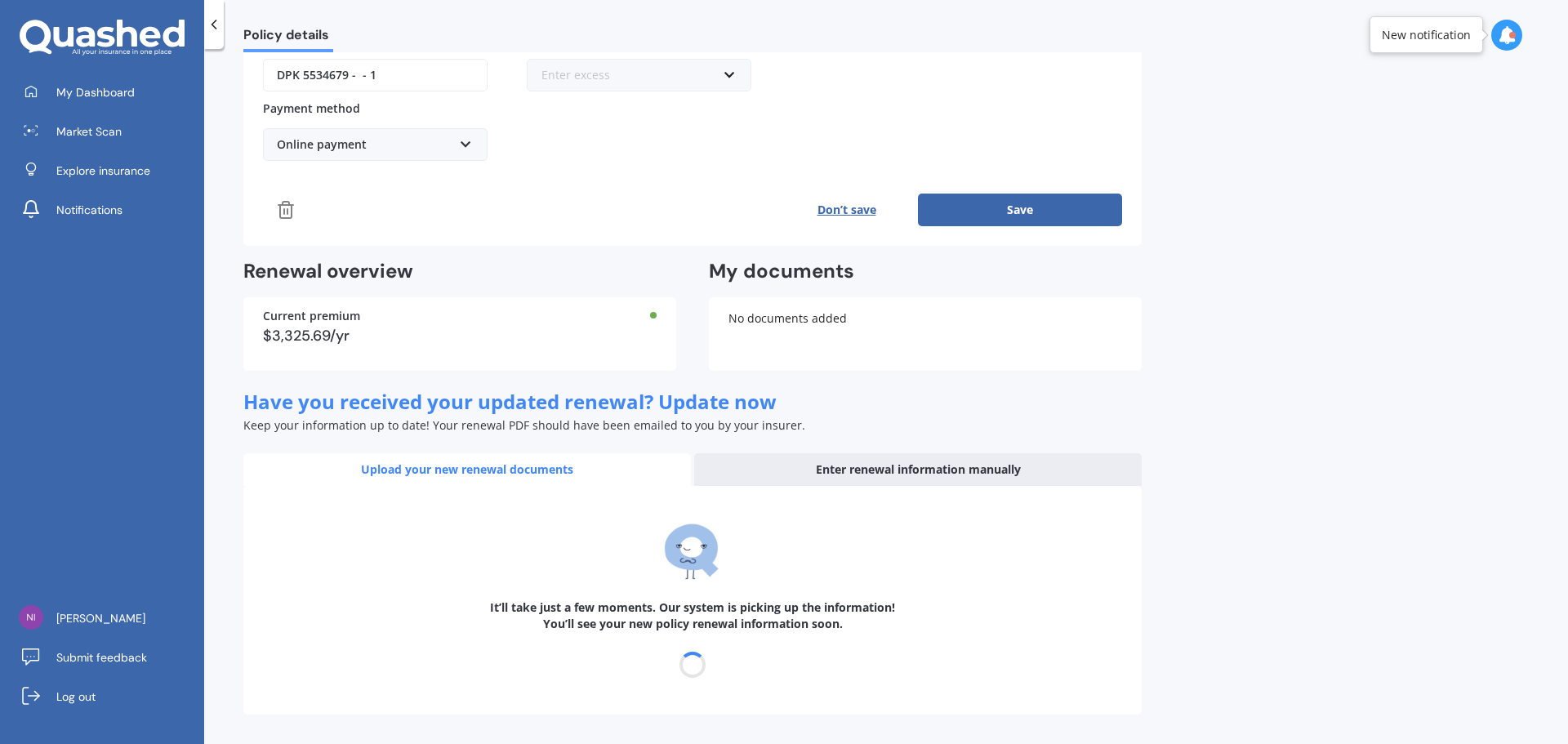
scroll to position [0, 0]
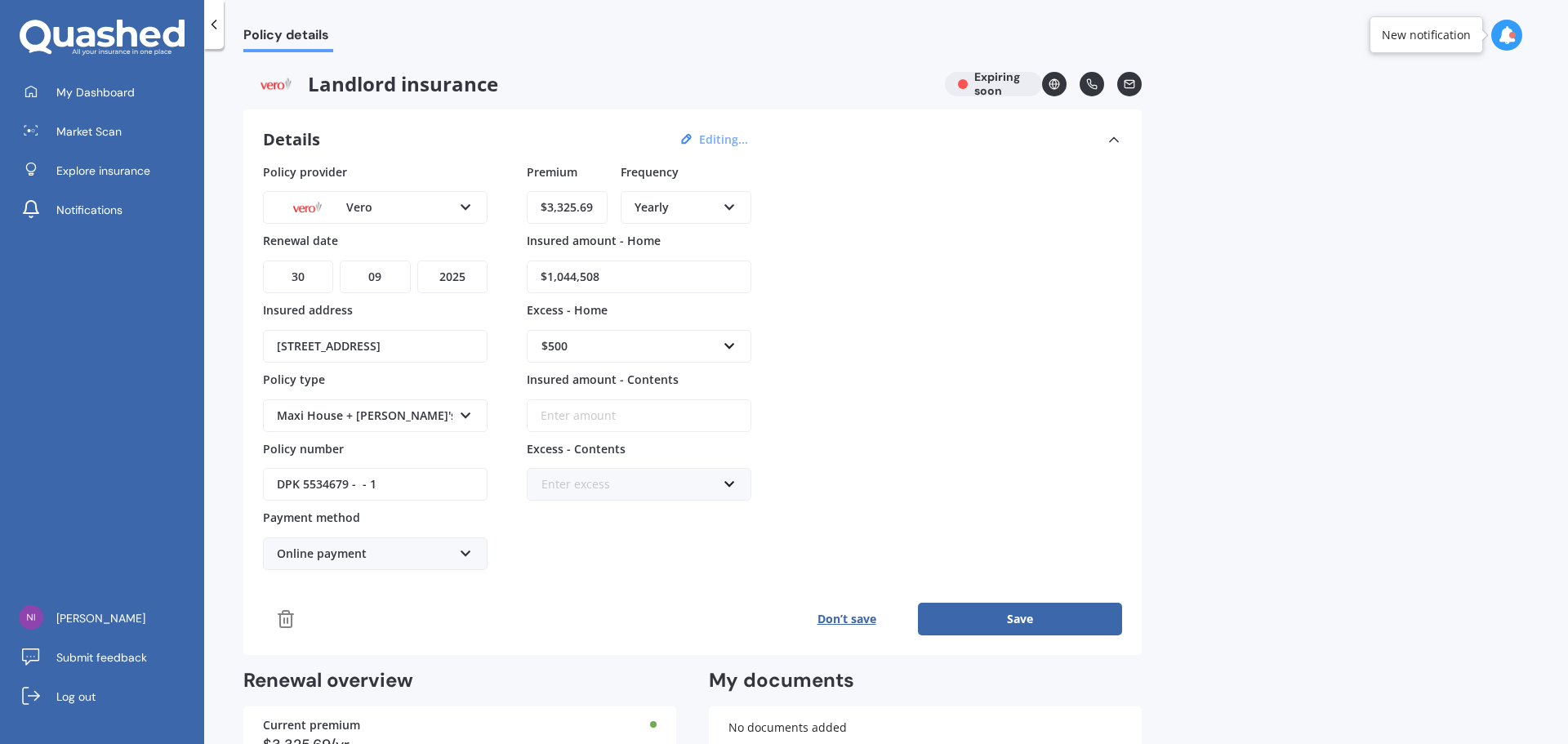
select select "30"
select select "09"
select select "2026"
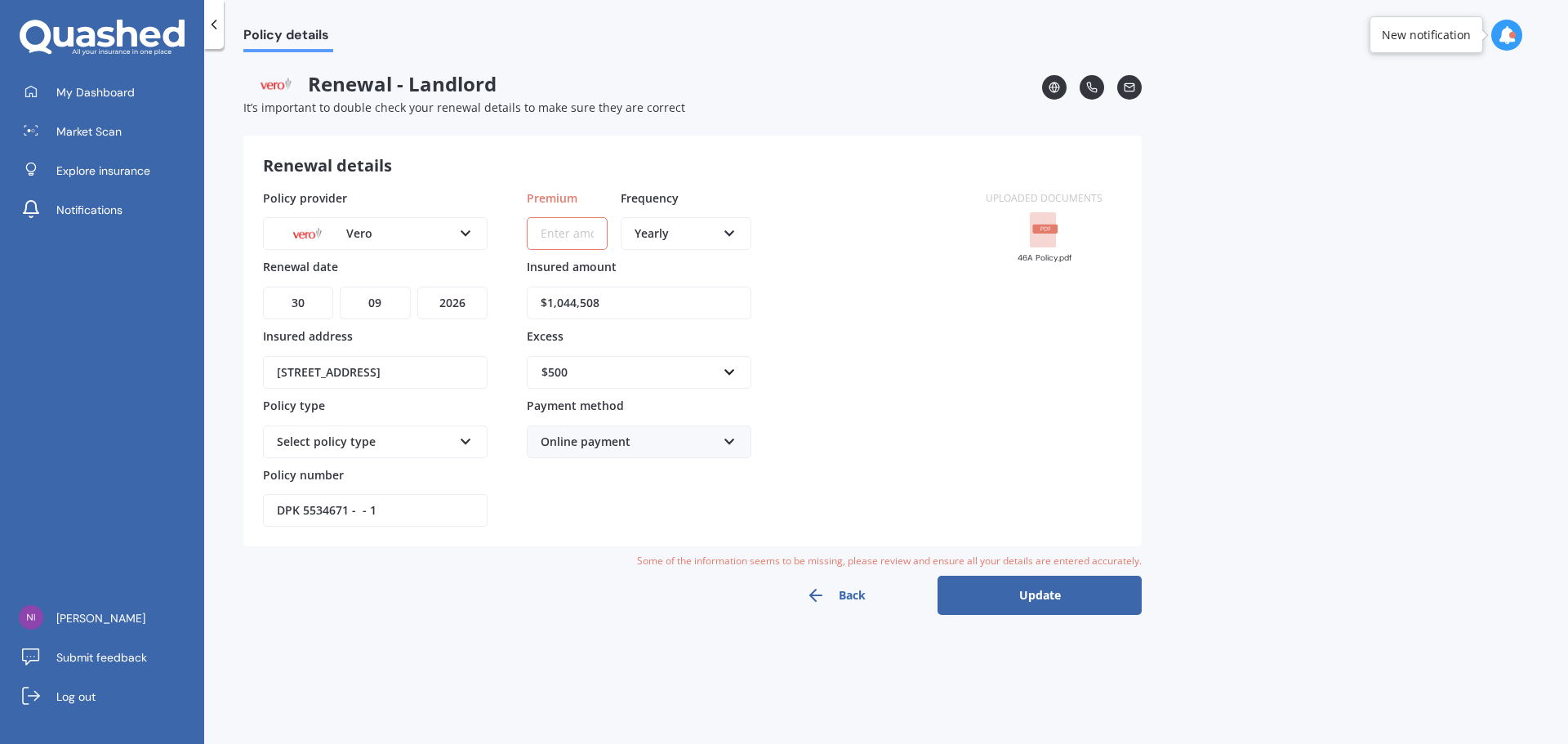
click at [815, 593] on icon "button" at bounding box center [816, 596] width 20 height 20
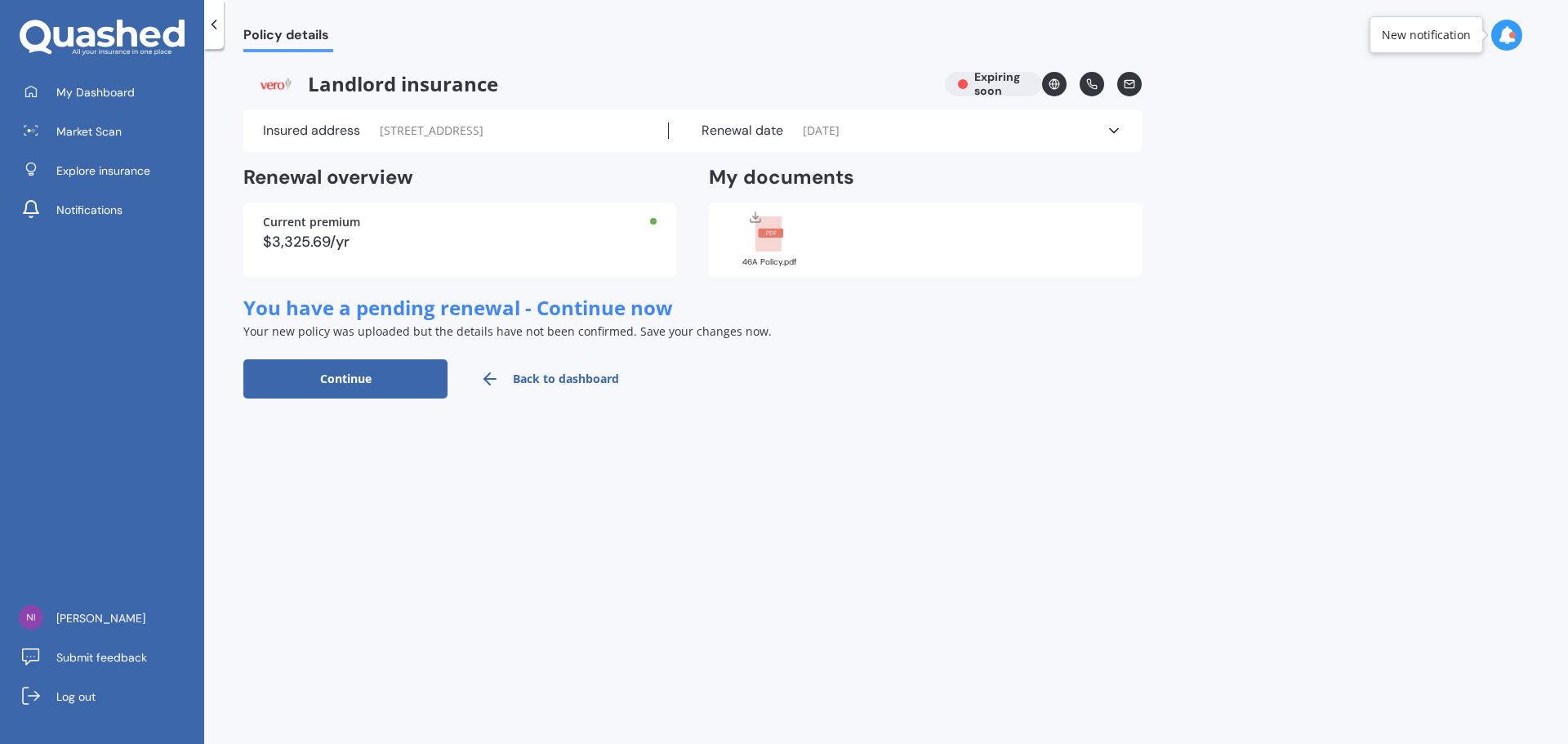
click at [556, 380] on link "Back to dashboard" at bounding box center [549, 379] width 204 height 39
